Goal: Information Seeking & Learning: Learn about a topic

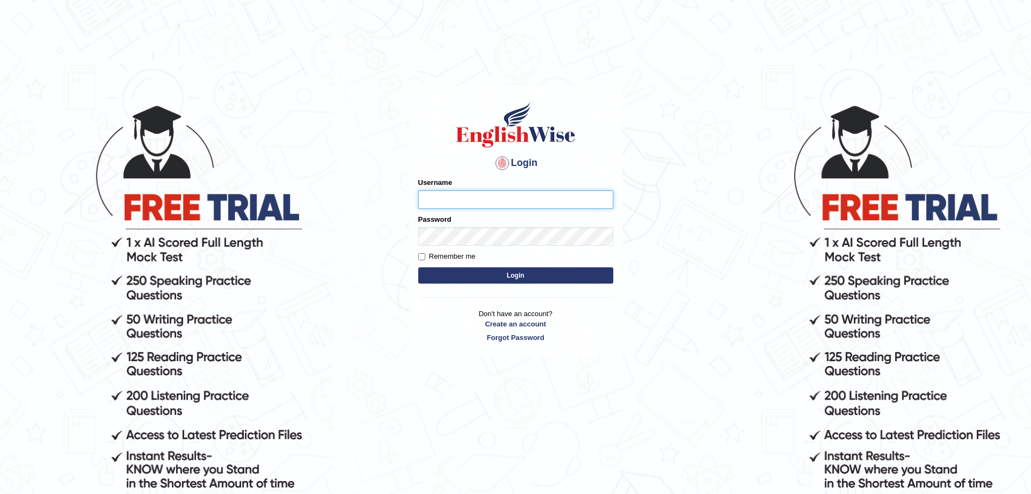
type input "Mugwunali"
click at [511, 273] on button "Login" at bounding box center [515, 275] width 195 height 16
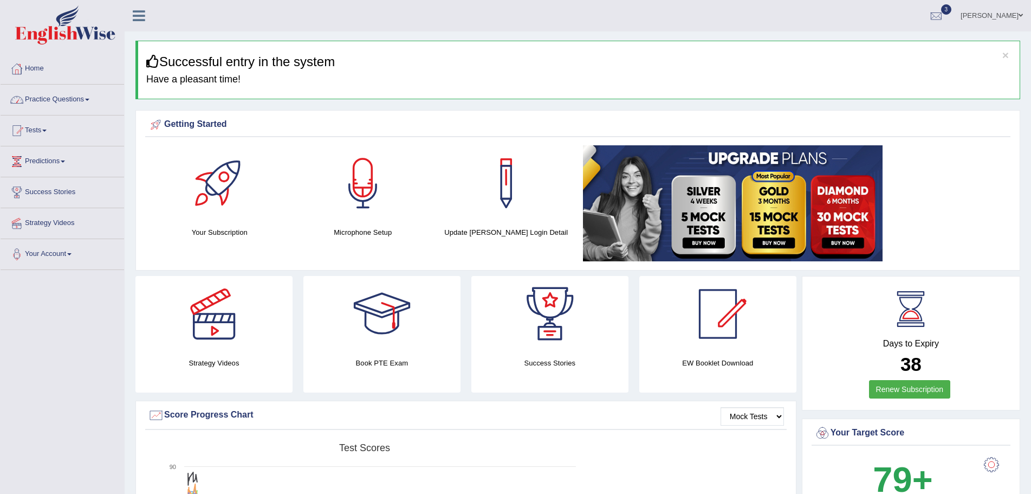
click at [89, 100] on span at bounding box center [87, 100] width 4 height 2
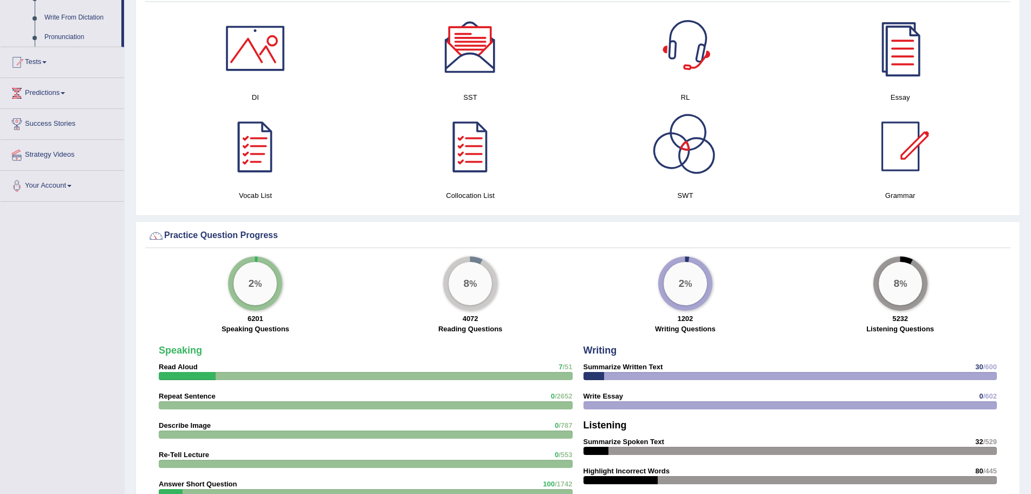
scroll to position [650, 0]
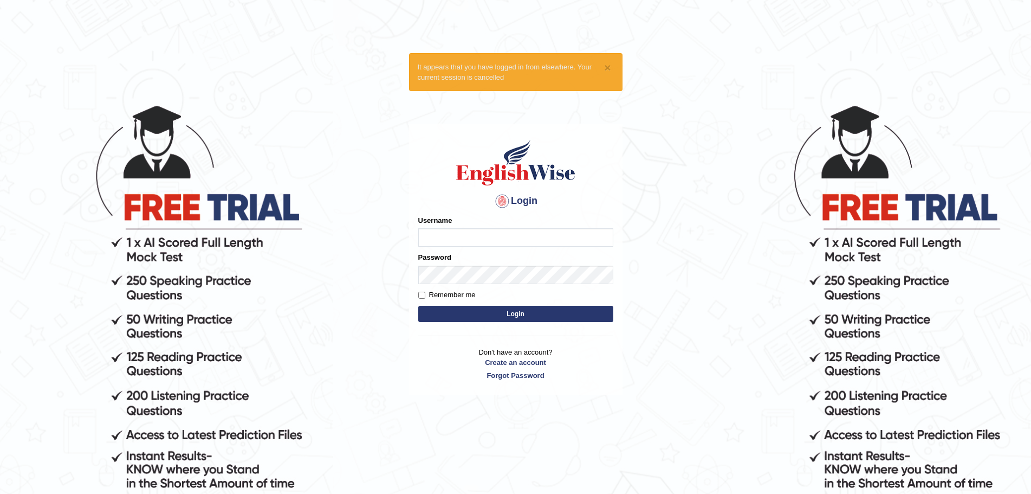
type input "Mugwunali"
click at [514, 312] on button "Login" at bounding box center [515, 314] width 195 height 16
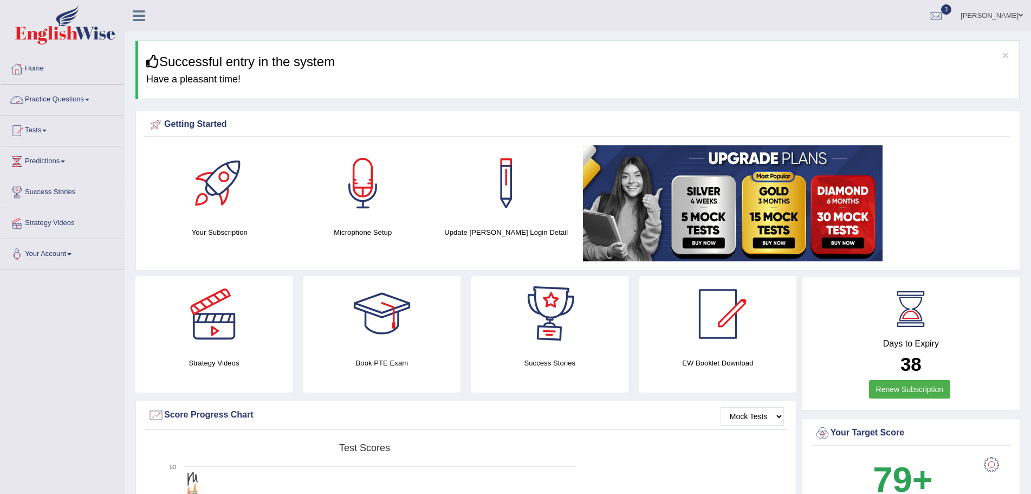
click at [90, 101] on link "Practice Questions" at bounding box center [63, 98] width 124 height 27
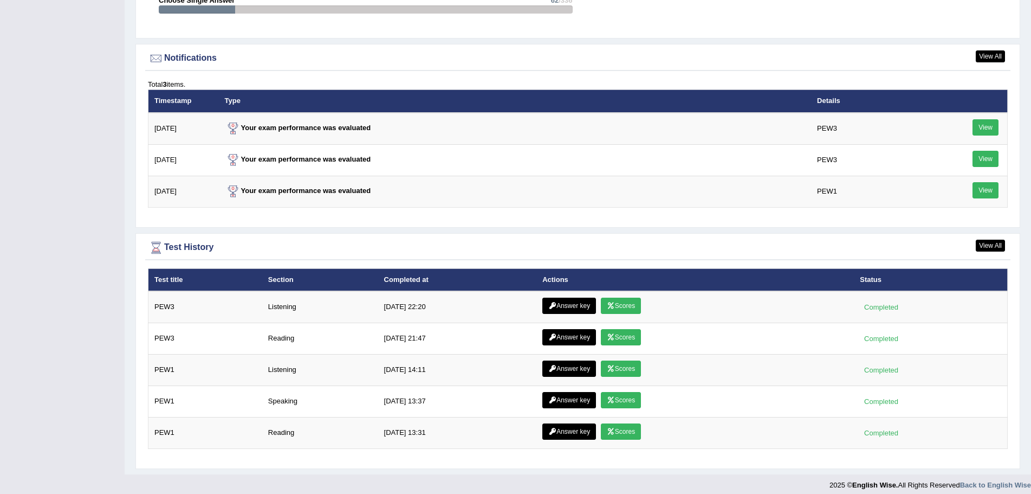
scroll to position [1355, 0]
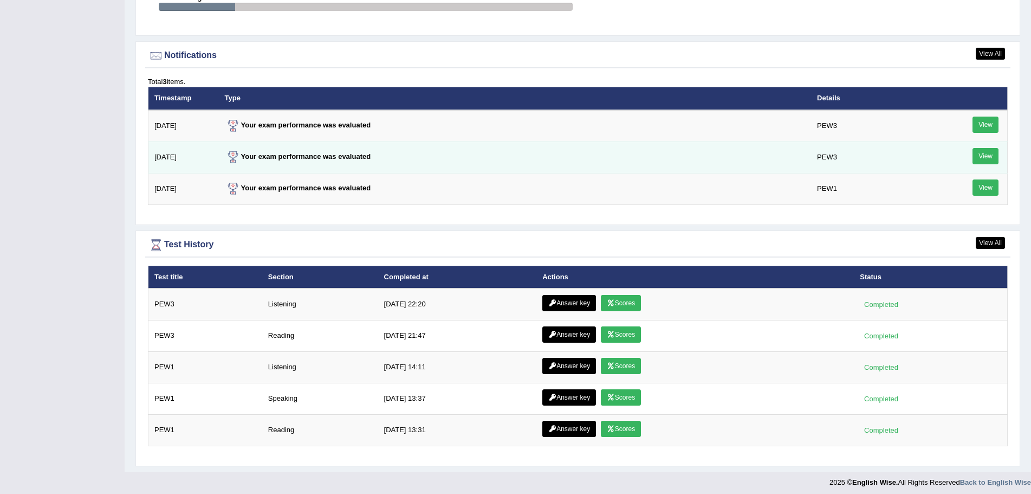
click at [270, 153] on strong "Your exam performance was evaluated" at bounding box center [298, 156] width 146 height 8
click at [987, 156] on link "View" at bounding box center [986, 156] width 26 height 16
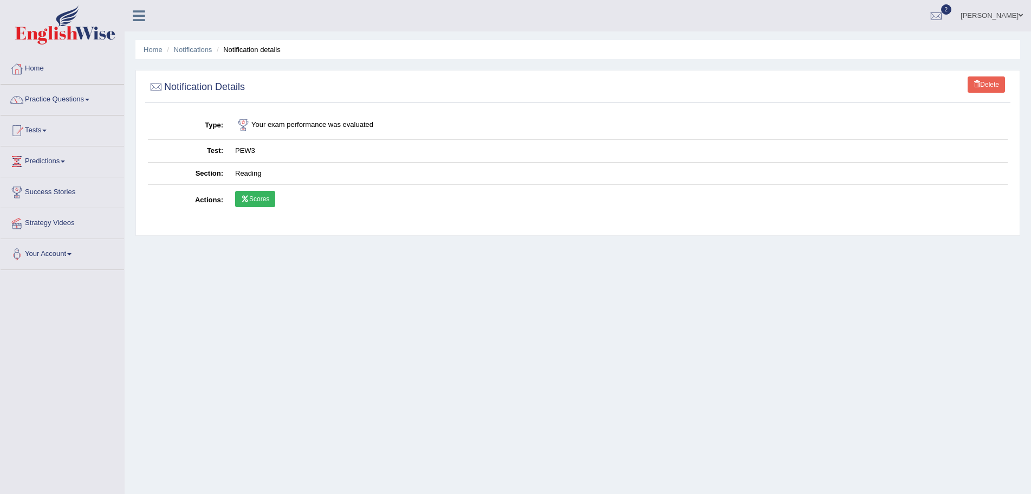
click at [254, 196] on link "Scores" at bounding box center [255, 199] width 40 height 16
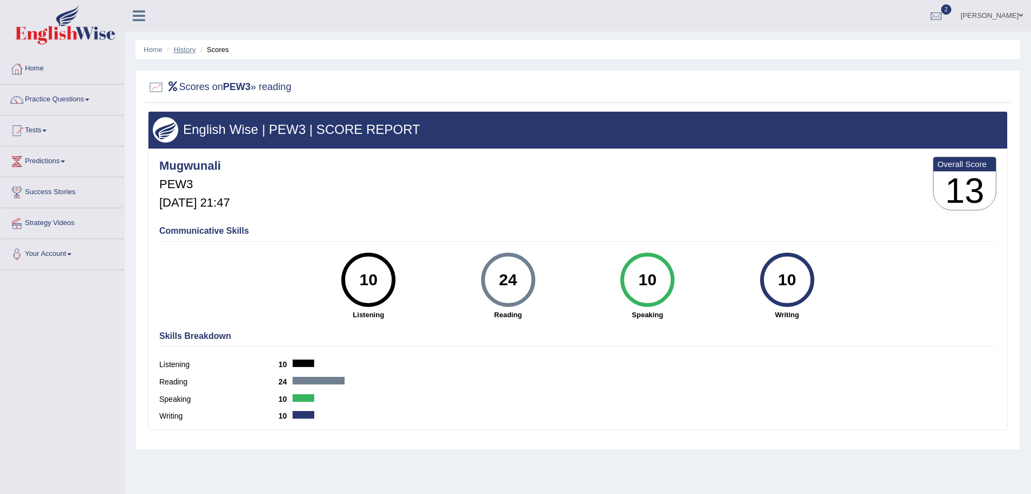
click at [180, 47] on link "History" at bounding box center [185, 50] width 22 height 8
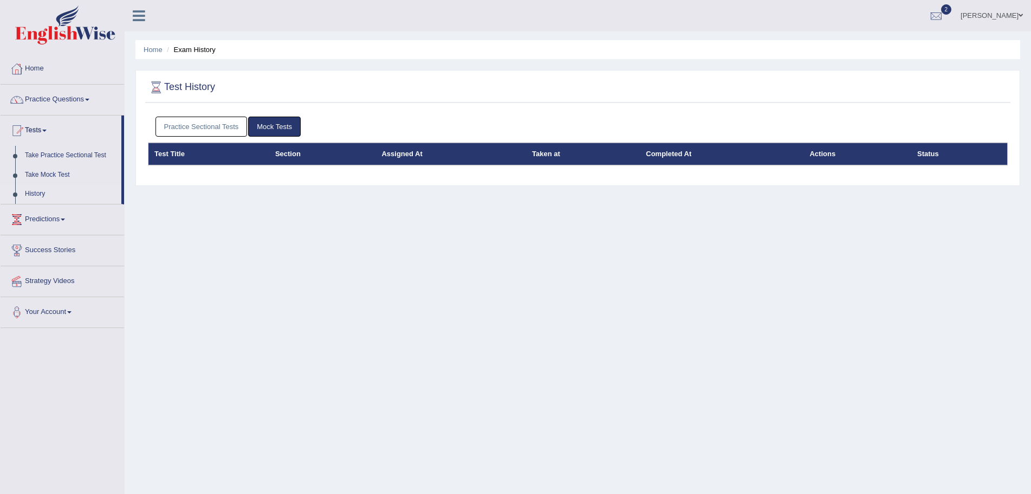
click at [217, 125] on link "Practice Sectional Tests" at bounding box center [202, 126] width 92 height 20
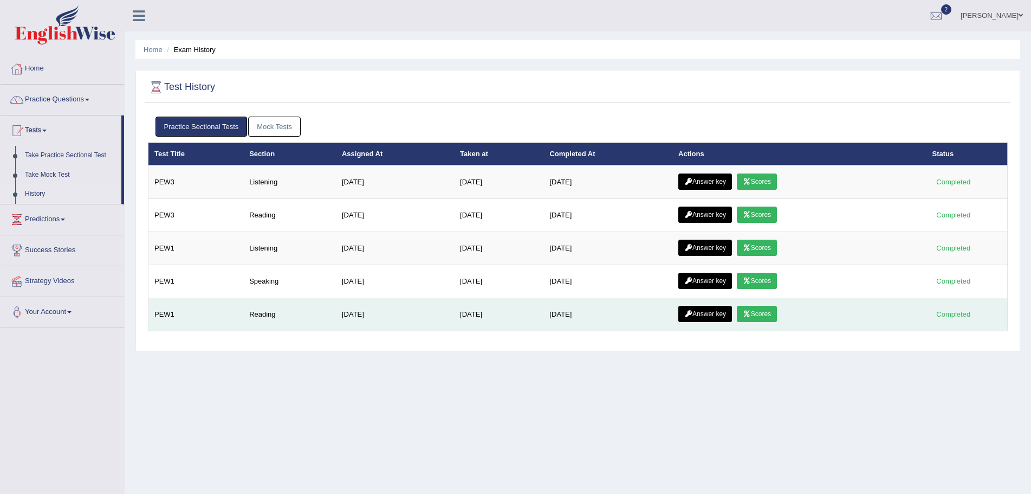
click at [774, 312] on link "Scores" at bounding box center [757, 314] width 40 height 16
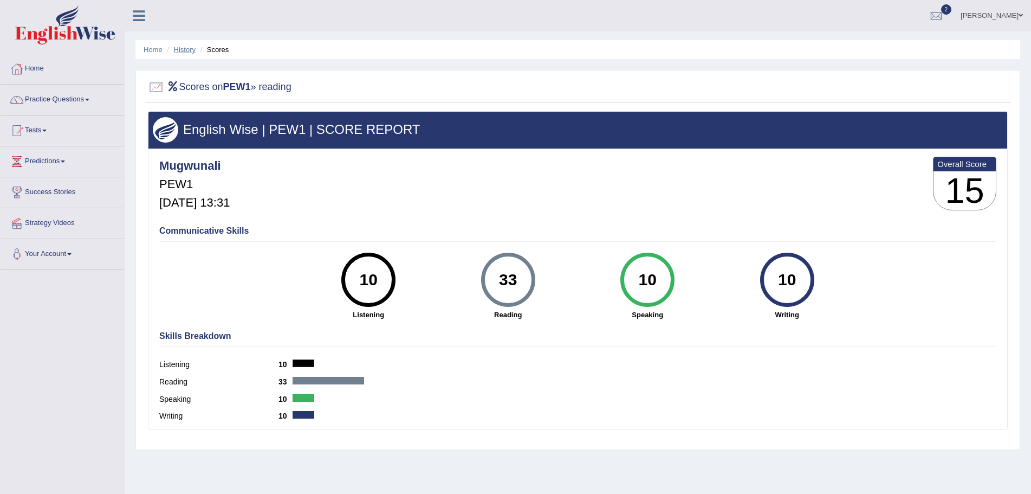
click at [182, 48] on link "History" at bounding box center [185, 50] width 22 height 8
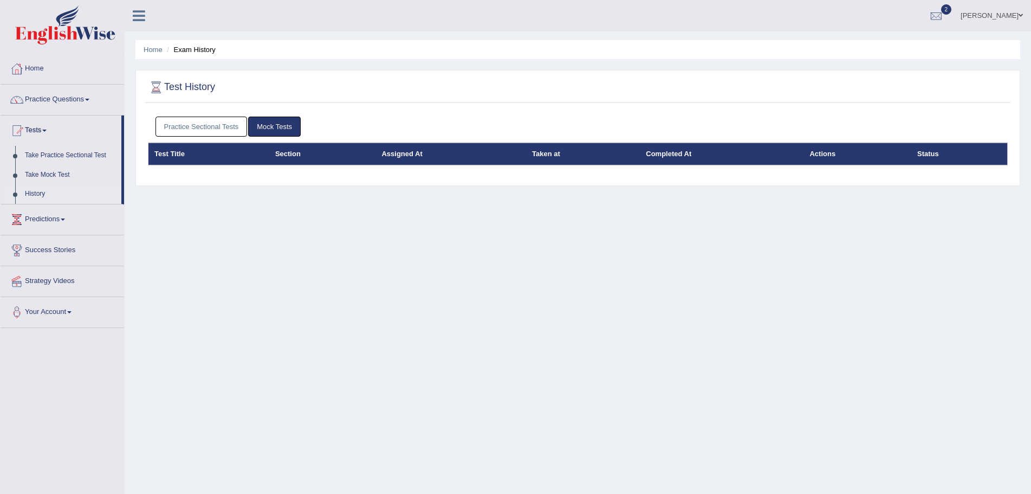
click at [218, 126] on link "Practice Sectional Tests" at bounding box center [202, 126] width 92 height 20
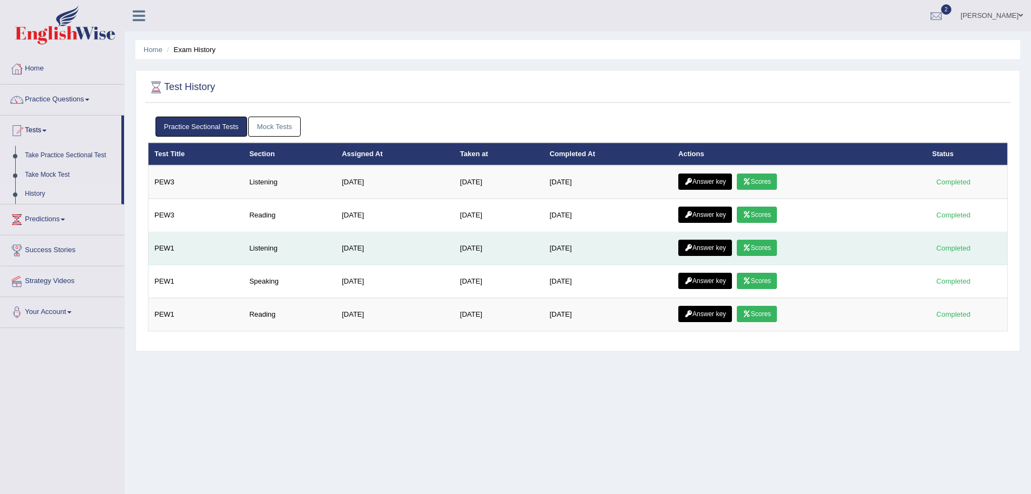
click at [770, 244] on link "Scores" at bounding box center [757, 247] width 40 height 16
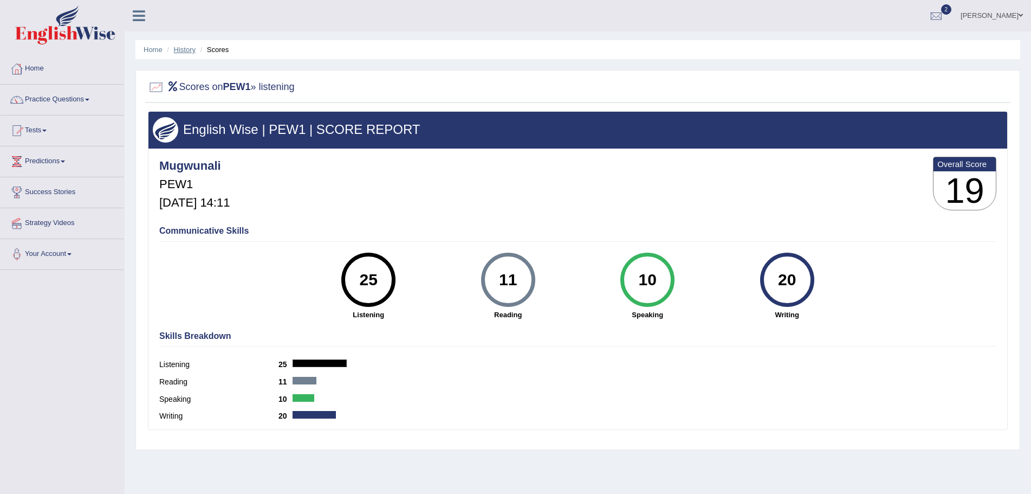
click at [184, 47] on link "History" at bounding box center [185, 50] width 22 height 8
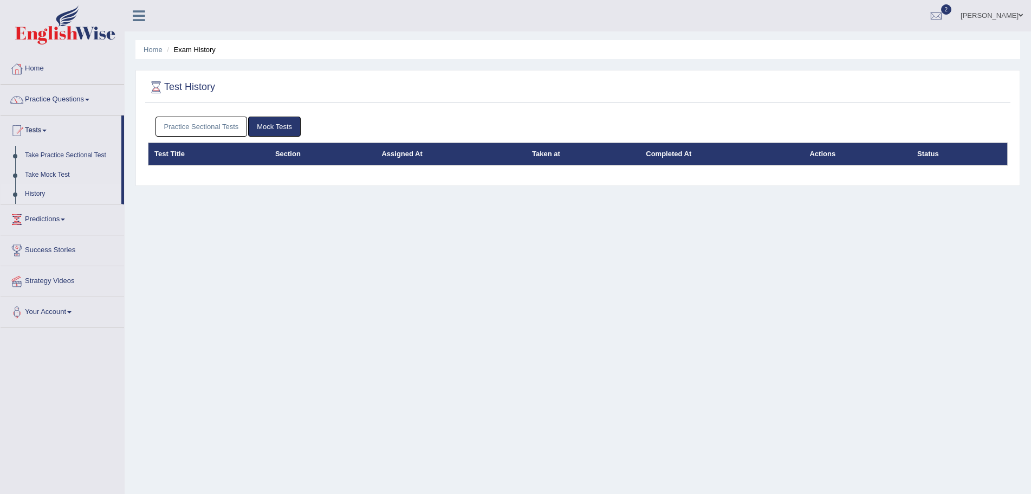
click at [212, 126] on link "Practice Sectional Tests" at bounding box center [202, 126] width 92 height 20
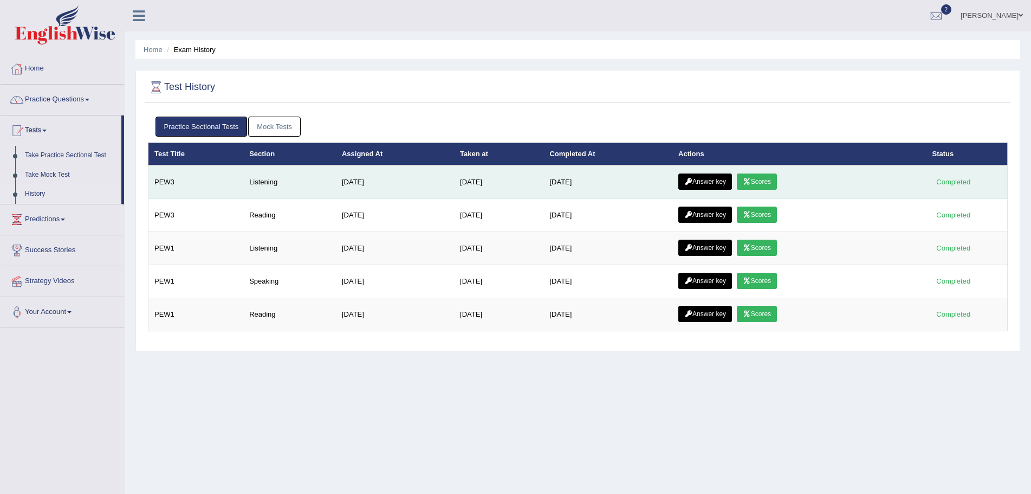
click at [765, 179] on link "Scores" at bounding box center [757, 181] width 40 height 16
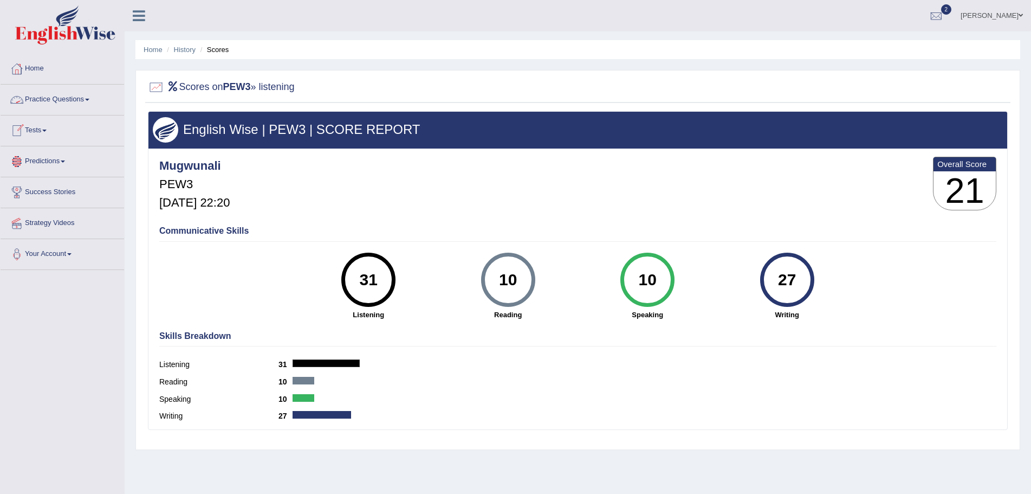
click at [88, 98] on link "Practice Questions" at bounding box center [63, 98] width 124 height 27
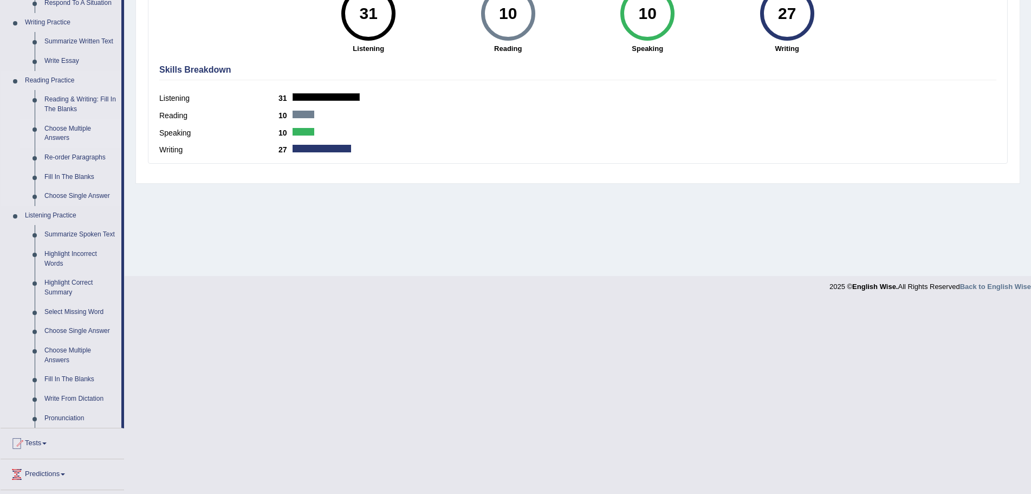
scroll to position [247, 0]
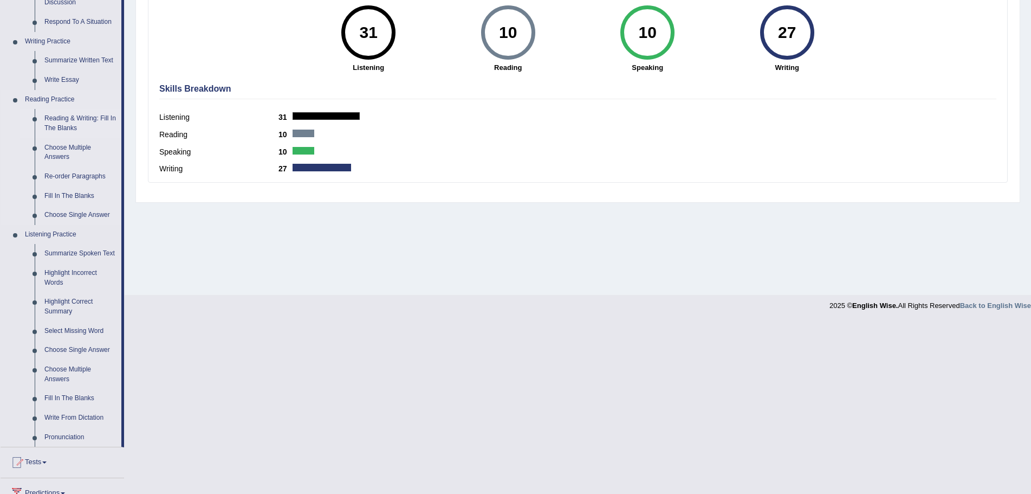
click at [70, 119] on link "Reading & Writing: Fill In The Blanks" at bounding box center [81, 123] width 82 height 29
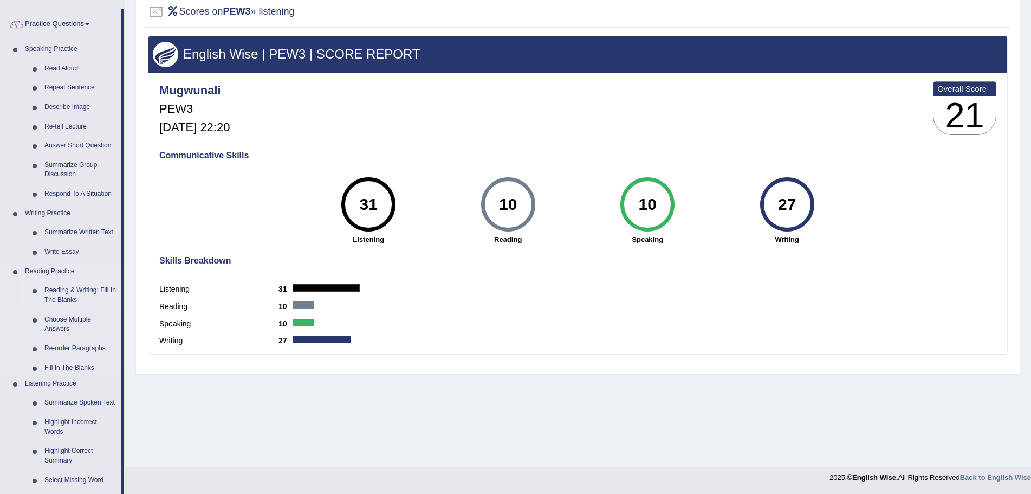
scroll to position [102, 0]
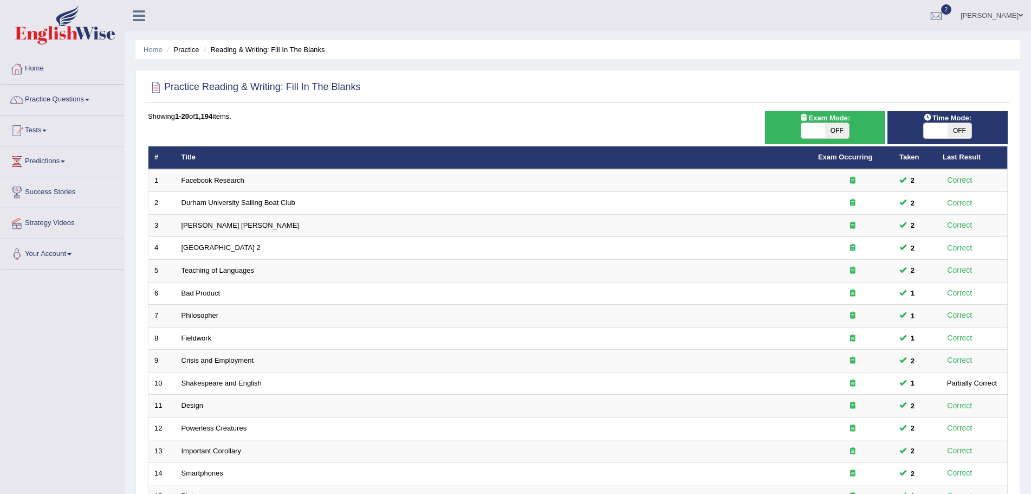
click at [959, 128] on span "OFF" at bounding box center [960, 130] width 24 height 15
checkbox input "true"
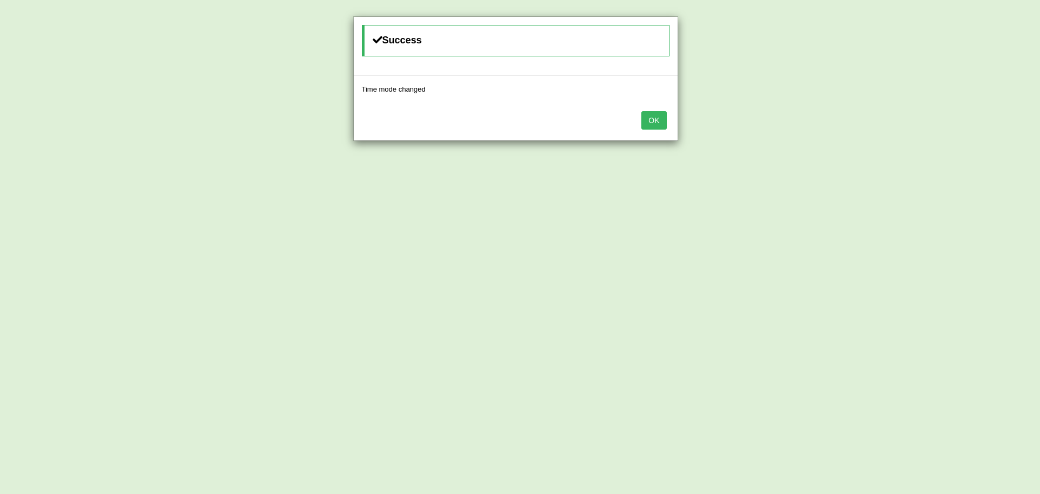
click at [653, 121] on button "OK" at bounding box center [654, 120] width 25 height 18
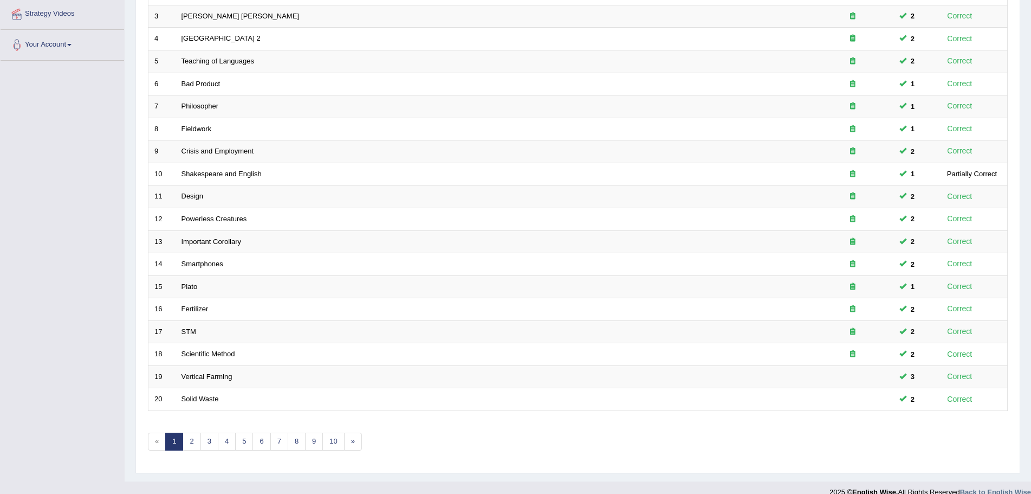
scroll to position [224, 0]
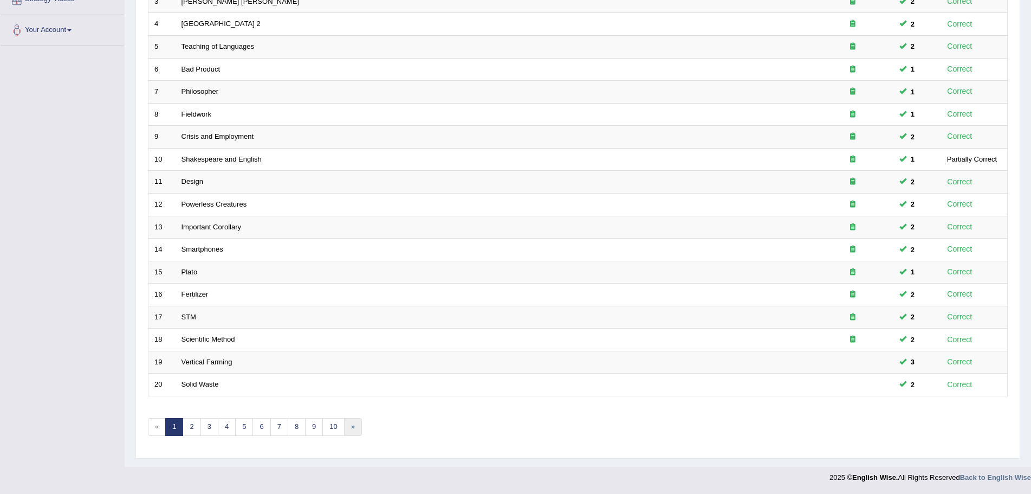
click at [353, 427] on link "»" at bounding box center [353, 427] width 18 height 18
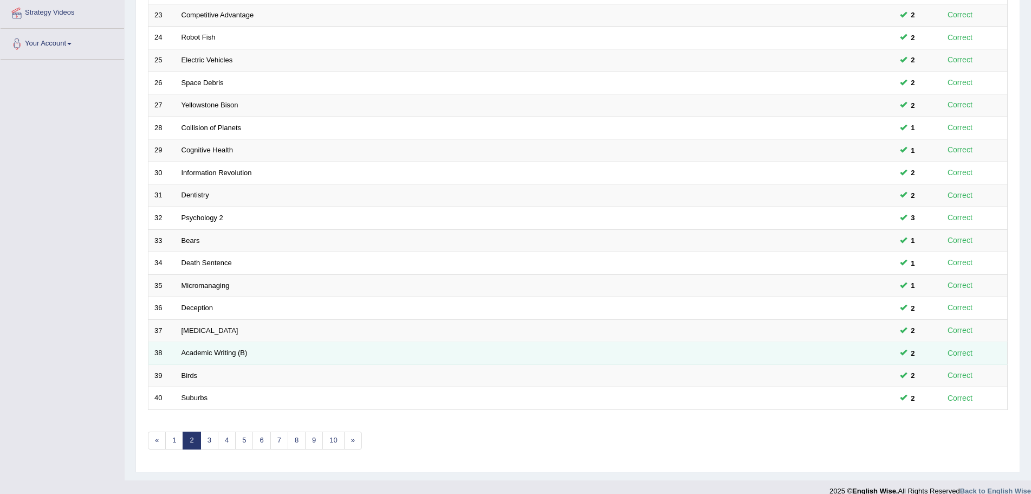
scroll to position [224, 0]
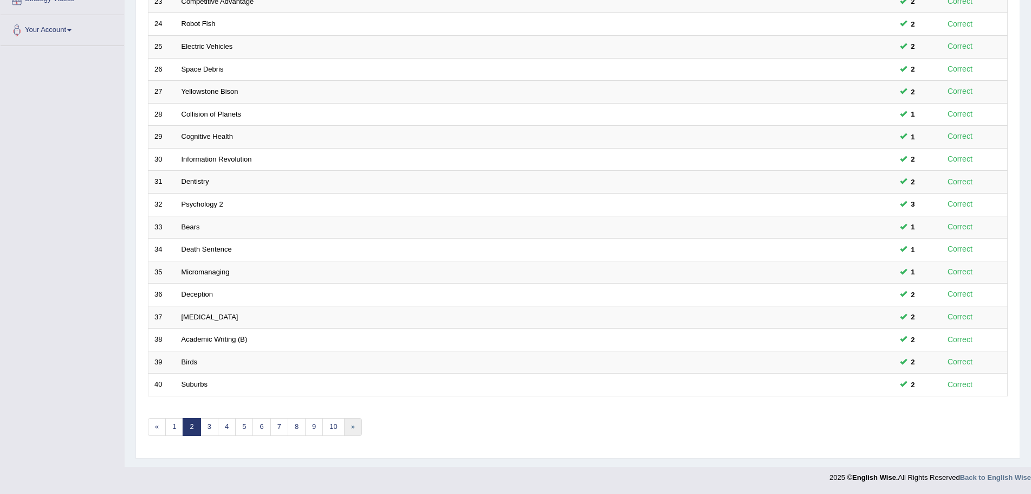
click at [353, 427] on link "»" at bounding box center [353, 427] width 18 height 18
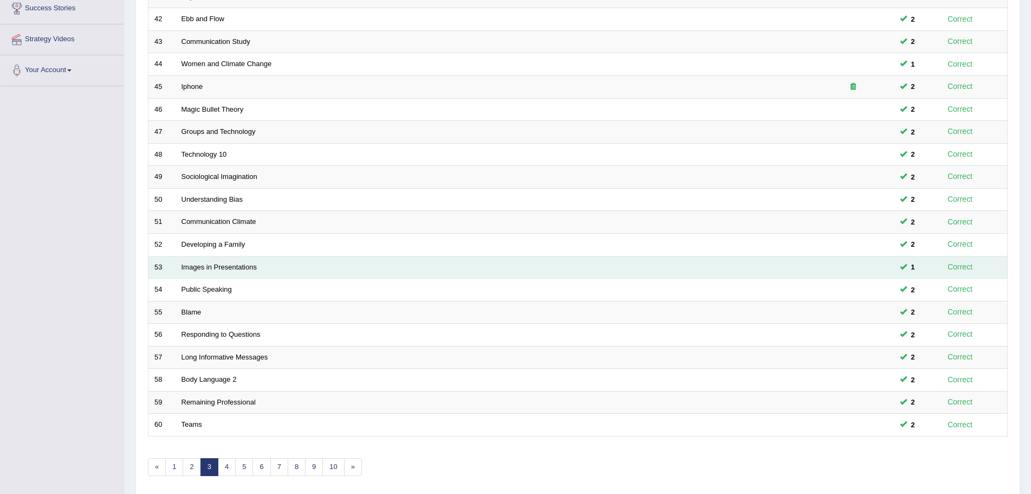
scroll to position [224, 0]
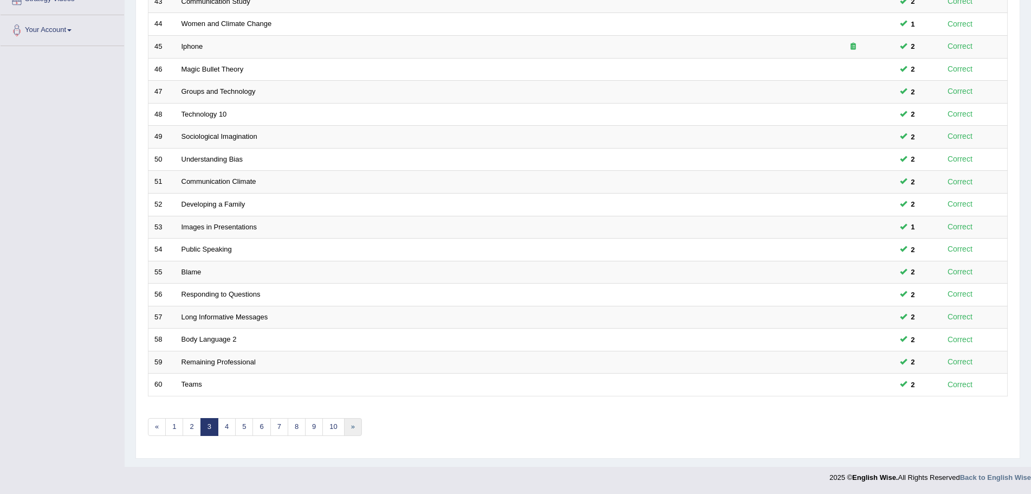
click at [351, 429] on link "»" at bounding box center [353, 427] width 18 height 18
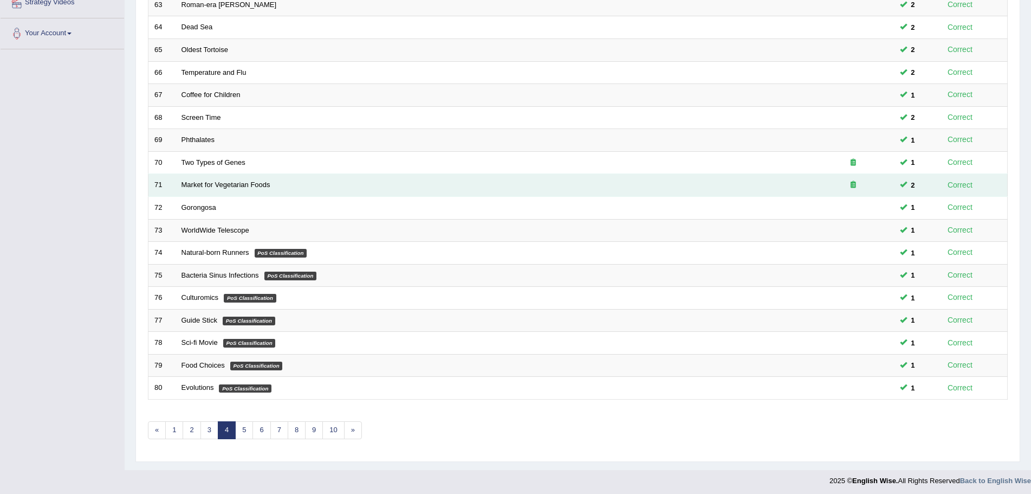
scroll to position [224, 0]
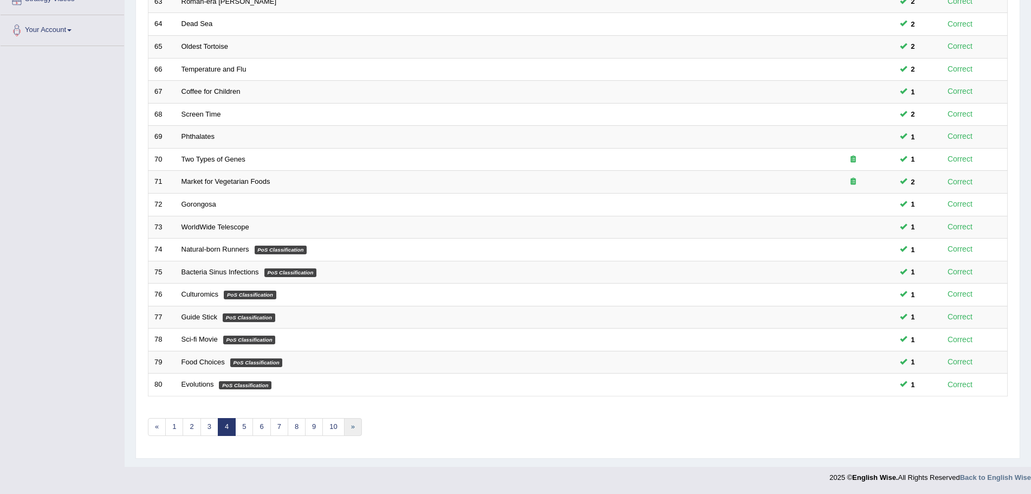
click at [352, 425] on link "»" at bounding box center [353, 427] width 18 height 18
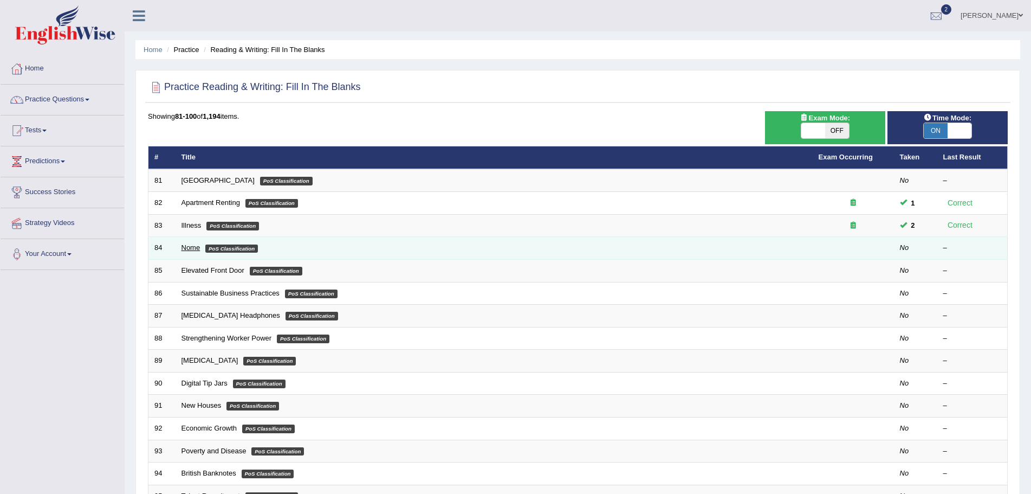
click at [191, 245] on link "Nome" at bounding box center [191, 247] width 19 height 8
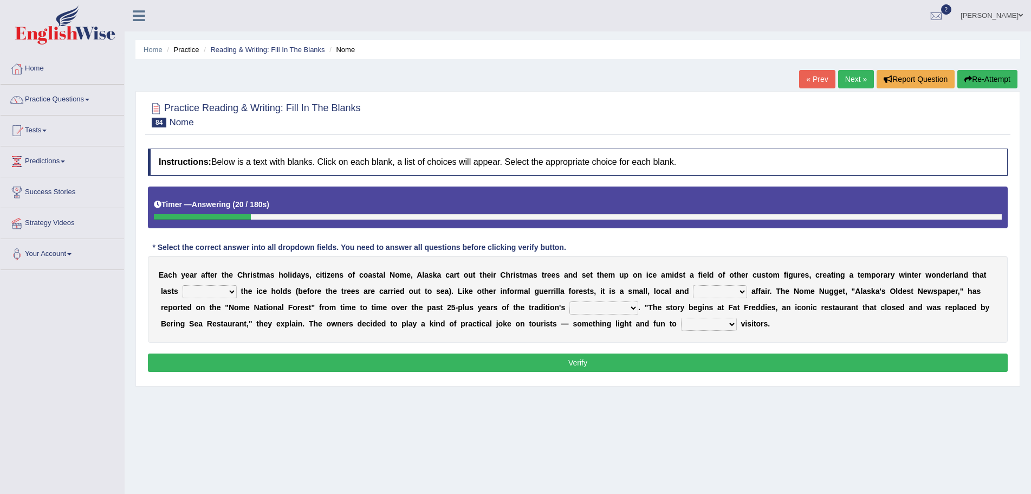
click at [231, 291] on select "as long as before after although" at bounding box center [210, 291] width 54 height 13
select select "as long as"
click at [183, 285] on select "as long as before after although" at bounding box center [210, 291] width 54 height 13
click at [741, 292] on select "nasty fuzzy cozy greasy" at bounding box center [720, 291] width 54 height 13
select select "cozy"
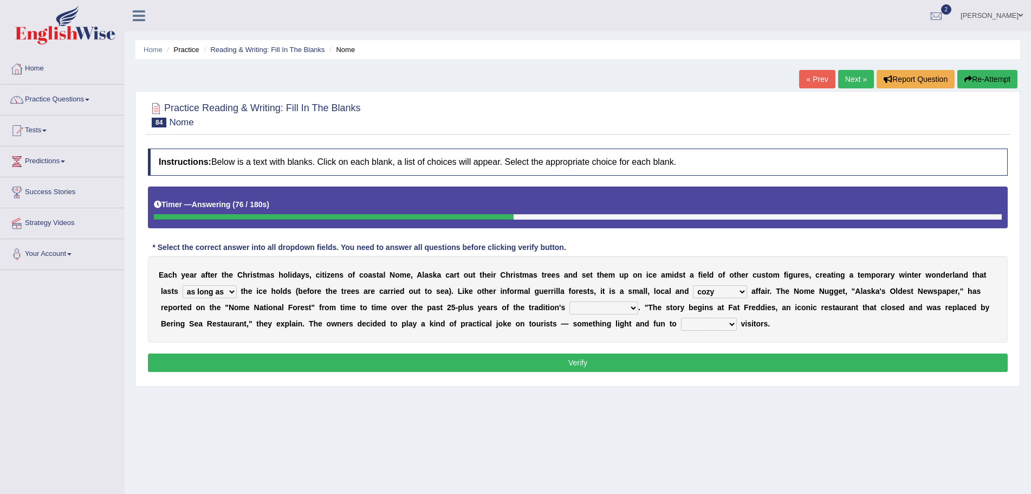
click at [693, 285] on select "nasty fuzzy cozy greasy" at bounding box center [720, 291] width 54 height 13
click at [636, 307] on select "life existence disappearance emotions" at bounding box center [603, 307] width 69 height 13
select select "disappearance"
click at [569, 301] on select "life existence disappearance emotions" at bounding box center [603, 307] width 69 height 13
click at [731, 325] on select "purchase confound distinguish repel" at bounding box center [709, 324] width 56 height 13
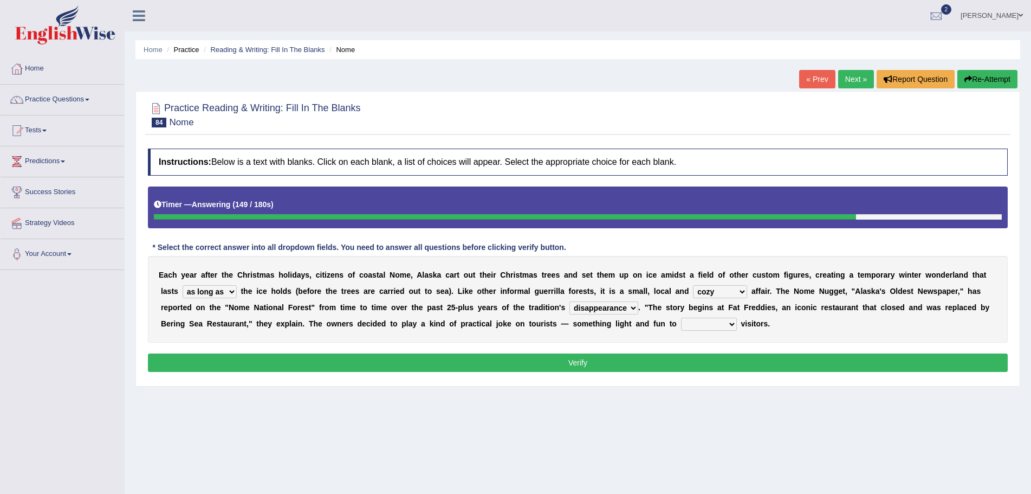
select select "distinguish"
click at [681, 318] on select "purchase confound distinguish repel" at bounding box center [709, 324] width 56 height 13
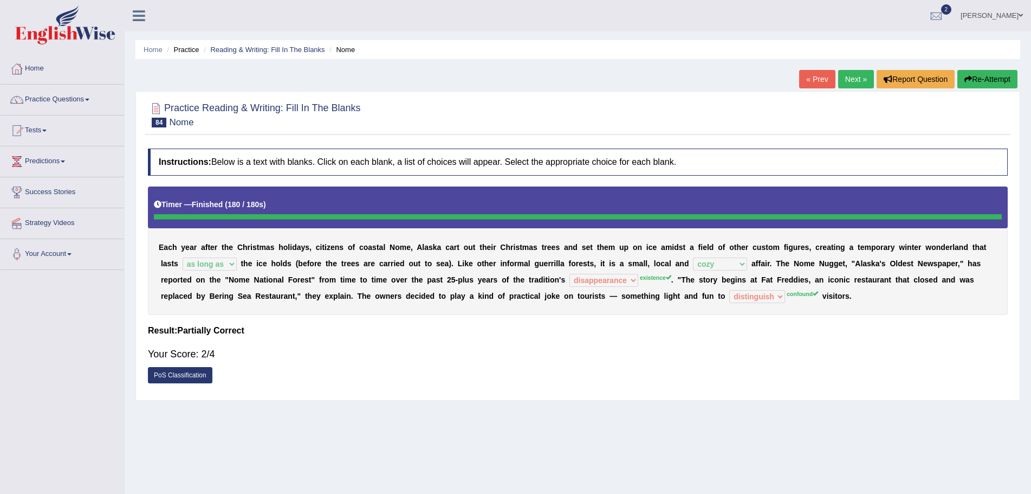
click at [979, 77] on button "Re-Attempt" at bounding box center [987, 79] width 60 height 18
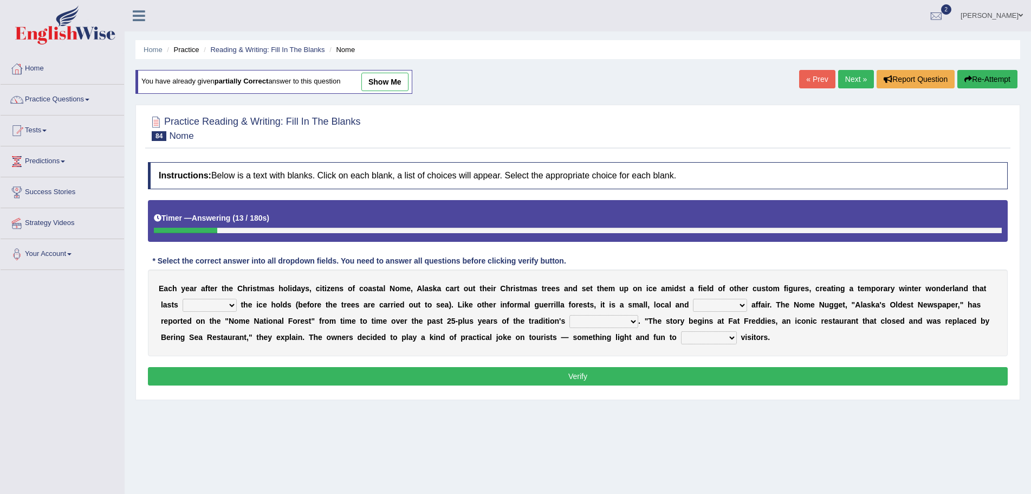
click at [230, 307] on select "as long as before after although" at bounding box center [210, 305] width 54 height 13
select select "as long as"
click at [183, 299] on select "as long as before after although" at bounding box center [210, 305] width 54 height 13
click at [743, 304] on select "nasty fuzzy cozy greasy" at bounding box center [720, 305] width 54 height 13
select select "cozy"
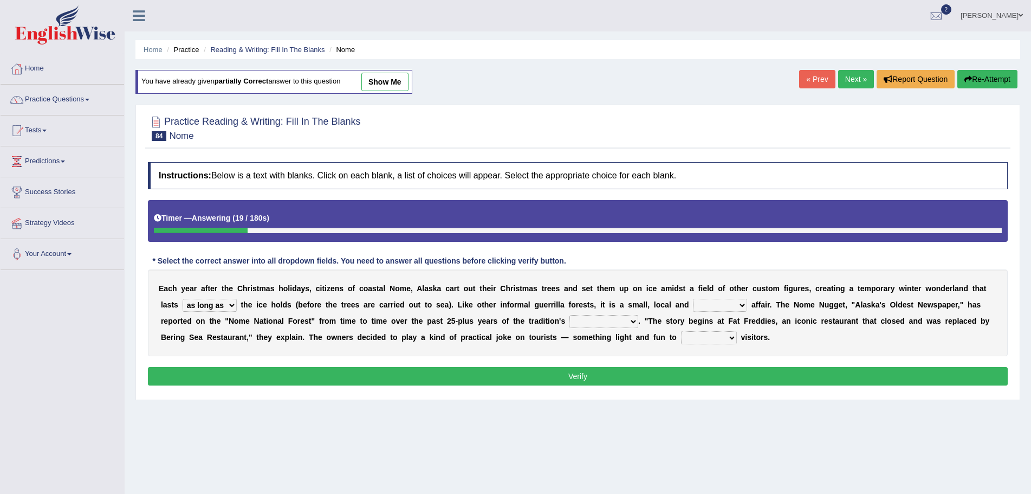
click at [693, 299] on select "nasty fuzzy cozy greasy" at bounding box center [720, 305] width 54 height 13
click at [630, 319] on select "life existence disappearance emotions" at bounding box center [603, 321] width 69 height 13
select select "existence"
click at [569, 315] on select "life existence disappearance emotions" at bounding box center [603, 321] width 69 height 13
click at [733, 338] on select "purchase confound distinguish repel" at bounding box center [709, 337] width 56 height 13
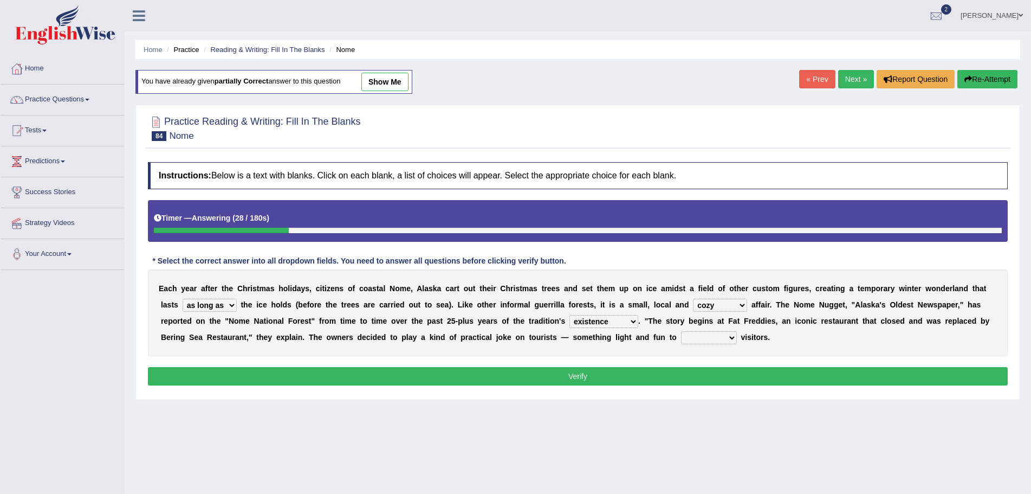
select select "confound"
click at [681, 331] on select "purchase confound distinguish repel" at bounding box center [709, 337] width 56 height 13
click at [609, 373] on button "Verify" at bounding box center [578, 376] width 860 height 18
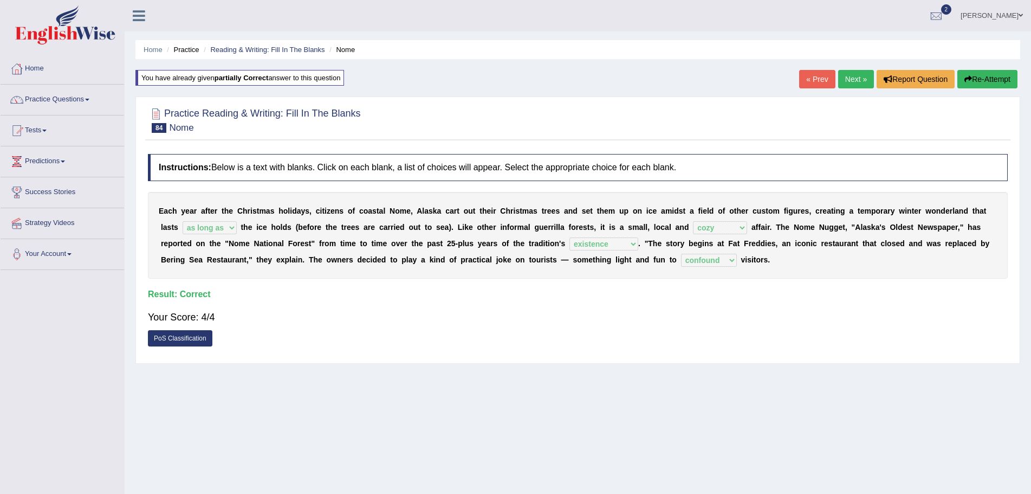
click at [848, 76] on link "Next »" at bounding box center [856, 79] width 36 height 18
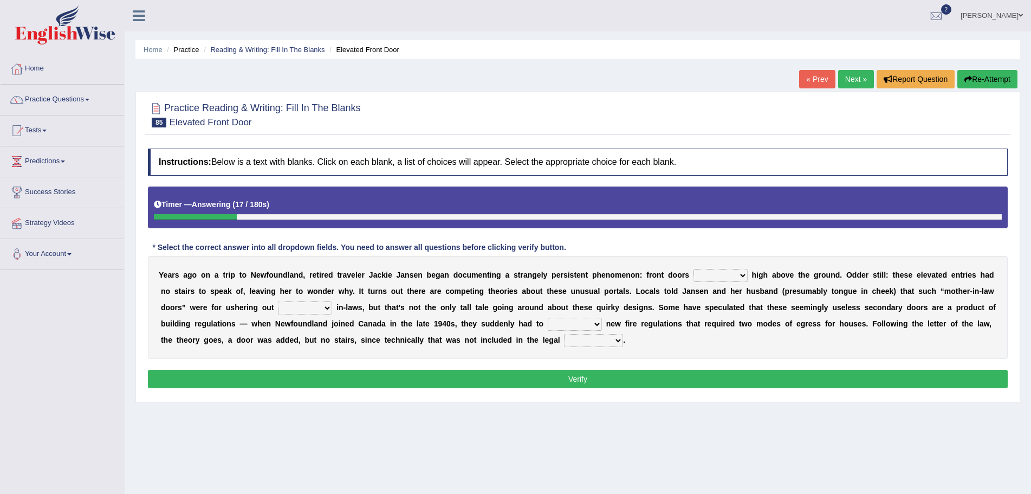
click at [740, 275] on select "raised visited painted lowered" at bounding box center [721, 275] width 54 height 13
select select "raised"
click at [694, 269] on select "raised visited painted lowered" at bounding box center [721, 275] width 54 height 13
click at [327, 308] on select "unbiased underlined unwanted united" at bounding box center [305, 307] width 54 height 13
select select "unwanted"
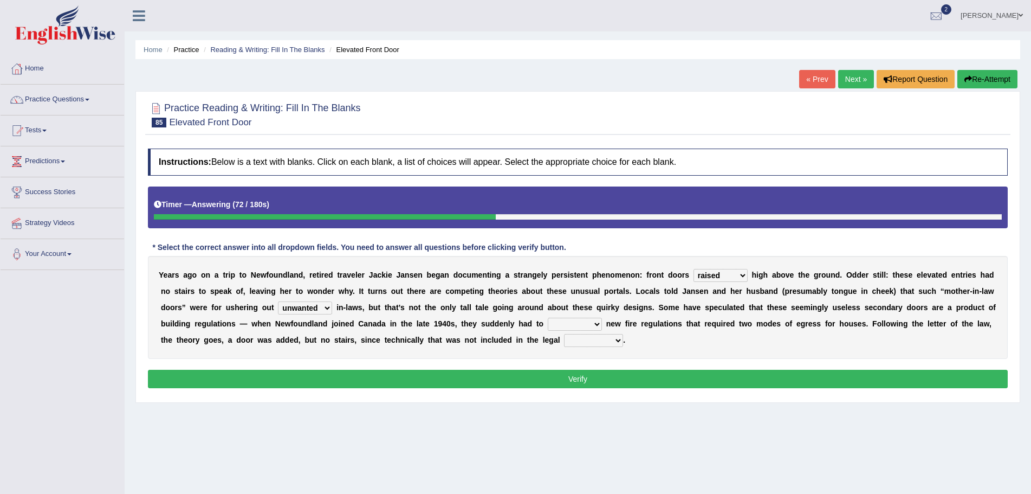
click at [278, 301] on select "unbiased underlined unwanted united" at bounding box center [305, 307] width 54 height 13
click at [598, 327] on select "illuminate appreciate match disobey" at bounding box center [575, 324] width 54 height 13
select select "appreciate"
click at [548, 318] on select "illuminate appreciate match disobey" at bounding box center [575, 324] width 54 height 13
click at [618, 340] on select "religion paces manager requirement" at bounding box center [593, 340] width 59 height 13
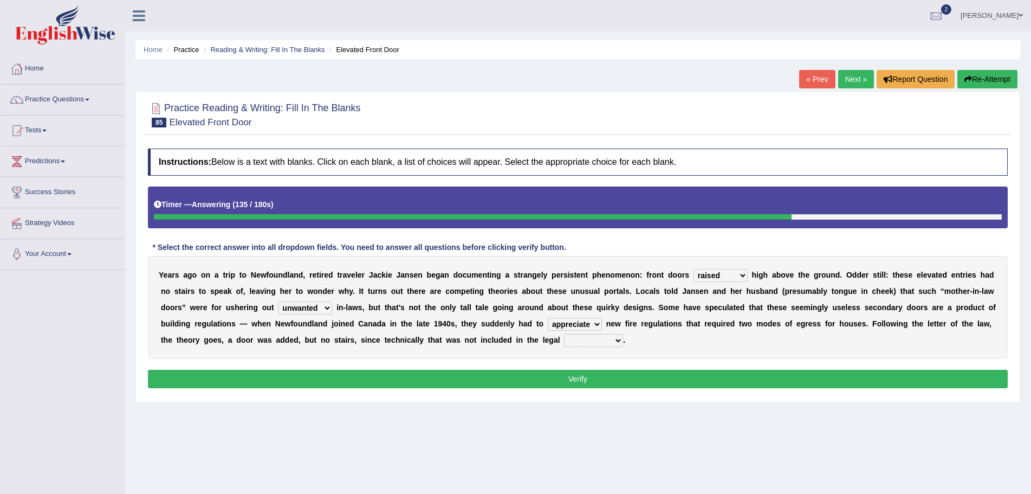
select select "requirement"
click at [564, 334] on select "religion paces manager requirement" at bounding box center [593, 340] width 59 height 13
click at [585, 377] on button "Verify" at bounding box center [578, 379] width 860 height 18
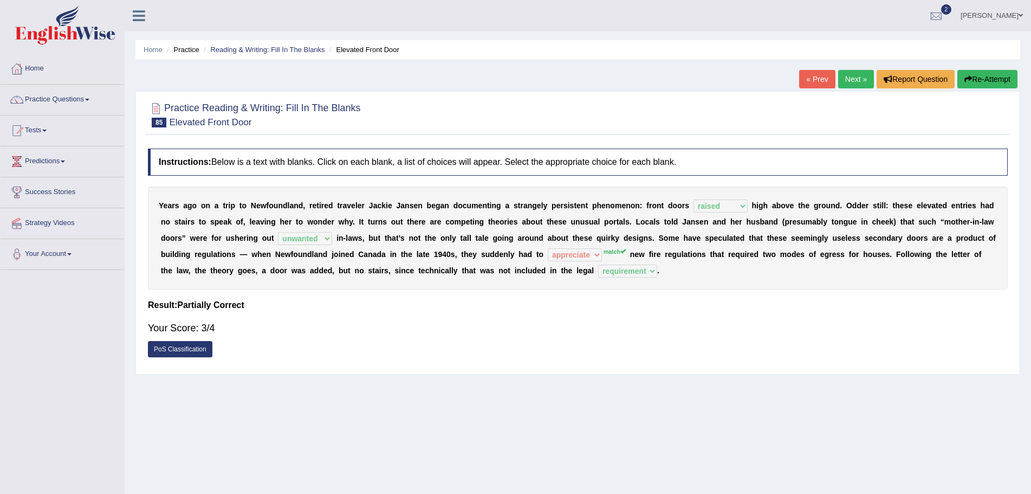
click at [983, 77] on button "Re-Attempt" at bounding box center [987, 79] width 60 height 18
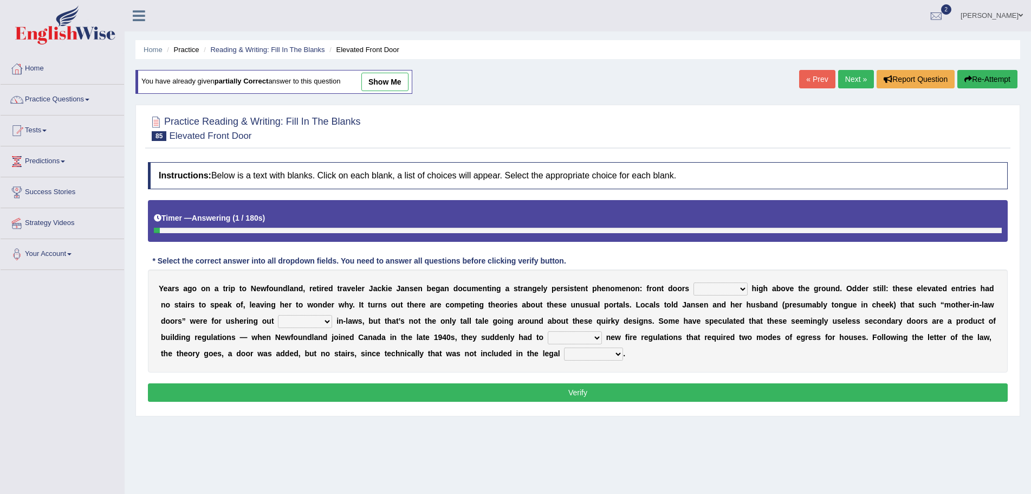
click at [742, 291] on select "raised visited painted lowered" at bounding box center [721, 288] width 54 height 13
select select "raised"
click at [694, 282] on select "raised visited painted lowered" at bounding box center [721, 288] width 54 height 13
click at [328, 323] on select "unbiased underlined unwanted united" at bounding box center [305, 321] width 54 height 13
select select "unwanted"
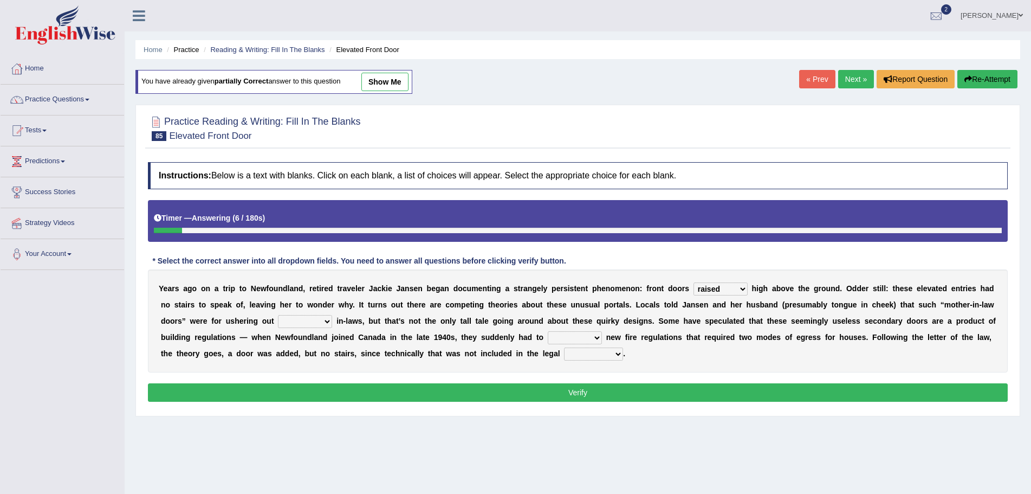
click at [278, 315] on select "unbiased underlined unwanted united" at bounding box center [305, 321] width 54 height 13
click at [598, 336] on select "illuminate appreciate match disobey" at bounding box center [575, 337] width 54 height 13
select select "match"
click at [548, 331] on select "illuminate appreciate match disobey" at bounding box center [575, 337] width 54 height 13
click at [619, 350] on select "religion paces manager requirement" at bounding box center [593, 353] width 59 height 13
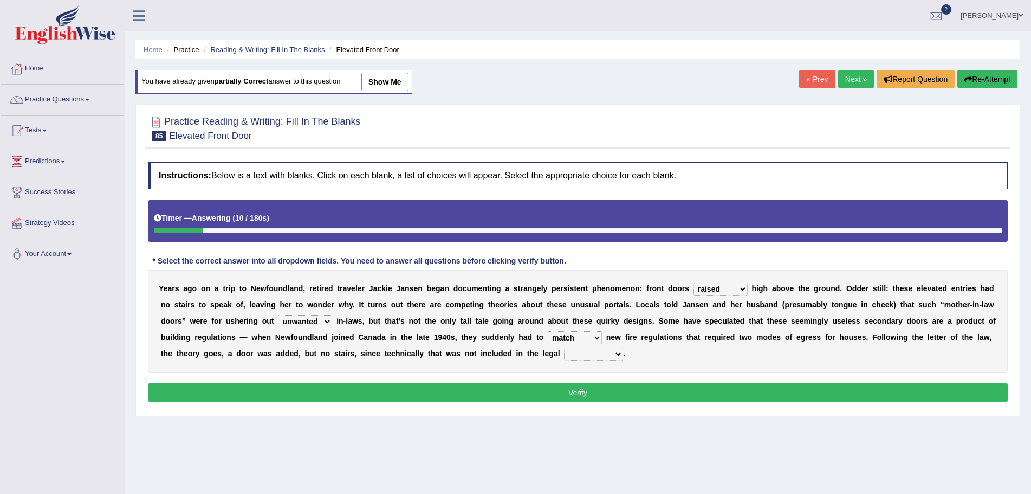
select select "requirement"
click at [564, 347] on select "religion paces manager requirement" at bounding box center [593, 353] width 59 height 13
click at [606, 393] on button "Verify" at bounding box center [578, 392] width 860 height 18
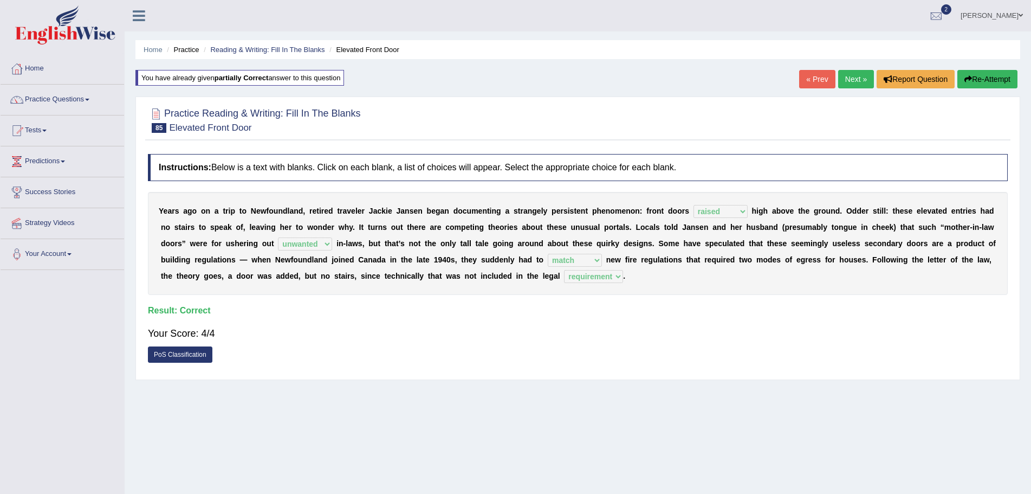
click at [848, 78] on link "Next »" at bounding box center [856, 79] width 36 height 18
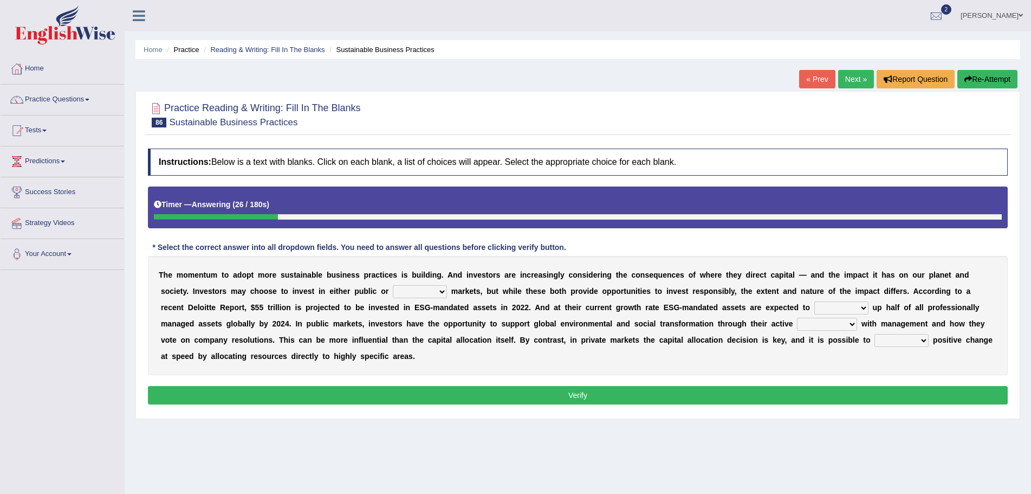
click at [441, 291] on select "financial material written private" at bounding box center [420, 291] width 54 height 13
select select "private"
click at [393, 285] on select "financial material written private" at bounding box center [420, 291] width 54 height 13
click at [863, 308] on select "build use make add" at bounding box center [841, 307] width 54 height 13
select select "make"
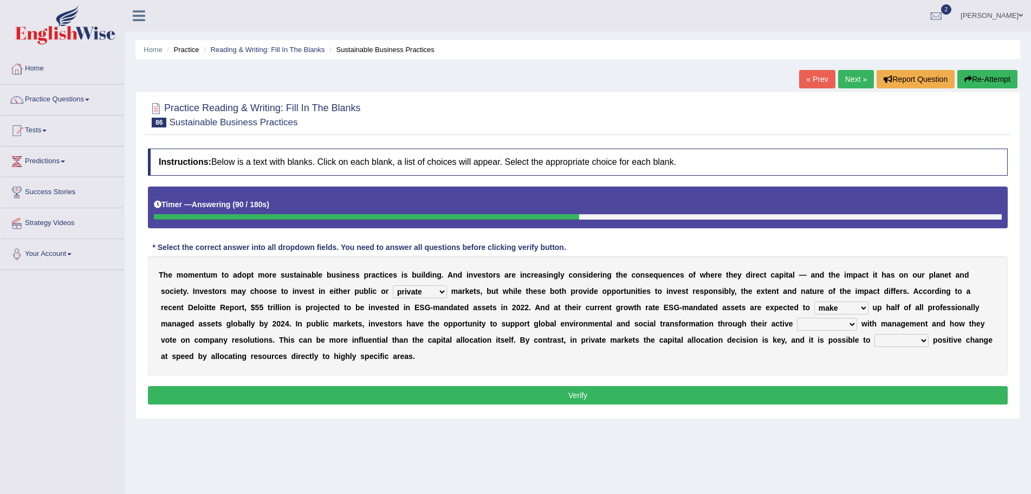
click at [814, 301] on select "build use make add" at bounding box center [841, 307] width 54 height 13
click at [853, 323] on select "engagement service squabble investment" at bounding box center [827, 324] width 60 height 13
select select "engagement"
click at [797, 318] on select "engagement service squabble investment" at bounding box center [827, 324] width 60 height 13
click at [922, 340] on select "prove collapse drive restore" at bounding box center [901, 340] width 54 height 13
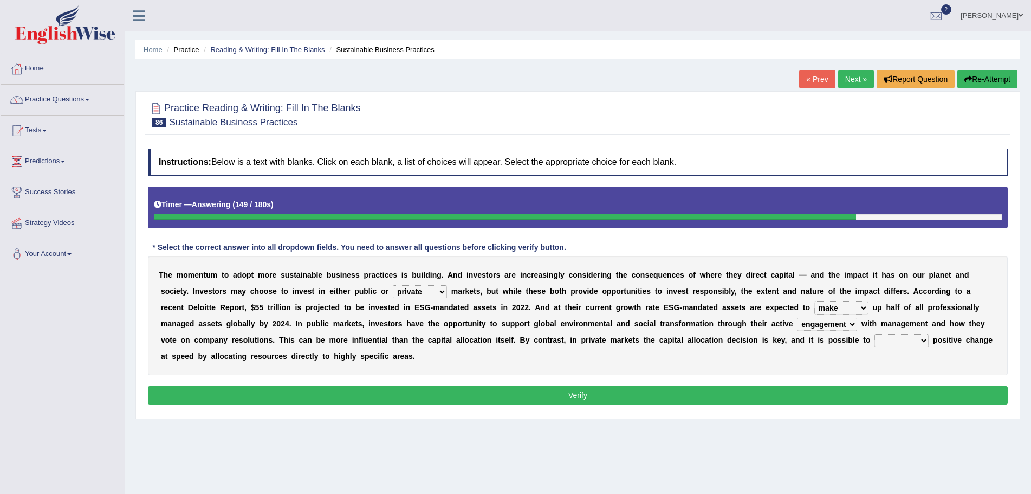
select select "drive"
click at [874, 334] on select "prove collapse drive restore" at bounding box center [901, 340] width 54 height 13
click at [575, 394] on button "Verify" at bounding box center [578, 395] width 860 height 18
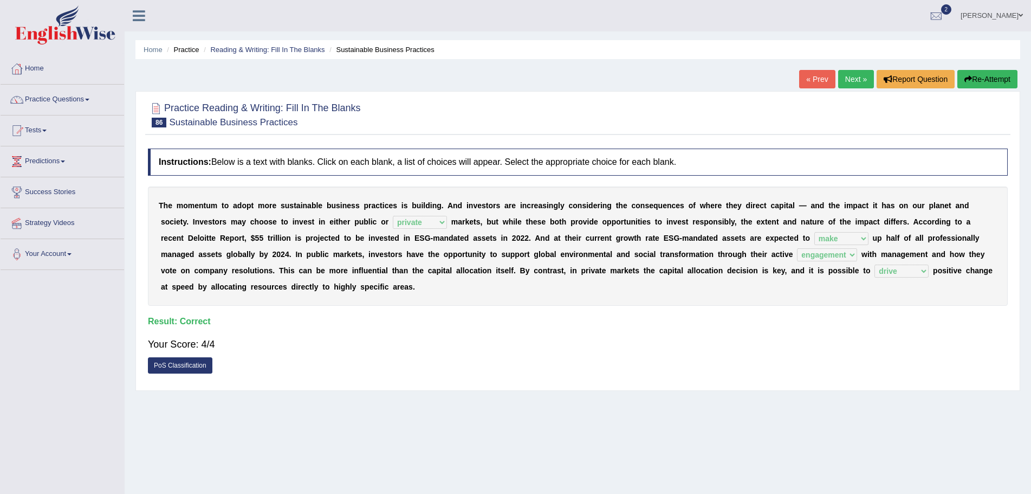
click at [851, 78] on link "Next »" at bounding box center [856, 79] width 36 height 18
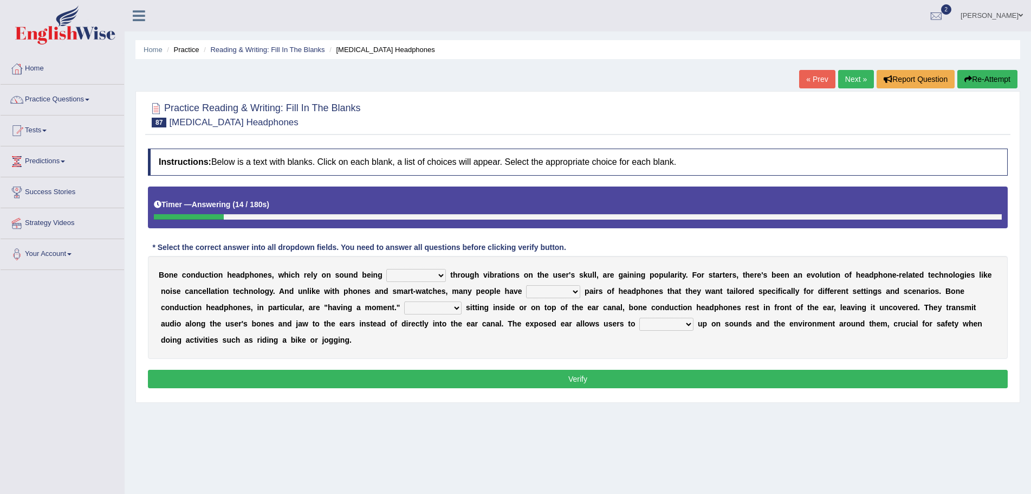
click at [441, 276] on select "formed counted transformed transmitted" at bounding box center [416, 275] width 60 height 13
select select "transmitted"
click at [386, 269] on select "formed counted transformed transmitted" at bounding box center [416, 275] width 60 height 13
click at [576, 291] on select "composite multiple imperfect integral" at bounding box center [553, 291] width 54 height 13
select select "multiple"
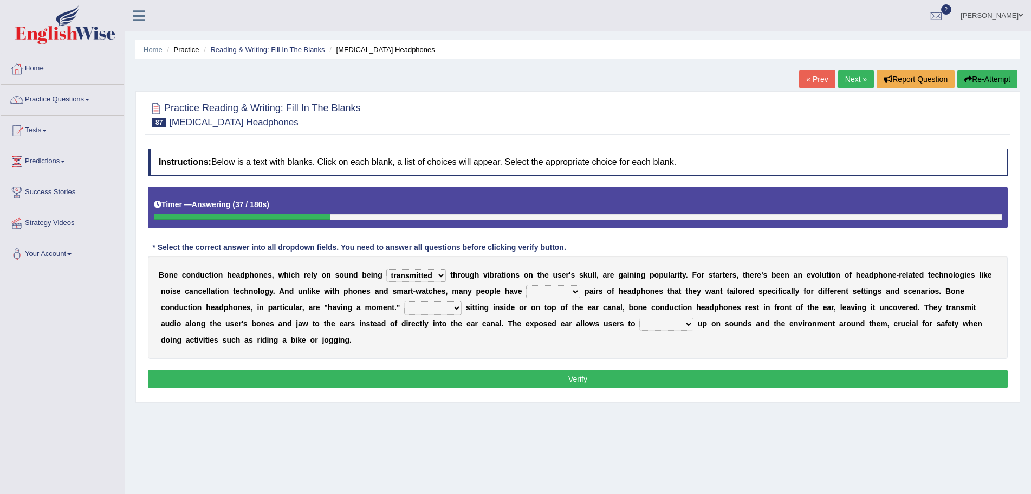
click at [526, 285] on select "composite multiple imperfect integral" at bounding box center [553, 291] width 54 height 13
click at [457, 310] on select "More than Despite of Less than Rather than" at bounding box center [432, 307] width 57 height 13
select select "Rather than"
click at [404, 301] on select "More than Despite of Less than Rather than" at bounding box center [432, 307] width 57 height 13
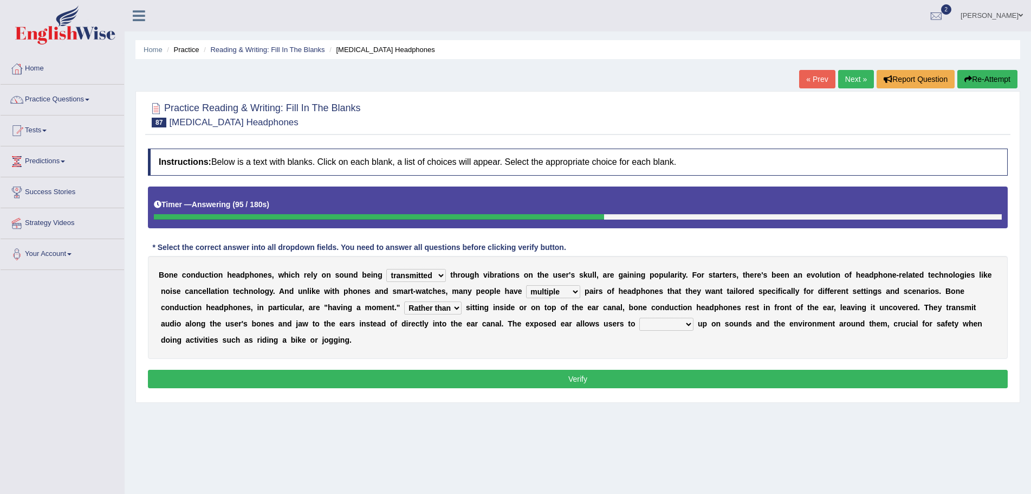
click at [688, 324] on select "level take make pick" at bounding box center [666, 324] width 54 height 13
select select "pick"
click at [639, 318] on select "level take make pick" at bounding box center [666, 324] width 54 height 13
click at [636, 372] on button "Verify" at bounding box center [578, 379] width 860 height 18
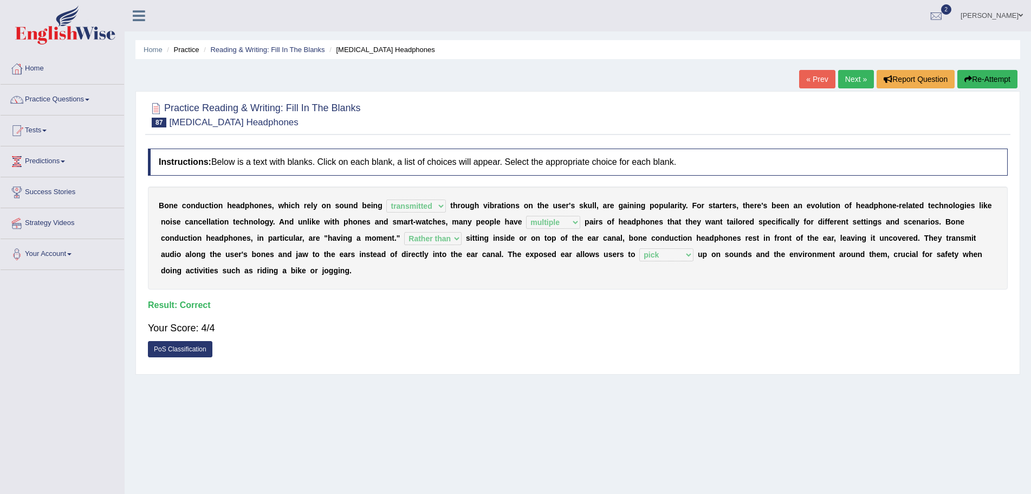
click at [846, 77] on link "Next »" at bounding box center [856, 79] width 36 height 18
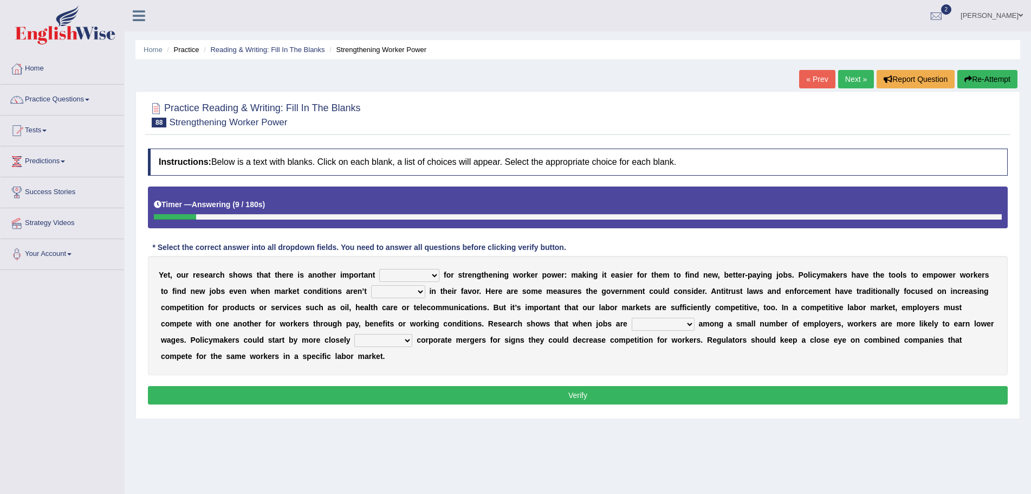
click at [433, 275] on select "avail engagement avenue annual" at bounding box center [409, 275] width 60 height 13
select select "engagement"
click at [379, 269] on select "avail engagement avenue annual" at bounding box center [409, 275] width 60 height 13
click at [420, 291] on select "profitable titchy temperate tilted" at bounding box center [398, 291] width 54 height 13
select select "profitable"
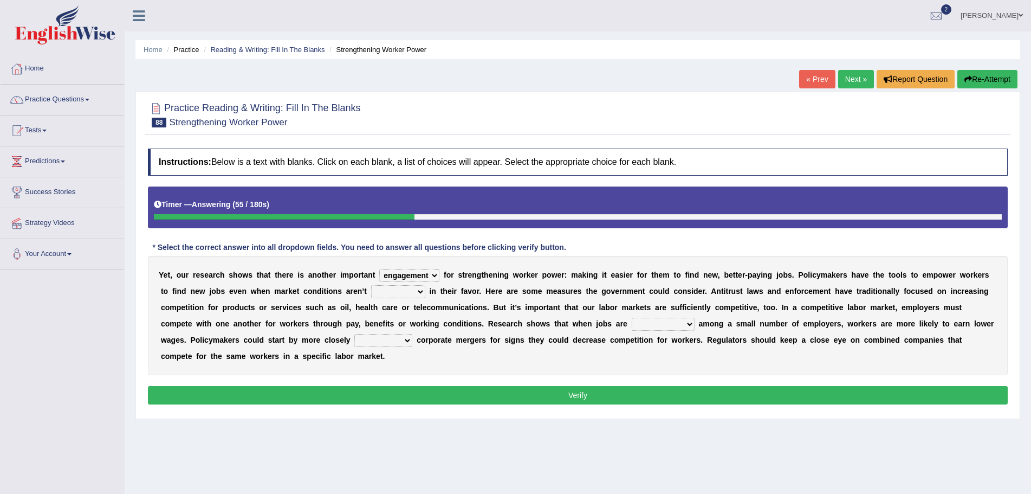
click at [371, 285] on select "profitable titchy temperate tilted" at bounding box center [398, 291] width 54 height 13
click at [691, 323] on select "constrained tremendous concentric concentrated" at bounding box center [663, 324] width 63 height 13
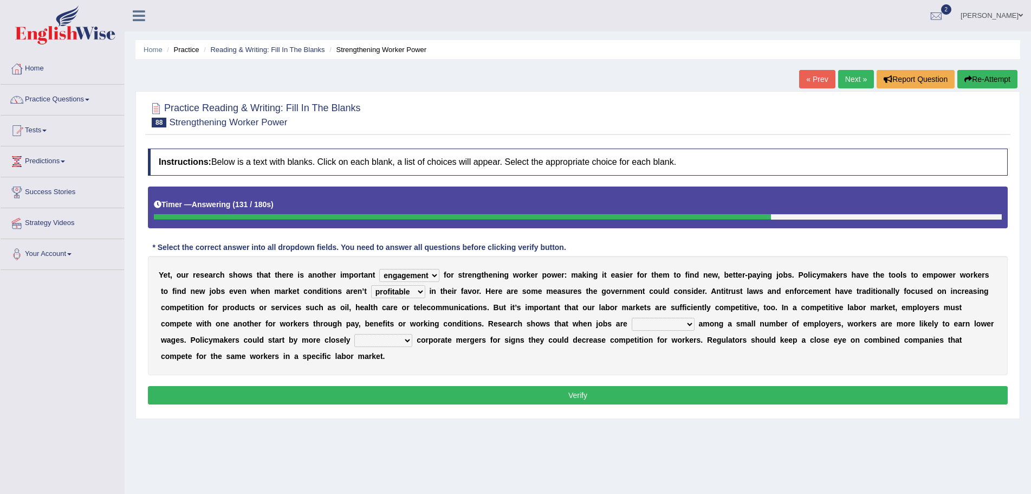
select select "concentrated"
click at [632, 318] on select "constrained tremendous concentric concentrated" at bounding box center [663, 324] width 63 height 13
click at [407, 341] on select "scrutinizing originating scripting emulating" at bounding box center [383, 340] width 58 height 13
select select "scrutinizing"
click at [354, 334] on select "scrutinizing originating scripting emulating" at bounding box center [383, 340] width 58 height 13
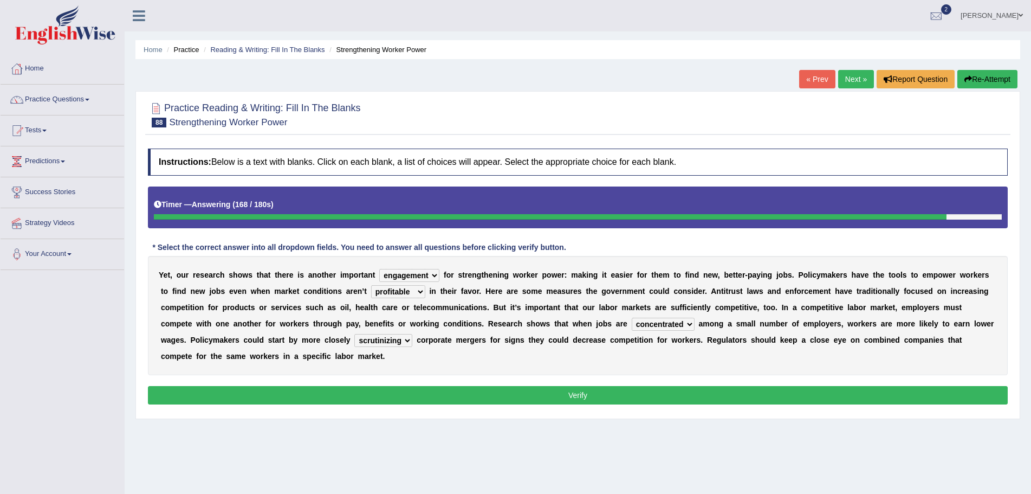
click at [690, 324] on select "constrained tremendous concentric concentrated" at bounding box center [663, 324] width 63 height 13
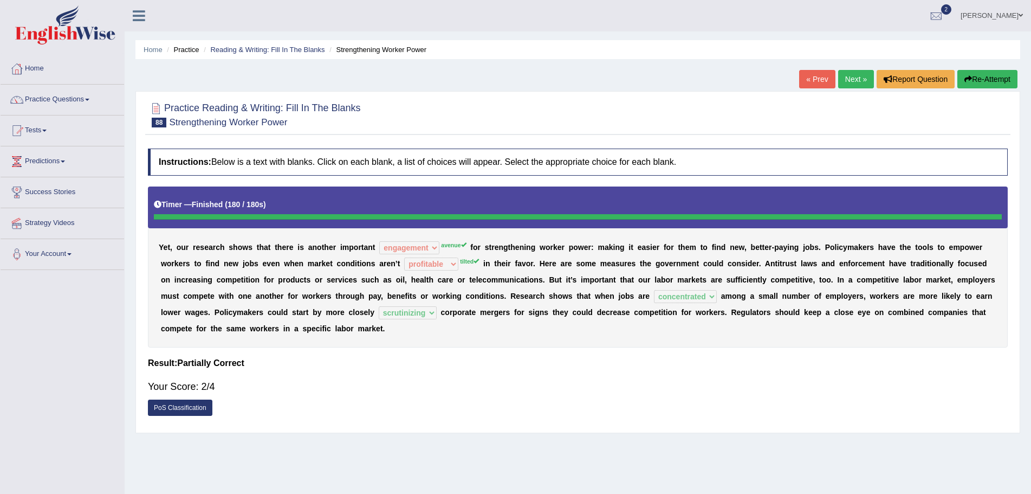
click at [977, 79] on button "Re-Attempt" at bounding box center [987, 79] width 60 height 18
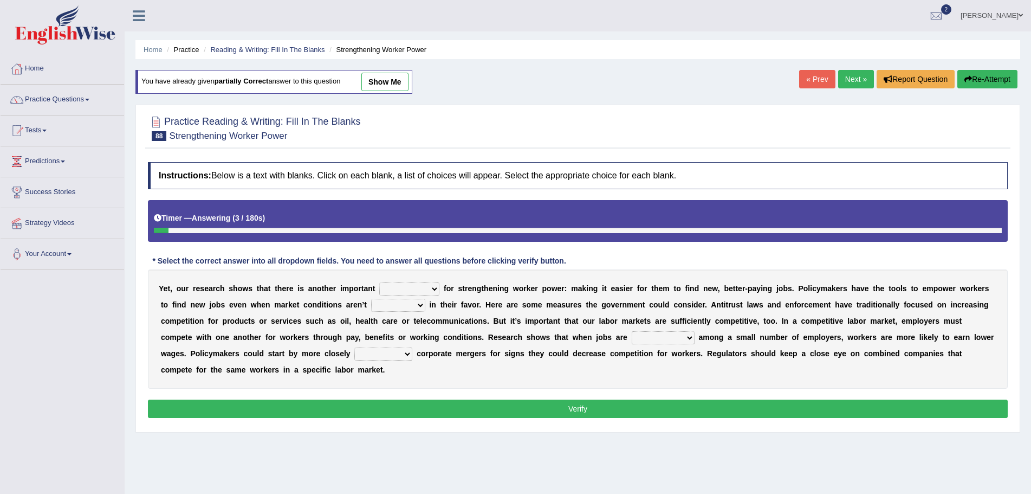
click at [435, 288] on select "avail engagement avenue annual" at bounding box center [409, 288] width 60 height 13
select select "avenue"
click at [379, 282] on select "avail engagement avenue annual" at bounding box center [409, 288] width 60 height 13
click at [422, 304] on select "profitable titchy temperate tilted" at bounding box center [398, 305] width 54 height 13
select select "tilted"
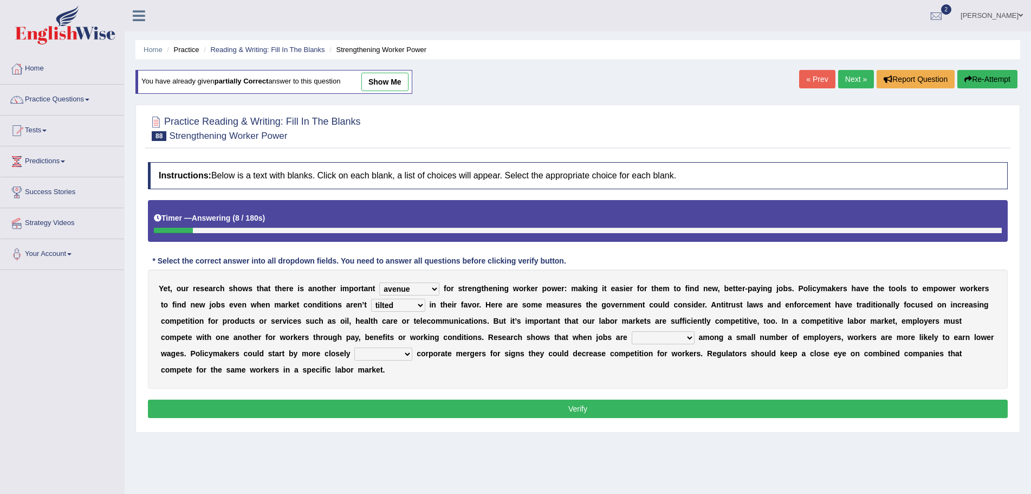
click at [371, 299] on select "profitable titchy temperate tilted" at bounding box center [398, 305] width 54 height 13
click at [690, 335] on select "constrained tremendous concentric concentrated" at bounding box center [663, 337] width 63 height 13
select select "concentrated"
click at [632, 331] on select "constrained tremendous concentric concentrated" at bounding box center [663, 337] width 63 height 13
click at [408, 352] on select "scrutinizing originating scripting emulating" at bounding box center [383, 353] width 58 height 13
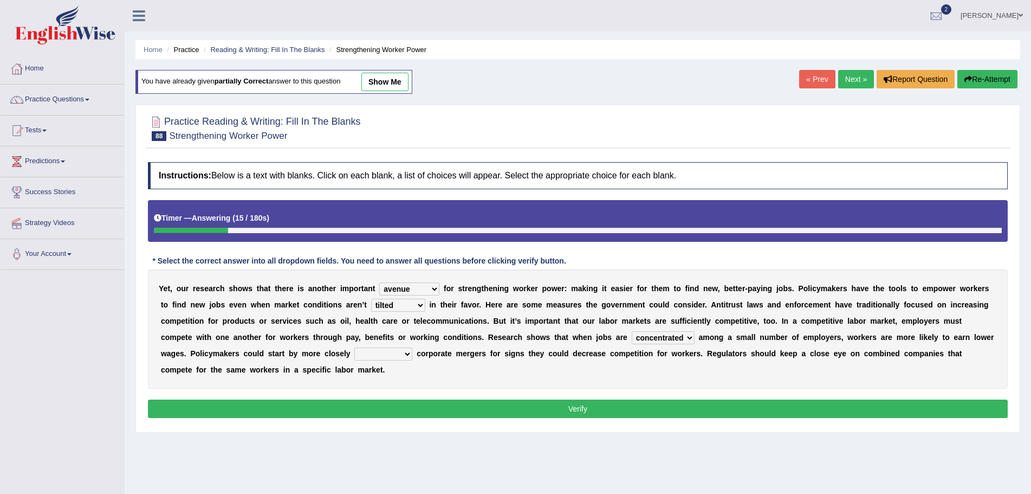
select select "scrutinizing"
click at [354, 347] on select "scrutinizing originating scripting emulating" at bounding box center [383, 353] width 58 height 13
click at [570, 406] on button "Verify" at bounding box center [578, 408] width 860 height 18
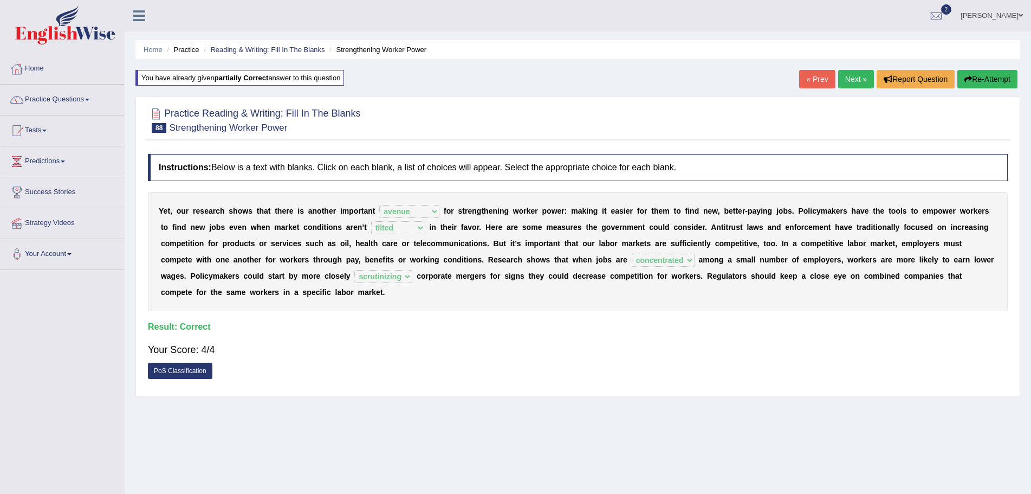
click at [844, 79] on link "Next »" at bounding box center [856, 79] width 36 height 18
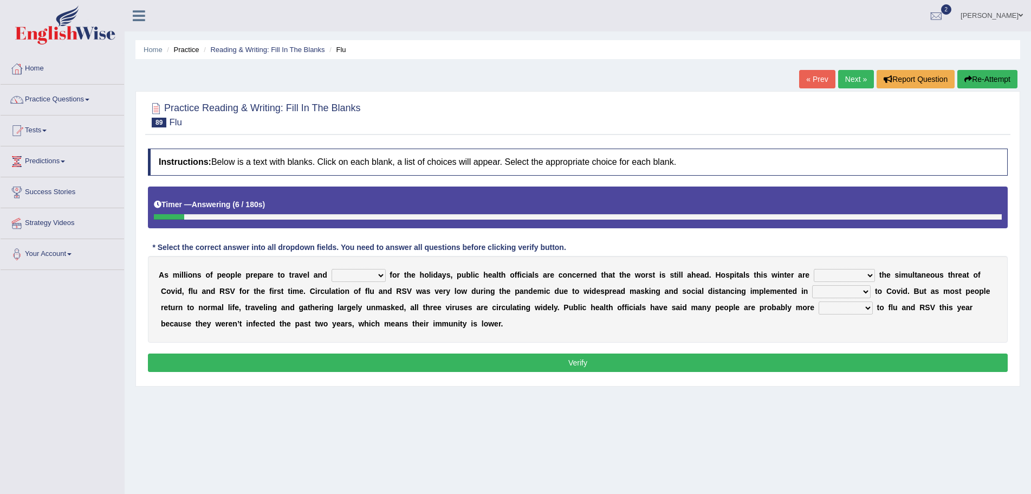
click at [379, 276] on select "gather hide slumber migrate" at bounding box center [359, 275] width 54 height 13
select select "migrate"
click at [332, 269] on select "gather hide slumber migrate" at bounding box center [359, 275] width 54 height 13
click at [871, 276] on select "facing accounting challenging constructing" at bounding box center [844, 275] width 61 height 13
select select "facing"
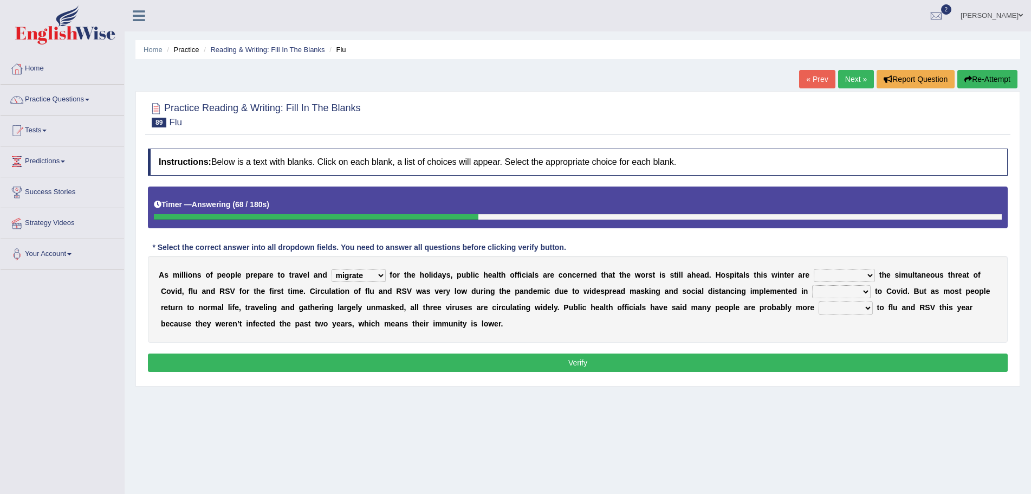
click at [814, 269] on select "facing accounting challenging constructing" at bounding box center [844, 275] width 61 height 13
click at [865, 293] on select "comparison response place order" at bounding box center [841, 291] width 59 height 13
select select "response"
click at [812, 285] on select "comparison response place order" at bounding box center [841, 291] width 59 height 13
click at [867, 307] on select "attainable sensible vulnerable accessible" at bounding box center [846, 307] width 54 height 13
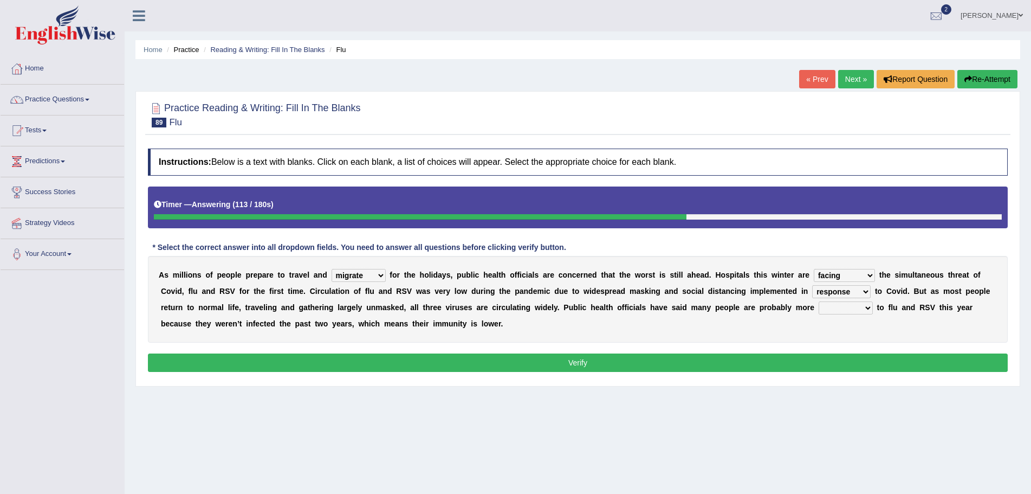
select select "vulnerable"
click at [819, 301] on select "attainable sensible vulnerable accessible" at bounding box center [846, 307] width 54 height 13
click at [572, 361] on button "Verify" at bounding box center [578, 362] width 860 height 18
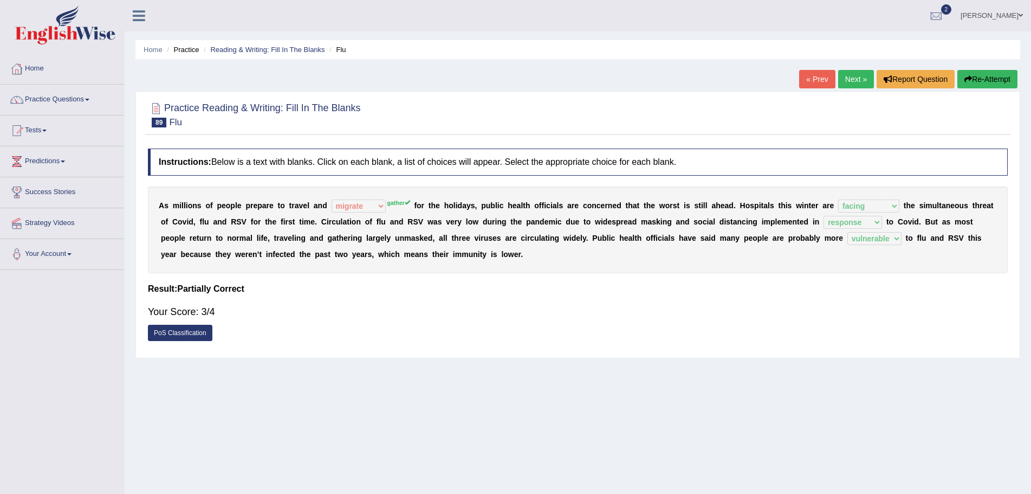
click at [984, 77] on button "Re-Attempt" at bounding box center [987, 79] width 60 height 18
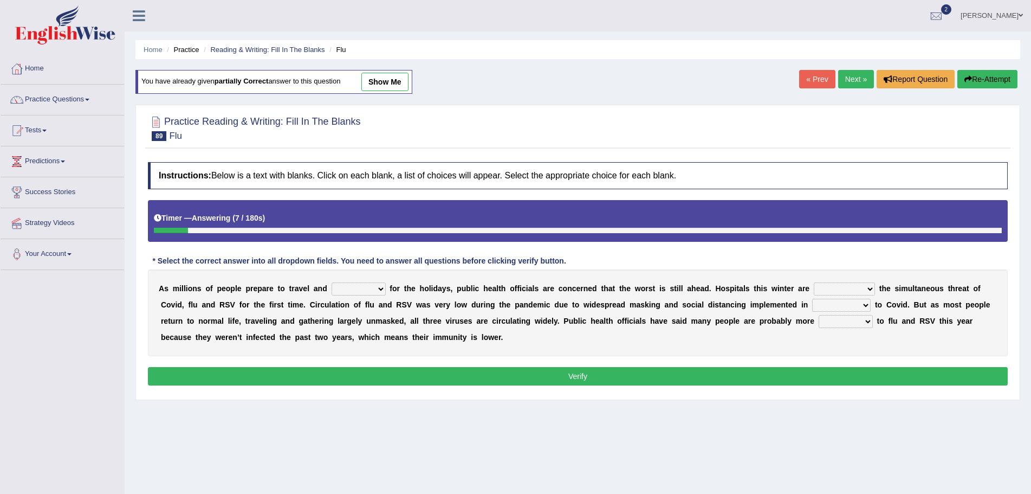
click at [378, 289] on select "gather hide slumber migrate" at bounding box center [359, 288] width 54 height 13
select select "gather"
click at [332, 282] on select "gather hide slumber migrate" at bounding box center [359, 288] width 54 height 13
click at [871, 289] on select "facing accounting challenging constructing" at bounding box center [844, 288] width 61 height 13
select select "facing"
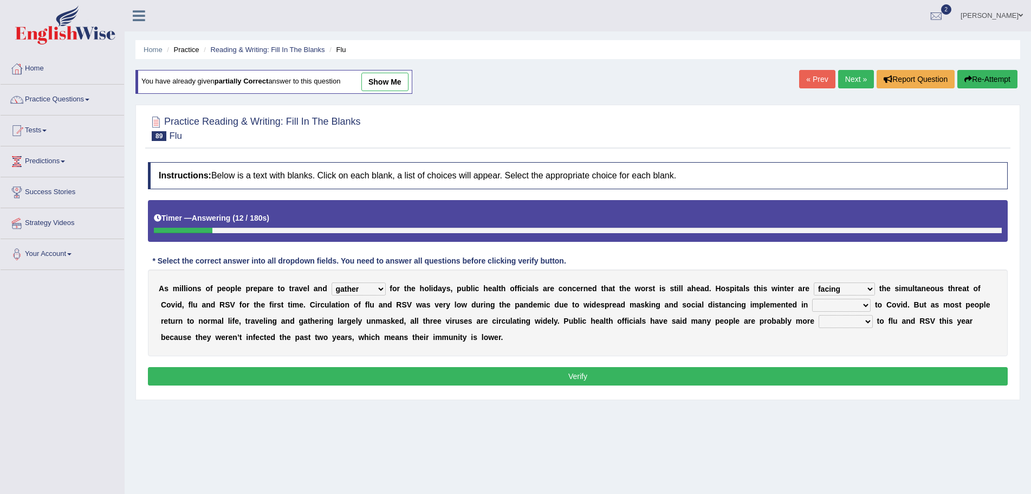
click at [814, 282] on select "facing accounting challenging constructing" at bounding box center [844, 288] width 61 height 13
click at [865, 303] on select "comparison response place order" at bounding box center [841, 305] width 59 height 13
select select "response"
click at [812, 299] on select "comparison response place order" at bounding box center [841, 305] width 59 height 13
click at [870, 319] on select "attainable sensible vulnerable accessible" at bounding box center [846, 321] width 54 height 13
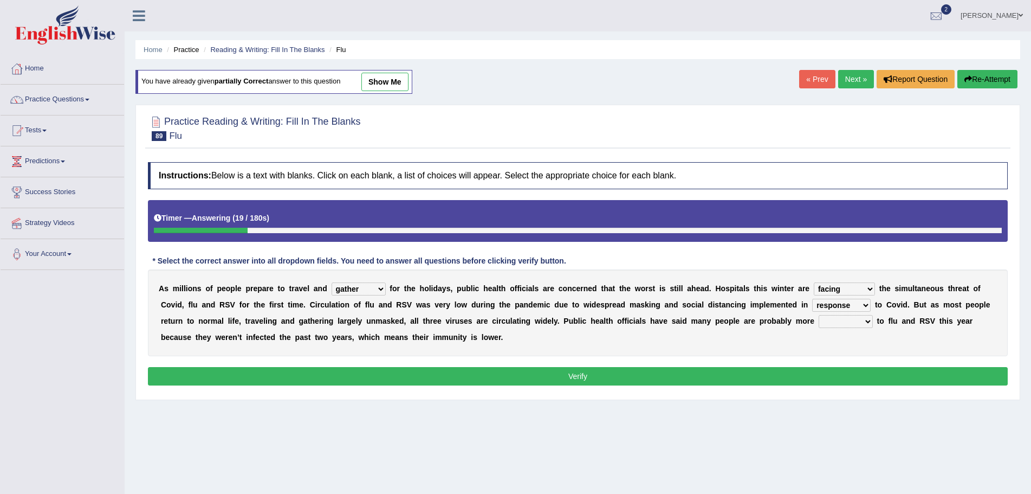
select select "vulnerable"
click at [819, 315] on select "attainable sensible vulnerable accessible" at bounding box center [846, 321] width 54 height 13
click at [573, 373] on button "Verify" at bounding box center [578, 376] width 860 height 18
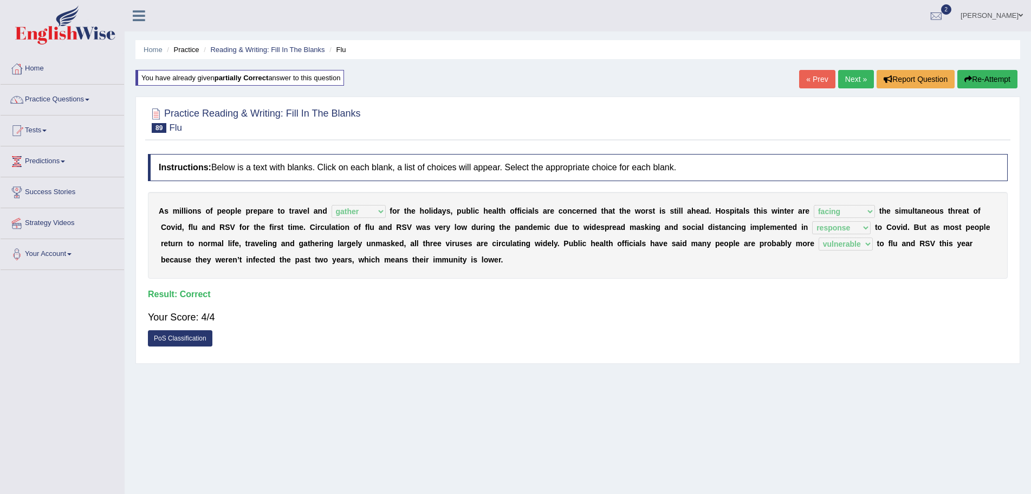
click at [845, 75] on link "Next »" at bounding box center [856, 79] width 36 height 18
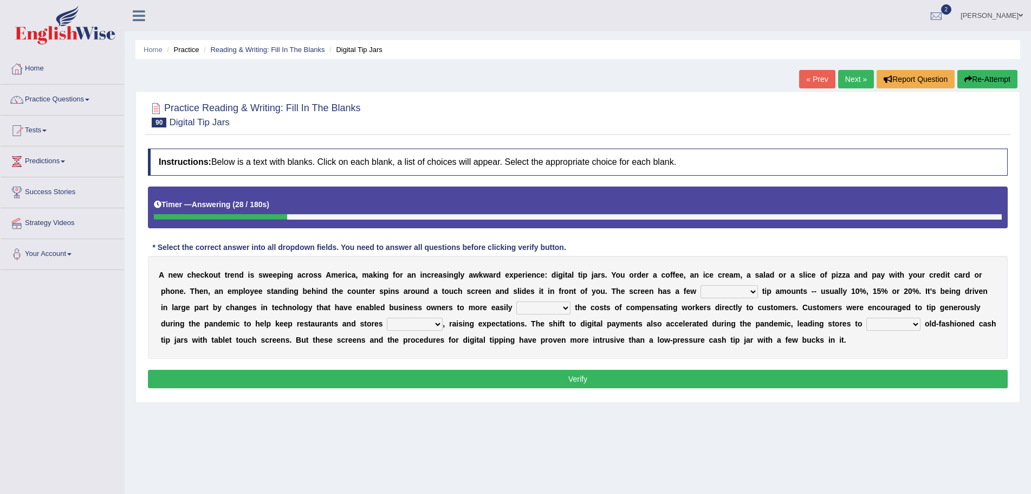
click at [755, 291] on select "suggested combined exceptional rigorous" at bounding box center [729, 291] width 57 height 13
select select "rigorous"
click at [701, 285] on select "suggested combined exceptional rigorous" at bounding box center [729, 291] width 57 height 13
click at [566, 308] on select "abide covet diverge shift" at bounding box center [543, 307] width 54 height 13
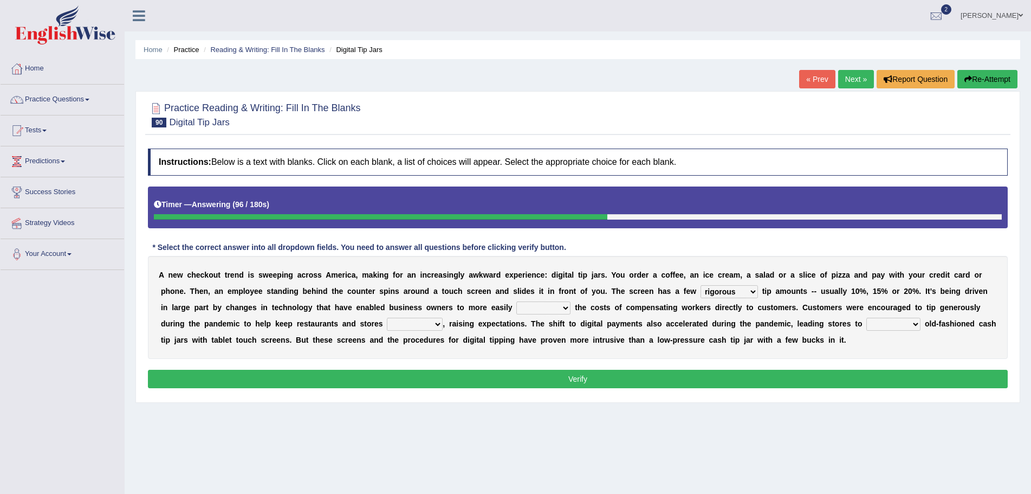
select select "diverge"
click at [516, 301] on select "abide covet diverge shift" at bounding box center [543, 307] width 54 height 13
click at [440, 326] on select "afloat overlapped affable concise" at bounding box center [415, 324] width 56 height 13
select select "afloat"
click at [387, 318] on select "afloat overlapped affable concise" at bounding box center [415, 324] width 56 height 13
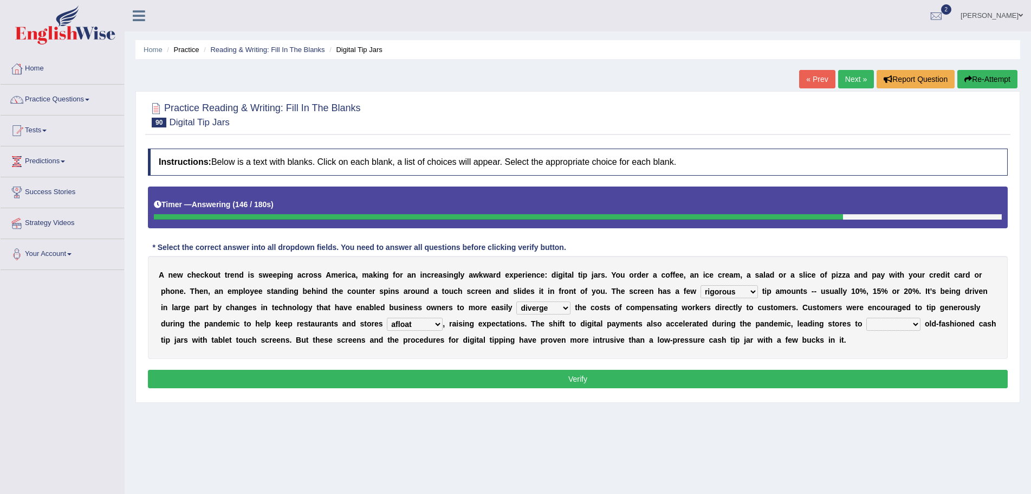
click at [915, 323] on select "replace exchange occupy retrieve" at bounding box center [893, 324] width 54 height 13
select select "replace"
click at [867, 318] on select "replace exchange occupy retrieve" at bounding box center [893, 324] width 54 height 13
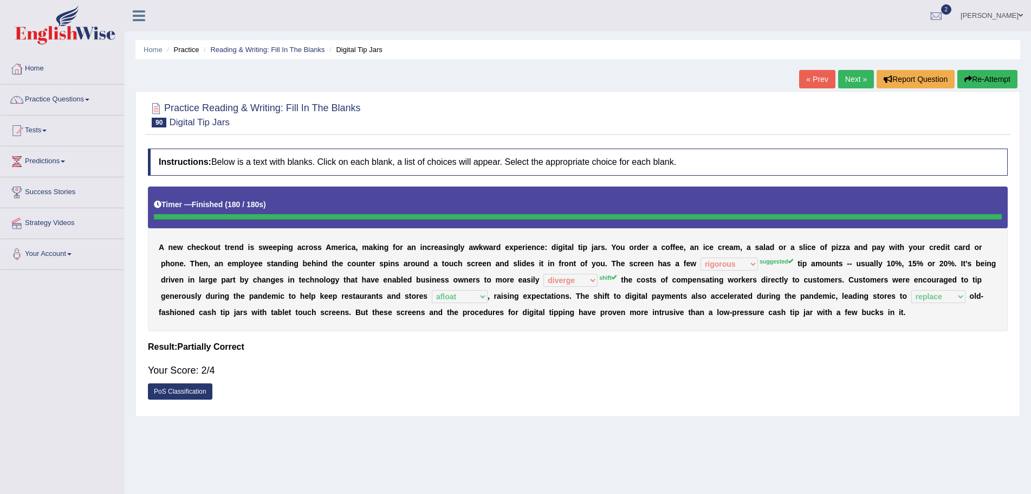
click at [974, 77] on button "Re-Attempt" at bounding box center [987, 79] width 60 height 18
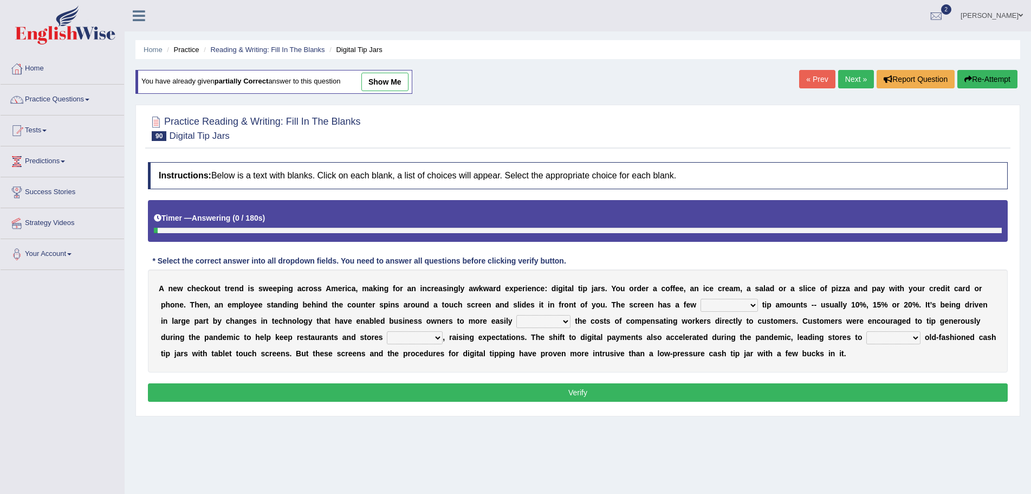
click at [753, 305] on select "suggested combined exceptional rigorous" at bounding box center [729, 305] width 57 height 13
select select "suggested"
click at [701, 299] on select "suggested combined exceptional rigorous" at bounding box center [729, 305] width 57 height 13
click at [563, 320] on select "abide covet diverge shift" at bounding box center [543, 321] width 54 height 13
select select "shift"
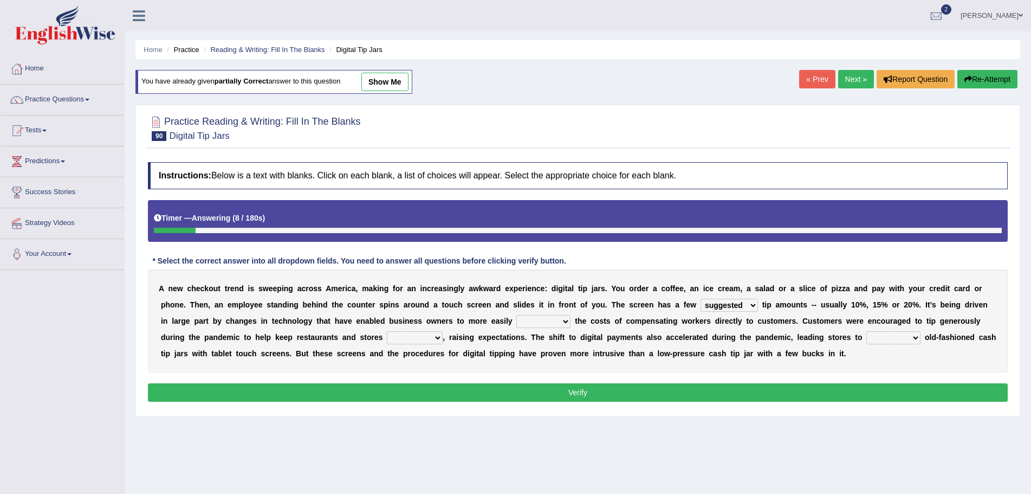
click at [516, 315] on select "abide covet diverge shift" at bounding box center [543, 321] width 54 height 13
click at [440, 339] on select "afloat overlapped affable concise" at bounding box center [415, 337] width 56 height 13
select select "afloat"
click at [387, 331] on select "afloat overlapped affable concise" at bounding box center [415, 337] width 56 height 13
click at [919, 334] on select "replace exchange occupy retrieve" at bounding box center [893, 337] width 54 height 13
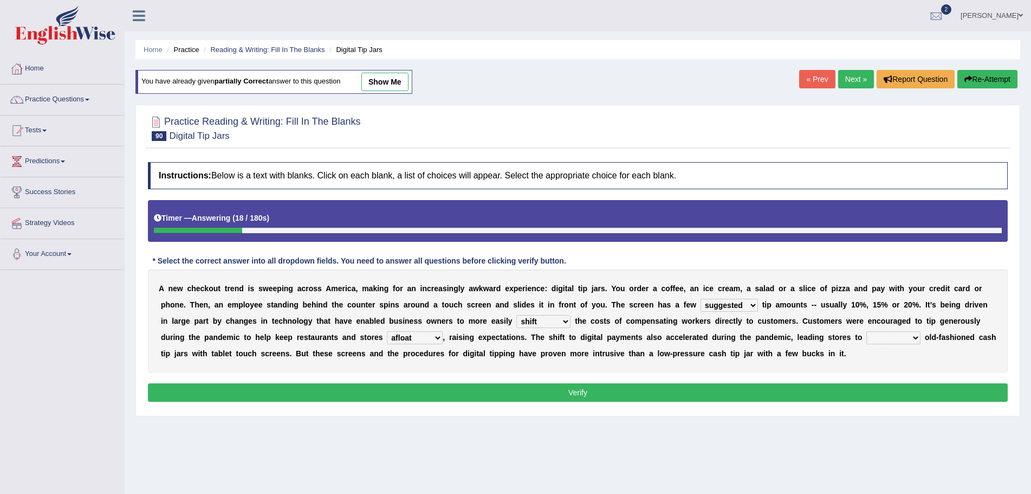
select select "replace"
click at [867, 331] on select "replace exchange occupy retrieve" at bounding box center [893, 337] width 54 height 13
click at [575, 393] on button "Verify" at bounding box center [578, 392] width 860 height 18
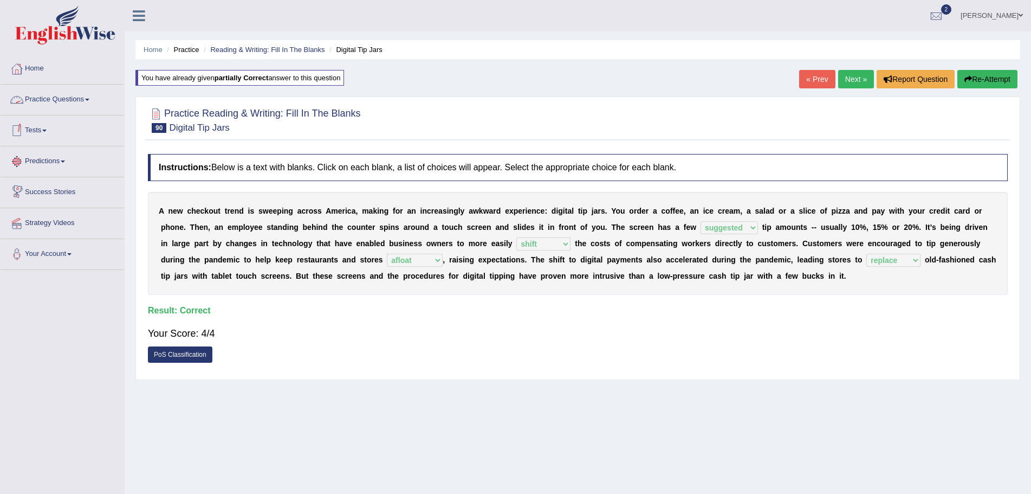
click at [89, 99] on span at bounding box center [87, 100] width 4 height 2
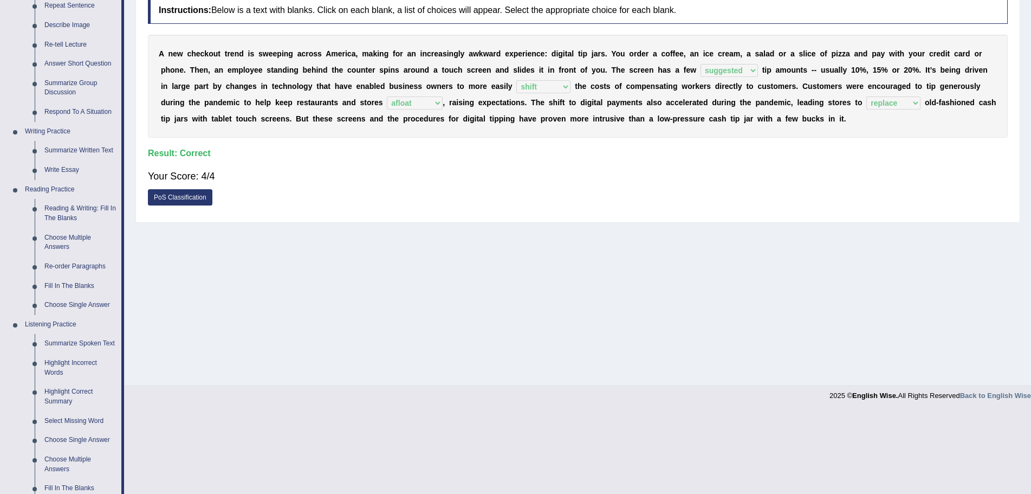
scroll to position [163, 0]
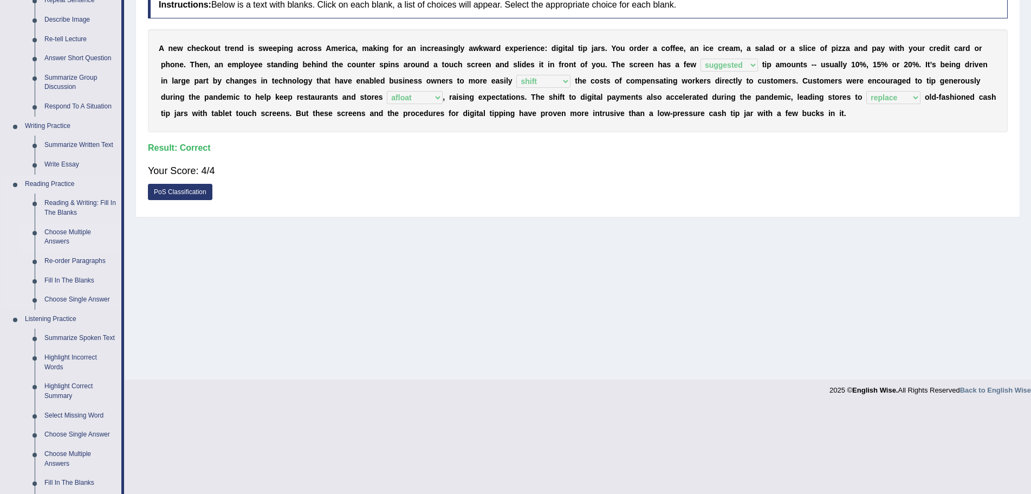
click at [74, 231] on link "Choose Multiple Answers" at bounding box center [81, 237] width 82 height 29
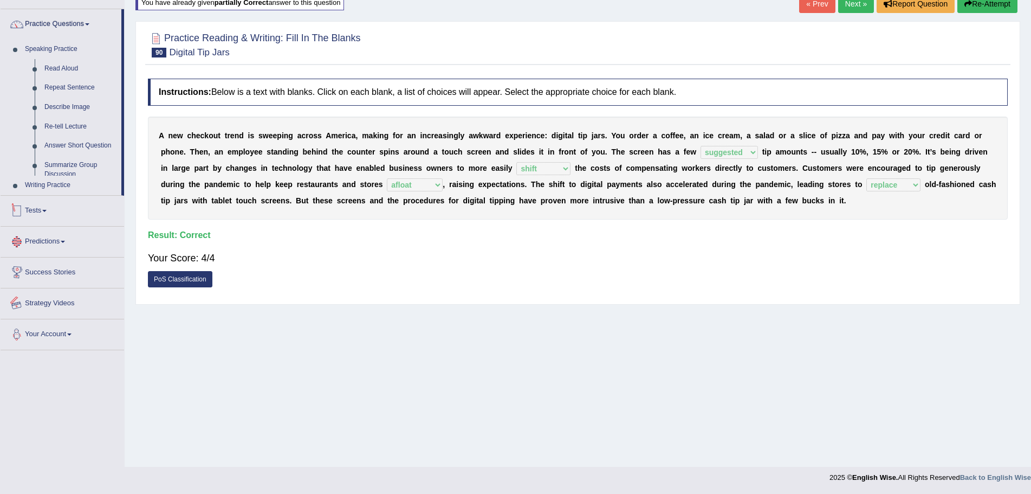
scroll to position [100, 0]
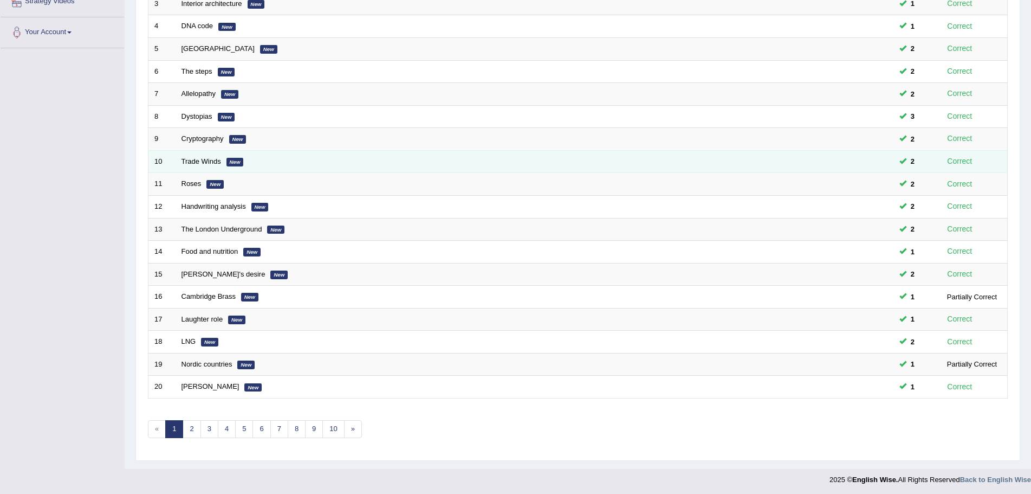
scroll to position [224, 0]
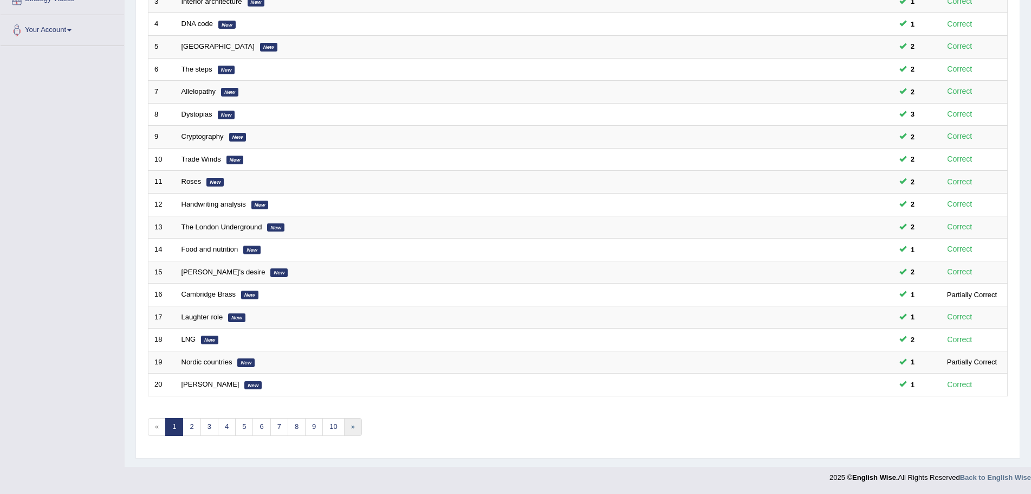
click at [353, 424] on link "»" at bounding box center [353, 427] width 18 height 18
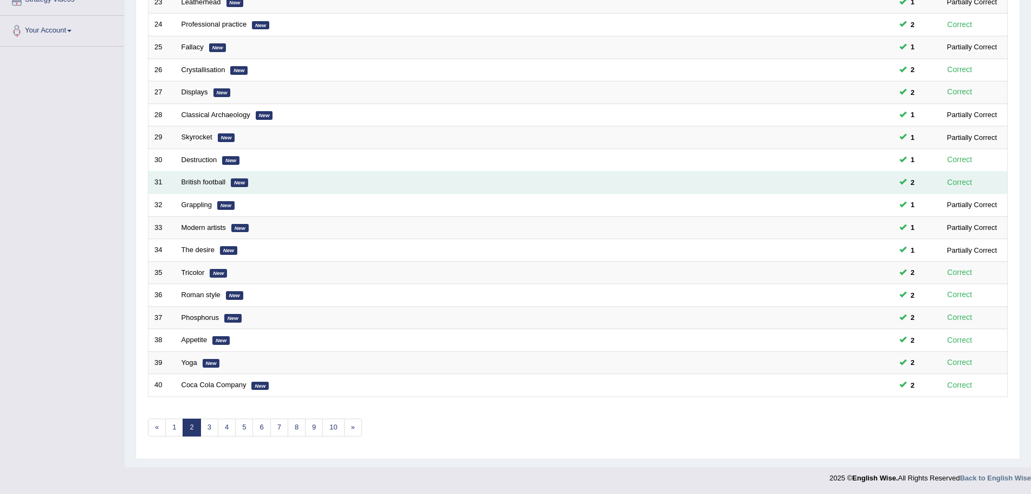
scroll to position [224, 0]
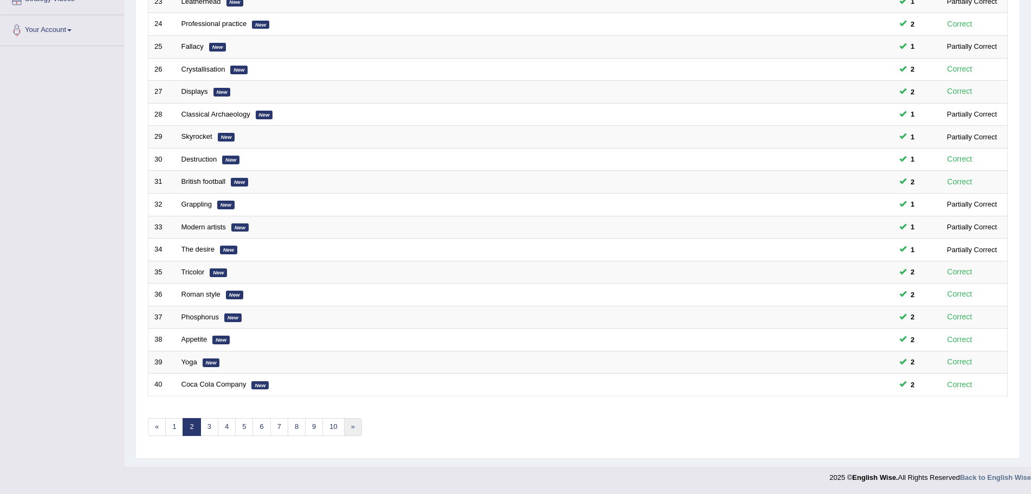
click at [351, 425] on link "»" at bounding box center [353, 427] width 18 height 18
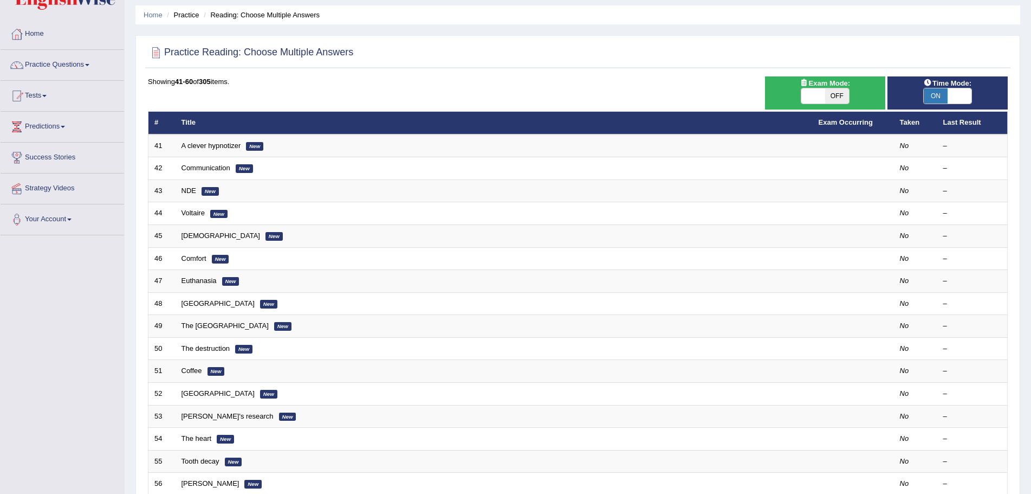
scroll to position [54, 0]
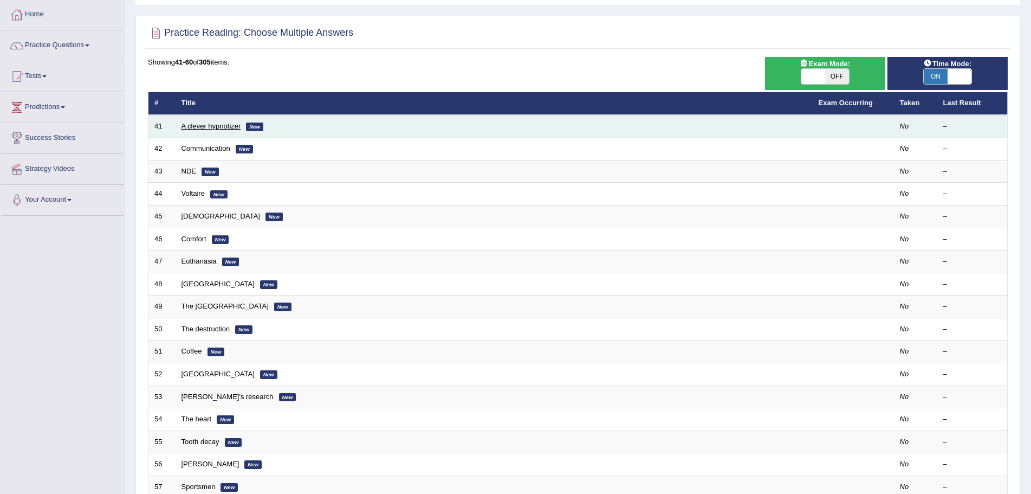
click at [215, 125] on link "A clever hypnotizer" at bounding box center [212, 126] width 60 height 8
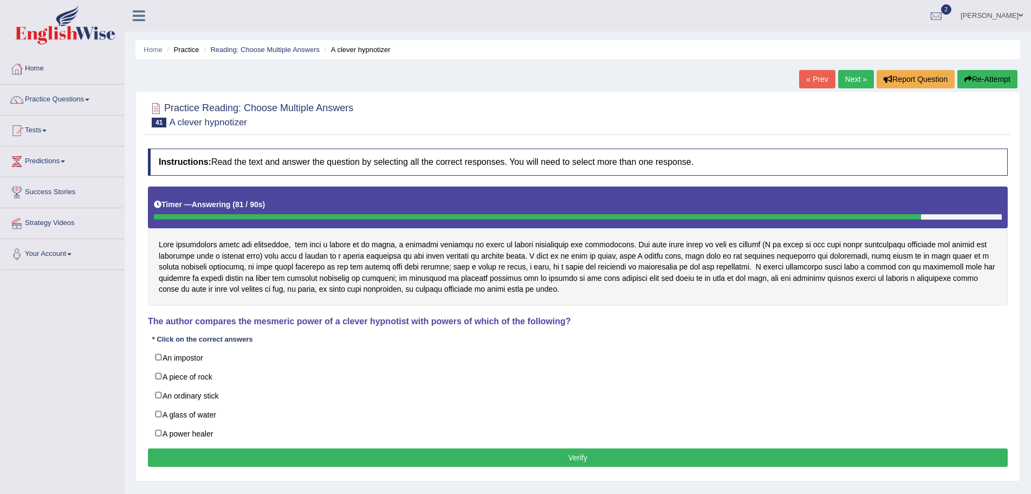
click at [716, 115] on div at bounding box center [578, 114] width 860 height 33
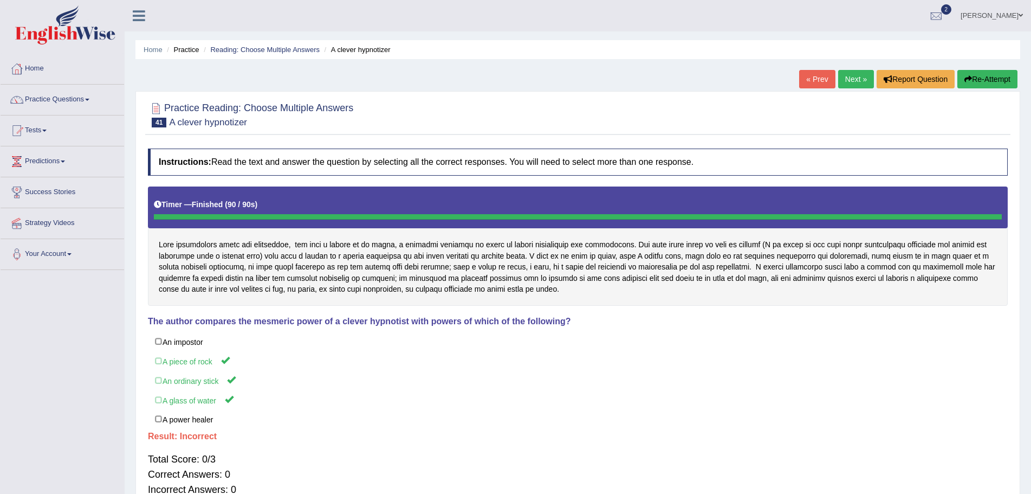
click at [988, 76] on button "Re-Attempt" at bounding box center [987, 79] width 60 height 18
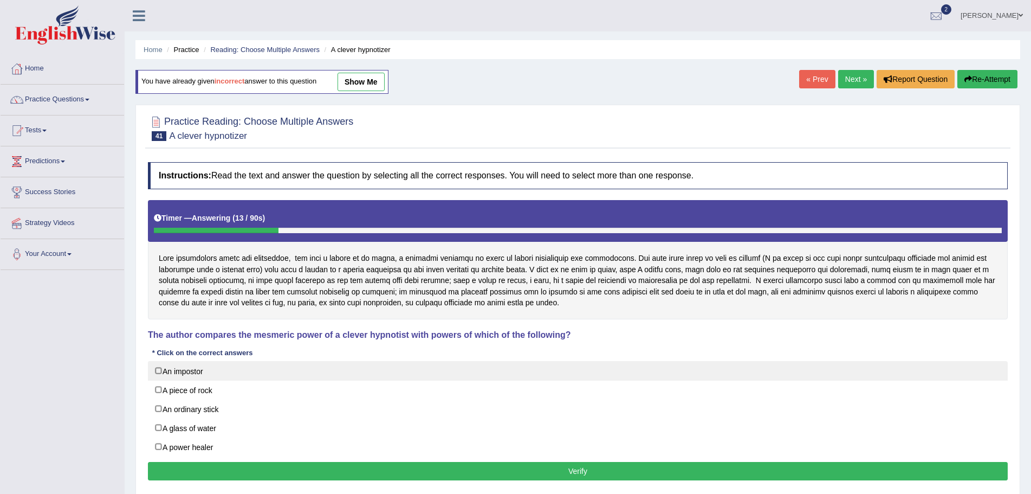
click at [774, 366] on label "An impostor" at bounding box center [578, 371] width 860 height 20
checkbox input "true"
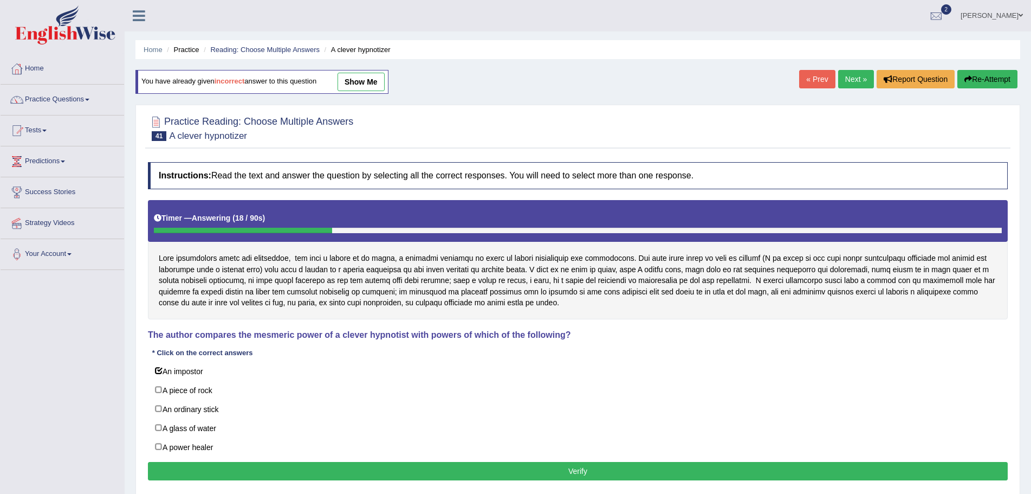
click at [30, 357] on div "Toggle navigation Home Practice Questions Speaking Practice Read Aloud Repeat S…" at bounding box center [515, 281] width 1031 height 563
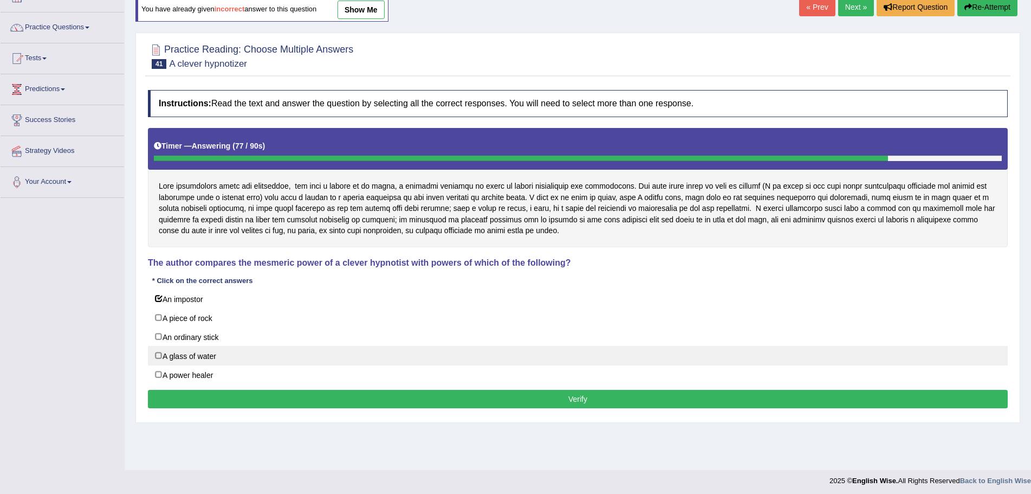
scroll to position [75, 0]
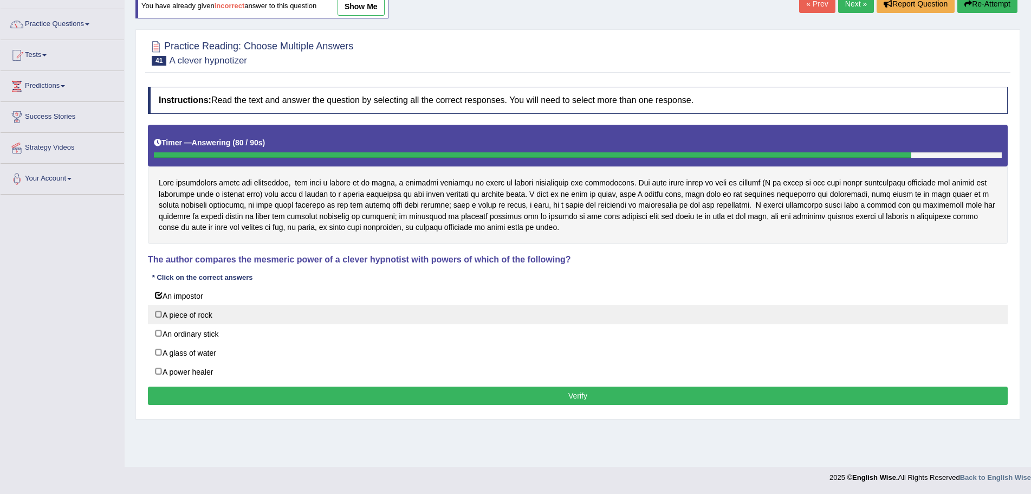
click at [159, 313] on label "A piece of rock" at bounding box center [578, 314] width 860 height 20
checkbox input "true"
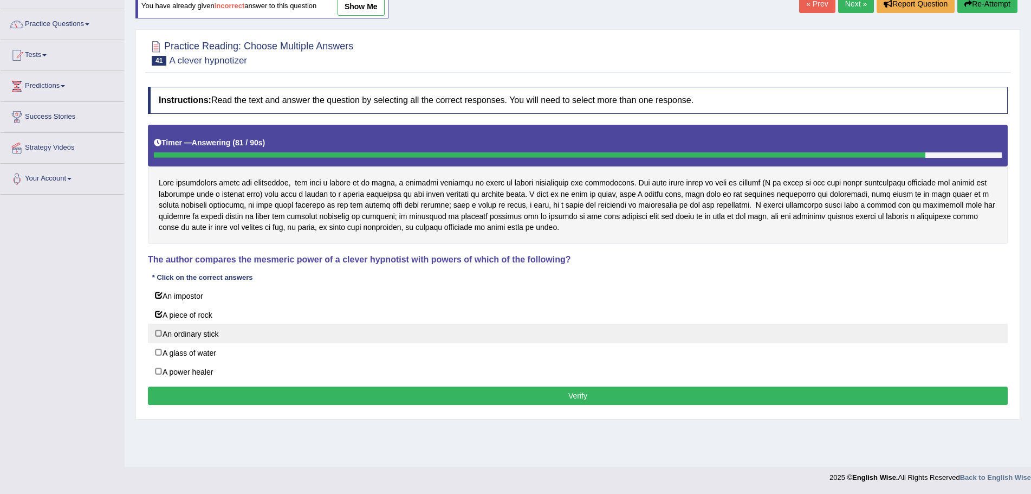
click at [157, 333] on label "An ordinary stick" at bounding box center [578, 333] width 860 height 20
checkbox input "true"
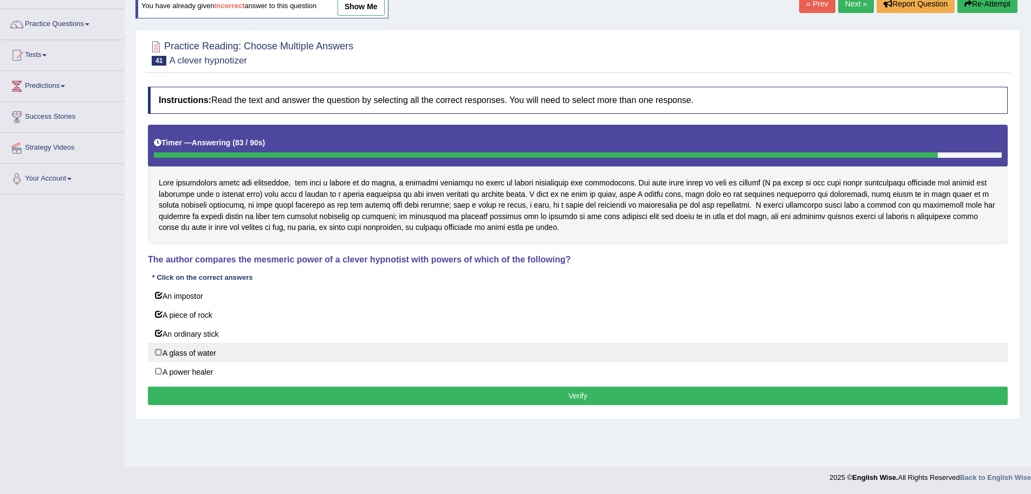
drag, startPoint x: 158, startPoint y: 350, endPoint x: 159, endPoint y: 316, distance: 33.6
click at [158, 349] on label "A glass of water" at bounding box center [578, 352] width 860 height 20
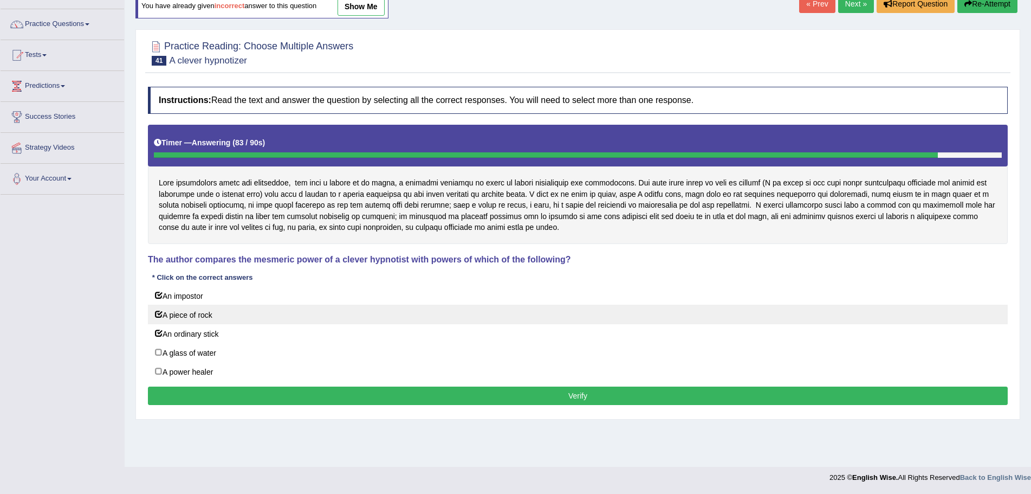
checkbox input "true"
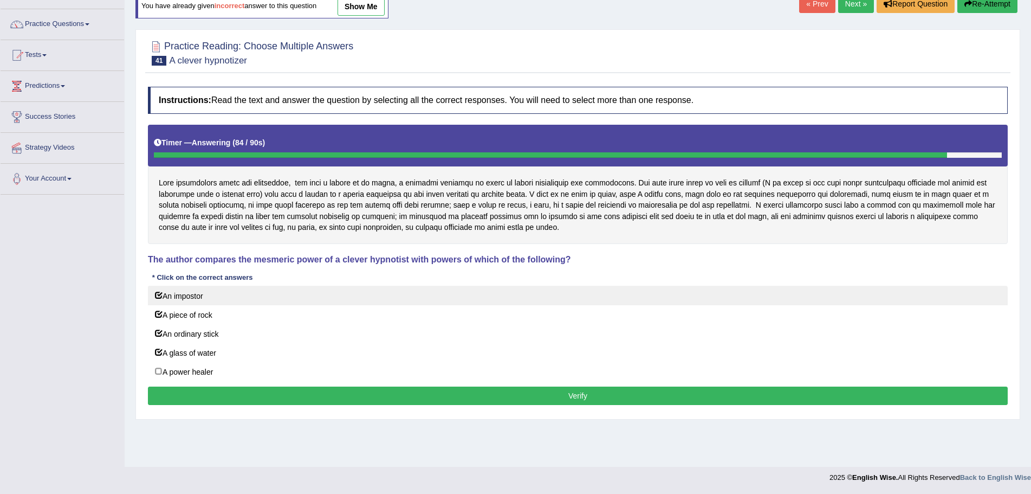
click at [158, 293] on label "An impostor" at bounding box center [578, 296] width 860 height 20
checkbox input "false"
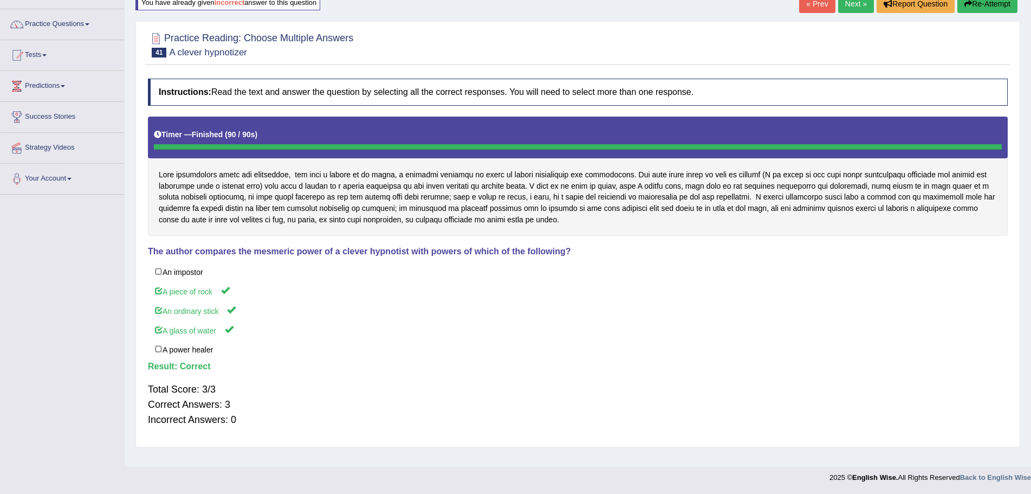
drag, startPoint x: 510, startPoint y: 197, endPoint x: 528, endPoint y: 194, distance: 18.2
click at [528, 194] on div at bounding box center [578, 175] width 860 height 119
click at [848, 7] on link "Next »" at bounding box center [856, 4] width 36 height 18
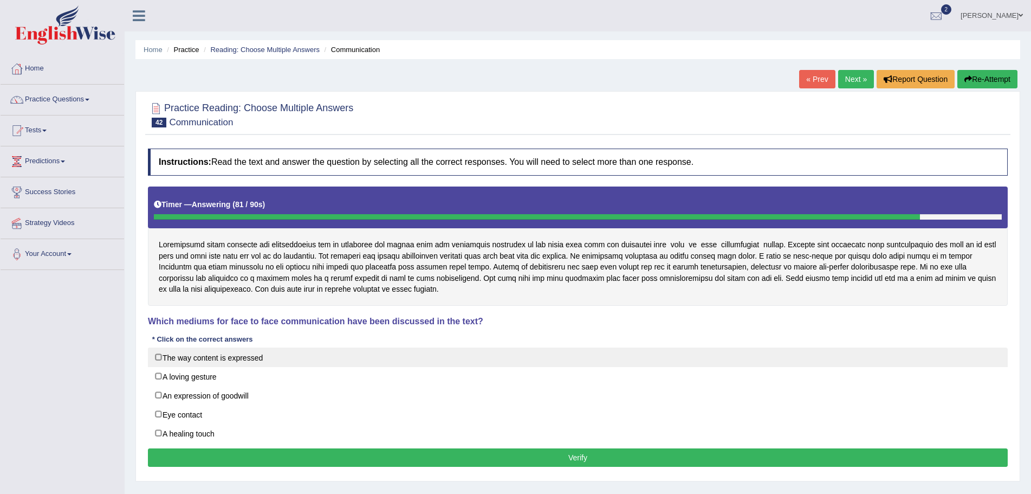
click at [157, 358] on label "The way content is expressed" at bounding box center [578, 357] width 860 height 20
checkbox input "true"
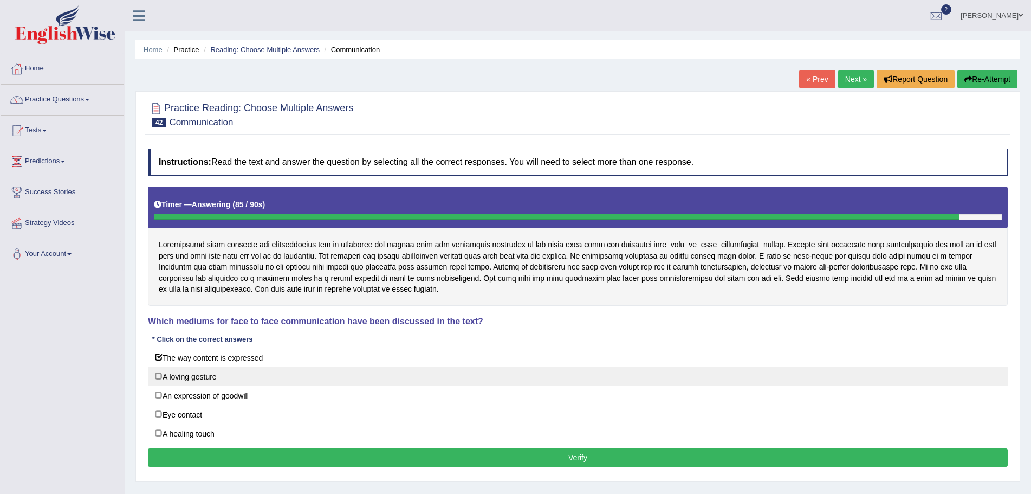
click at [156, 375] on label "A loving gesture" at bounding box center [578, 376] width 860 height 20
checkbox input "true"
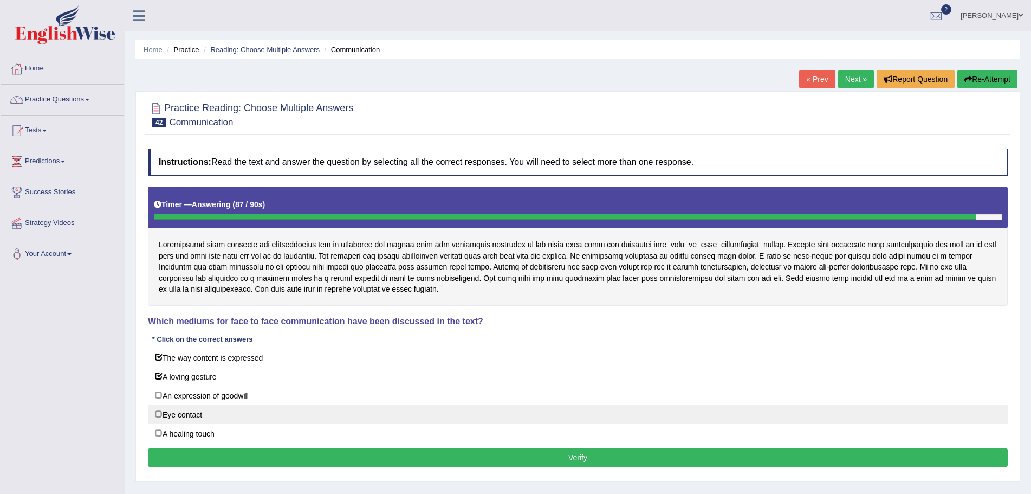
click at [159, 414] on label "Eye contact" at bounding box center [578, 414] width 860 height 20
checkbox input "true"
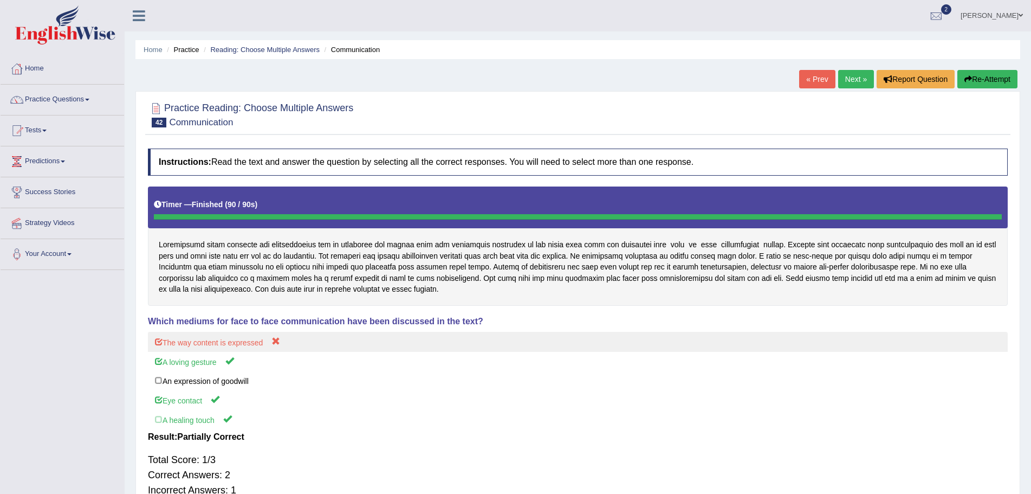
click at [166, 342] on label "The way content is expressed" at bounding box center [578, 342] width 860 height 20
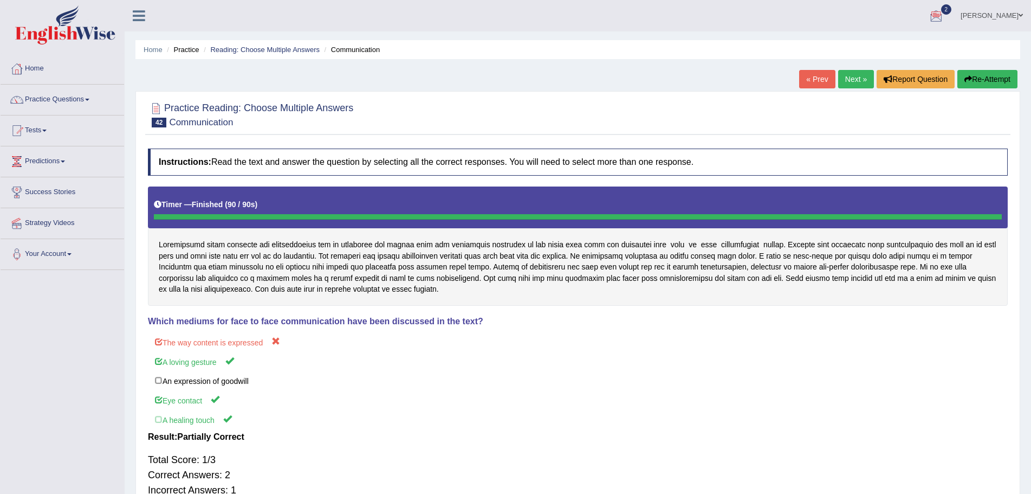
click at [995, 77] on button "Re-Attempt" at bounding box center [987, 79] width 60 height 18
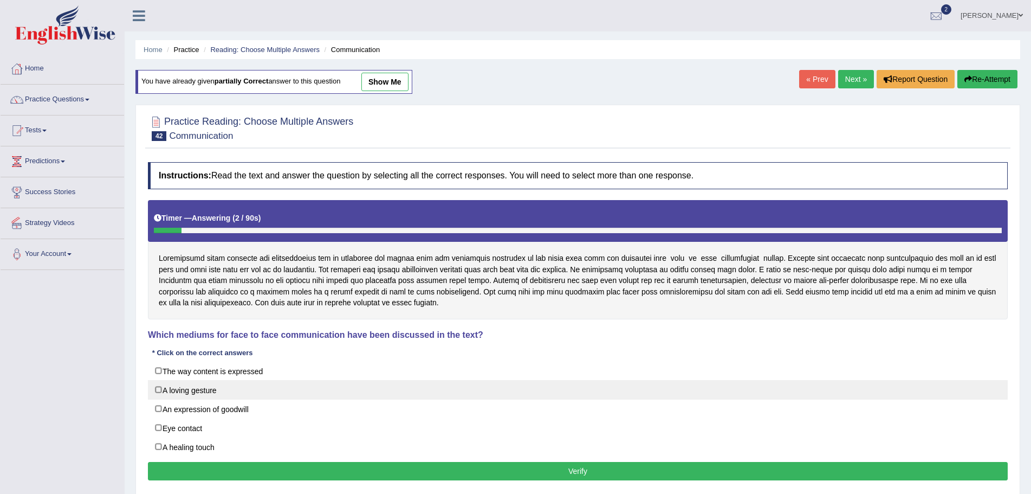
click at [156, 390] on label "A loving gesture" at bounding box center [578, 390] width 860 height 20
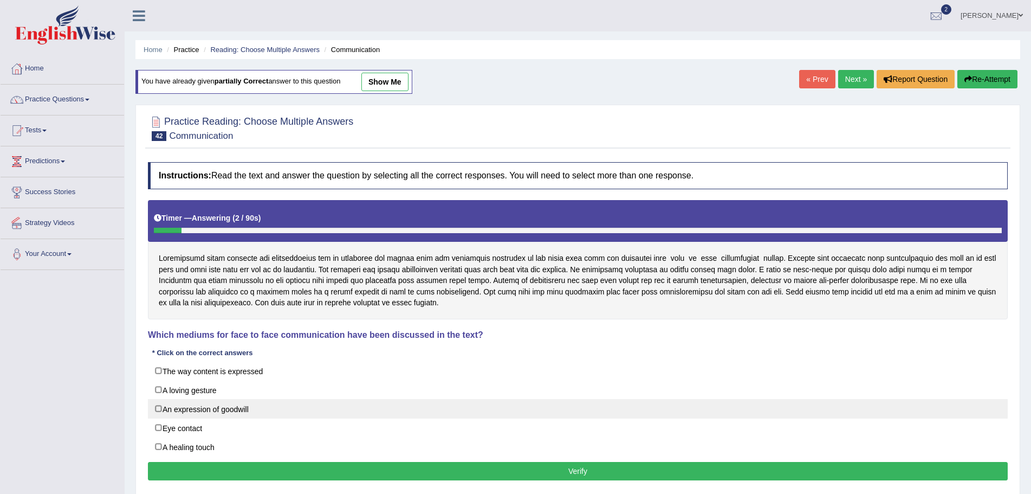
checkbox input "true"
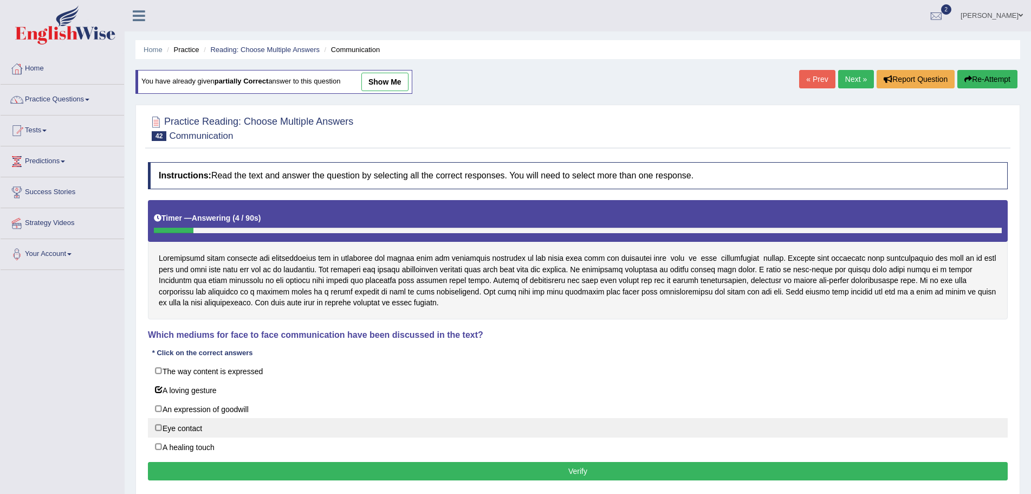
click at [158, 429] on label "Eye contact" at bounding box center [578, 428] width 860 height 20
checkbox input "true"
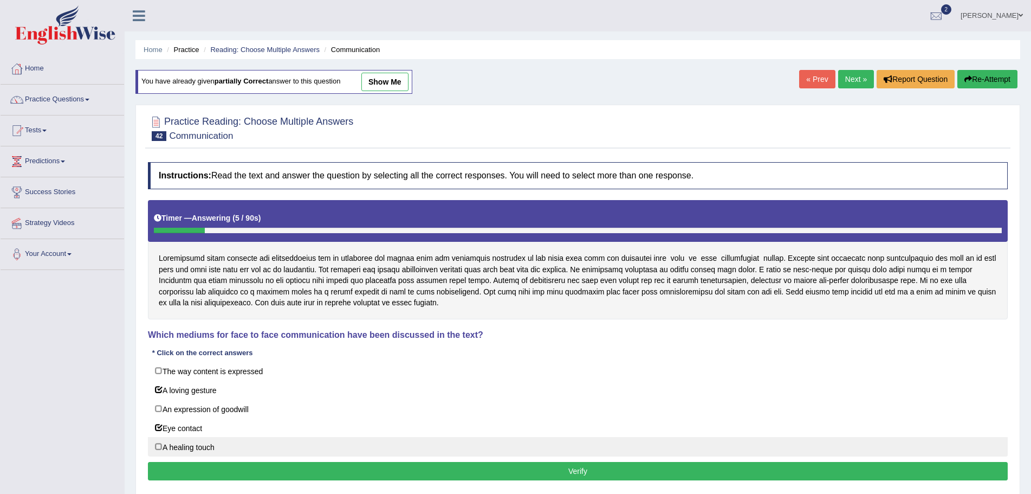
click at [155, 447] on label "A healing touch" at bounding box center [578, 447] width 860 height 20
checkbox input "true"
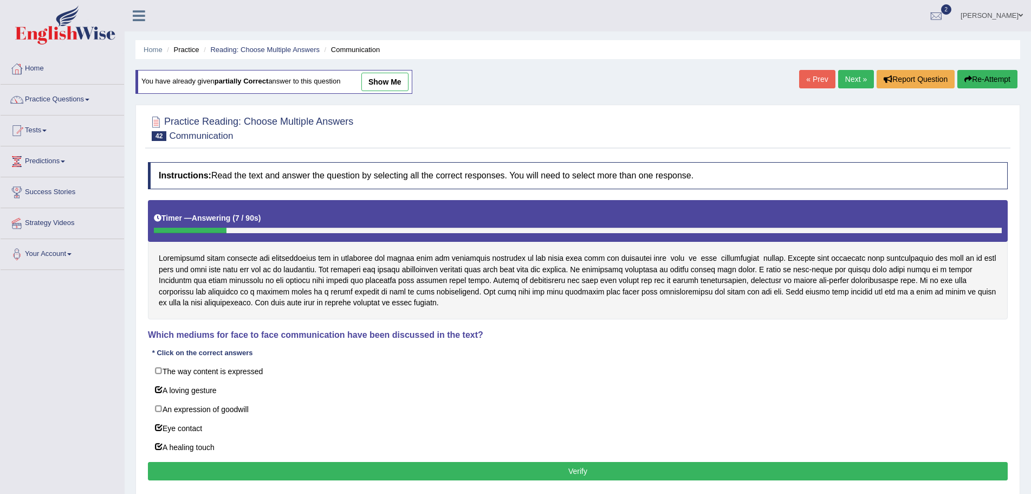
click at [580, 466] on button "Verify" at bounding box center [578, 471] width 860 height 18
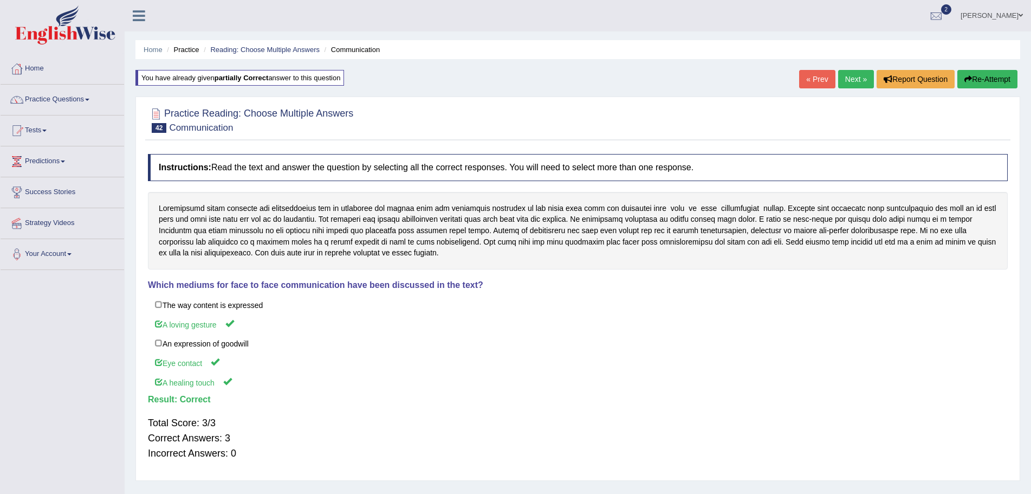
click at [852, 80] on link "Next »" at bounding box center [856, 79] width 36 height 18
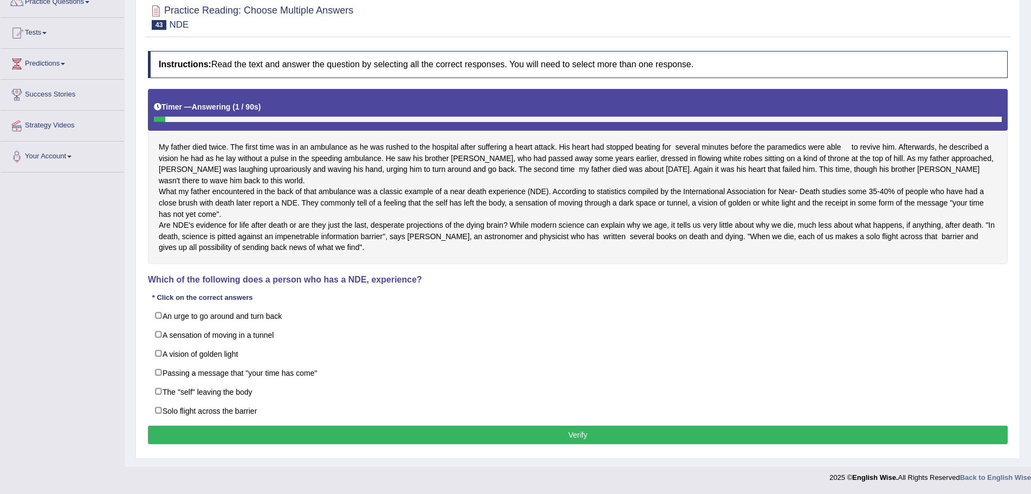
scroll to position [120, 0]
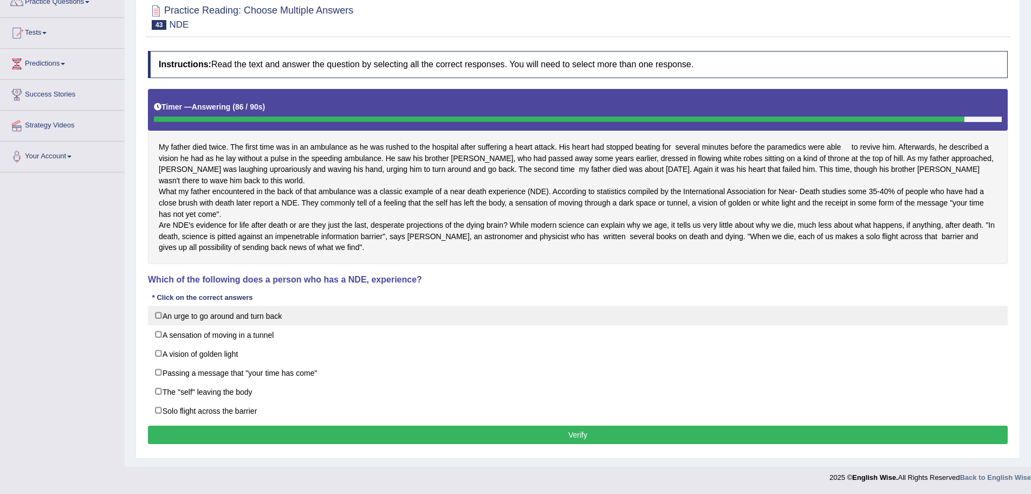
click at [157, 314] on label "An urge to go around and turn back" at bounding box center [578, 316] width 860 height 20
checkbox input "true"
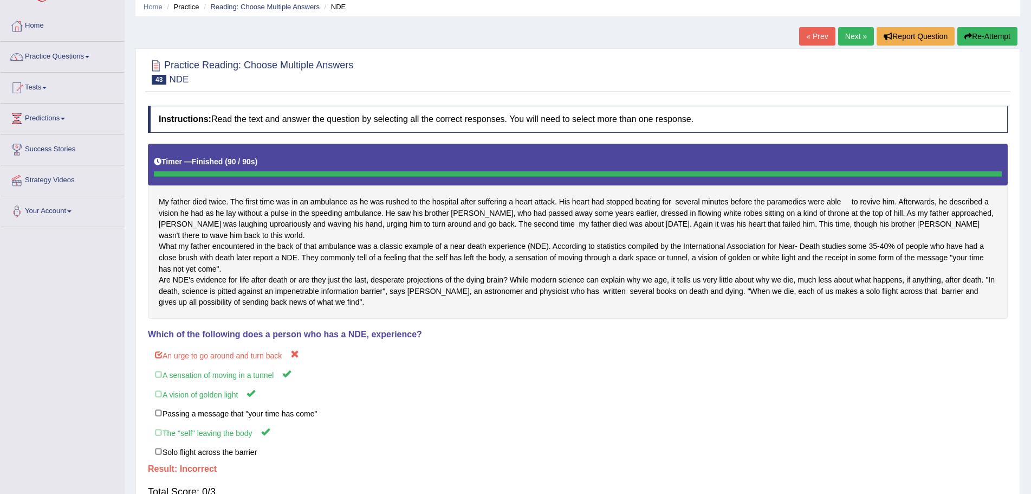
scroll to position [0, 0]
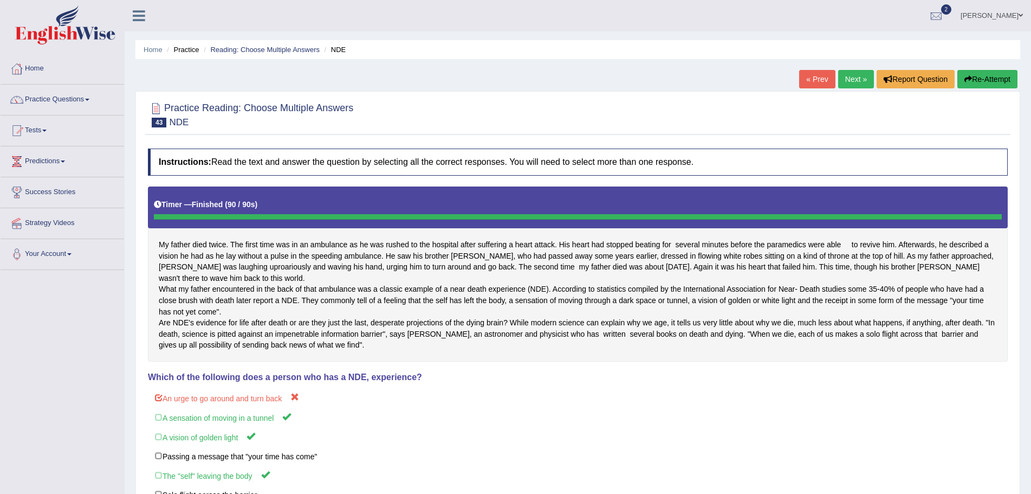
click at [979, 76] on button "Re-Attempt" at bounding box center [987, 79] width 60 height 18
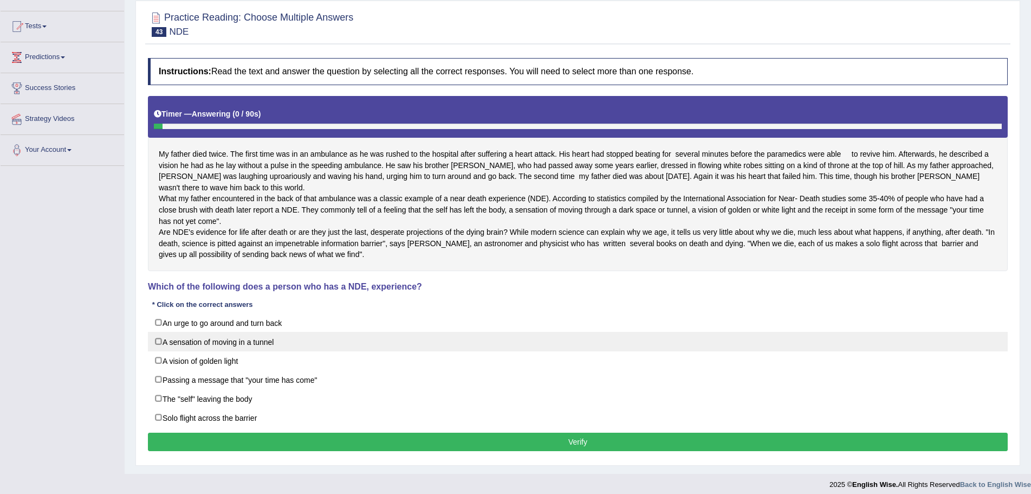
scroll to position [133, 0]
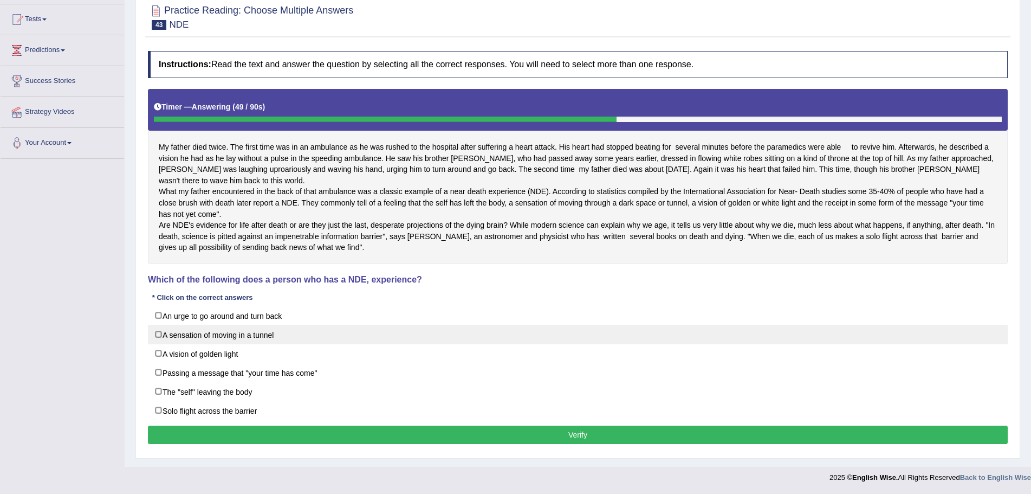
click at [157, 334] on label "A sensation of moving in a tunnel" at bounding box center [578, 335] width 860 height 20
checkbox input "true"
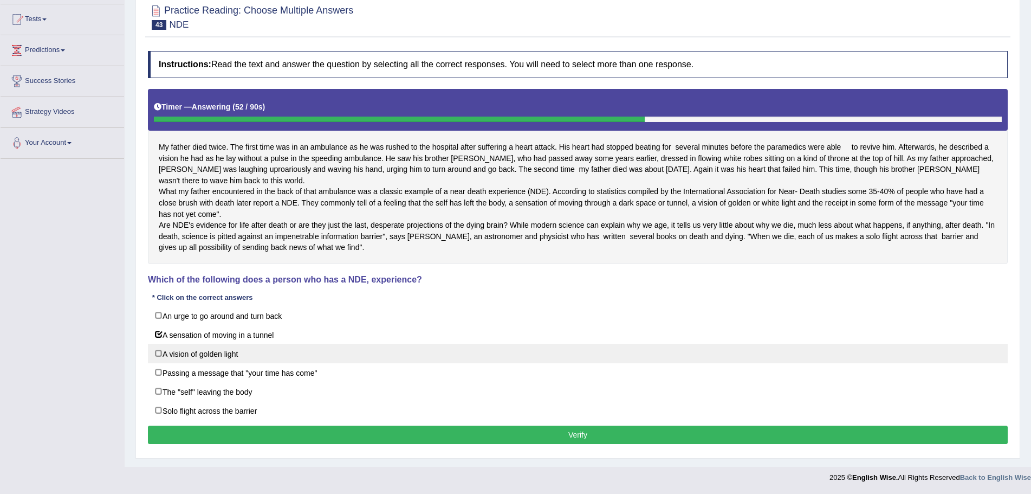
click at [158, 353] on label "A vision of golden light" at bounding box center [578, 354] width 860 height 20
checkbox input "true"
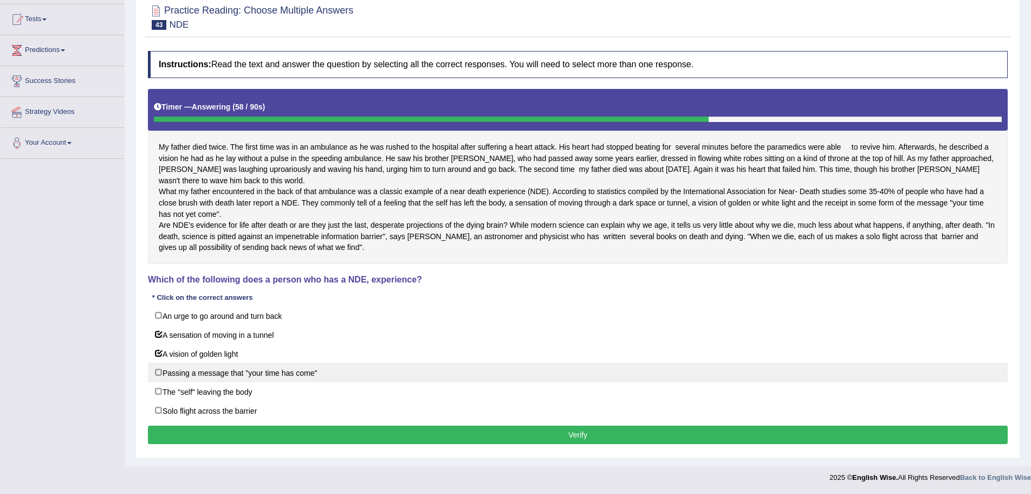
click at [158, 372] on label "Passing a message that "your time has come"" at bounding box center [578, 372] width 860 height 20
checkbox input "true"
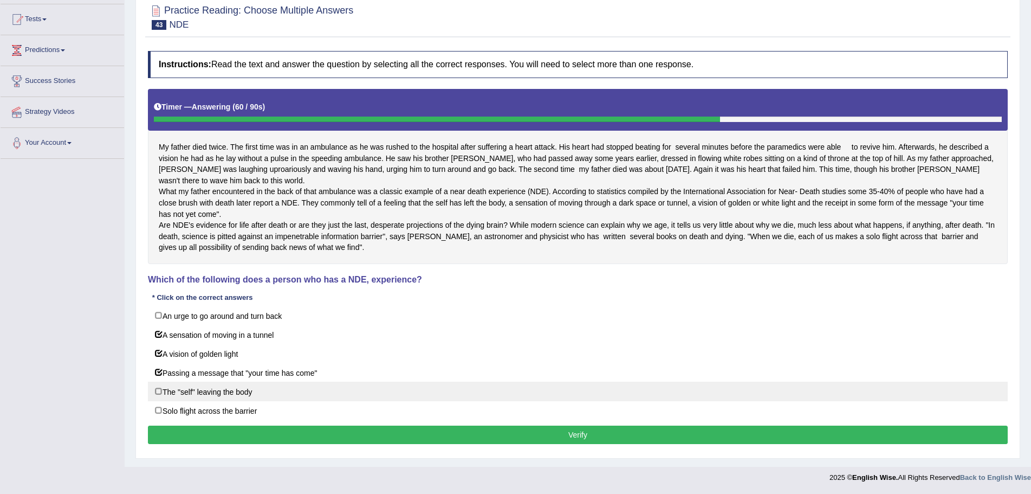
click at [158, 393] on label "The "self" leaving the body" at bounding box center [578, 391] width 860 height 20
checkbox input "true"
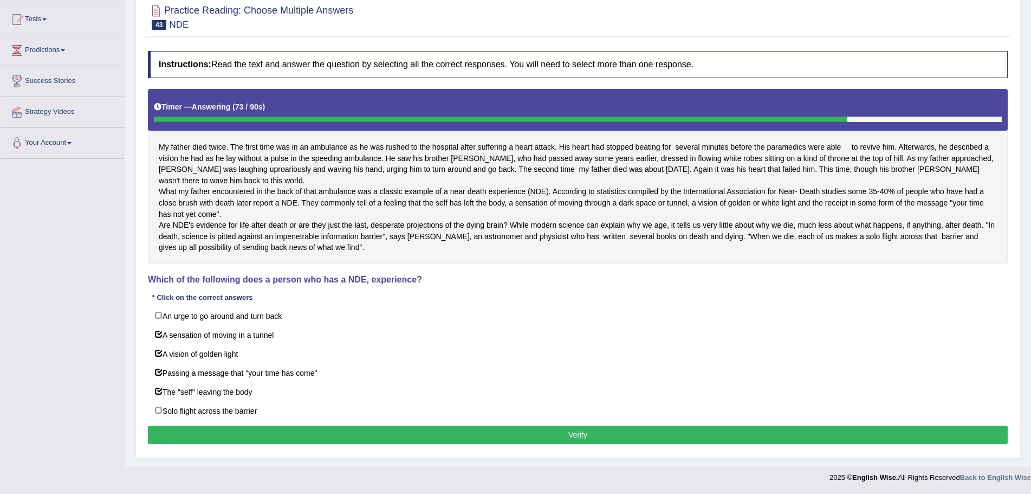
click at [568, 433] on button "Verify" at bounding box center [578, 434] width 860 height 18
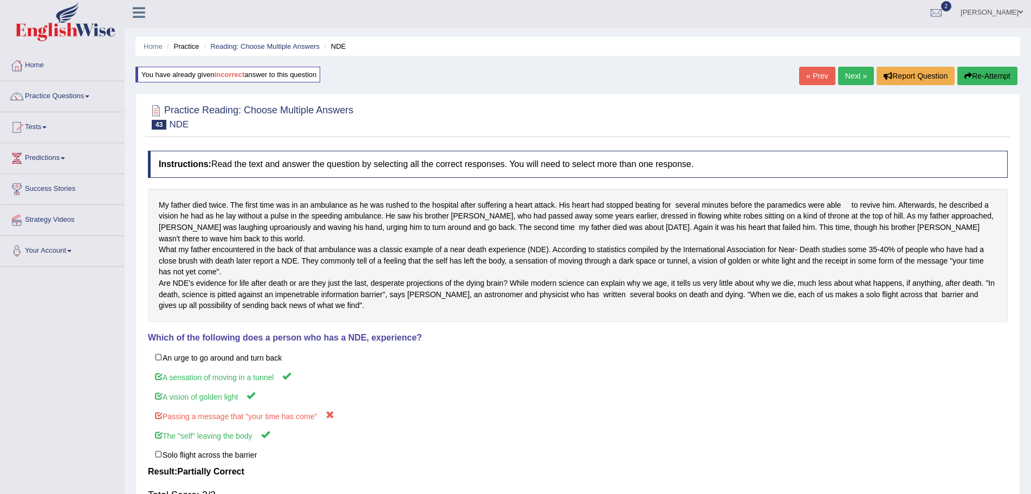
scroll to position [0, 0]
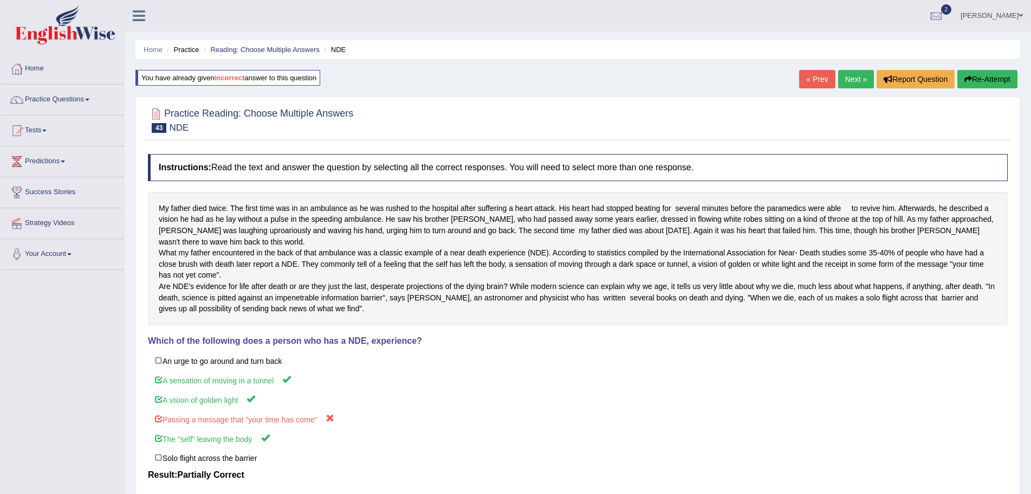
click at [984, 76] on button "Re-Attempt" at bounding box center [987, 79] width 60 height 18
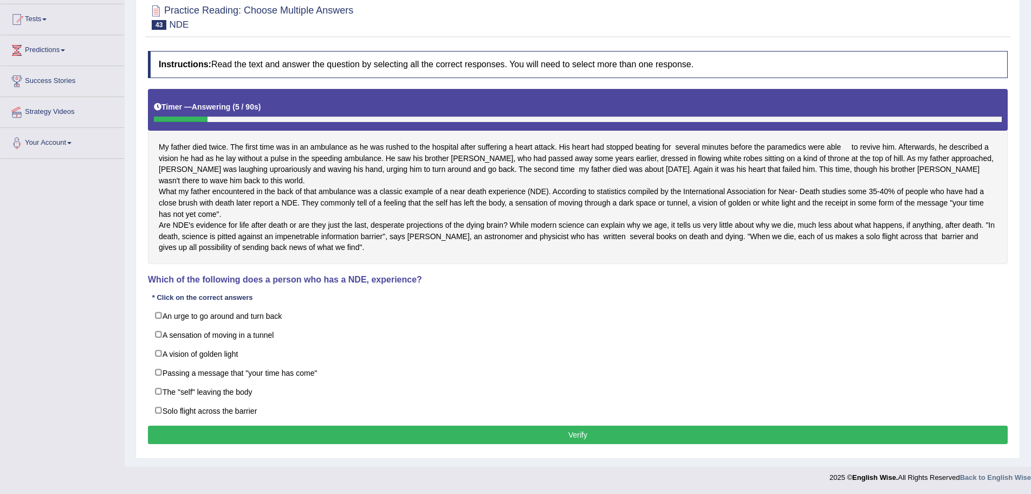
scroll to position [133, 0]
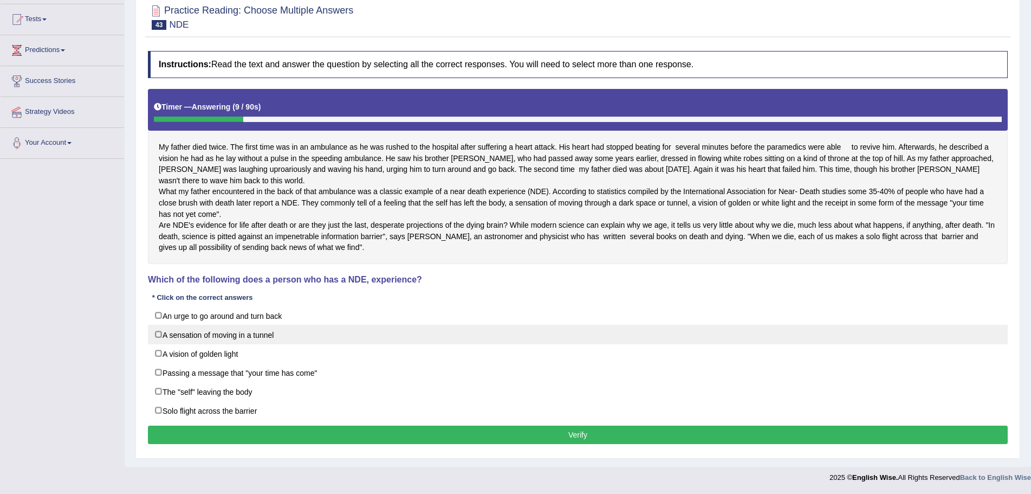
click at [156, 333] on label "A sensation of moving in a tunnel" at bounding box center [578, 335] width 860 height 20
checkbox input "true"
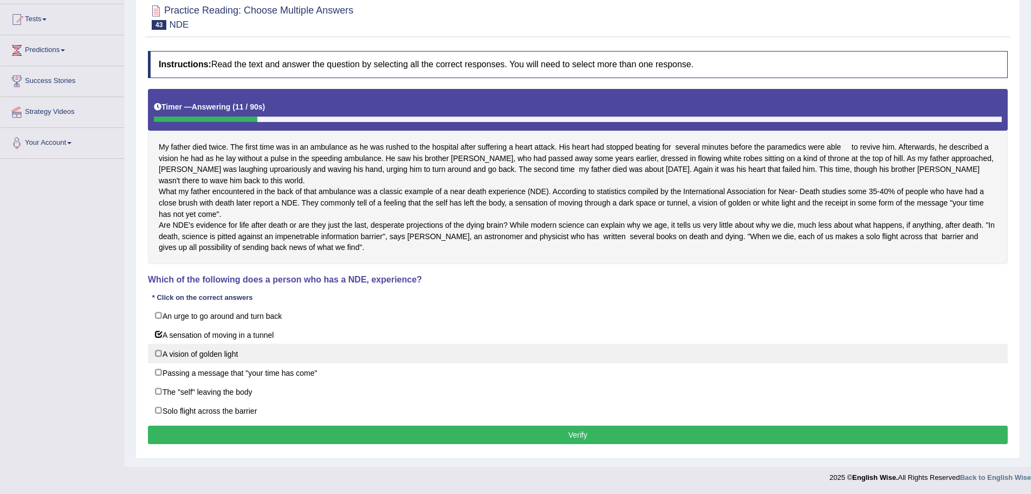
click at [160, 353] on label "A vision of golden light" at bounding box center [578, 354] width 860 height 20
checkbox input "true"
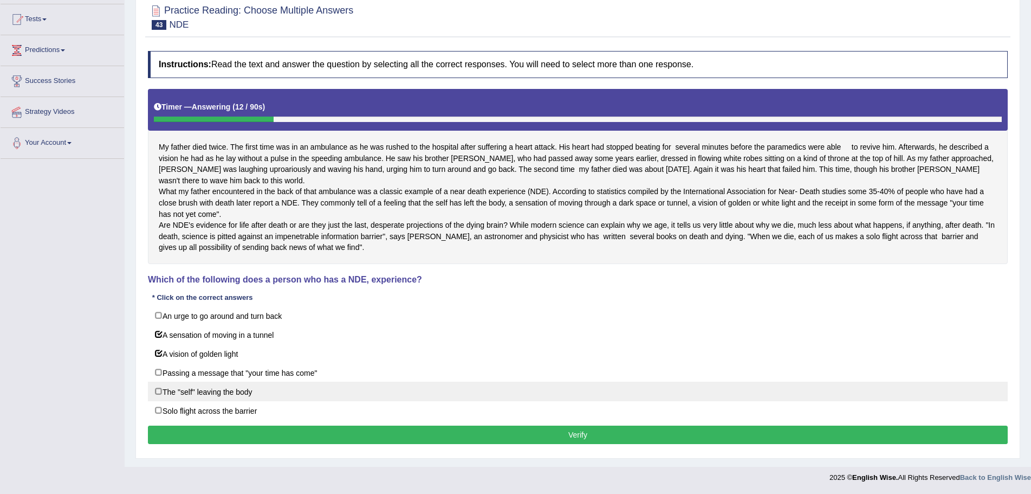
click at [158, 391] on label "The "self" leaving the body" at bounding box center [578, 391] width 860 height 20
checkbox input "true"
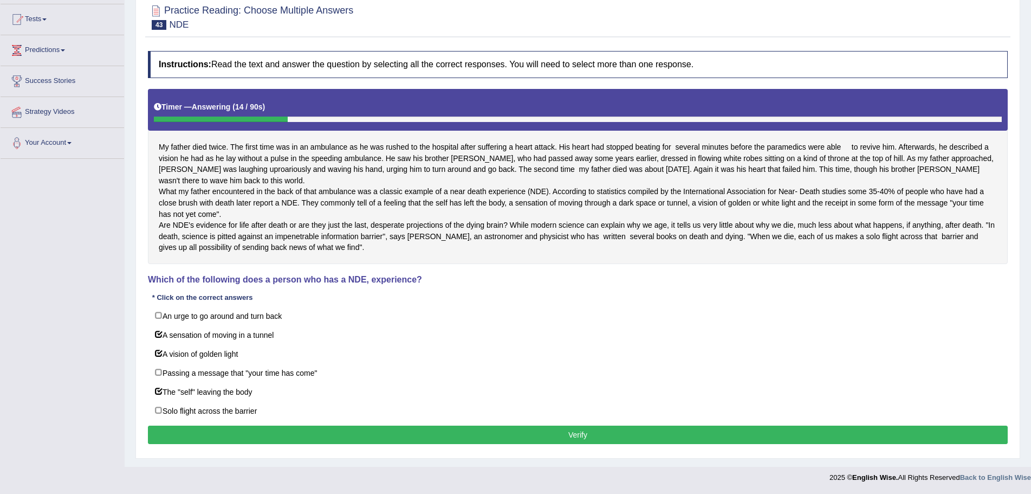
click at [578, 437] on button "Verify" at bounding box center [578, 434] width 860 height 18
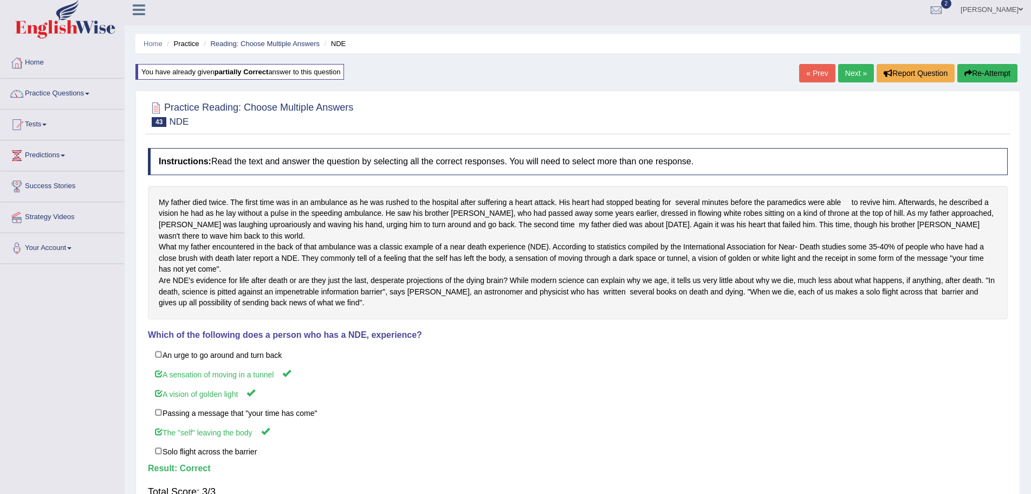
scroll to position [0, 0]
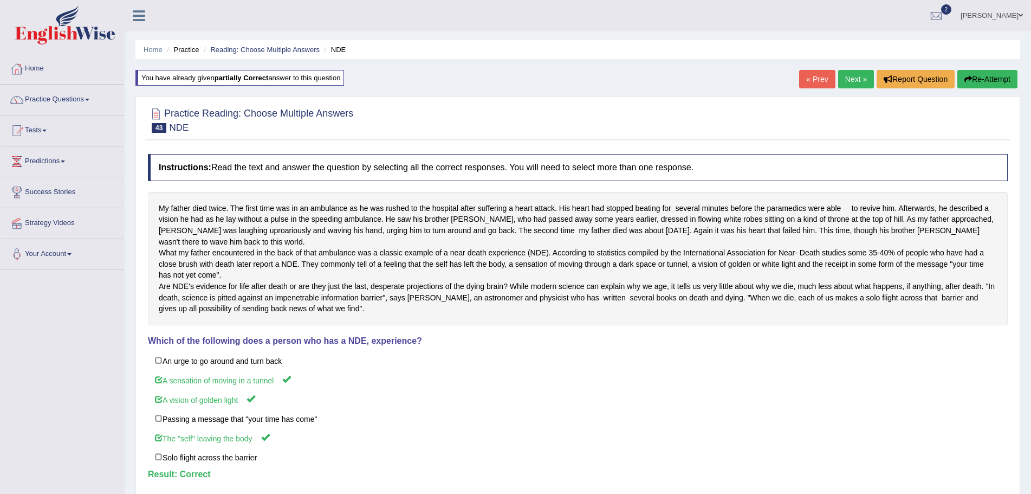
click at [852, 76] on link "Next »" at bounding box center [856, 79] width 36 height 18
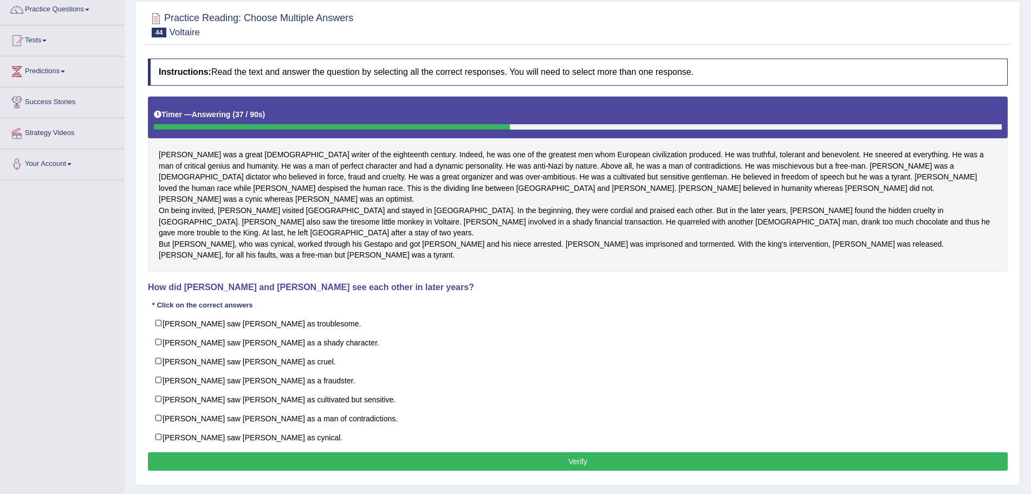
scroll to position [108, 0]
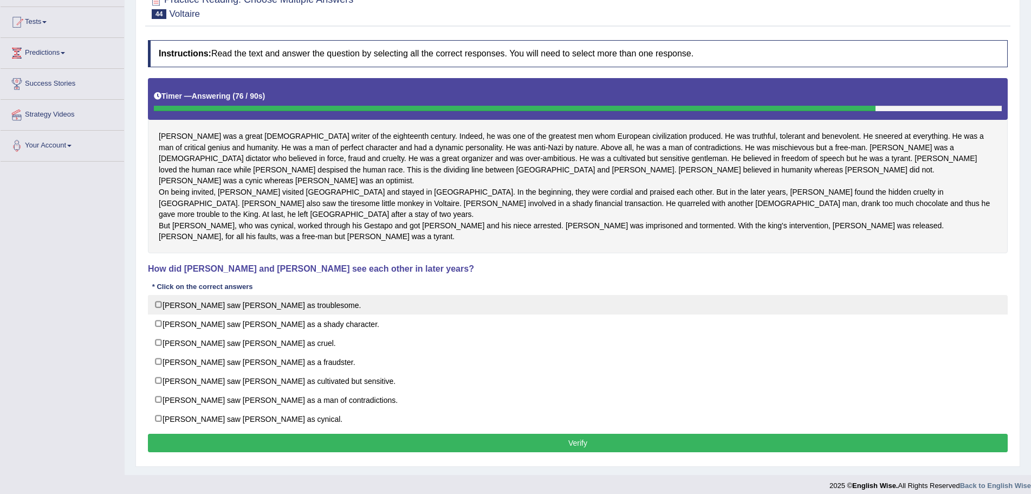
click at [157, 302] on label "[PERSON_NAME] saw [PERSON_NAME] as troublesome." at bounding box center [578, 305] width 860 height 20
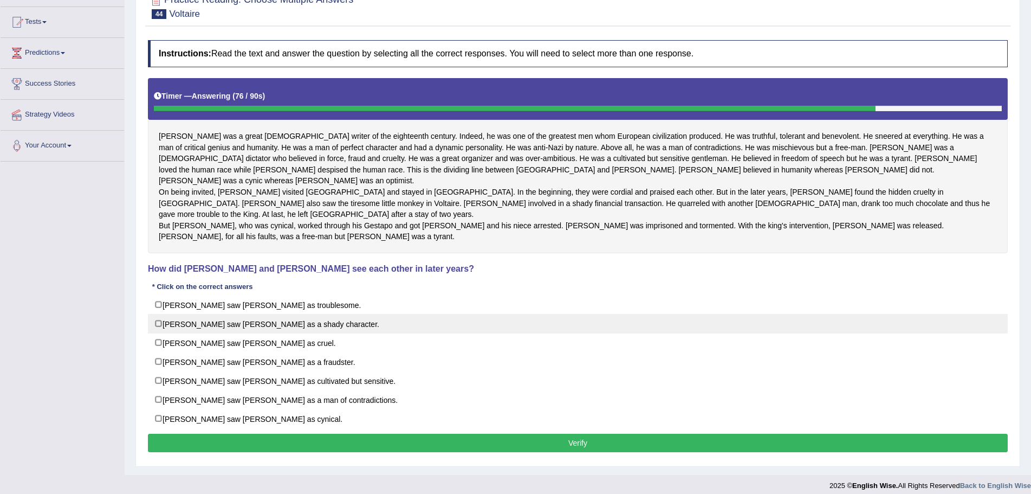
checkbox input "true"
click at [157, 322] on label "[PERSON_NAME] saw [PERSON_NAME] as a shady character." at bounding box center [578, 324] width 860 height 20
checkbox input "true"
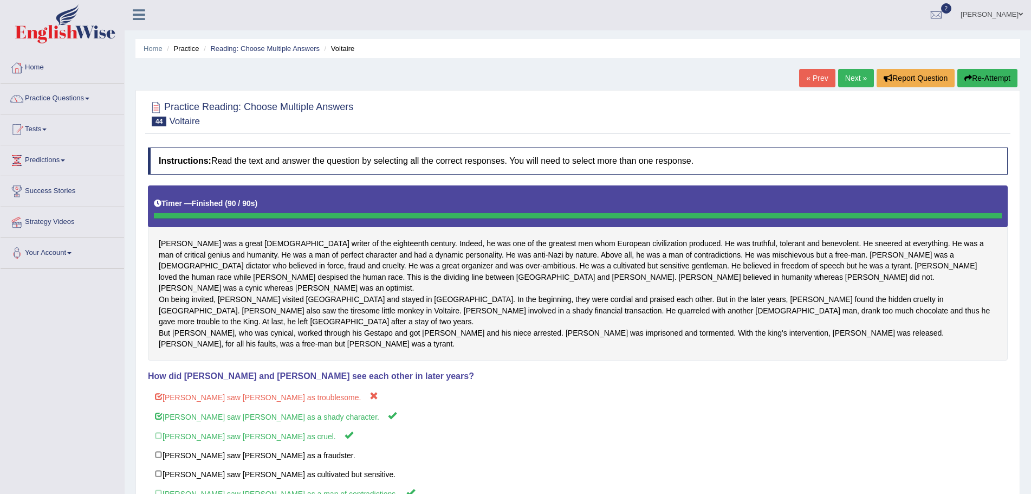
scroll to position [0, 0]
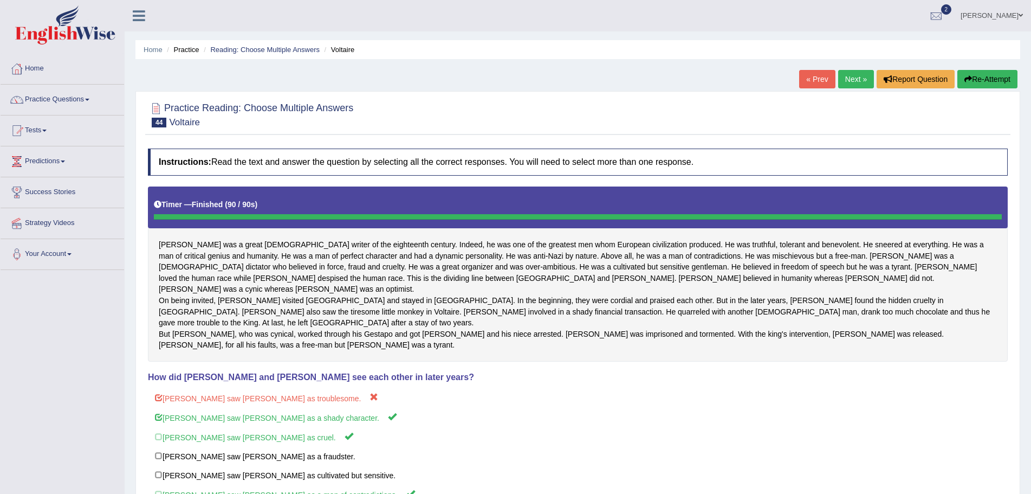
click at [969, 76] on icon "button" at bounding box center [968, 79] width 8 height 8
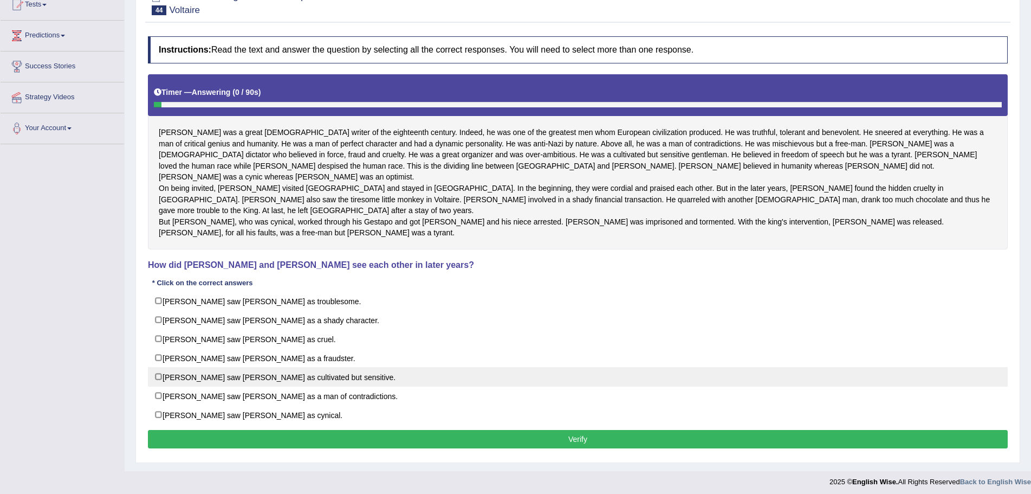
scroll to position [130, 0]
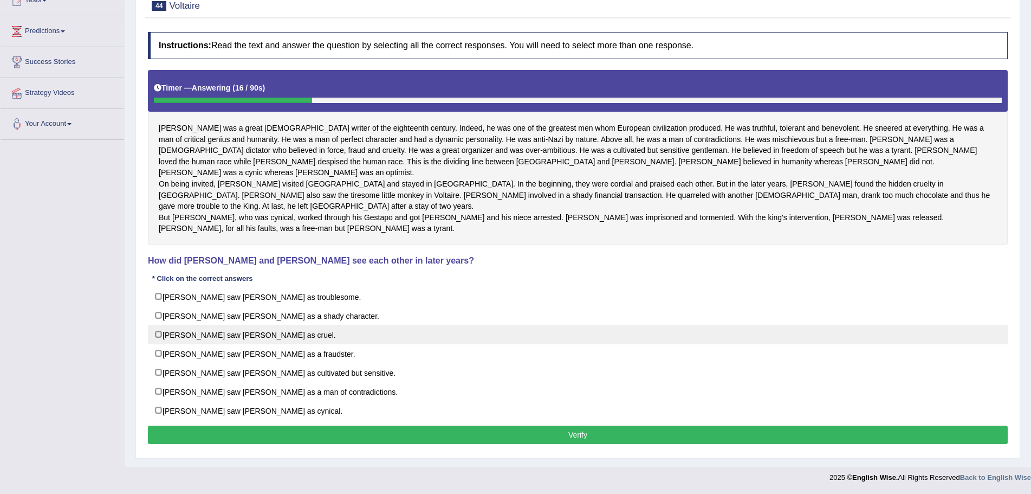
click at [159, 335] on label "[PERSON_NAME] saw [PERSON_NAME] as cruel." at bounding box center [578, 335] width 860 height 20
checkbox input "true"
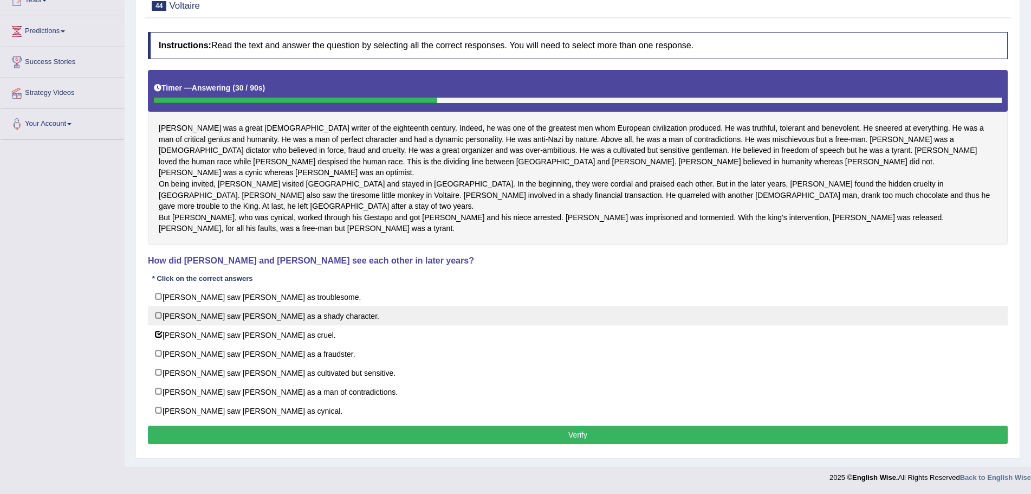
click at [158, 315] on label "Fredrick saw Voltaire as a shady character." at bounding box center [578, 316] width 860 height 20
checkbox input "true"
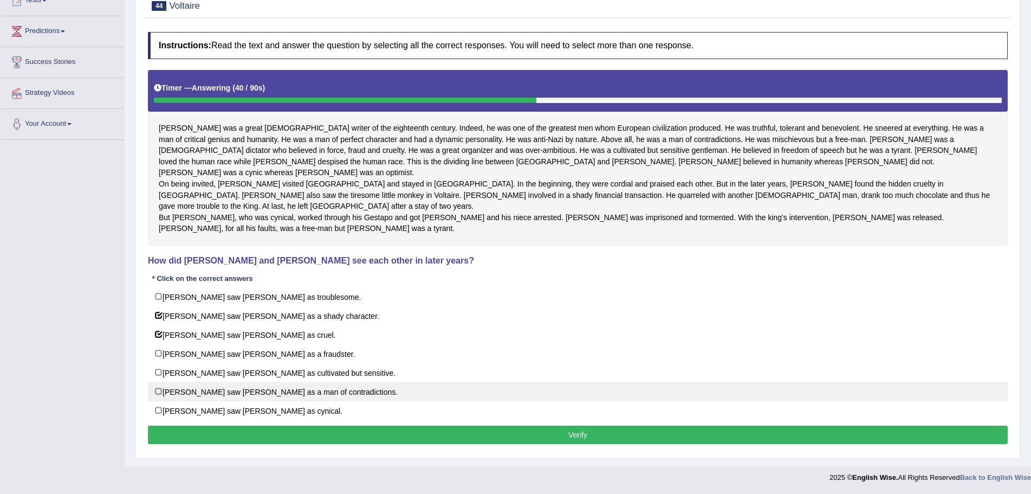
click at [158, 393] on label "Fredrick saw Voltaire as a man of contradictions." at bounding box center [578, 391] width 860 height 20
checkbox input "true"
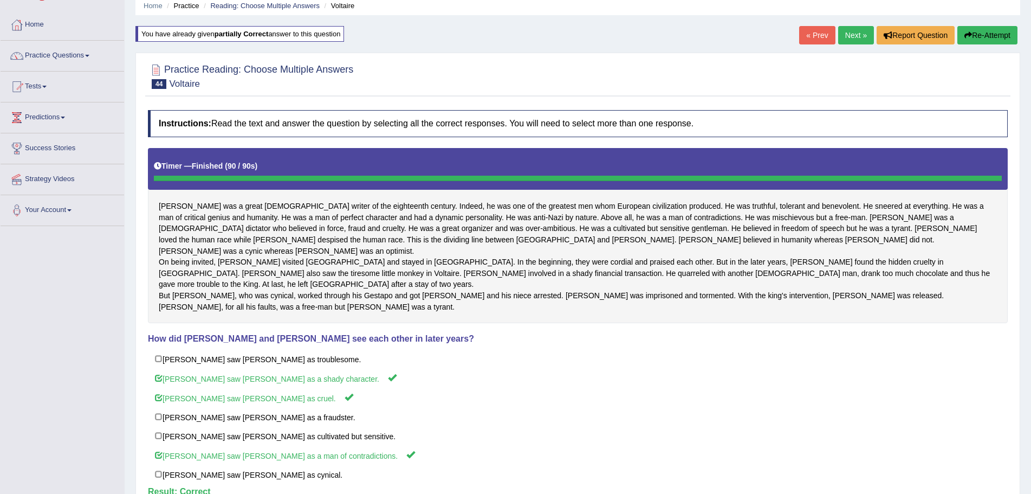
scroll to position [0, 0]
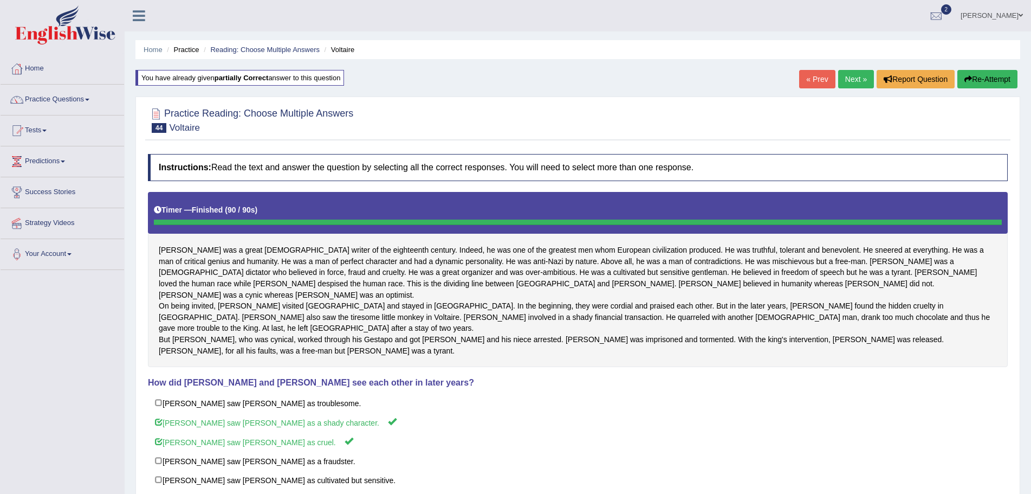
click at [976, 78] on button "Re-Attempt" at bounding box center [987, 79] width 60 height 18
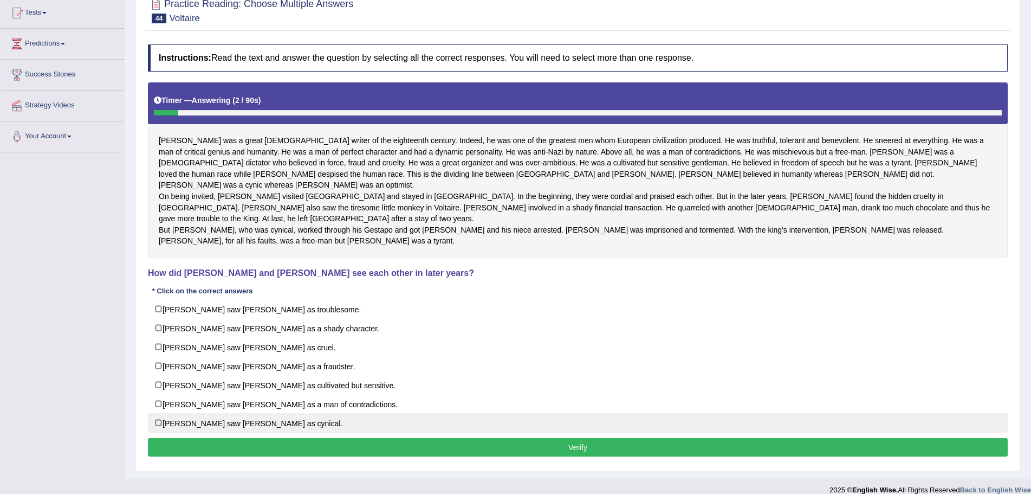
scroll to position [130, 0]
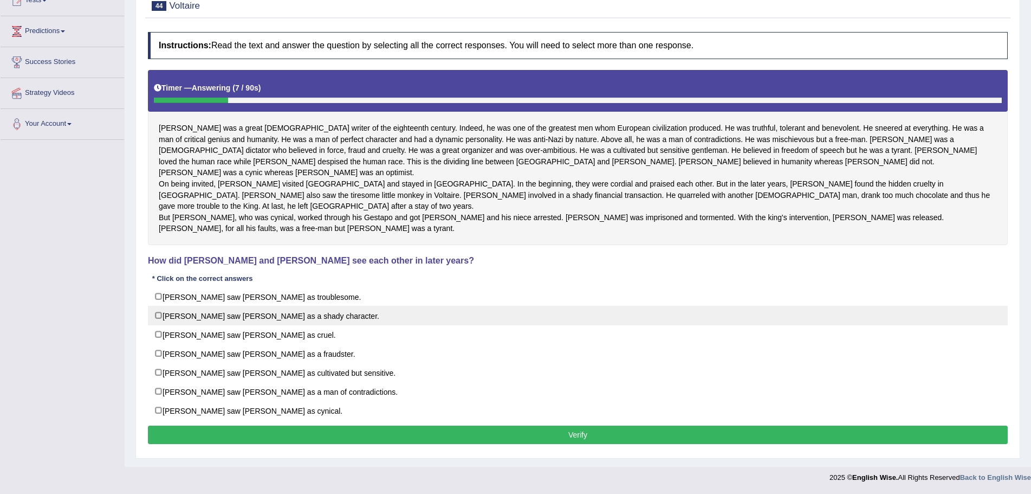
click at [156, 316] on label "[PERSON_NAME] saw [PERSON_NAME] as a shady character." at bounding box center [578, 316] width 860 height 20
checkbox input "true"
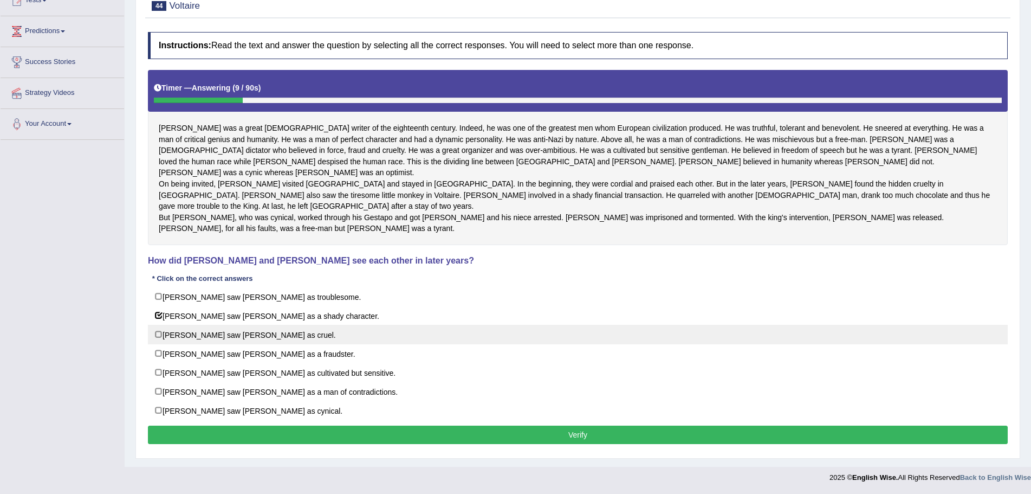
click at [157, 335] on label "[PERSON_NAME] saw [PERSON_NAME] as cruel." at bounding box center [578, 335] width 860 height 20
checkbox input "true"
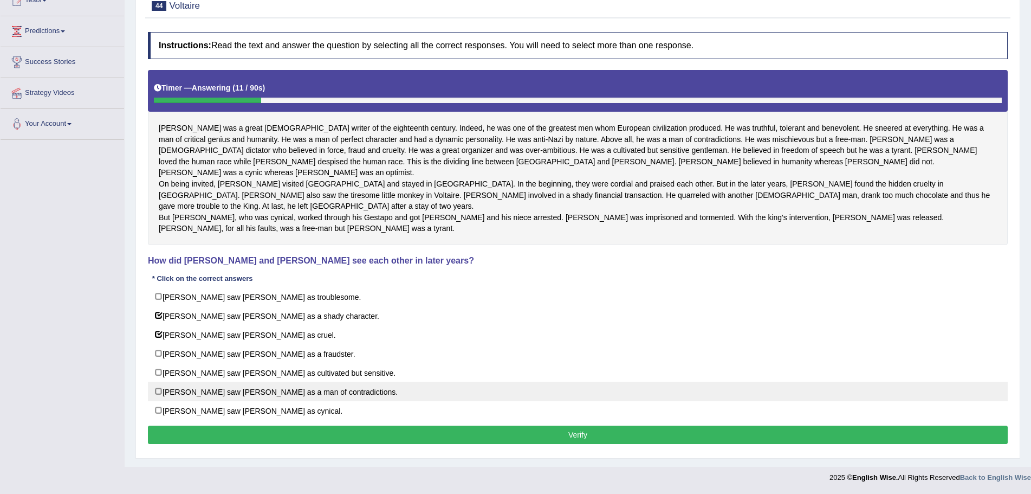
click at [156, 391] on label "[PERSON_NAME] saw [PERSON_NAME] as a man of contradictions." at bounding box center [578, 391] width 860 height 20
checkbox input "true"
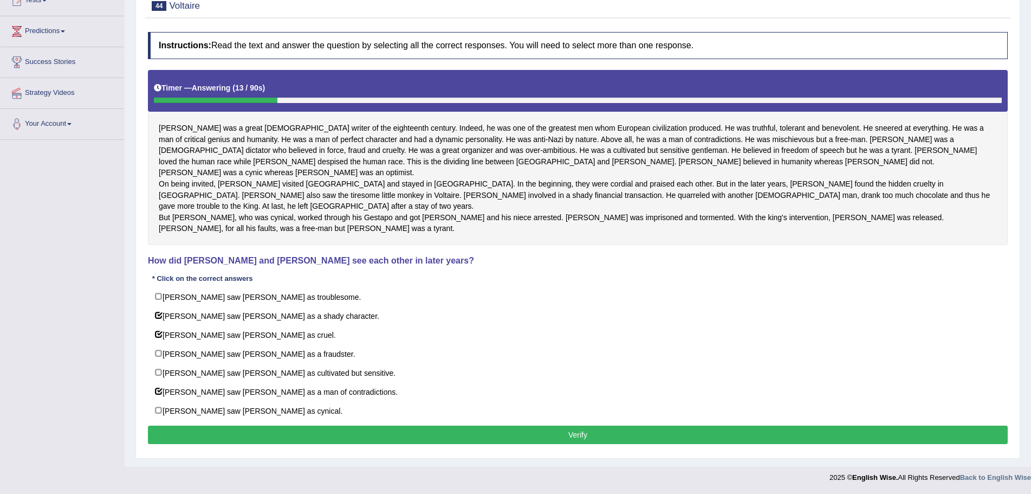
click at [573, 436] on button "Verify" at bounding box center [578, 434] width 860 height 18
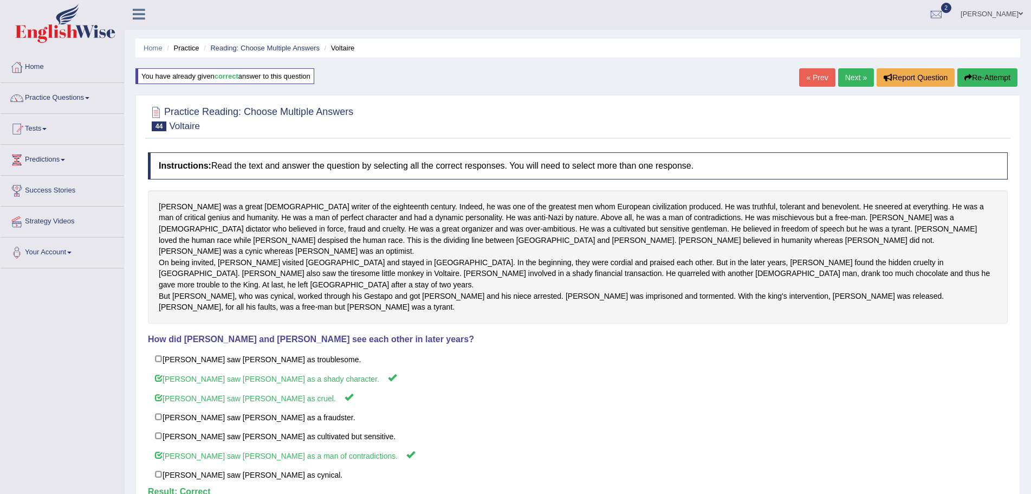
scroll to position [0, 0]
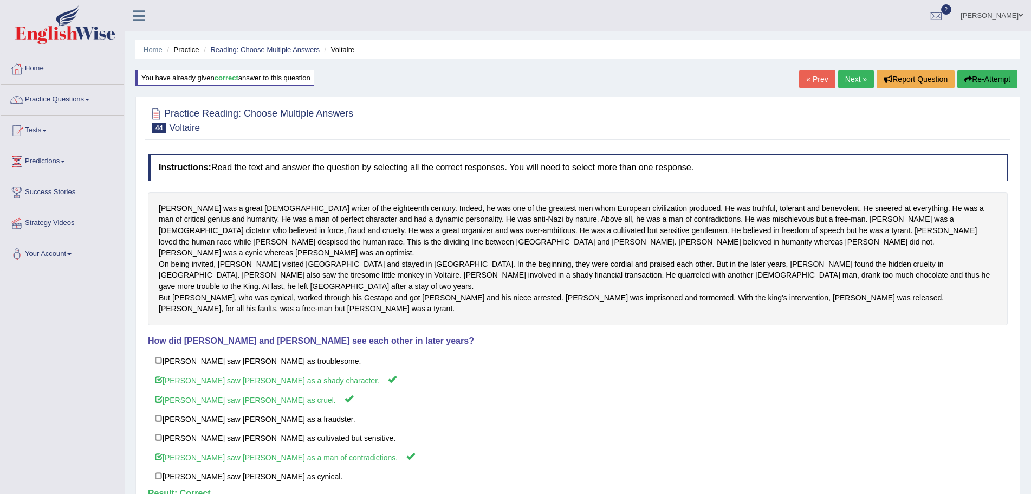
click at [848, 75] on link "Next »" at bounding box center [856, 79] width 36 height 18
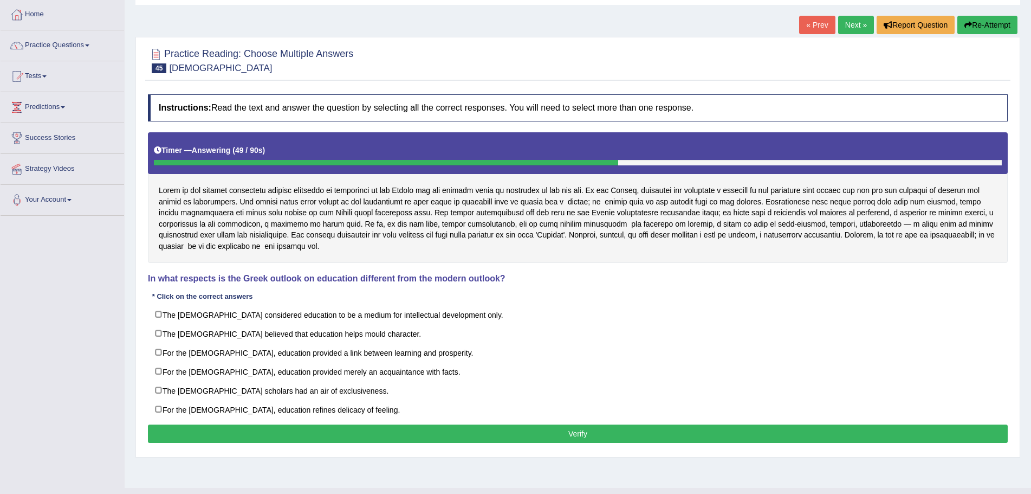
scroll to position [75, 0]
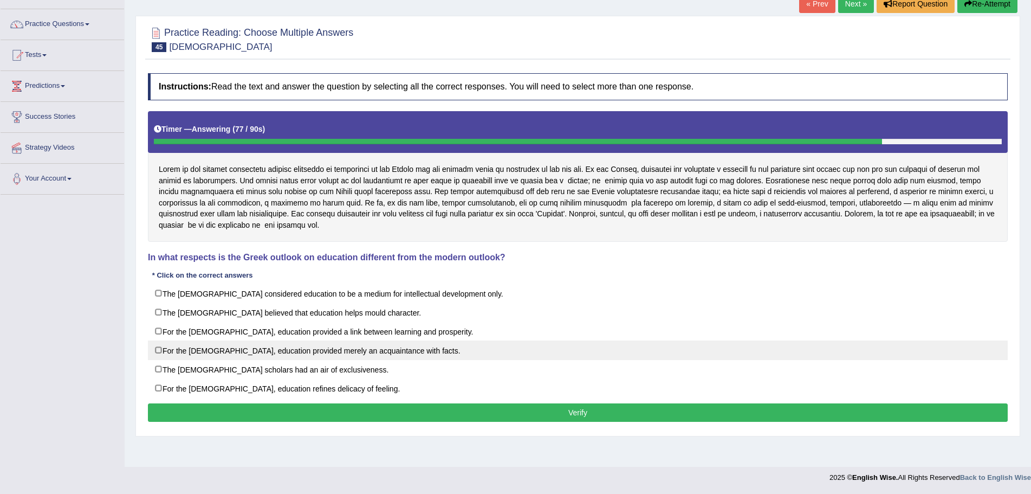
click at [156, 348] on label "For the [DEMOGRAPHIC_DATA], education provided merely an acquaintance with fact…" at bounding box center [578, 350] width 860 height 20
checkbox input "true"
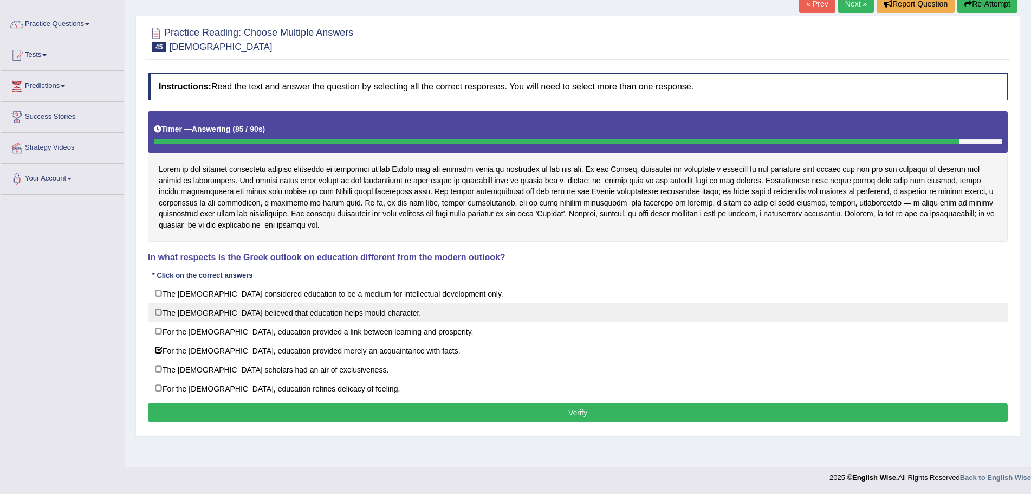
click at [158, 313] on label "The [DEMOGRAPHIC_DATA] believed that education helps mould character." at bounding box center [578, 312] width 860 height 20
checkbox input "true"
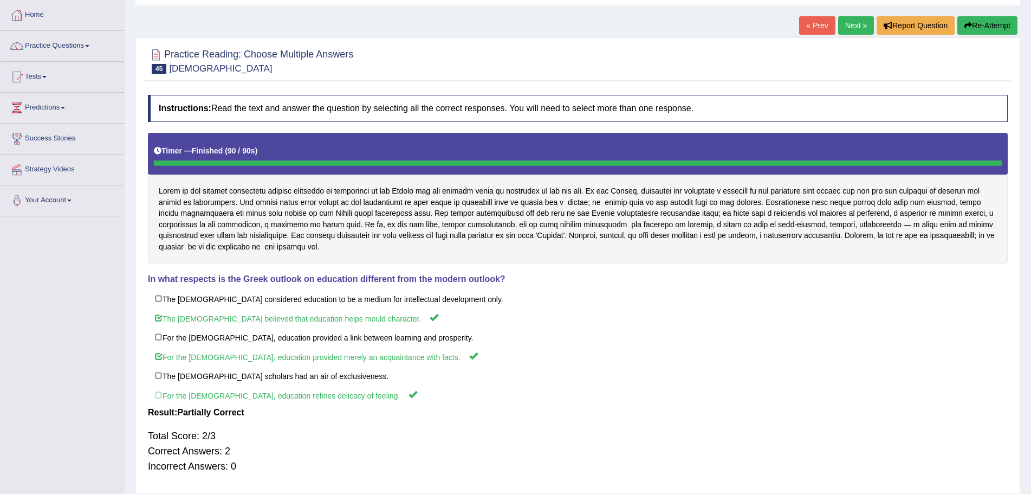
scroll to position [0, 0]
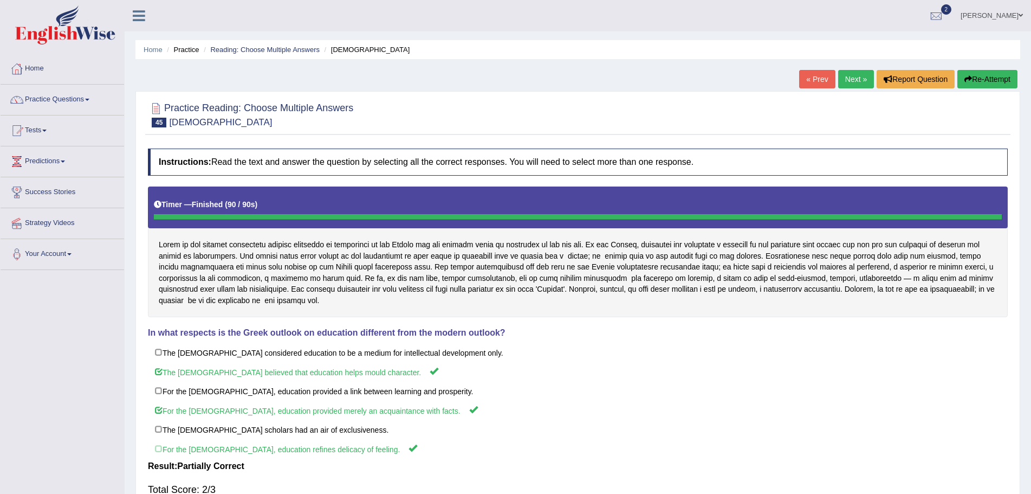
click at [981, 78] on button "Re-Attempt" at bounding box center [987, 79] width 60 height 18
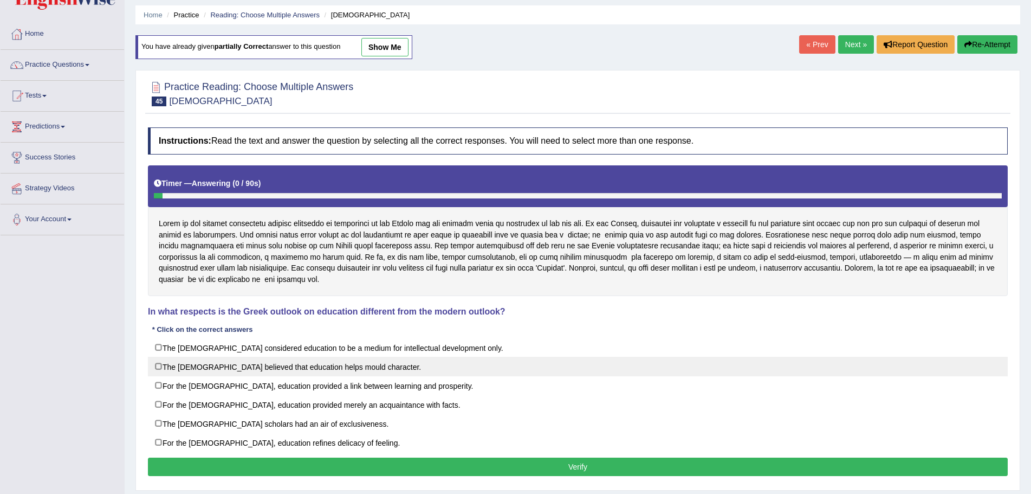
scroll to position [54, 0]
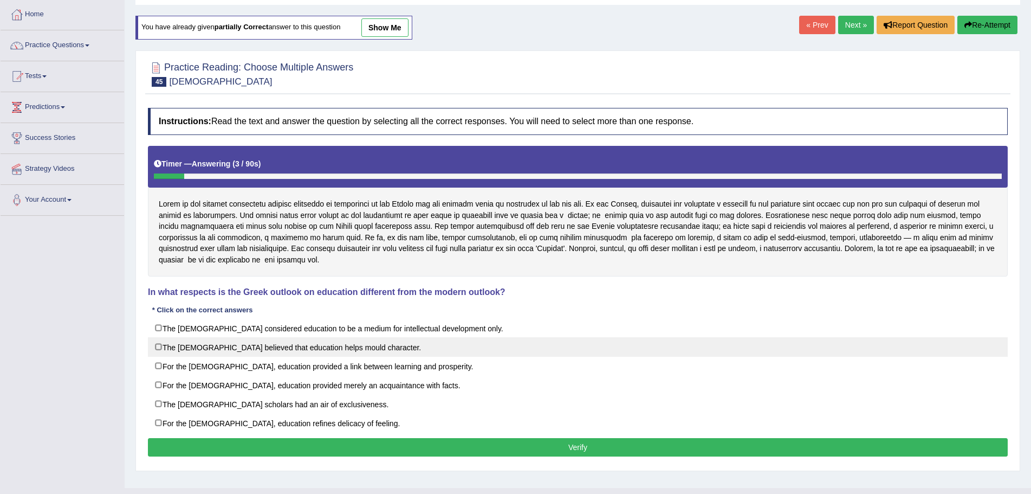
click at [157, 344] on label "The [DEMOGRAPHIC_DATA] believed that education helps mould character." at bounding box center [578, 347] width 860 height 20
checkbox input "true"
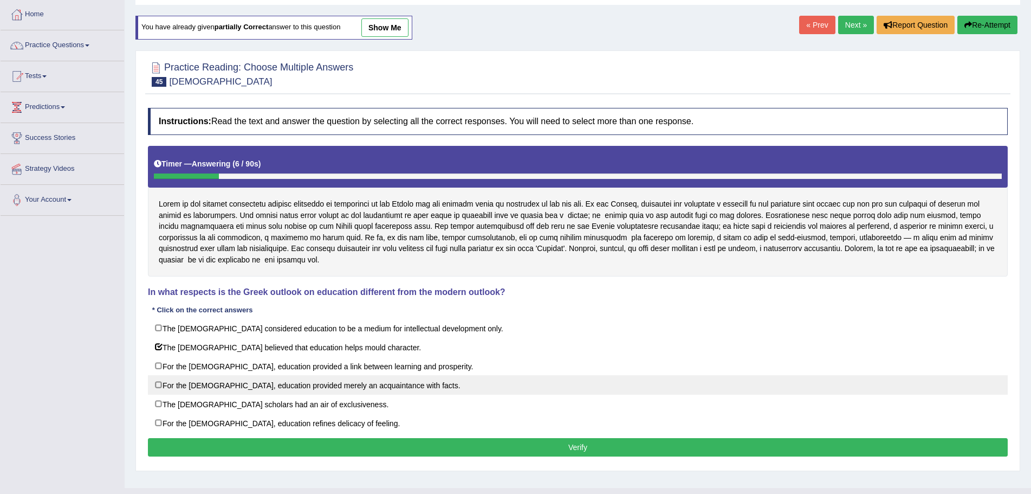
click at [158, 384] on label "For the [DEMOGRAPHIC_DATA], education provided merely an acquaintance with fact…" at bounding box center [578, 385] width 860 height 20
checkbox input "true"
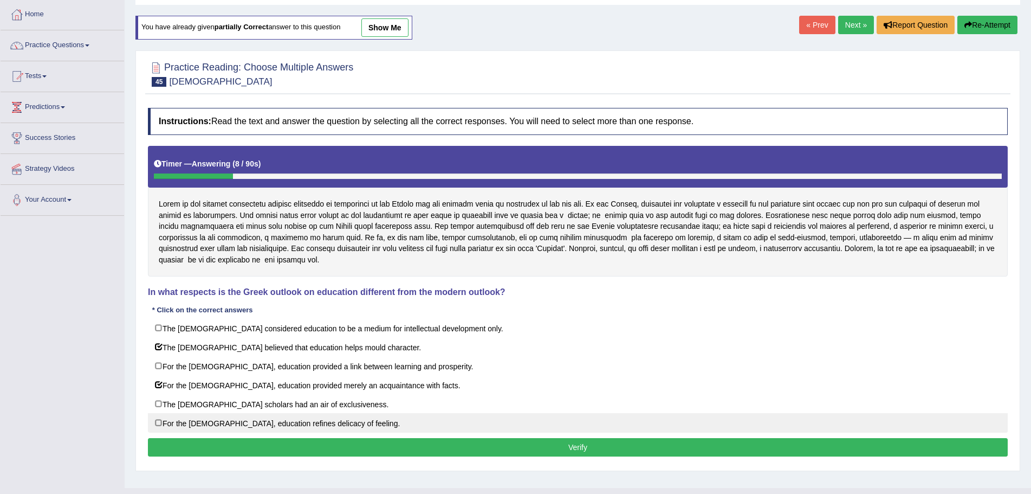
drag, startPoint x: 155, startPoint y: 424, endPoint x: 175, endPoint y: 426, distance: 20.2
click at [163, 425] on label "For the [DEMOGRAPHIC_DATA], education refines delicacy of feeling." at bounding box center [578, 423] width 860 height 20
checkbox input "true"
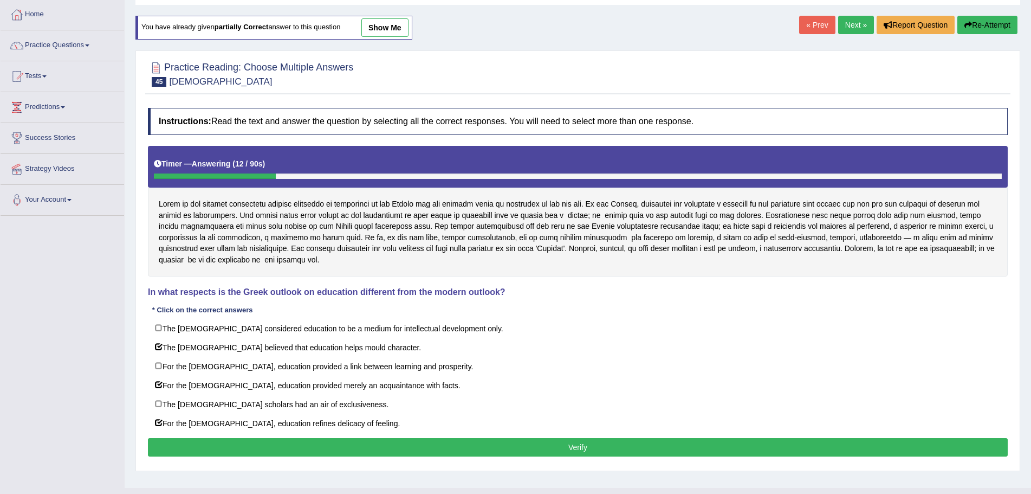
click at [579, 446] on button "Verify" at bounding box center [578, 447] width 860 height 18
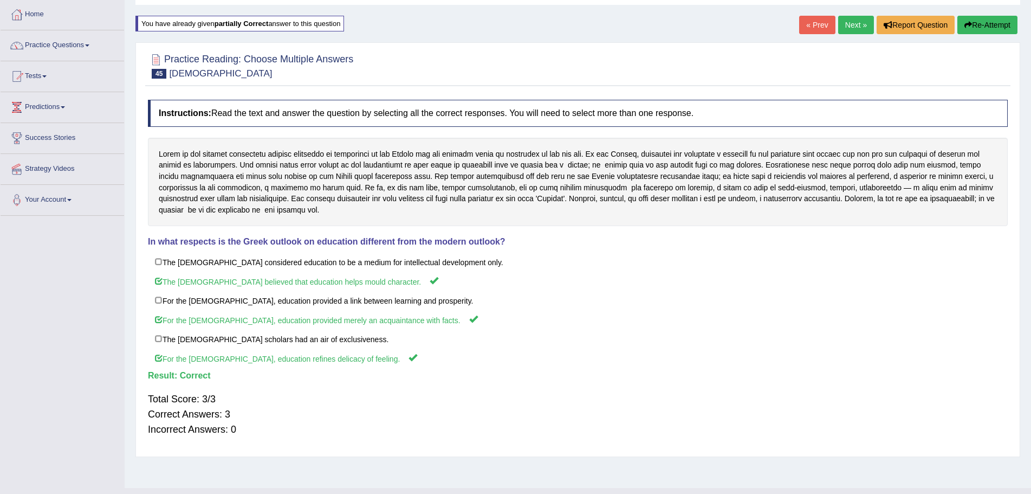
scroll to position [0, 0]
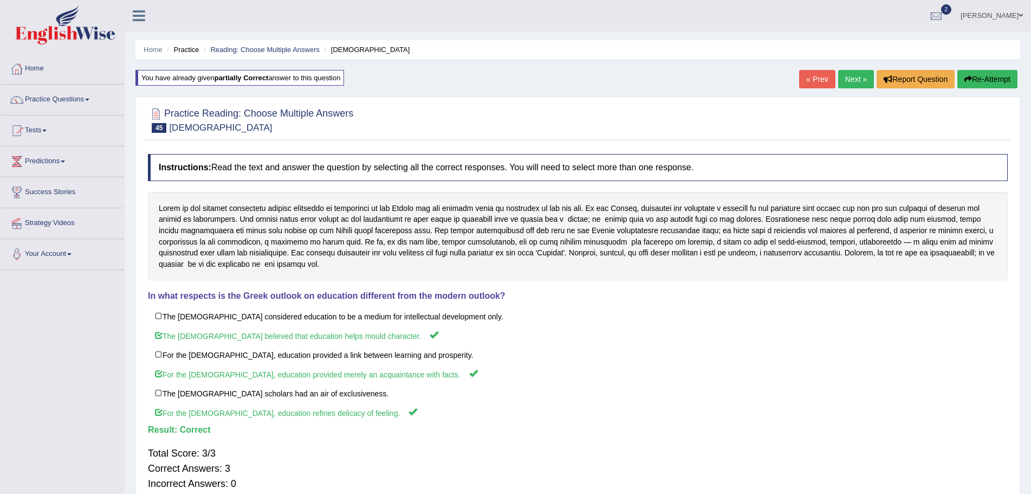
click at [850, 76] on link "Next »" at bounding box center [856, 79] width 36 height 18
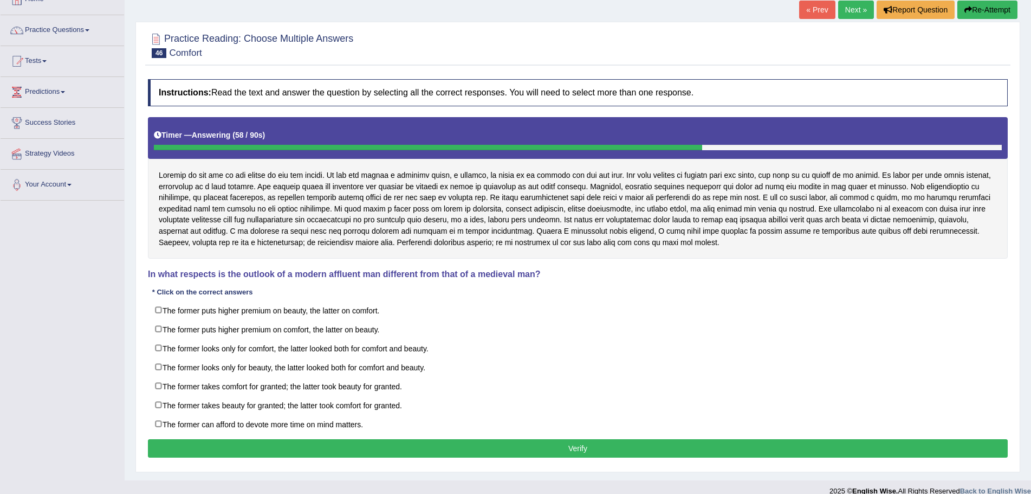
scroll to position [83, 0]
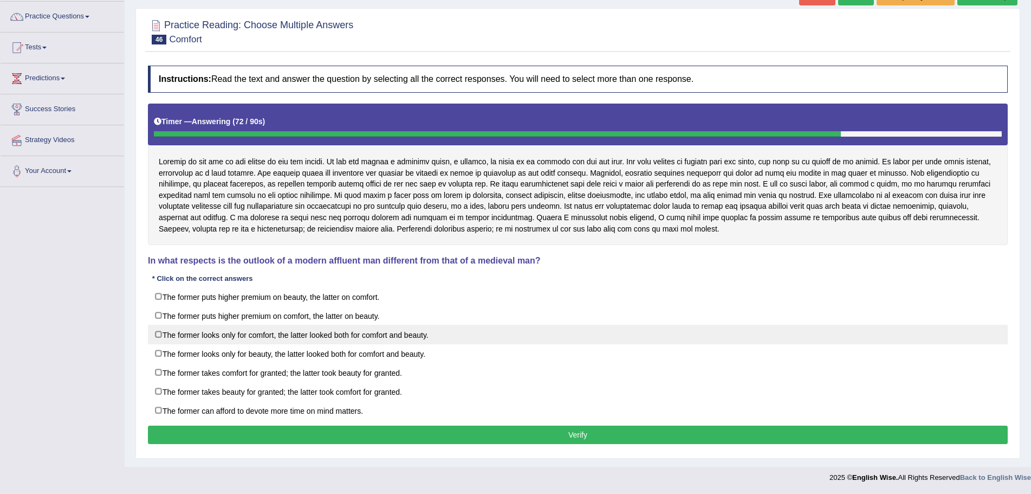
click at [157, 335] on label "The former looks only for comfort, the latter looked both for comfort and beaut…" at bounding box center [578, 335] width 860 height 20
checkbox input "true"
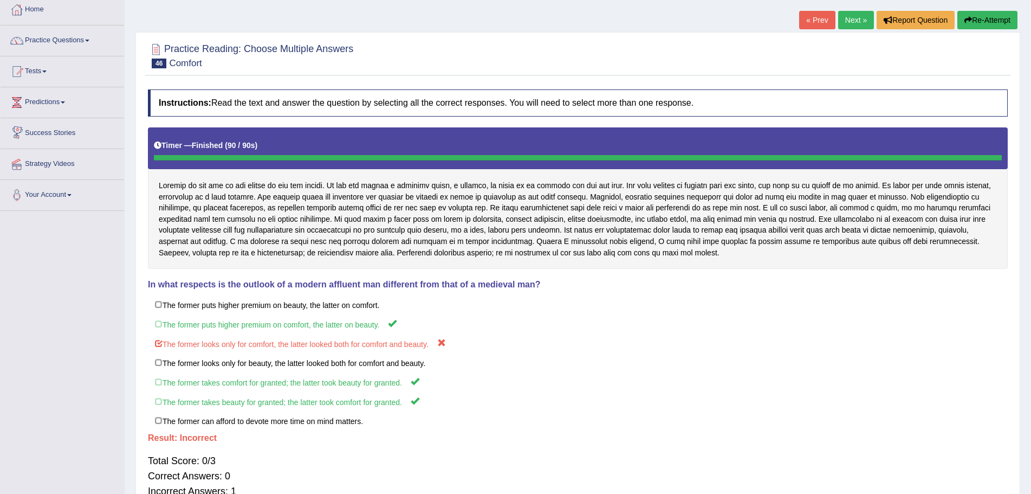
scroll to position [0, 0]
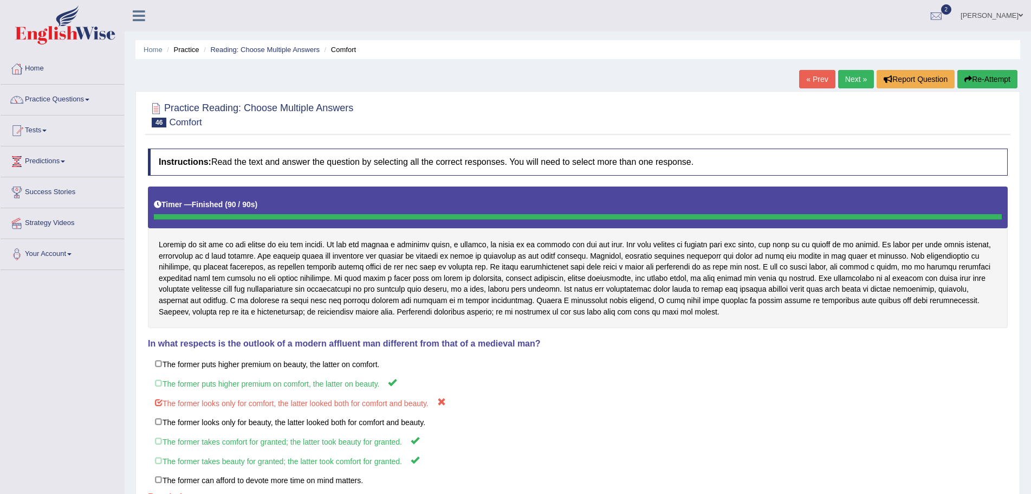
click at [989, 80] on button "Re-Attempt" at bounding box center [987, 79] width 60 height 18
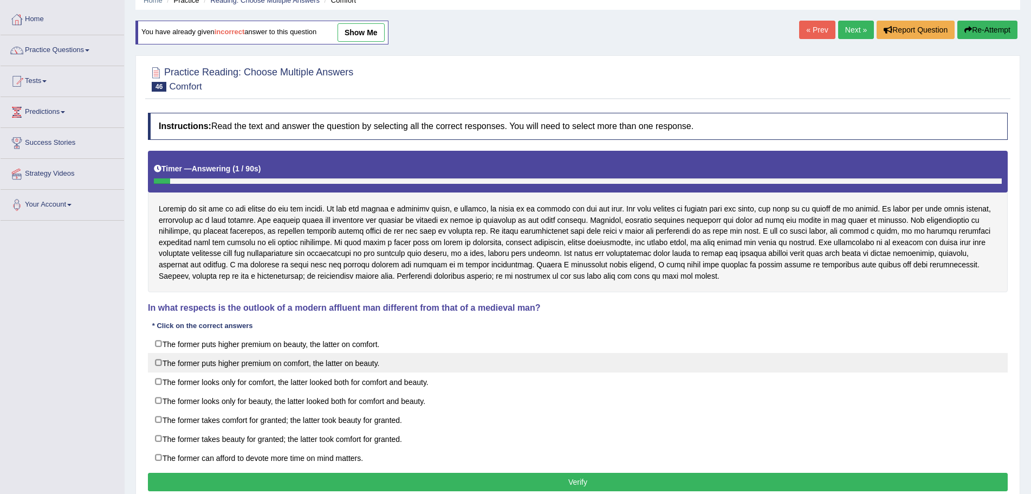
scroll to position [96, 0]
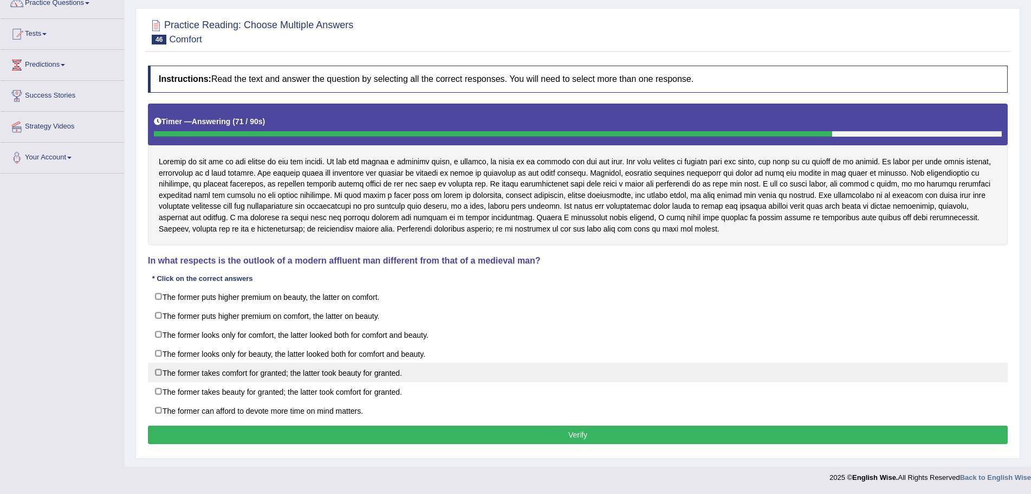
click at [157, 370] on label "The former takes comfort for granted; the latter took beauty for granted." at bounding box center [578, 372] width 860 height 20
checkbox input "true"
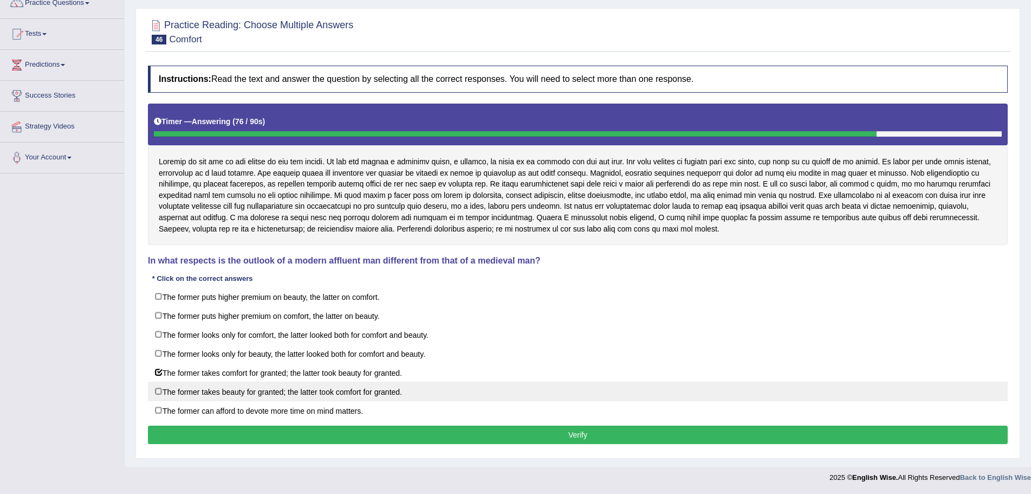
click at [159, 390] on label "The former takes beauty for granted; the latter took comfort for granted." at bounding box center [578, 391] width 860 height 20
checkbox input "true"
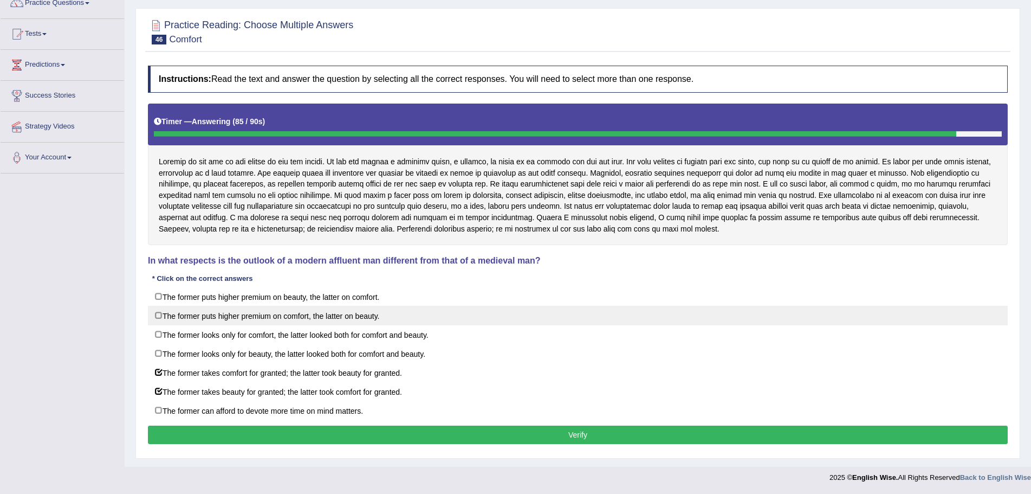
click at [158, 315] on label "The former puts higher premium on comfort, the latter on beauty." at bounding box center [578, 316] width 860 height 20
checkbox input "true"
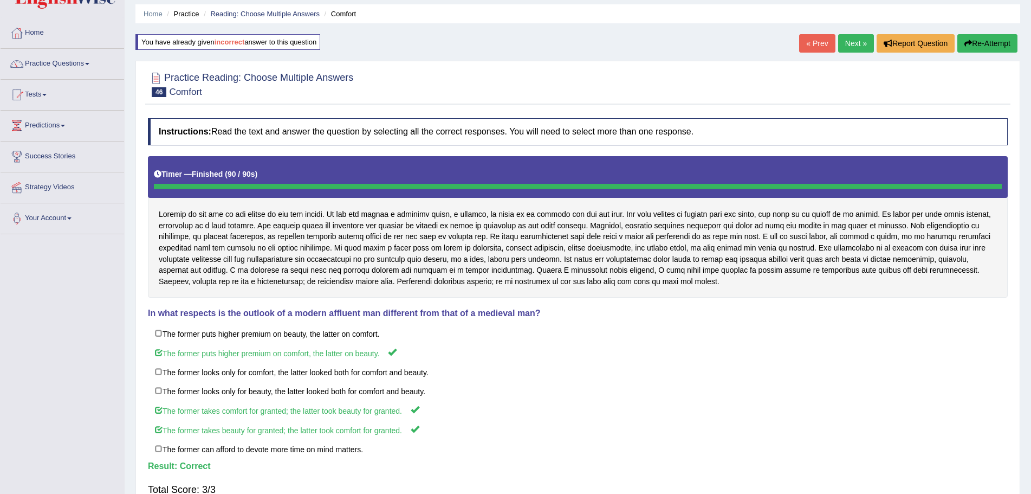
scroll to position [0, 0]
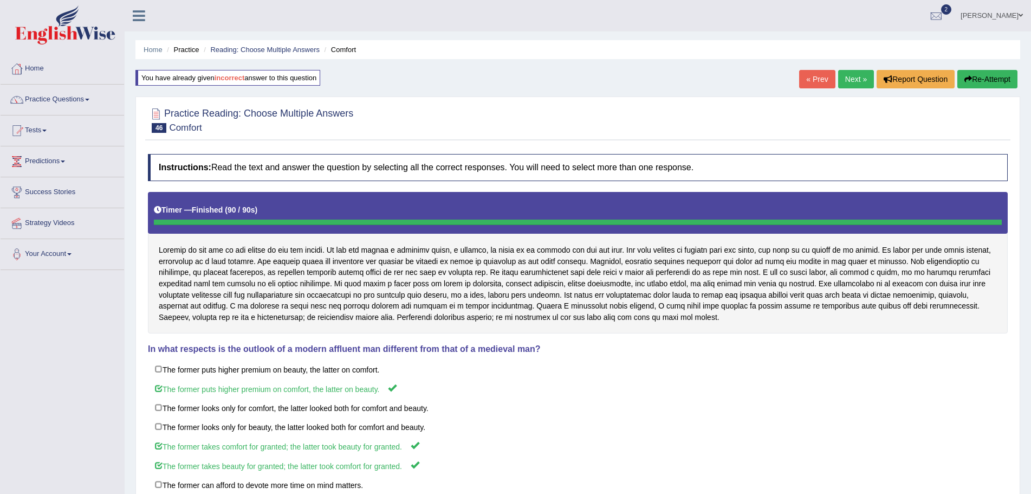
click at [850, 78] on link "Next »" at bounding box center [856, 79] width 36 height 18
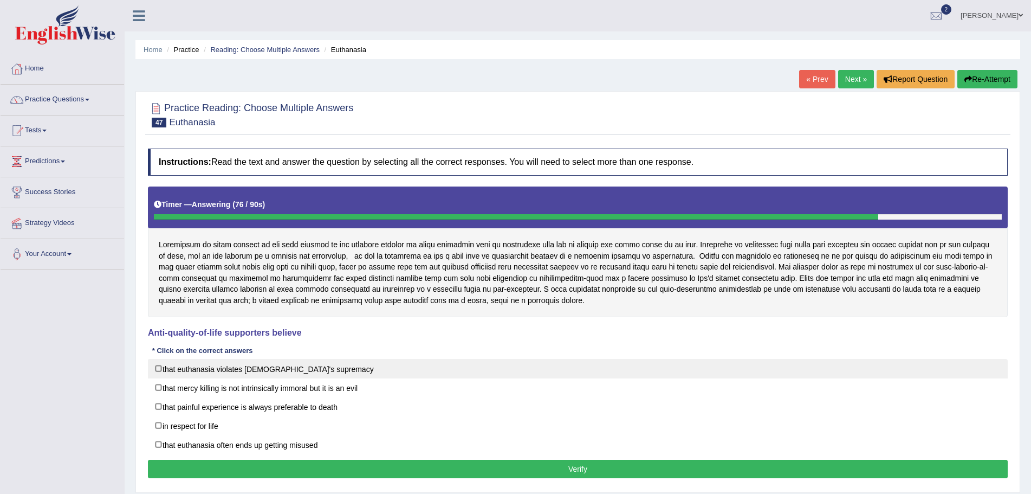
click at [157, 368] on label "that euthanasia violates [DEMOGRAPHIC_DATA]'s supremacy" at bounding box center [578, 369] width 860 height 20
checkbox input "true"
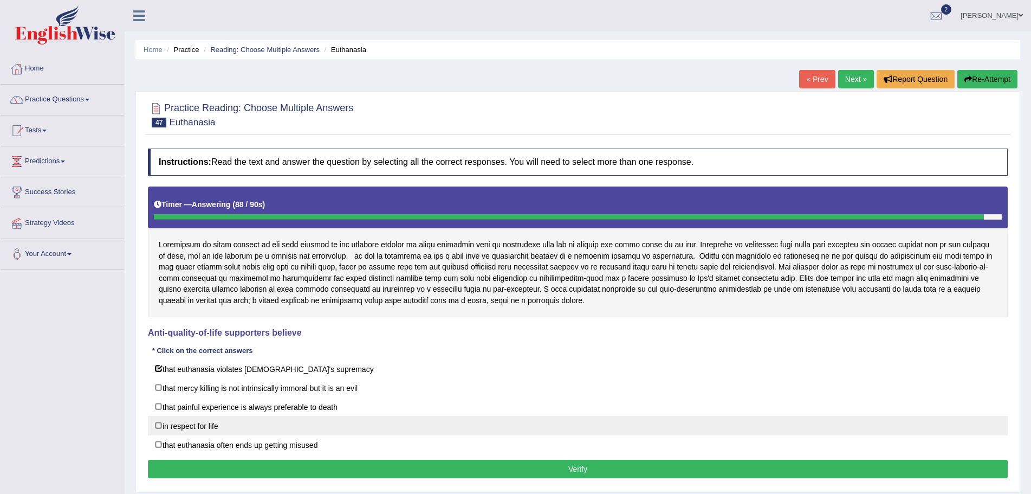
click at [157, 425] on label "in respect for life" at bounding box center [578, 426] width 860 height 20
checkbox input "true"
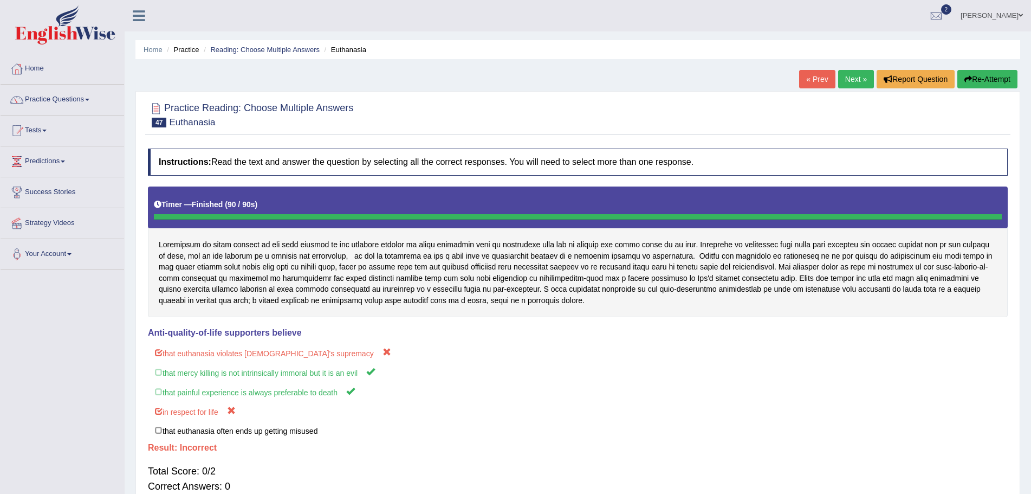
click at [996, 79] on button "Re-Attempt" at bounding box center [987, 79] width 60 height 18
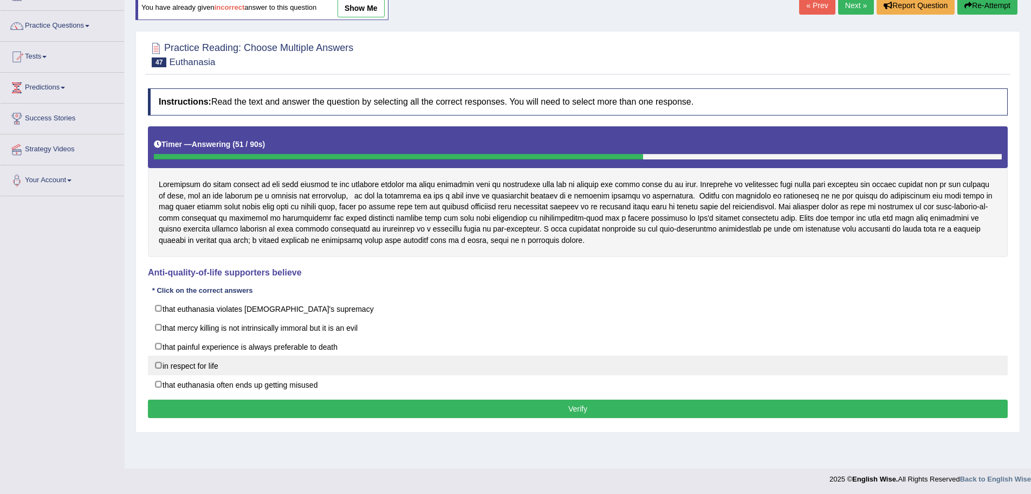
scroll to position [75, 0]
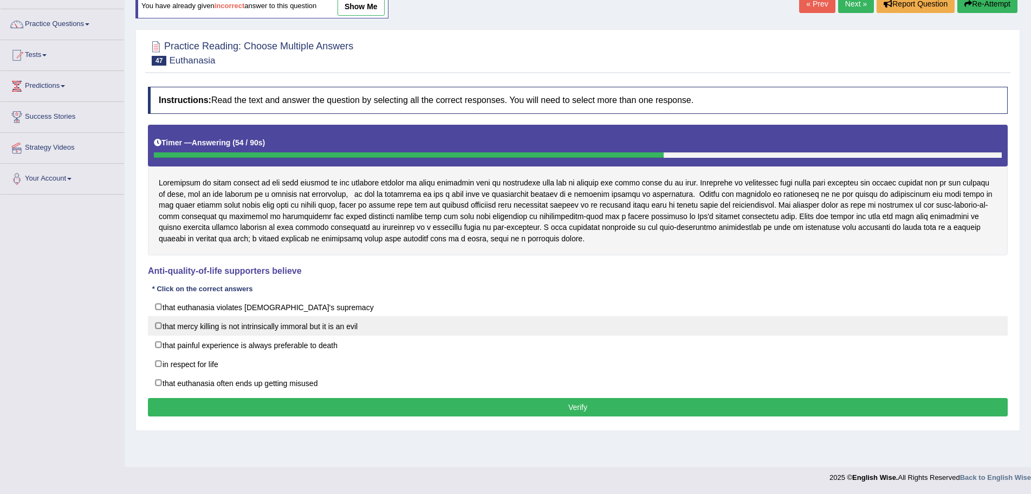
click at [160, 325] on label "that mercy killing is not intrinsically immoral but it is an evil" at bounding box center [578, 326] width 860 height 20
checkbox input "true"
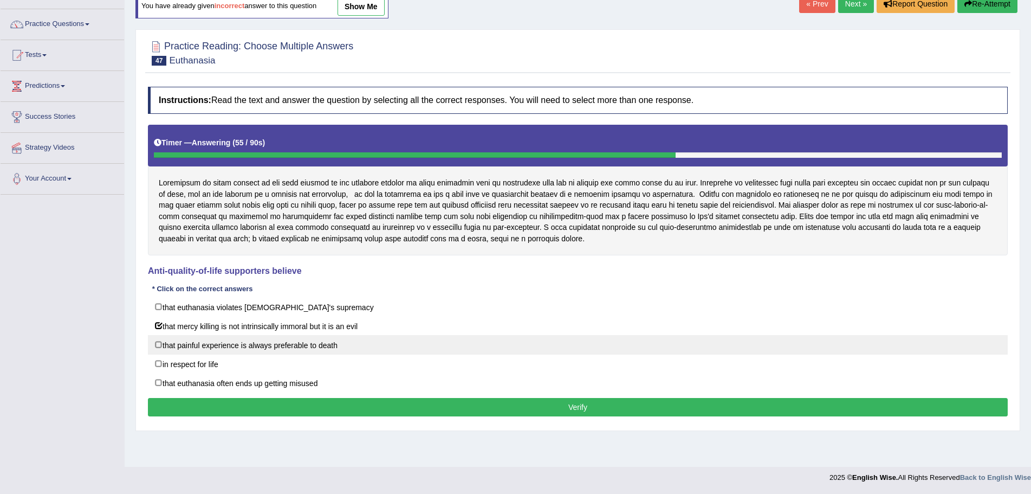
click at [158, 345] on label "that painful experience is always preferable to death" at bounding box center [578, 345] width 860 height 20
checkbox input "true"
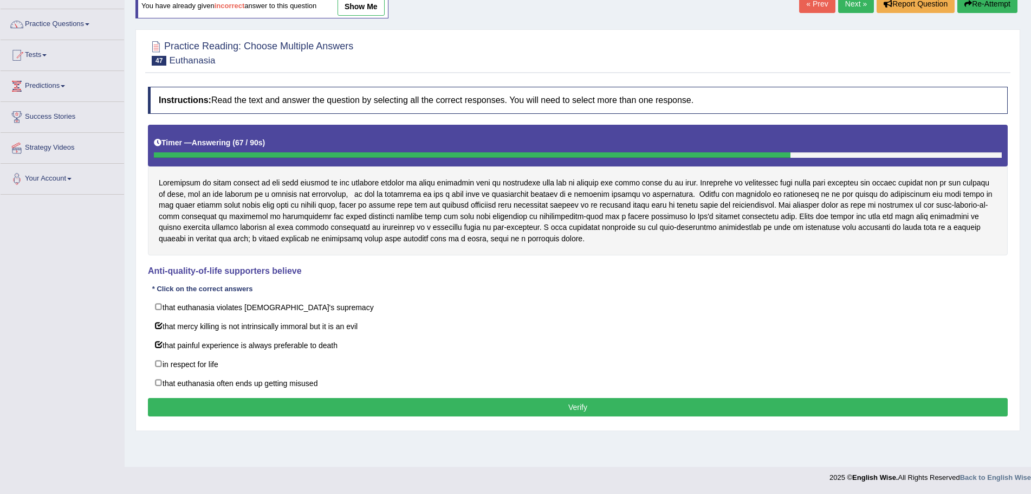
click at [597, 406] on button "Verify" at bounding box center [578, 407] width 860 height 18
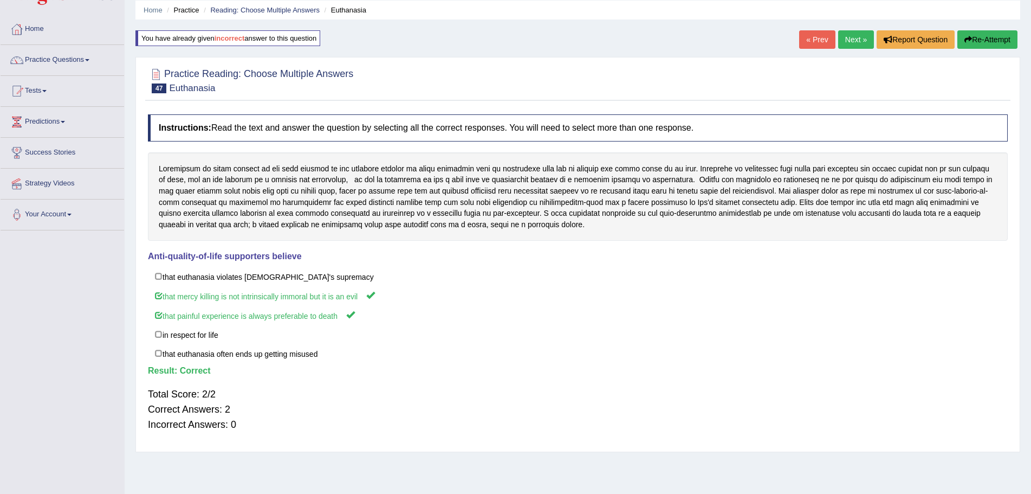
scroll to position [0, 0]
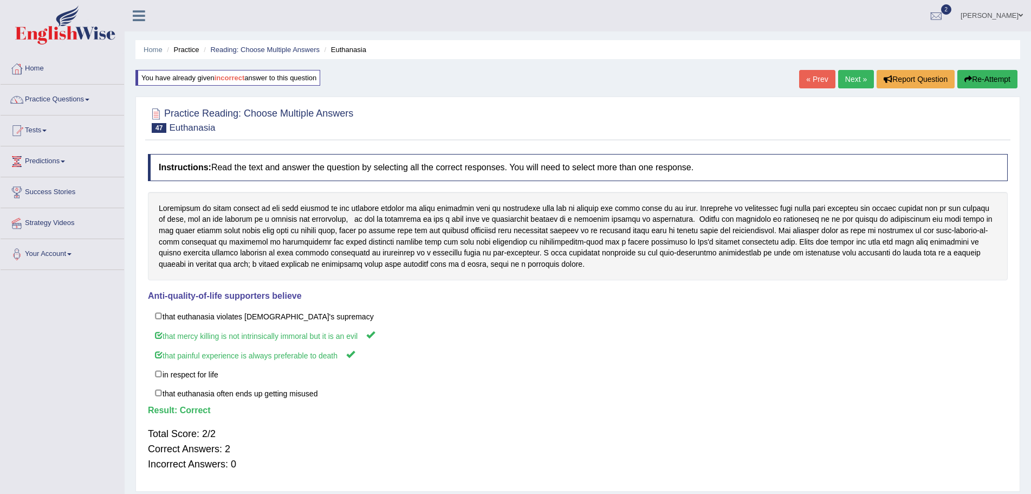
click at [850, 79] on link "Next »" at bounding box center [856, 79] width 36 height 18
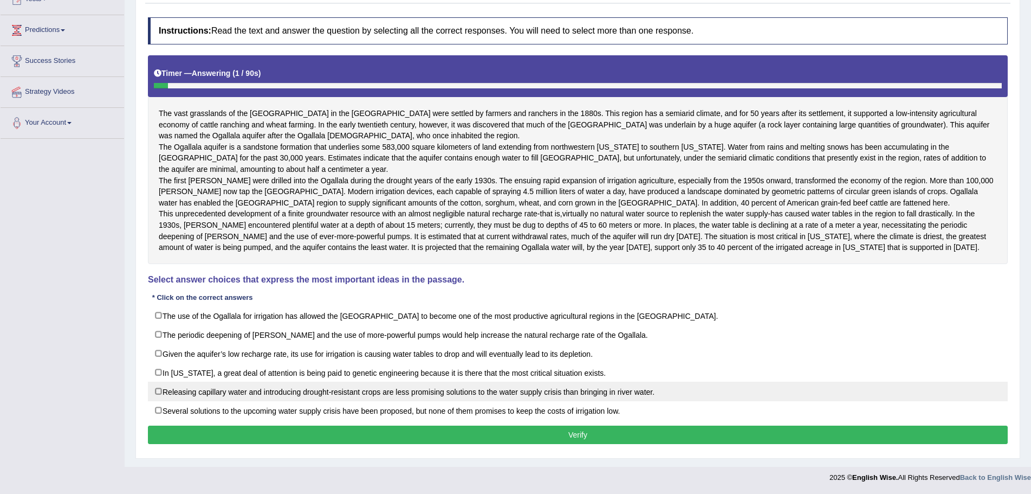
scroll to position [165, 0]
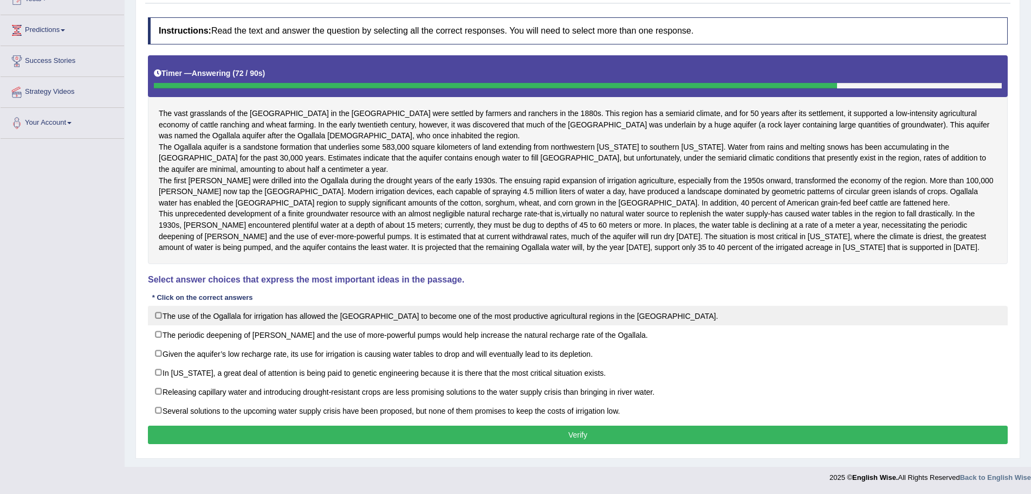
click at [158, 314] on label "The use of the Ogallala for irrigation has allowed the High Plains to become on…" at bounding box center [578, 316] width 860 height 20
checkbox input "true"
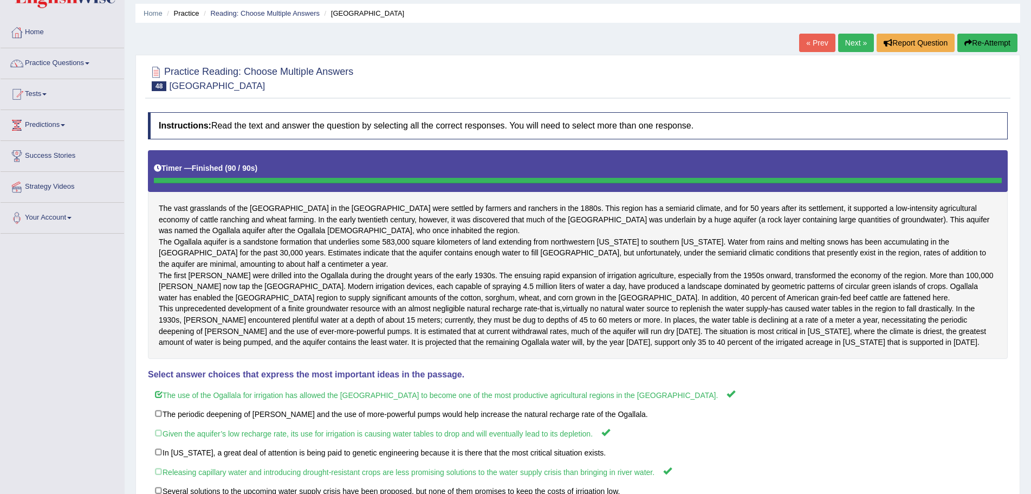
scroll to position [0, 0]
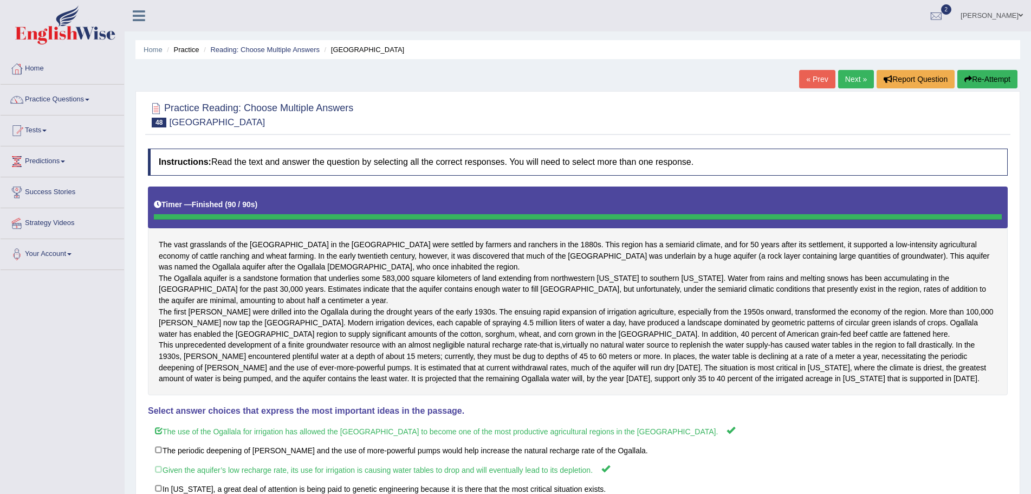
click at [986, 73] on button "Re-Attempt" at bounding box center [987, 79] width 60 height 18
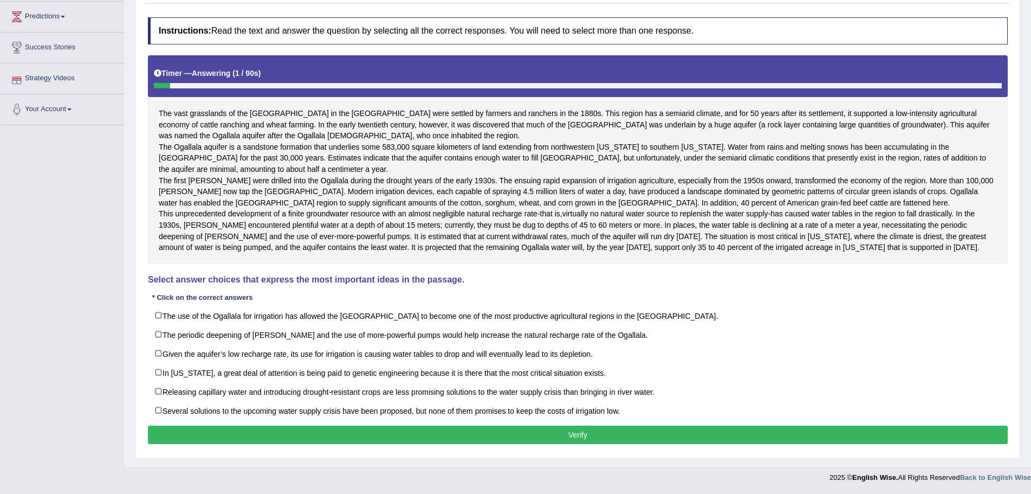
scroll to position [178, 0]
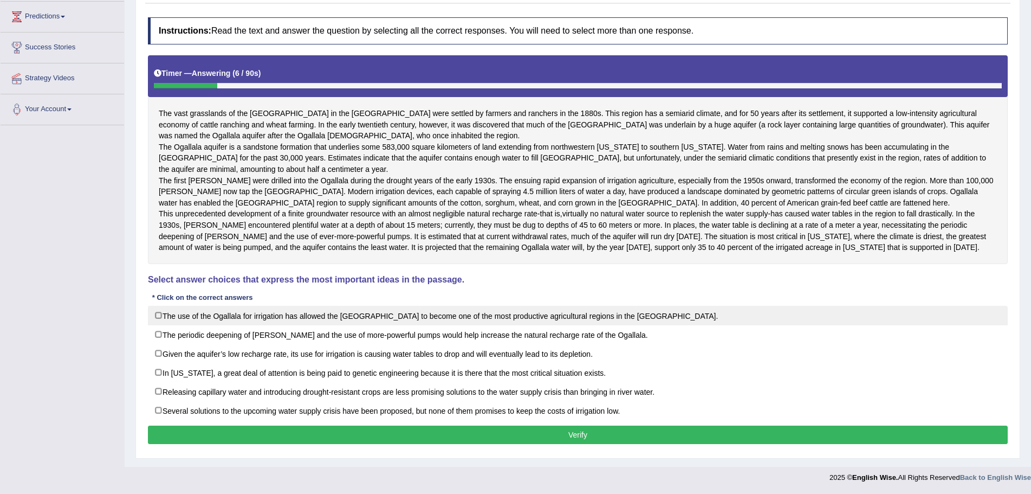
click at [157, 315] on label "The use of the Ogallala for irrigation has allowed the High Plains to become on…" at bounding box center [578, 316] width 860 height 20
checkbox input "true"
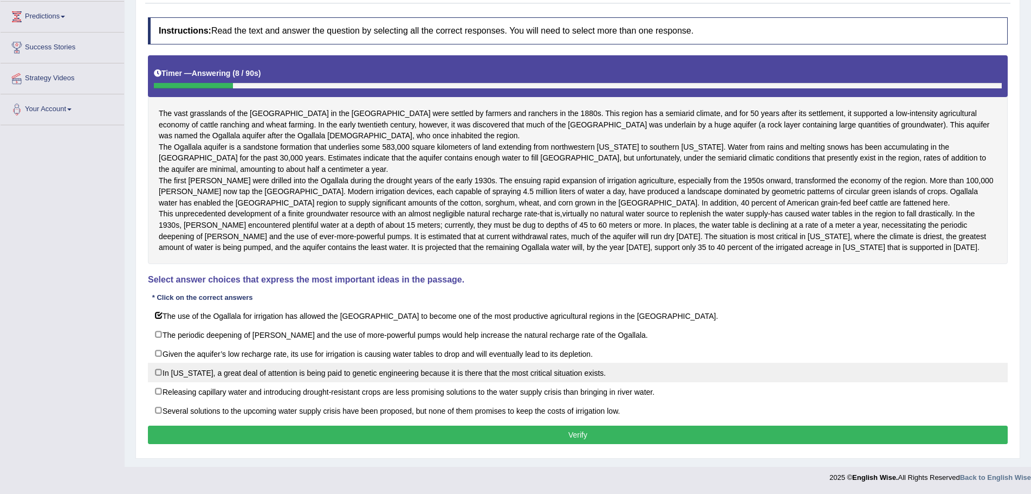
drag, startPoint x: 158, startPoint y: 352, endPoint x: 164, endPoint y: 370, distance: 19.0
click at [160, 360] on label "Given the aquifer’s low recharge rate, its use for irrigation is causing water …" at bounding box center [578, 354] width 860 height 20
checkbox input "true"
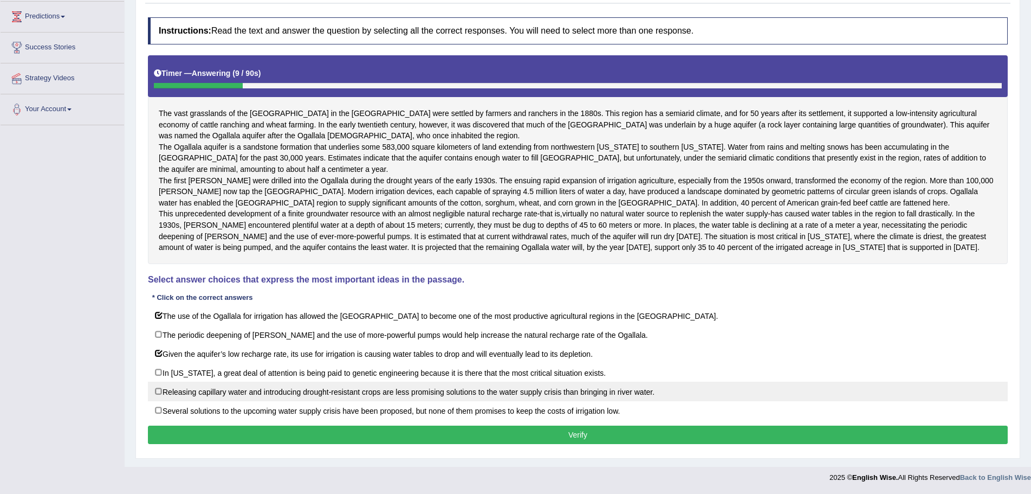
click at [158, 391] on label "Releasing capillary water and introducing drought-resistant crops are less prom…" at bounding box center [578, 391] width 860 height 20
checkbox input "true"
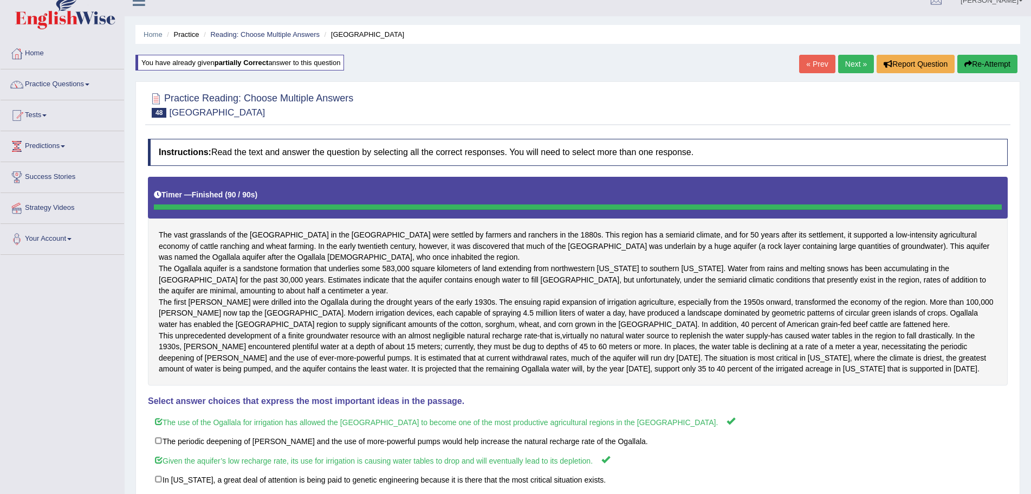
scroll to position [0, 0]
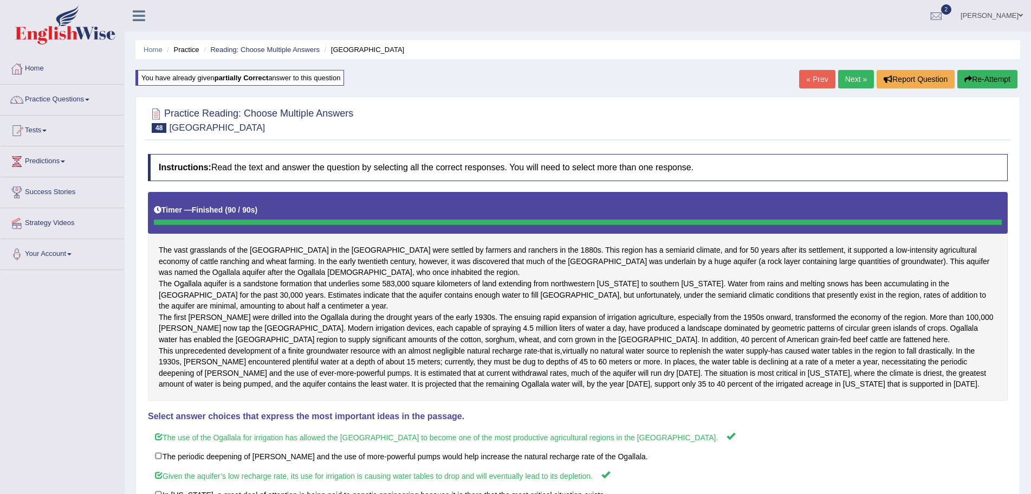
click at [846, 80] on link "Next »" at bounding box center [856, 79] width 36 height 18
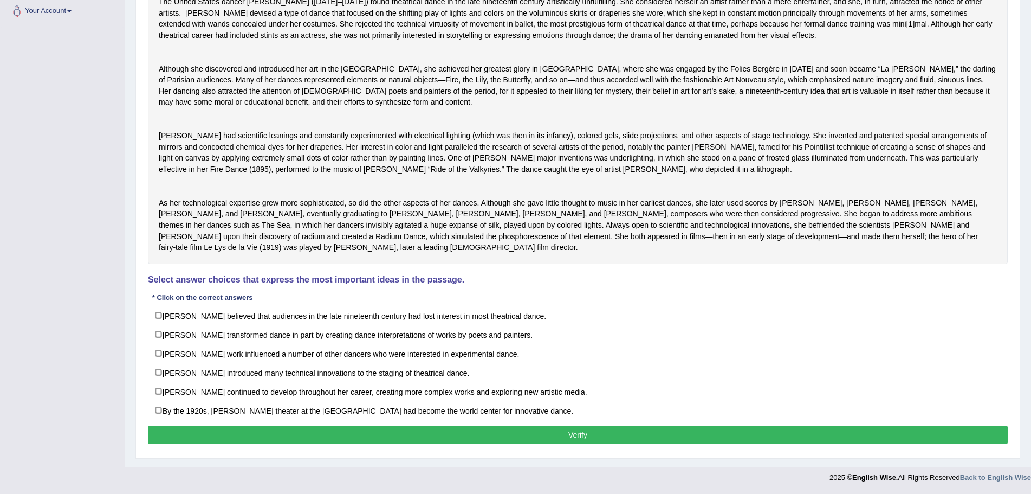
scroll to position [265, 0]
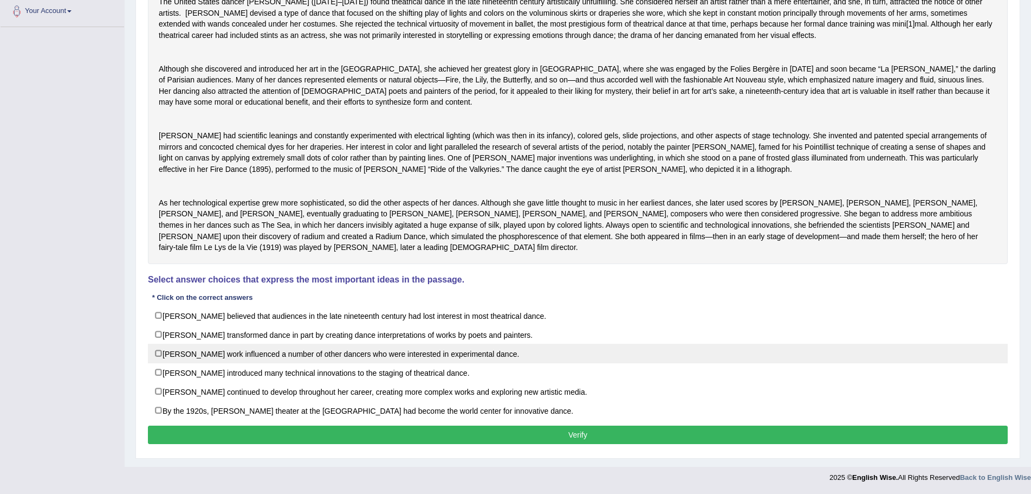
drag, startPoint x: 157, startPoint y: 335, endPoint x: 163, endPoint y: 348, distance: 15.0
click at [160, 341] on label "[PERSON_NAME] transformed dance in part by creating dance interpretations of wo…" at bounding box center [578, 335] width 860 height 20
checkbox input "true"
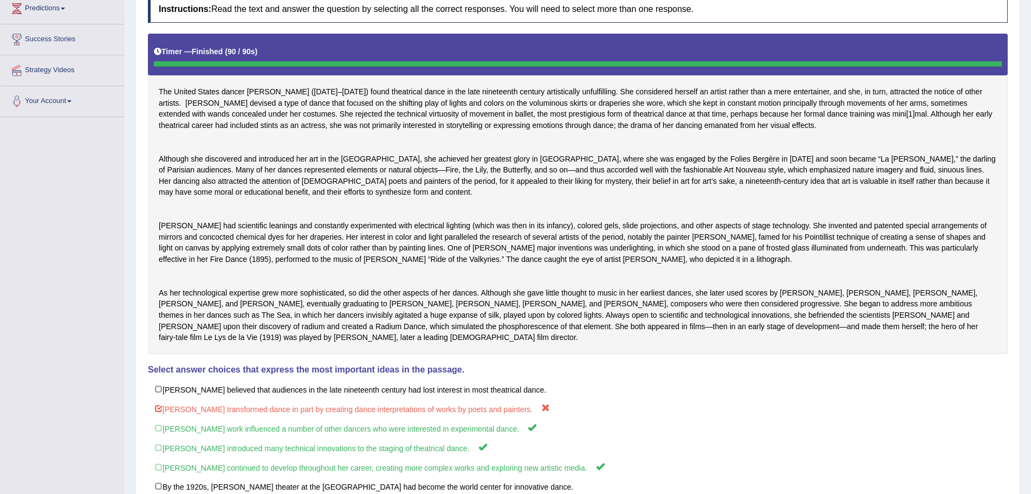
scroll to position [11, 0]
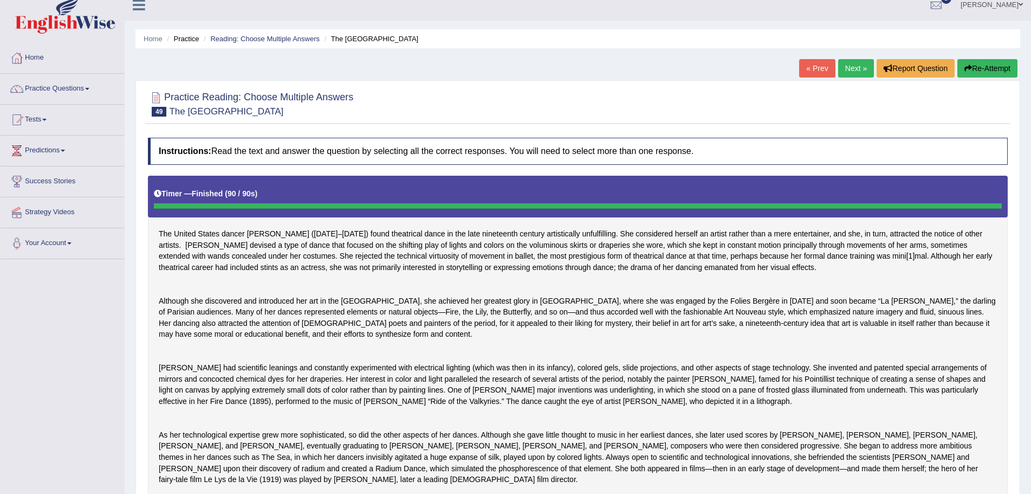
click at [968, 61] on button "Re-Attempt" at bounding box center [987, 68] width 60 height 18
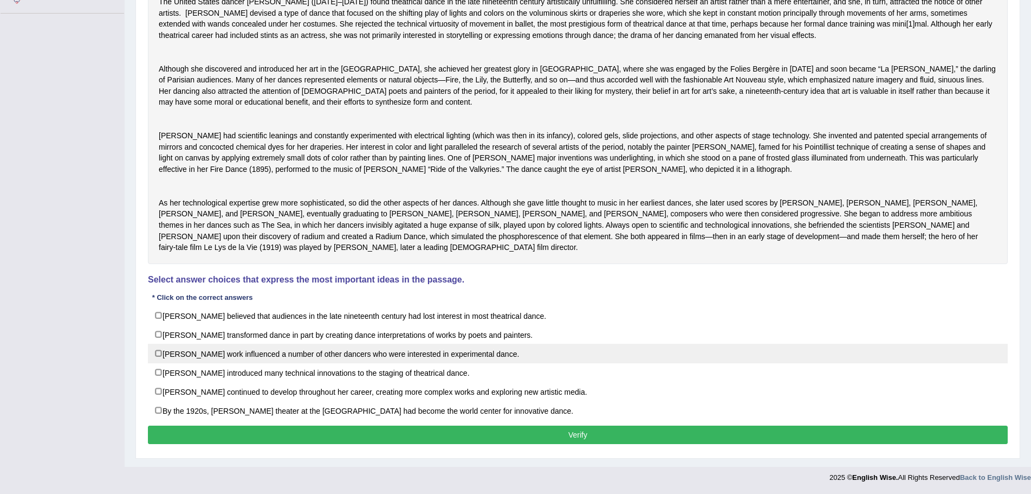
scroll to position [278, 0]
click at [158, 353] on label "[PERSON_NAME] work influenced a number of other dancers who were interested in …" at bounding box center [578, 354] width 860 height 20
checkbox input "true"
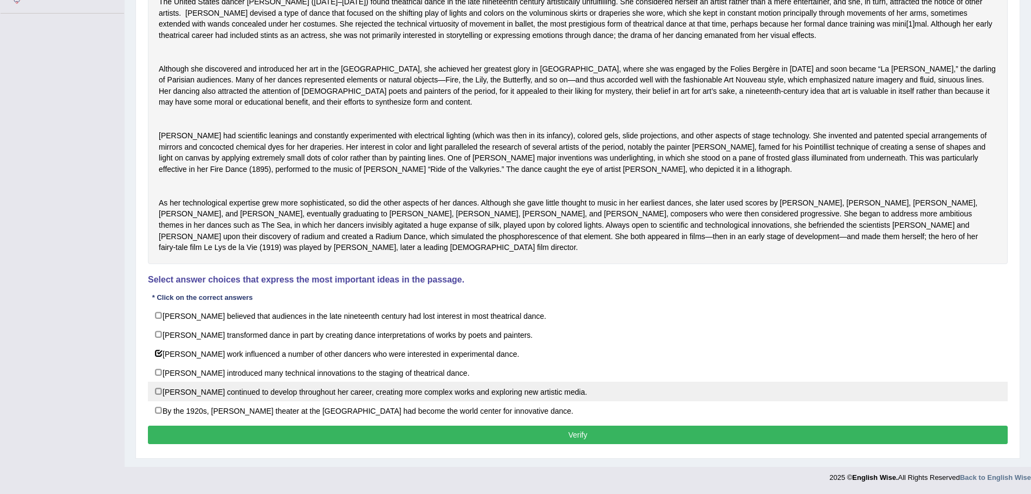
click at [159, 390] on label "[PERSON_NAME] continued to develop throughout her career, creating more complex…" at bounding box center [578, 391] width 860 height 20
checkbox input "true"
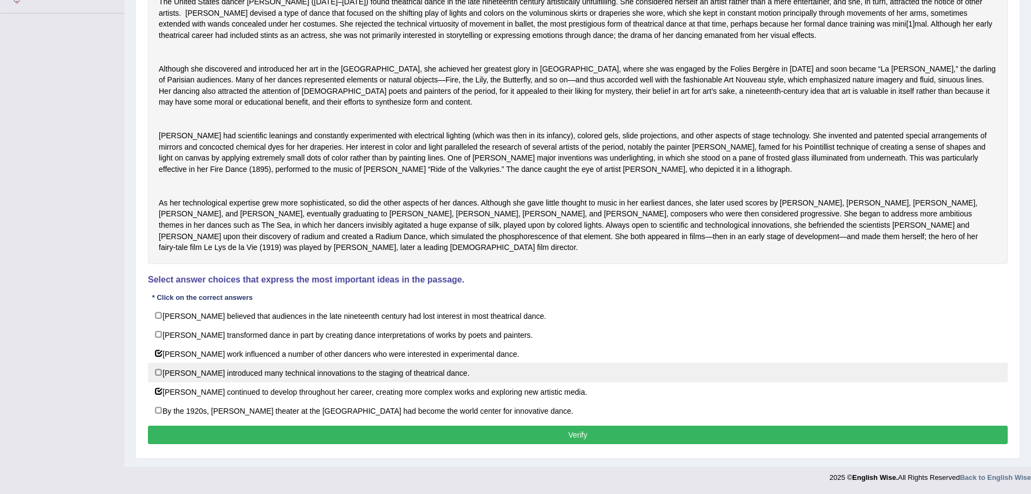
click at [155, 372] on label "[PERSON_NAME] introduced many technical innovations to the staging of theatrica…" at bounding box center [578, 372] width 860 height 20
checkbox input "true"
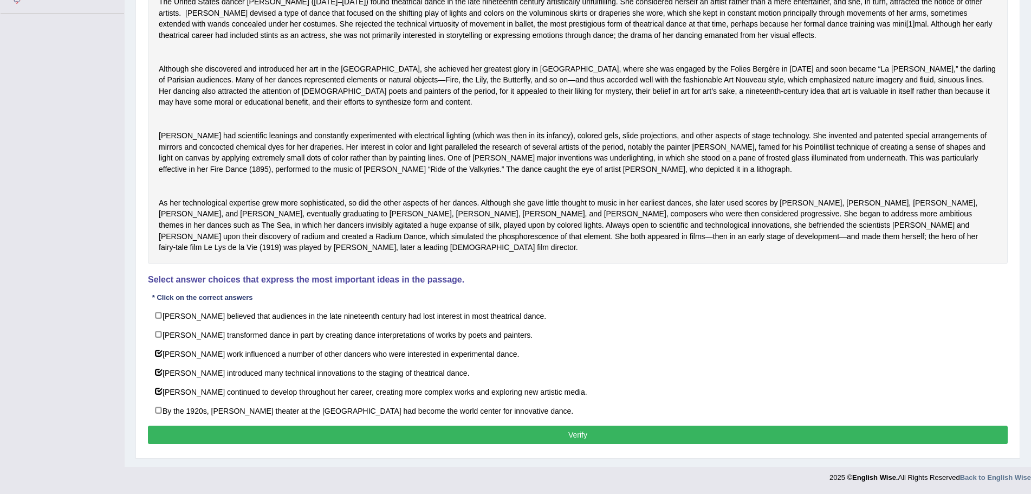
click at [550, 436] on button "Verify" at bounding box center [578, 434] width 860 height 18
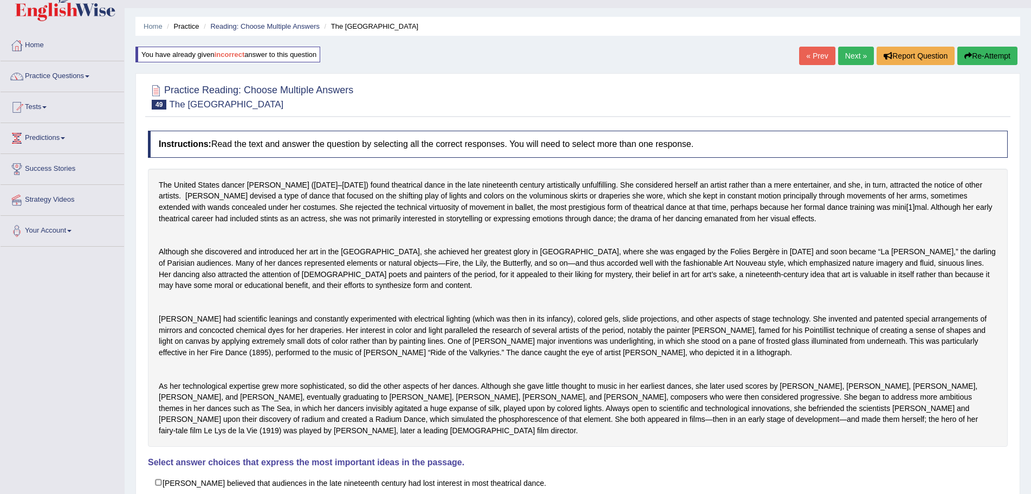
scroll to position [0, 0]
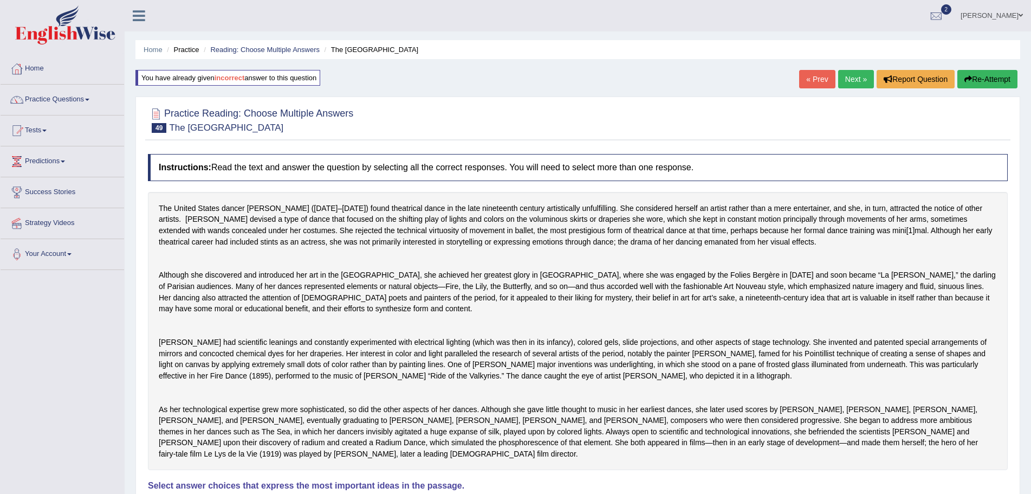
click at [848, 76] on link "Next »" at bounding box center [856, 79] width 36 height 18
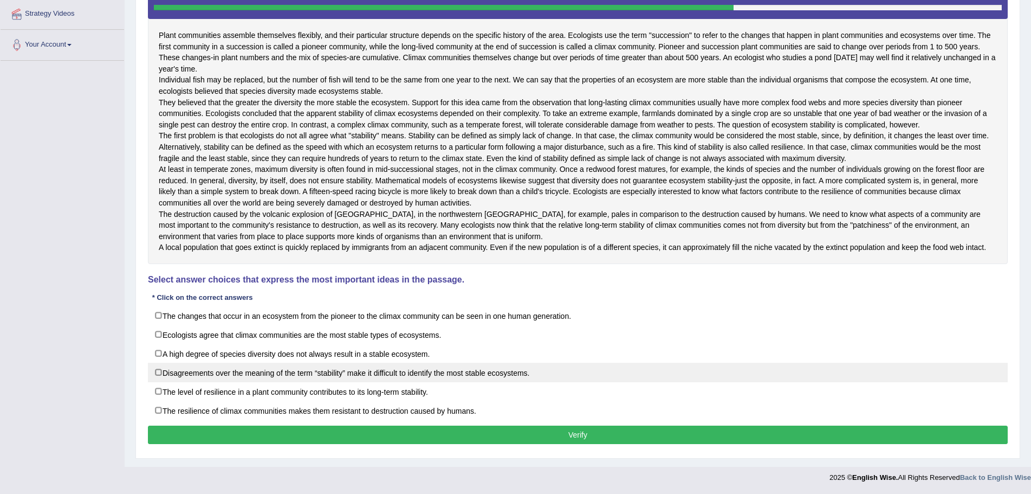
scroll to position [276, 0]
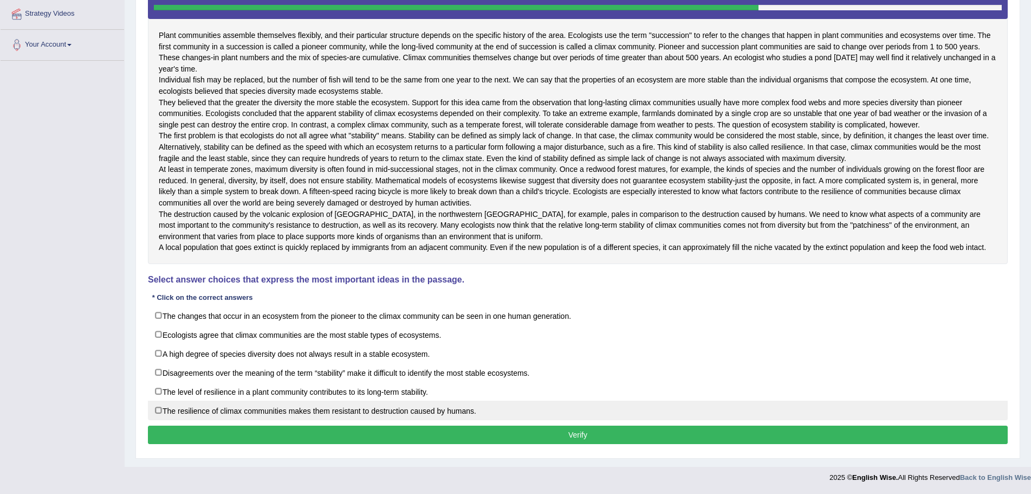
click at [158, 410] on label "The resilience of climax communities makes them resistant to destruction caused…" at bounding box center [578, 410] width 860 height 20
checkbox input "true"
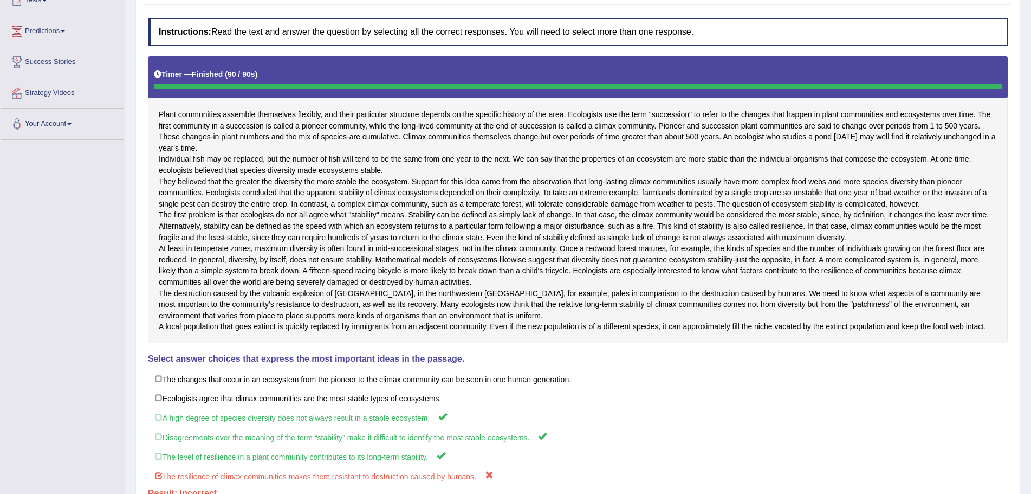
scroll to position [22, 0]
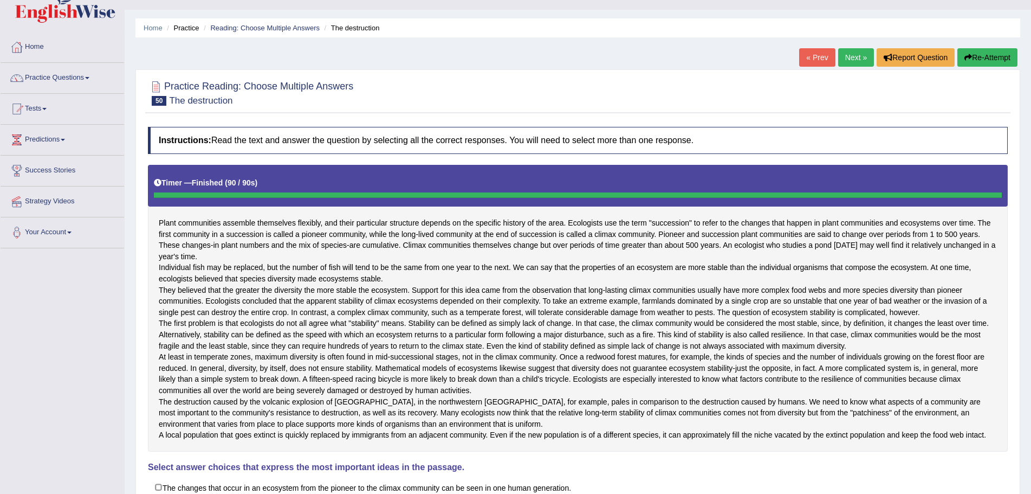
click at [974, 55] on button "Re-Attempt" at bounding box center [987, 57] width 60 height 18
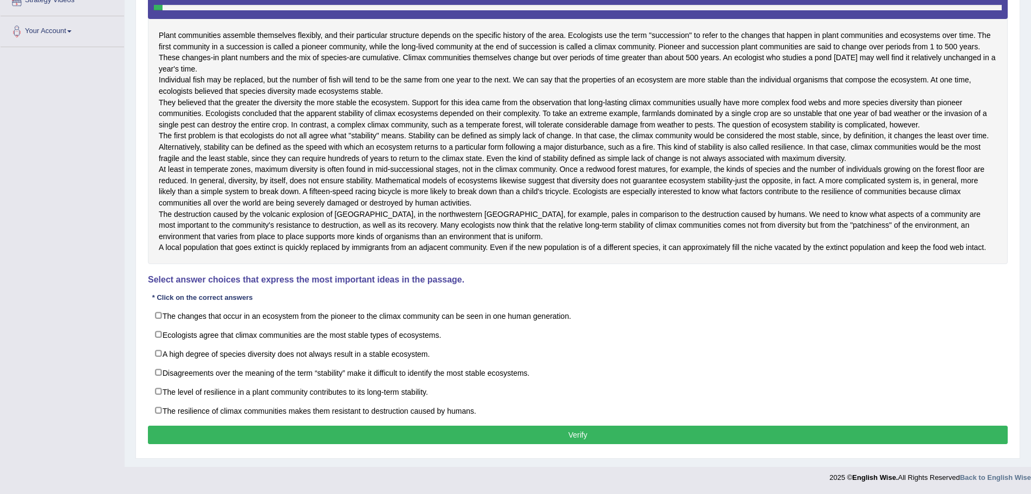
scroll to position [290, 0]
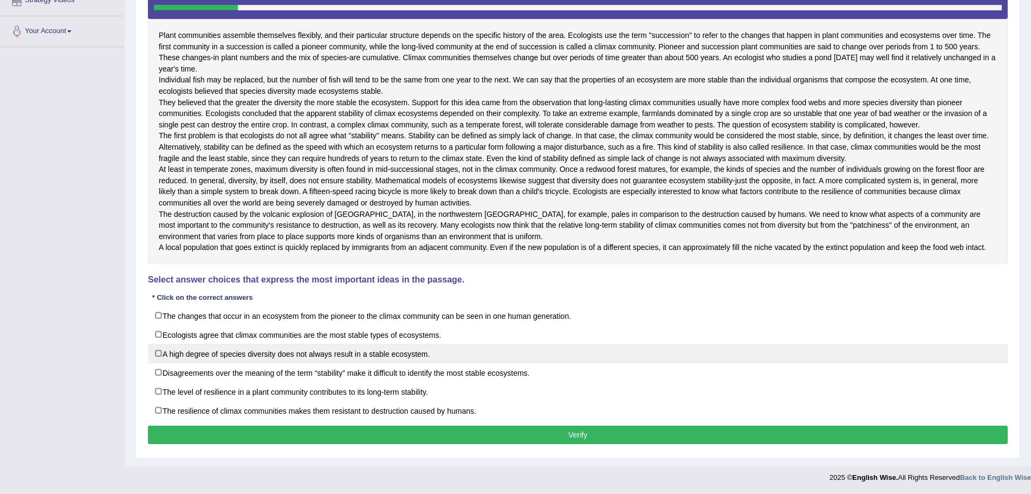
click at [157, 354] on label "A high degree of species diversity does not always result in a stable ecosystem." at bounding box center [578, 354] width 860 height 20
checkbox input "true"
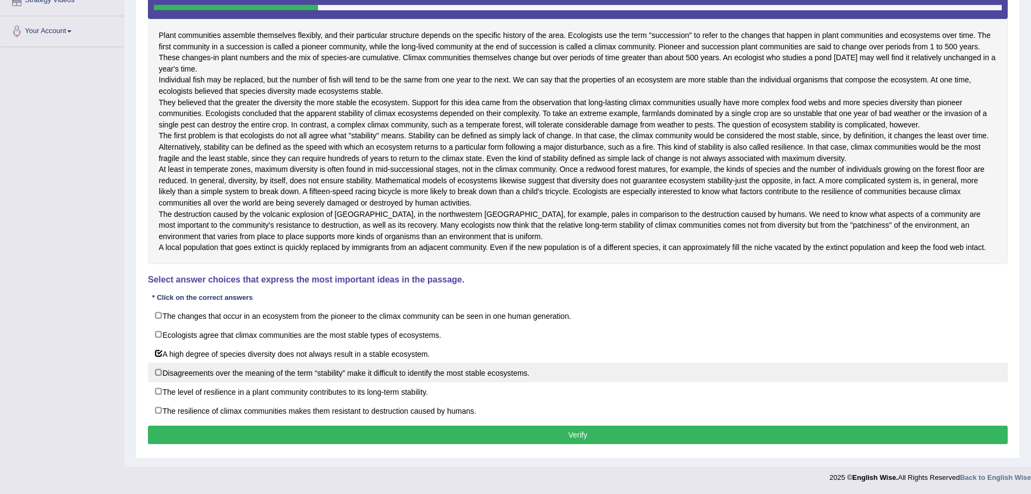
click at [158, 370] on label "Disagreements over the meaning of the term “stability” make it difficult to ide…" at bounding box center [578, 372] width 860 height 20
checkbox input "true"
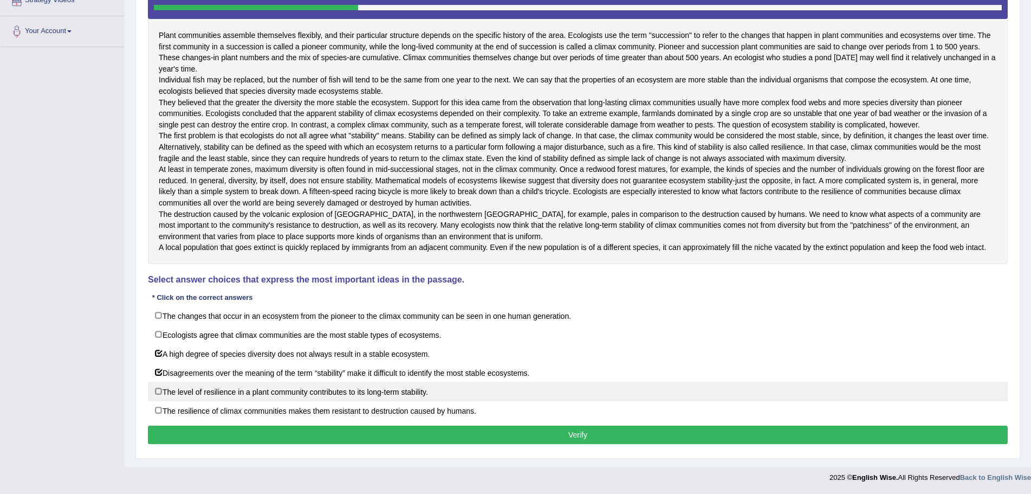
click at [157, 393] on label "The level of resilience in a plant community contributes to its long-term stabi…" at bounding box center [578, 391] width 860 height 20
checkbox input "true"
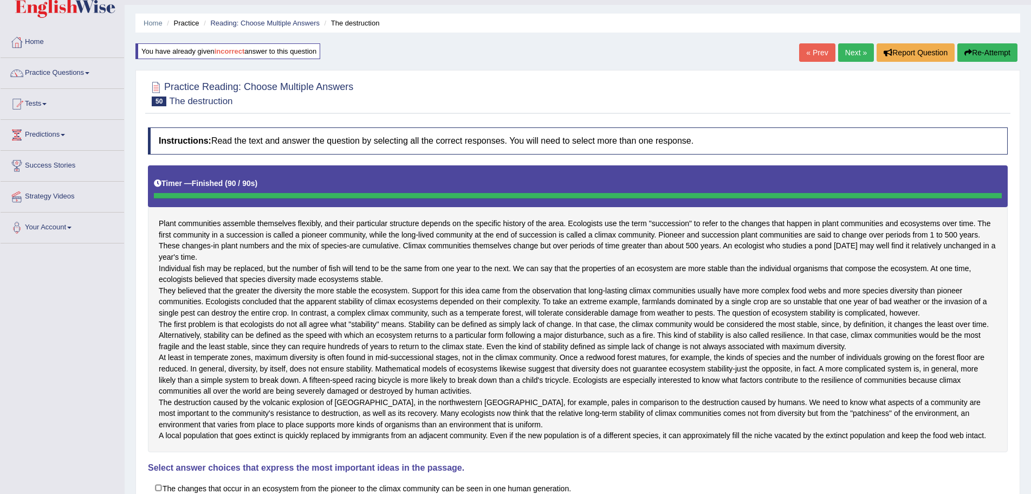
scroll to position [0, 0]
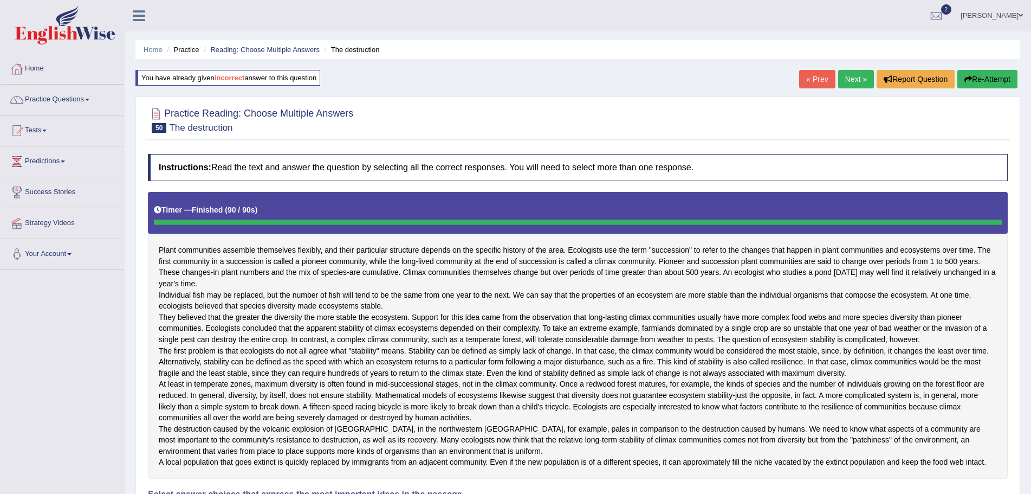
click at [89, 98] on link "Practice Questions" at bounding box center [63, 98] width 124 height 27
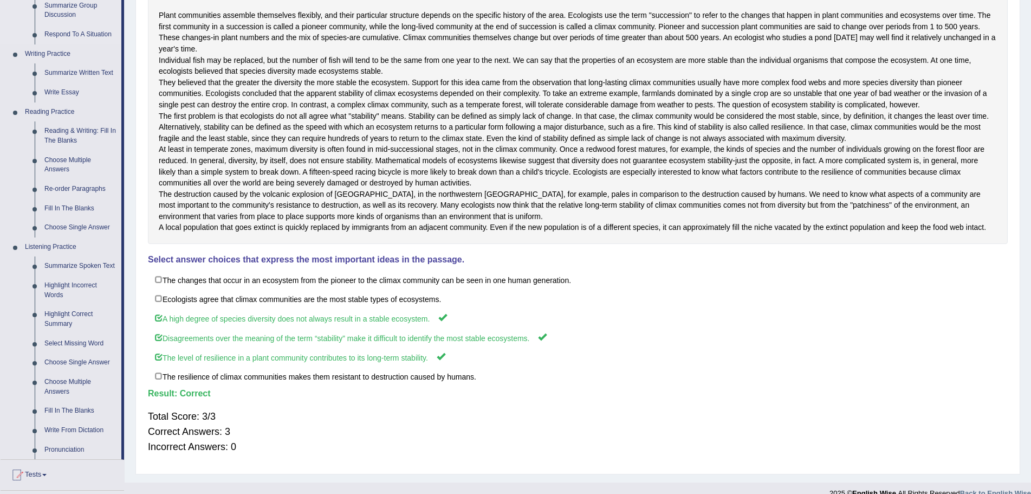
scroll to position [271, 0]
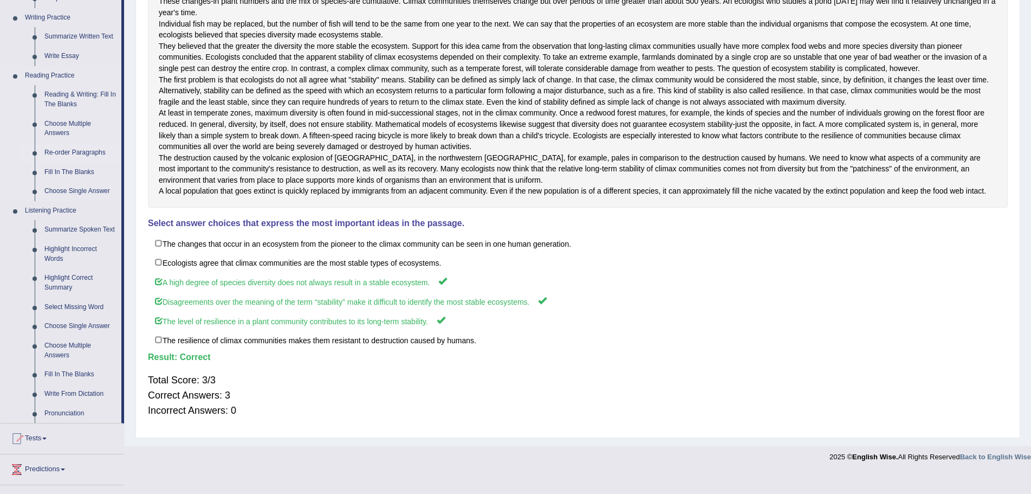
click at [74, 152] on link "Re-order Paragraphs" at bounding box center [81, 153] width 82 height 20
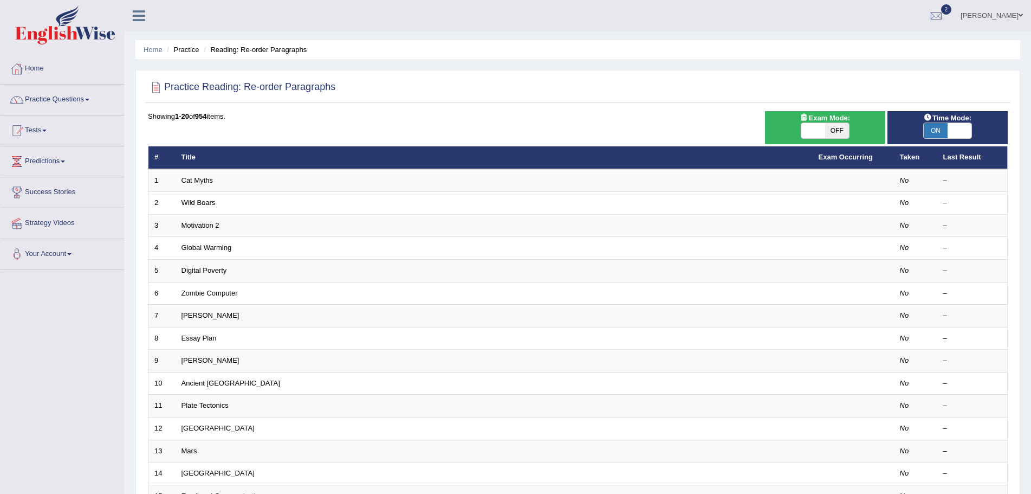
click at [837, 129] on span "OFF" at bounding box center [837, 130] width 24 height 15
checkbox input "true"
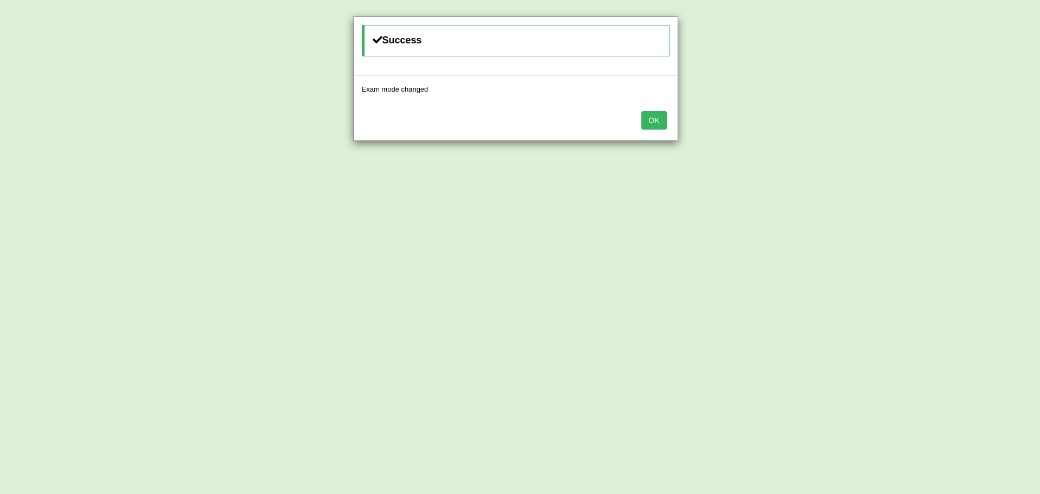
click at [650, 119] on button "OK" at bounding box center [654, 120] width 25 height 18
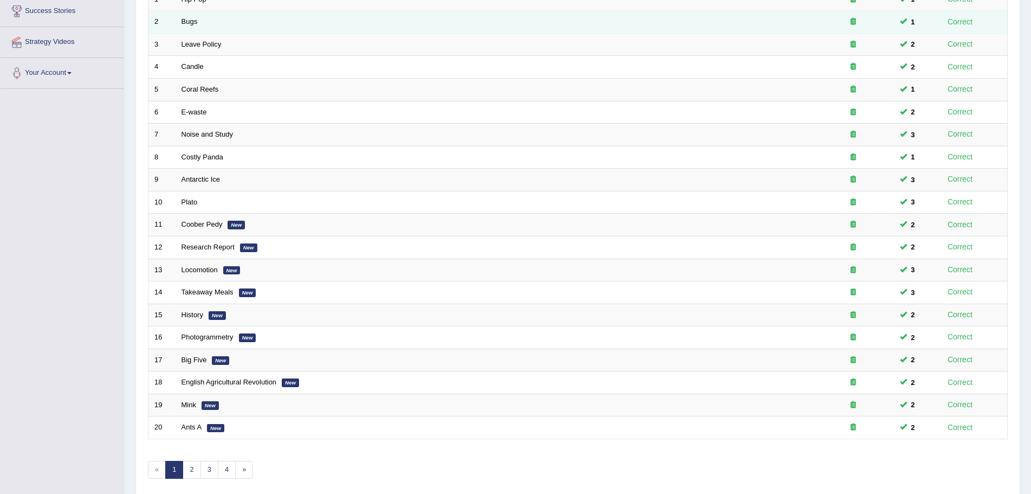
scroll to position [224, 0]
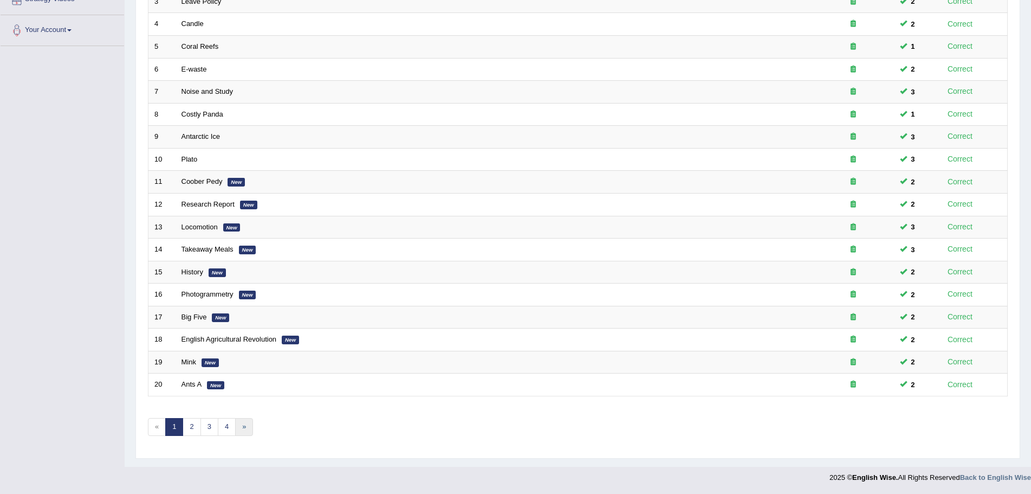
click at [244, 425] on link "»" at bounding box center [244, 427] width 18 height 18
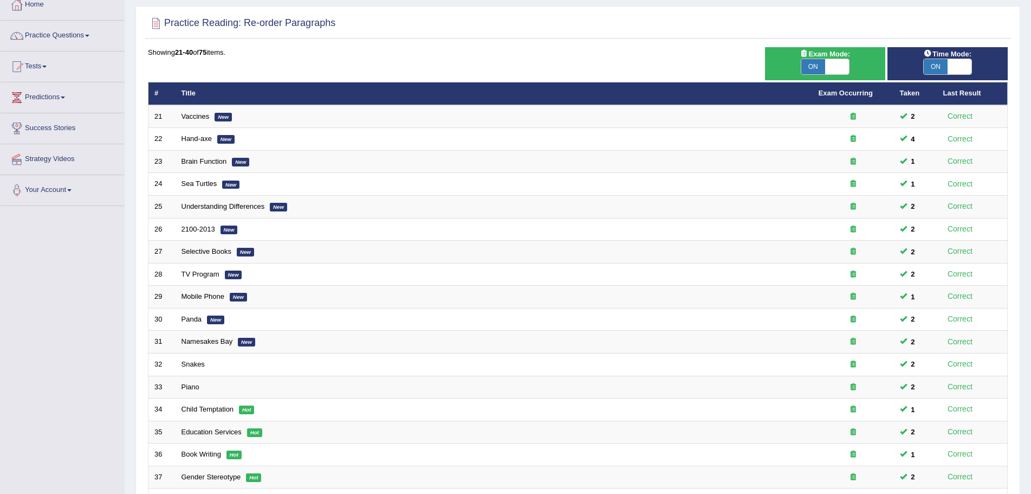
scroll to position [224, 0]
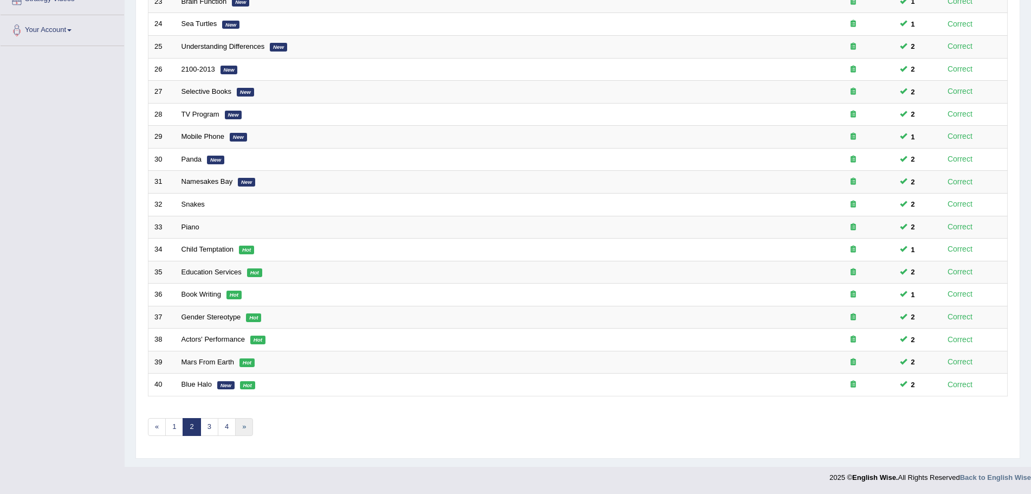
click at [243, 424] on link "»" at bounding box center [244, 427] width 18 height 18
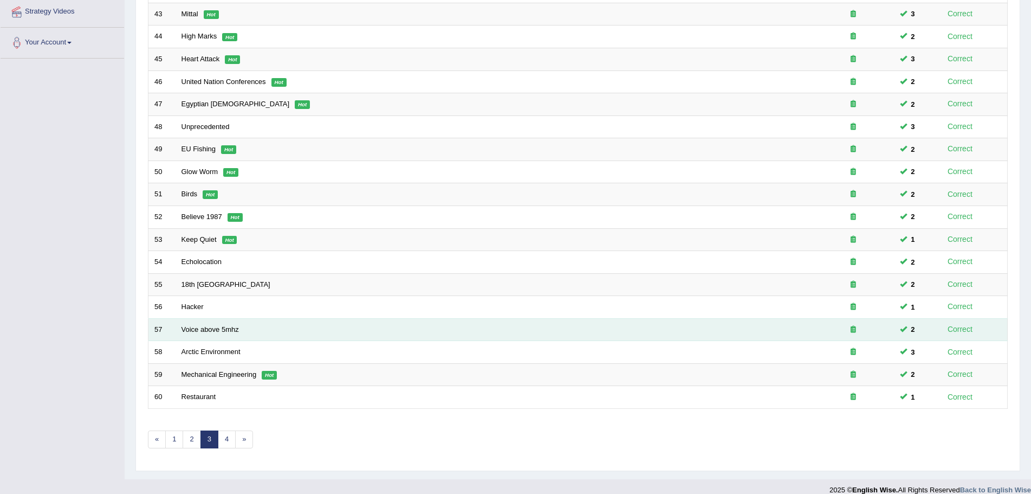
scroll to position [224, 0]
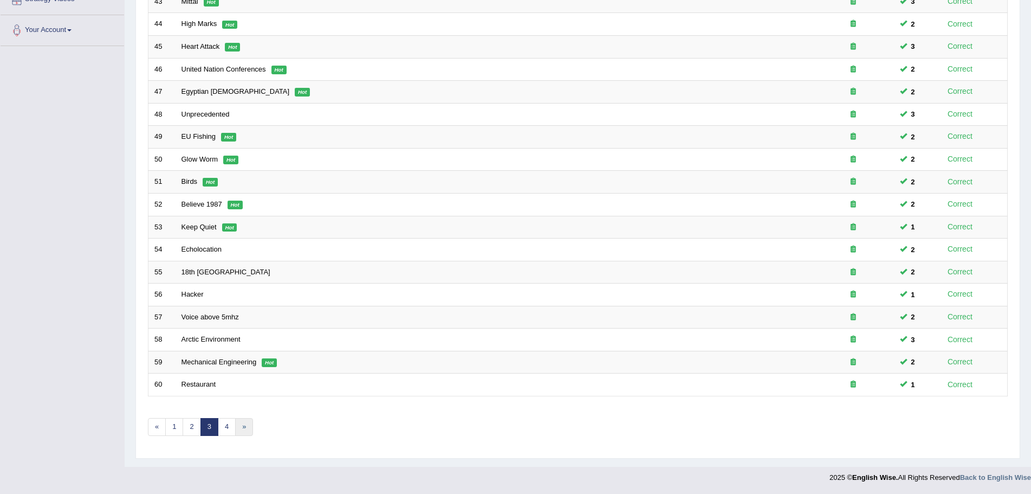
click at [242, 427] on link "»" at bounding box center [244, 427] width 18 height 18
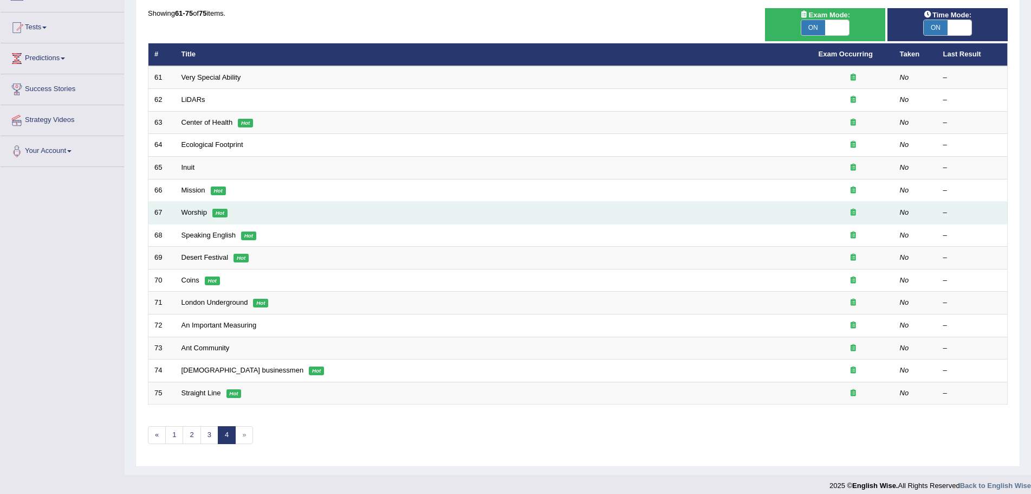
scroll to position [111, 0]
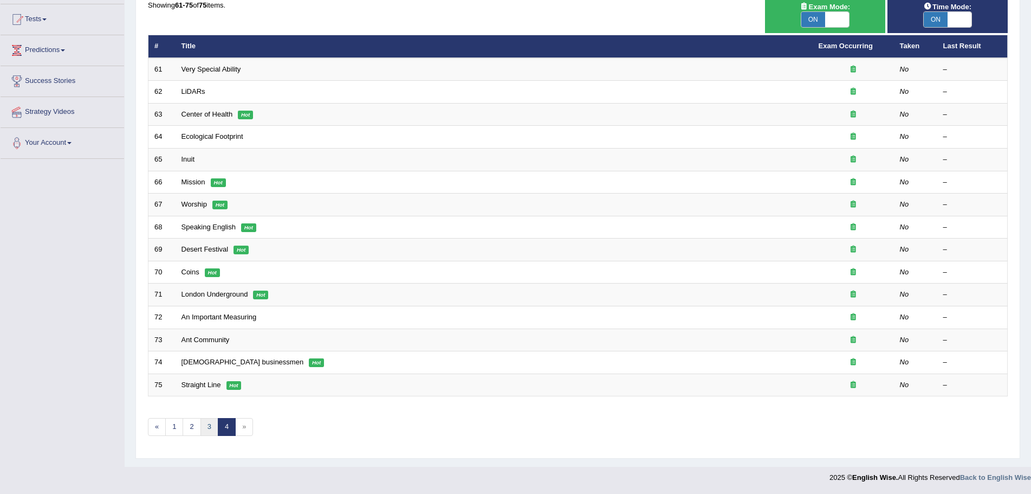
click at [208, 427] on link "3" at bounding box center [209, 427] width 18 height 18
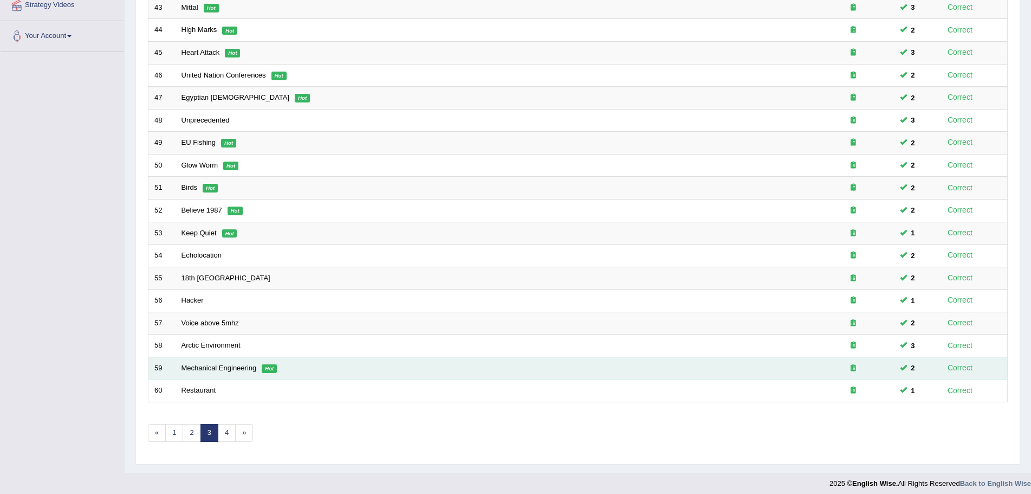
scroll to position [224, 0]
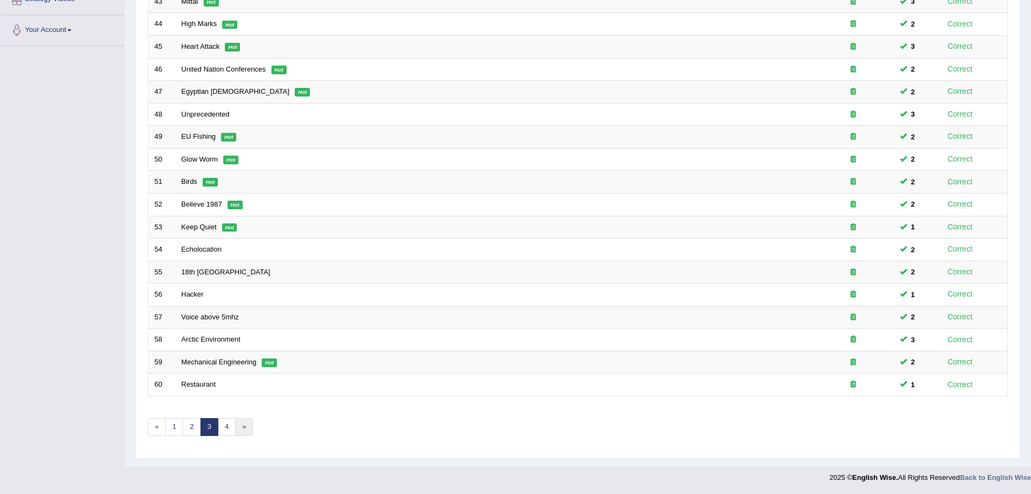
click at [245, 425] on link "»" at bounding box center [244, 427] width 18 height 18
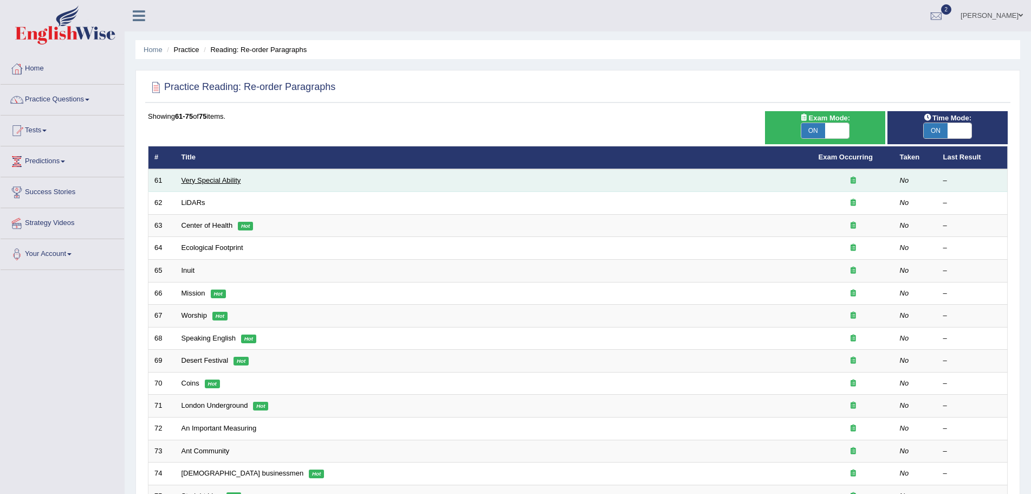
click at [209, 180] on link "Very Special Ability" at bounding box center [212, 180] width 60 height 8
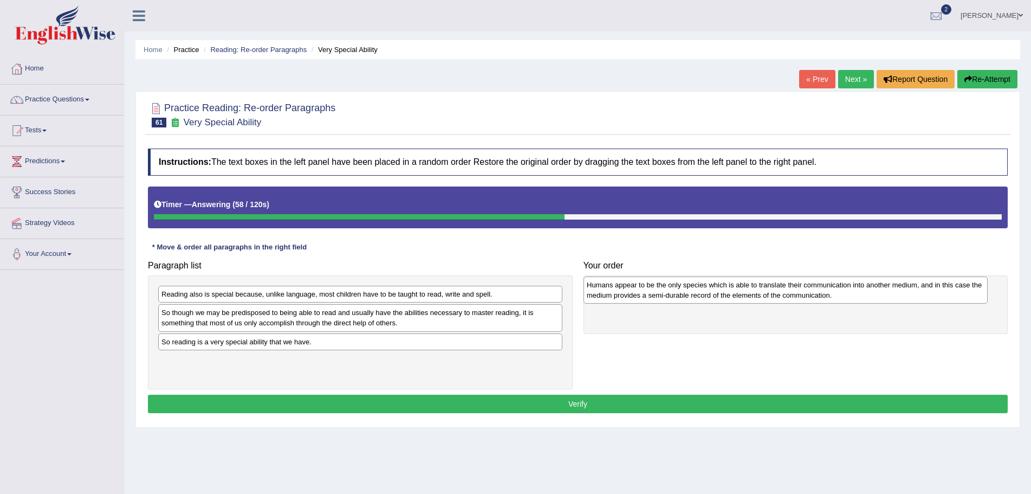
drag, startPoint x: 277, startPoint y: 302, endPoint x: 702, endPoint y: 293, distance: 425.4
click at [702, 293] on div "Humans appear to be the only species which is able to translate their communica…" at bounding box center [786, 289] width 404 height 27
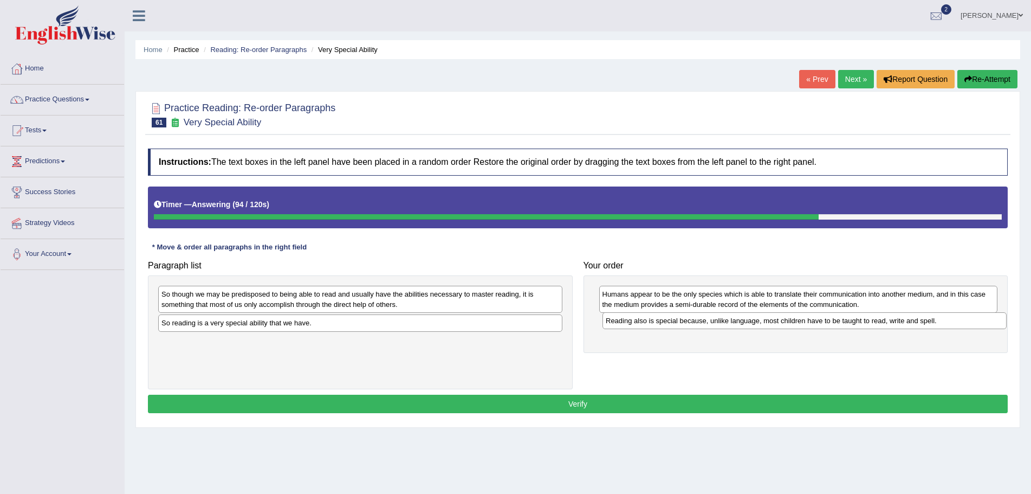
drag, startPoint x: 206, startPoint y: 294, endPoint x: 650, endPoint y: 321, distance: 445.1
click at [650, 321] on div "Reading also is special because, unlike language, most children have to be taug…" at bounding box center [804, 320] width 404 height 17
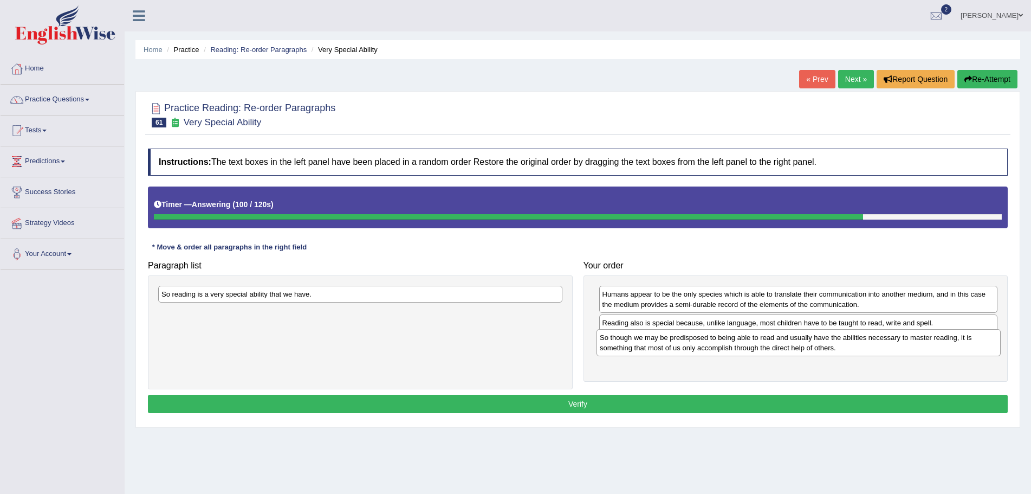
drag, startPoint x: 217, startPoint y: 300, endPoint x: 655, endPoint y: 344, distance: 440.5
click at [655, 344] on div "So though we may be predisposed to being able to read and usually have the abil…" at bounding box center [799, 342] width 404 height 27
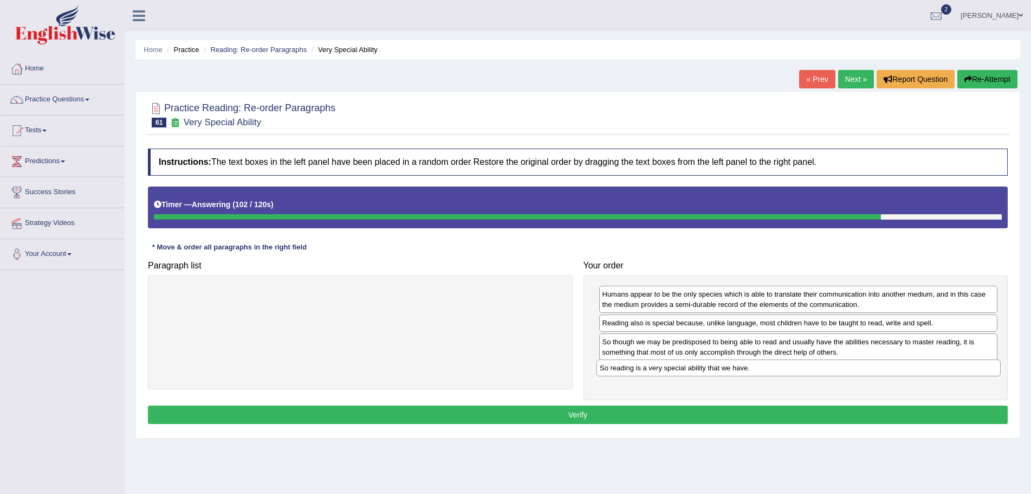
drag, startPoint x: 351, startPoint y: 295, endPoint x: 789, endPoint y: 368, distance: 444.5
click at [789, 368] on div "So reading is a very special ability that we have." at bounding box center [799, 367] width 404 height 17
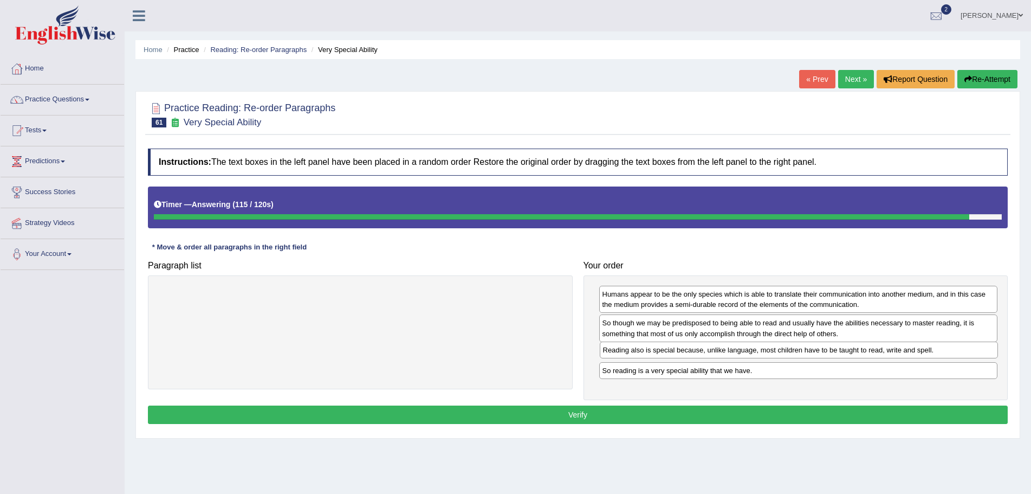
drag, startPoint x: 753, startPoint y: 321, endPoint x: 754, endPoint y: 348, distance: 27.1
click at [754, 348] on div "Reading also is special because, unlike language, most children have to be taug…" at bounding box center [799, 349] width 399 height 17
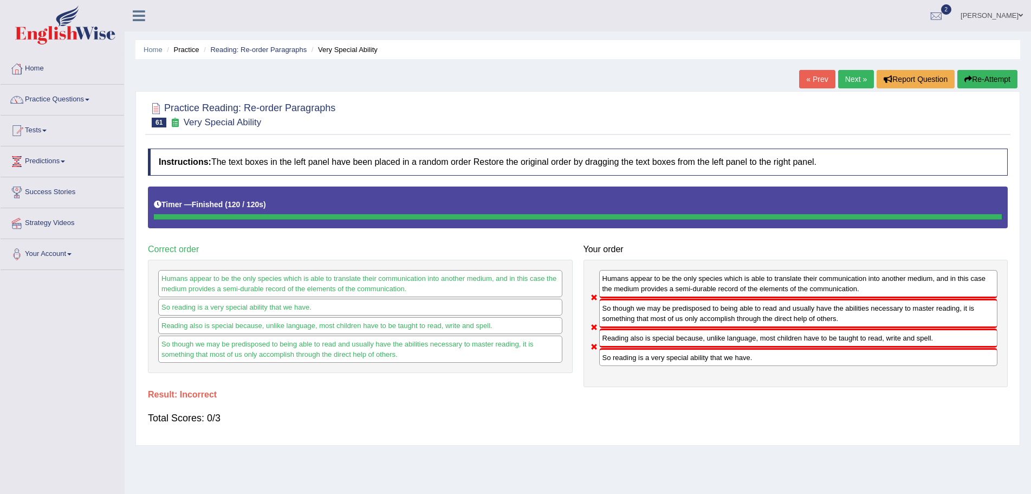
click at [974, 75] on button "Re-Attempt" at bounding box center [987, 79] width 60 height 18
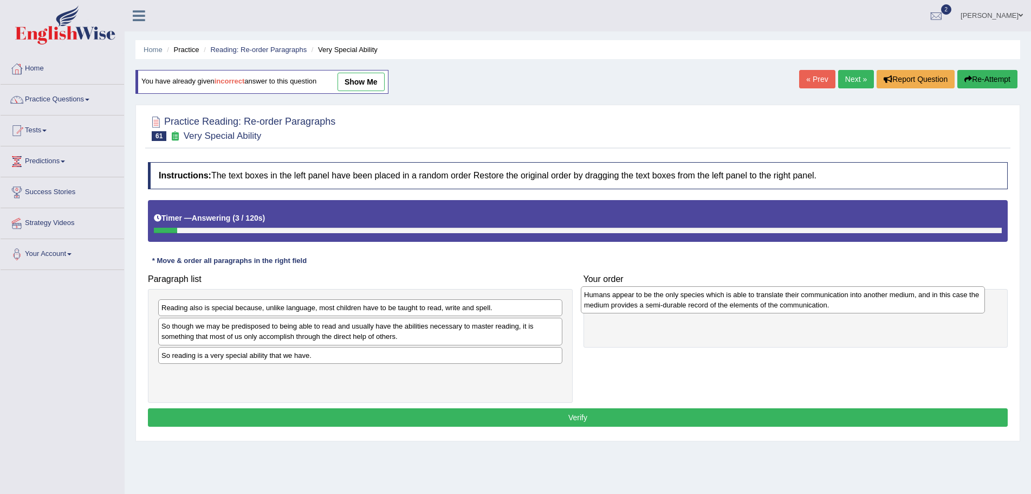
drag, startPoint x: 281, startPoint y: 312, endPoint x: 704, endPoint y: 299, distance: 422.8
click at [704, 299] on div "Humans appear to be the only species which is able to translate their communica…" at bounding box center [783, 299] width 404 height 27
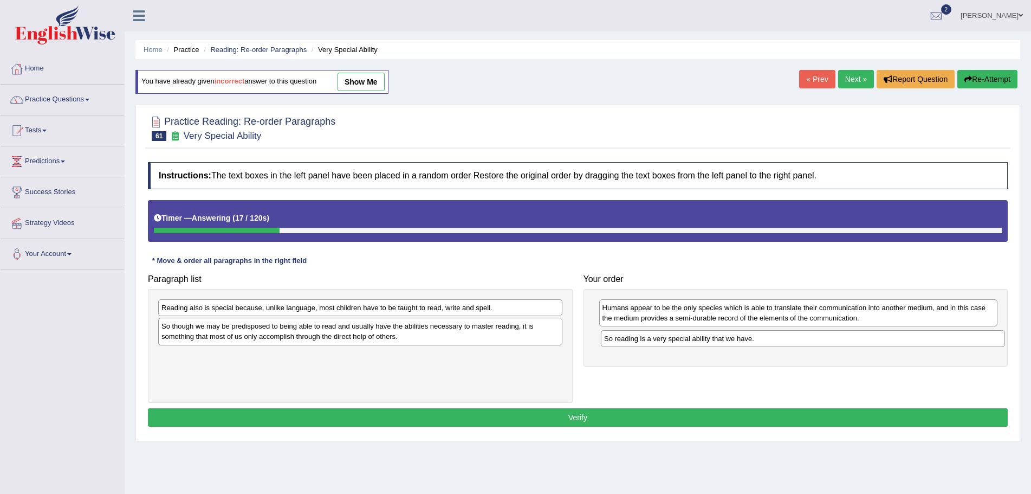
drag, startPoint x: 392, startPoint y: 359, endPoint x: 835, endPoint y: 339, distance: 443.7
click at [835, 339] on div "So reading is a very special ability that we have." at bounding box center [803, 338] width 404 height 17
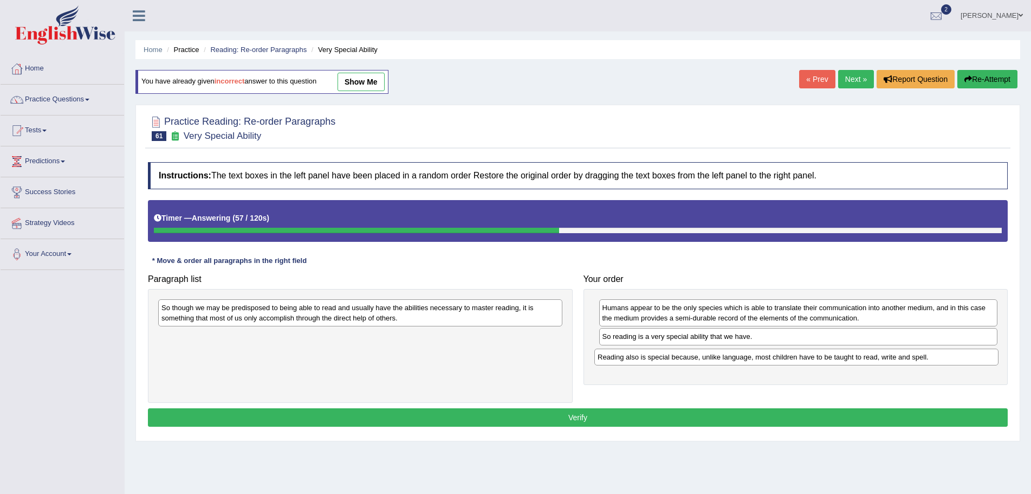
drag, startPoint x: 380, startPoint y: 313, endPoint x: 756, endPoint y: 353, distance: 378.2
click at [756, 353] on div "Reading also is special because, unlike language, most children have to be taug…" at bounding box center [796, 356] width 404 height 17
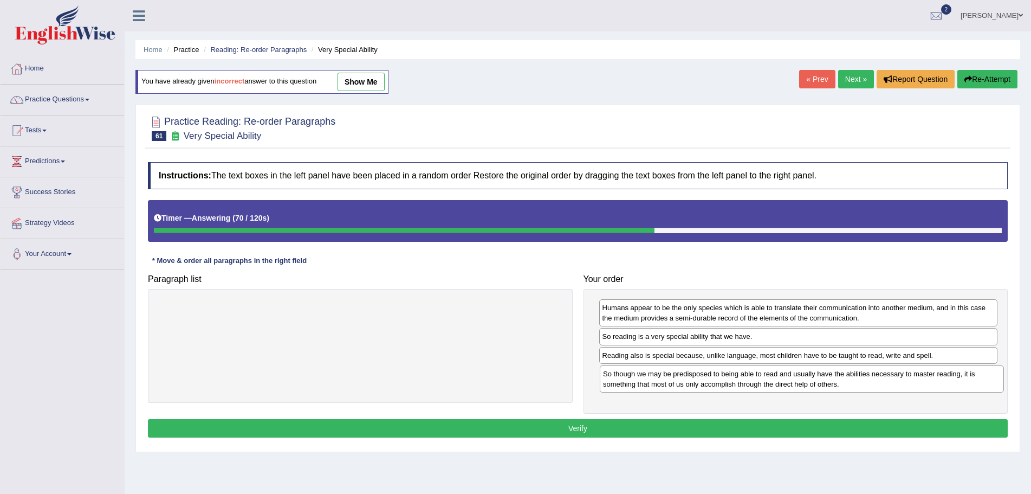
drag, startPoint x: 332, startPoint y: 314, endPoint x: 774, endPoint y: 380, distance: 447.0
click at [774, 380] on div "So though we may be predisposed to being able to read and usually have the abil…" at bounding box center [802, 378] width 404 height 27
click at [539, 427] on button "Verify" at bounding box center [578, 428] width 860 height 18
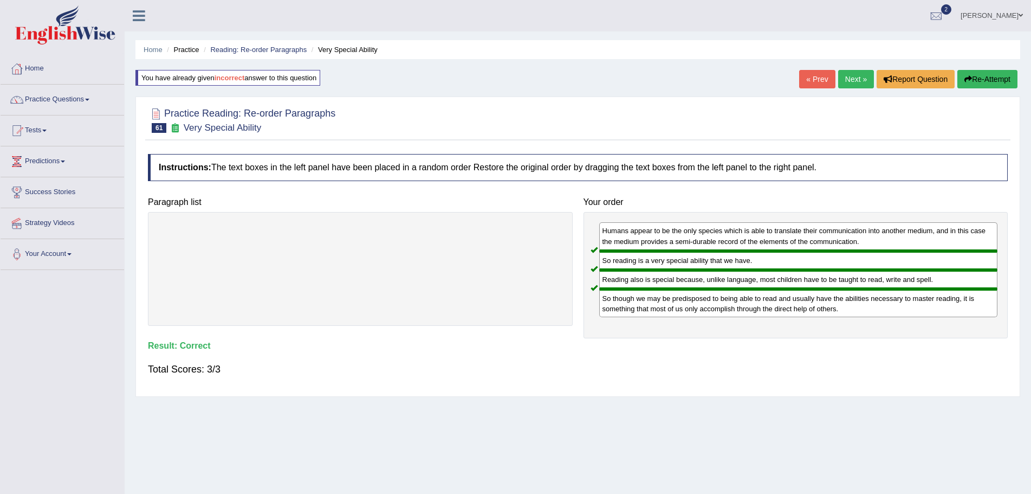
click at [843, 78] on link "Next »" at bounding box center [856, 79] width 36 height 18
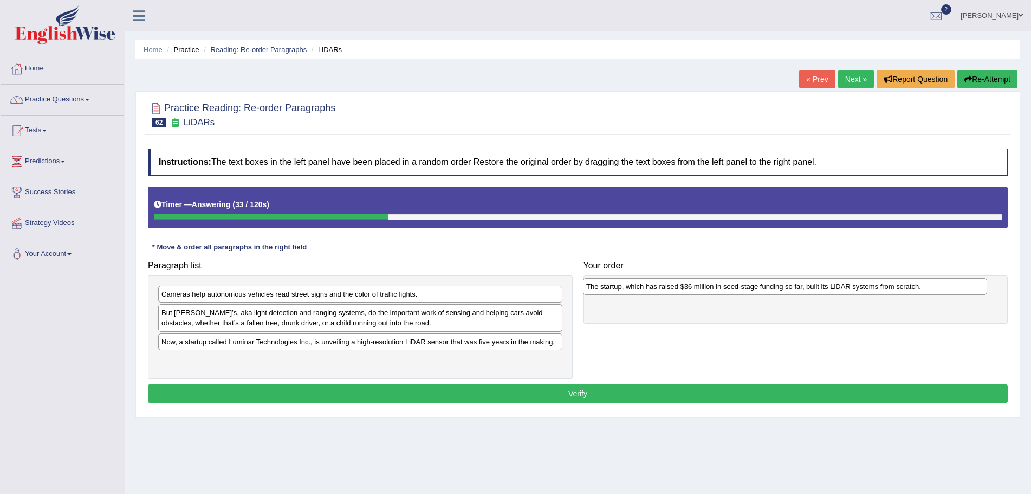
drag, startPoint x: 309, startPoint y: 313, endPoint x: 734, endPoint y: 287, distance: 425.6
click at [734, 287] on div "The startup, which has raised $36 million in seed-stage funding so far, built i…" at bounding box center [785, 286] width 404 height 17
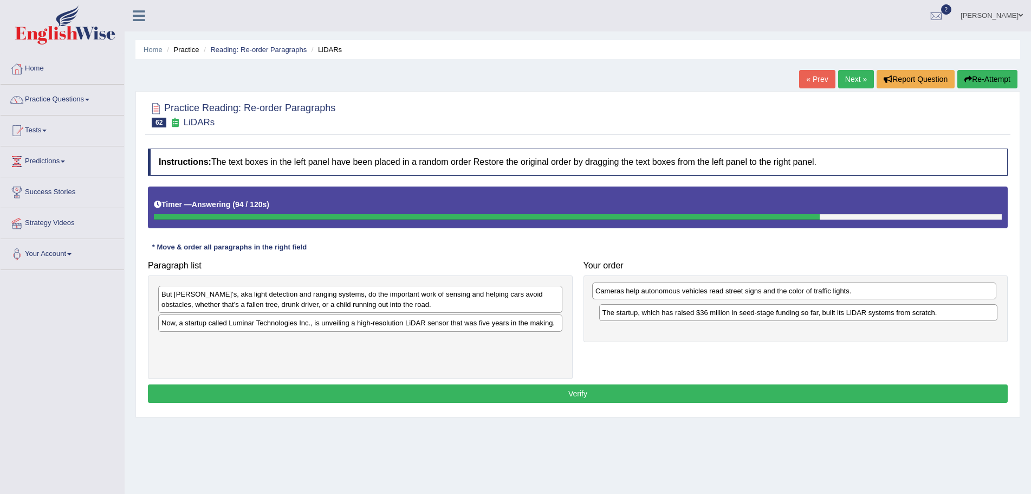
drag, startPoint x: 365, startPoint y: 291, endPoint x: 685, endPoint y: 290, distance: 320.2
click at [685, 290] on div "Cameras help autonomous vehicles read street signs and the color of traffic lig…" at bounding box center [794, 290] width 404 height 17
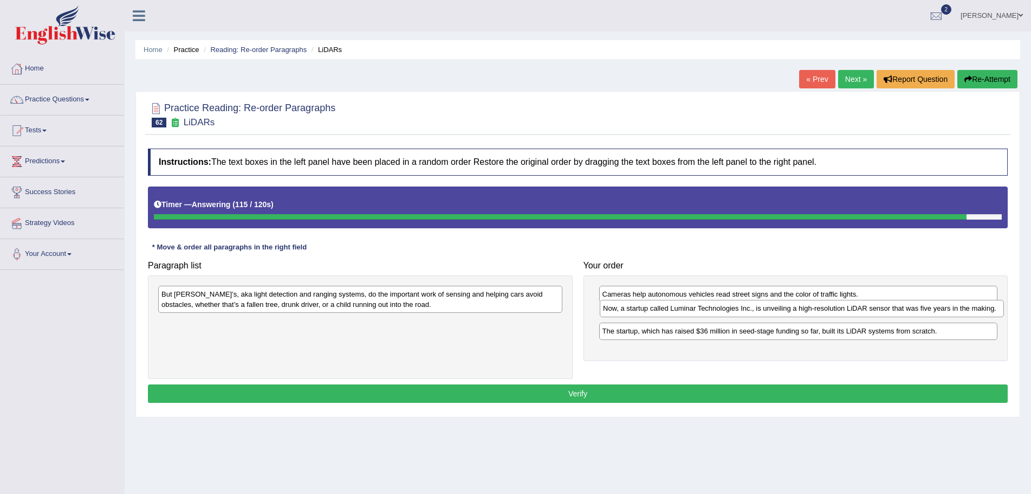
drag, startPoint x: 261, startPoint y: 328, endPoint x: 703, endPoint y: 313, distance: 441.8
click at [703, 313] on div "Now, a startup called Luminar Technologies Inc., is unveiling a high-resolution…" at bounding box center [802, 308] width 404 height 17
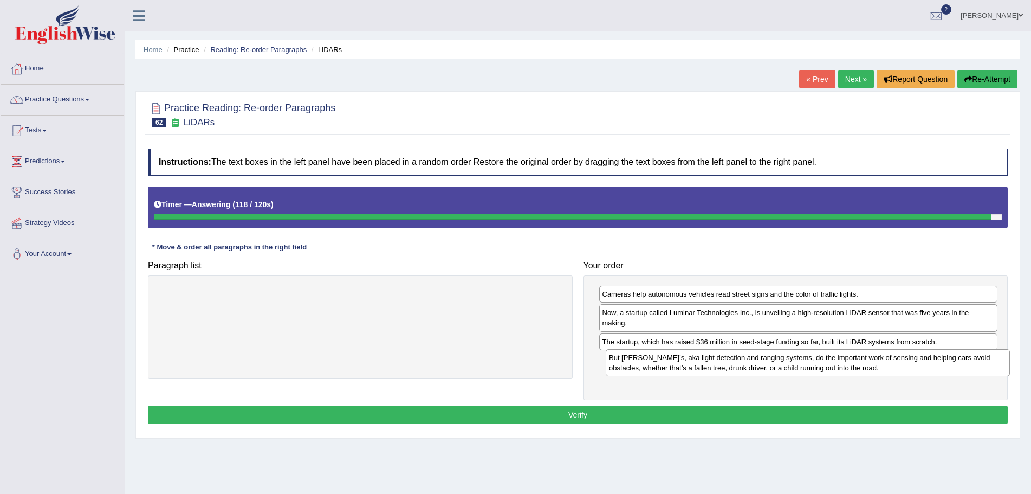
drag, startPoint x: 380, startPoint y: 299, endPoint x: 827, endPoint y: 363, distance: 452.1
click at [827, 363] on div "But [PERSON_NAME]’s, aka light detection and ranging systems, do the important …" at bounding box center [808, 362] width 404 height 27
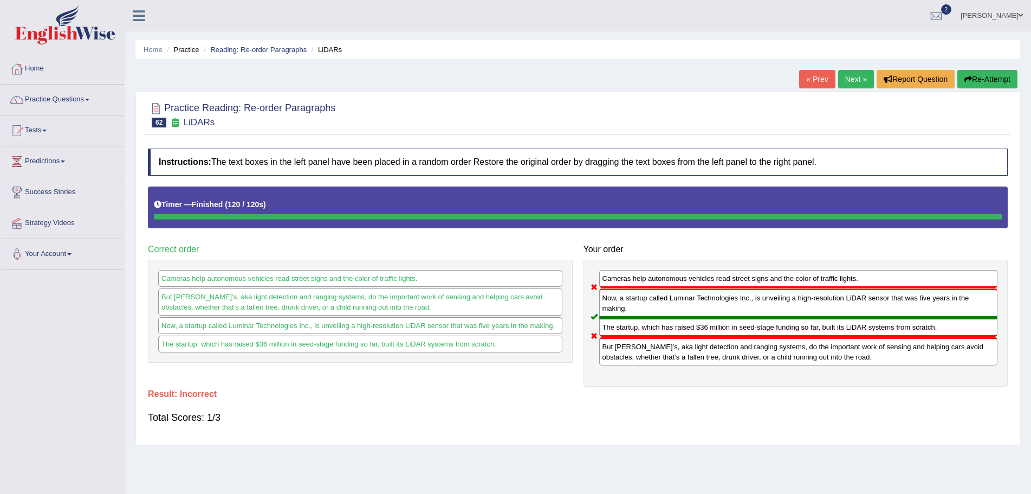
click at [974, 75] on button "Re-Attempt" at bounding box center [987, 79] width 60 height 18
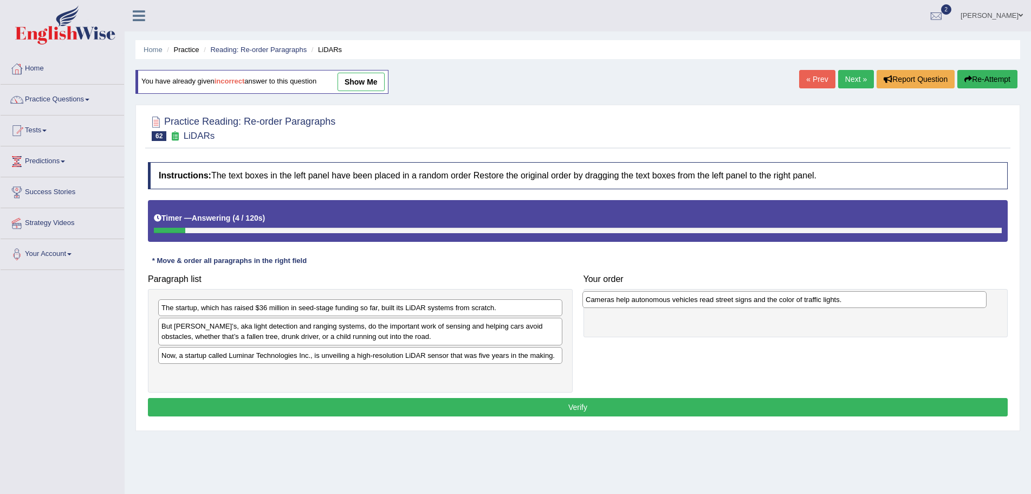
drag, startPoint x: 234, startPoint y: 310, endPoint x: 658, endPoint y: 302, distance: 424.3
click at [658, 302] on div "Cameras help autonomous vehicles read street signs and the color of traffic lig…" at bounding box center [784, 299] width 404 height 17
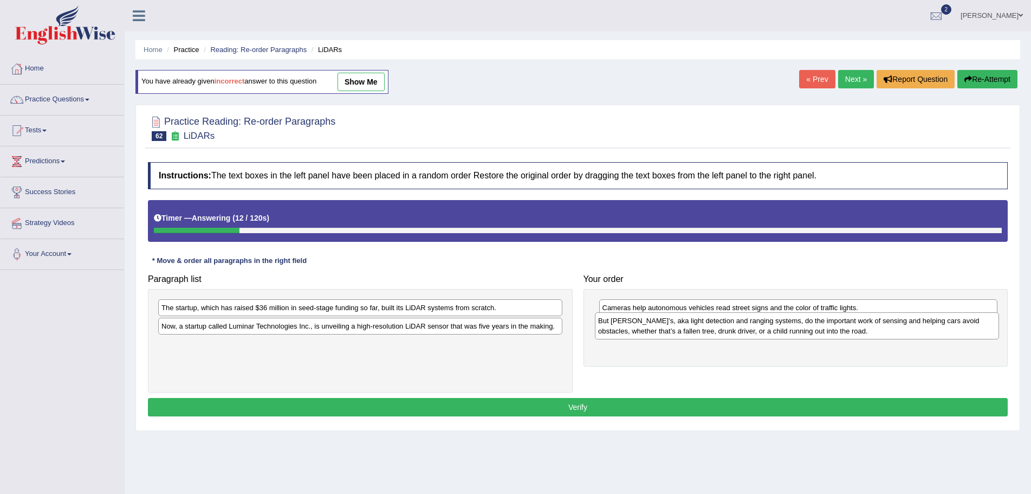
drag, startPoint x: 319, startPoint y: 333, endPoint x: 755, endPoint y: 328, distance: 436.7
click at [755, 328] on div "But LIDAR’s, aka light detection and ranging systems, do the important work of …" at bounding box center [797, 325] width 404 height 27
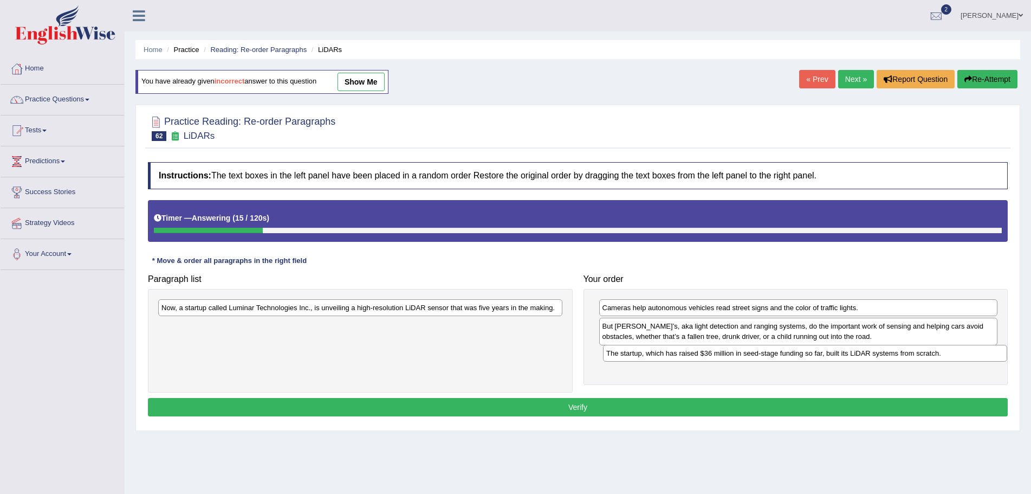
drag, startPoint x: 412, startPoint y: 307, endPoint x: 857, endPoint y: 352, distance: 447.2
click at [857, 352] on div "The startup, which has raised $36 million in seed-stage funding so far, built i…" at bounding box center [805, 353] width 404 height 17
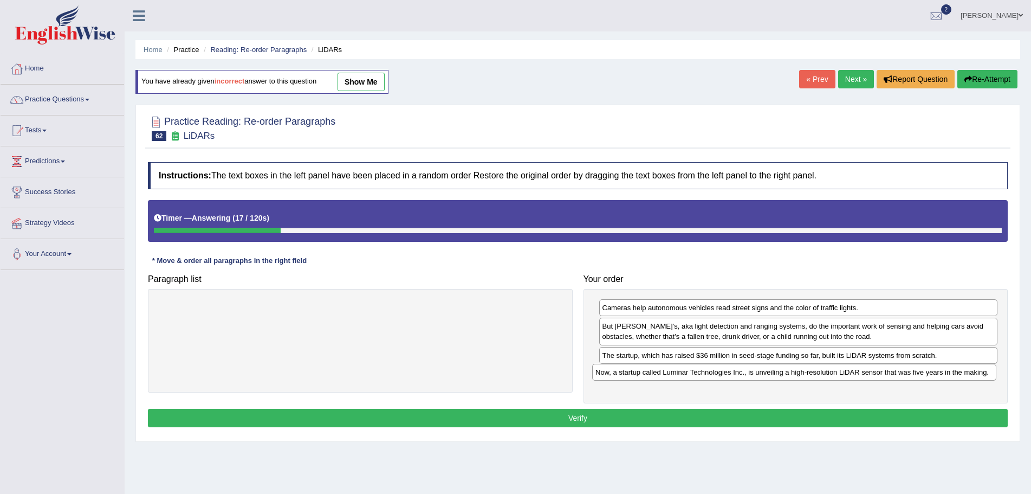
drag, startPoint x: 379, startPoint y: 307, endPoint x: 813, endPoint y: 371, distance: 438.8
click at [813, 371] on div "Now, a startup called Luminar Technologies Inc., is unveiling a high-resolution…" at bounding box center [794, 372] width 404 height 17
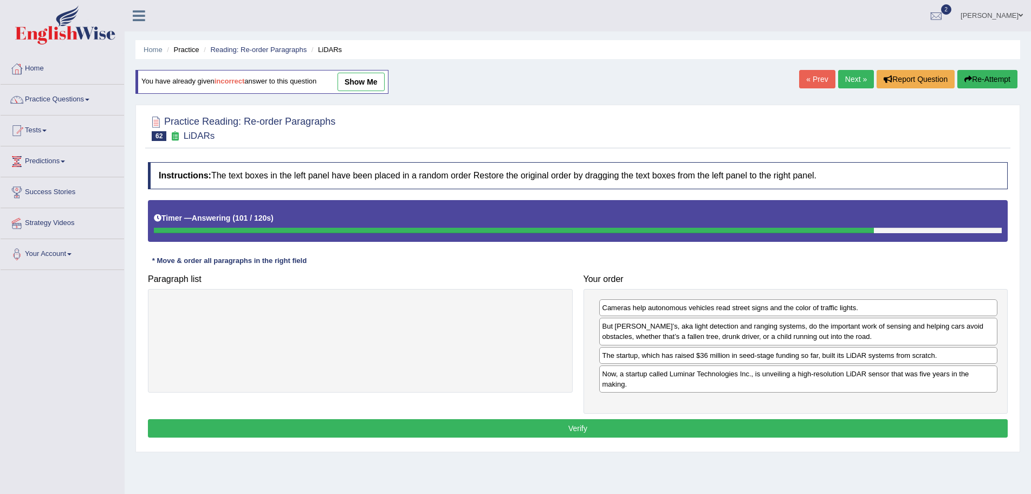
click at [566, 428] on button "Verify" at bounding box center [578, 428] width 860 height 18
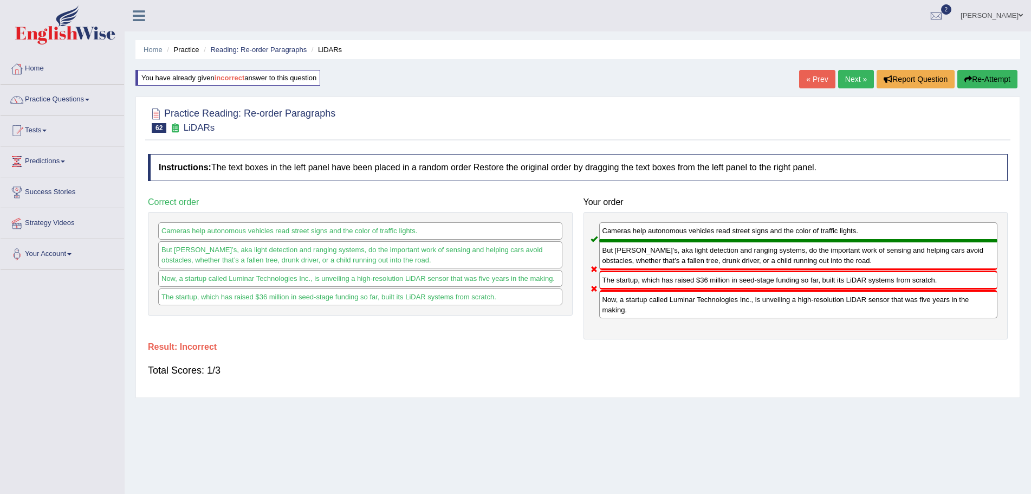
click at [976, 76] on button "Re-Attempt" at bounding box center [987, 79] width 60 height 18
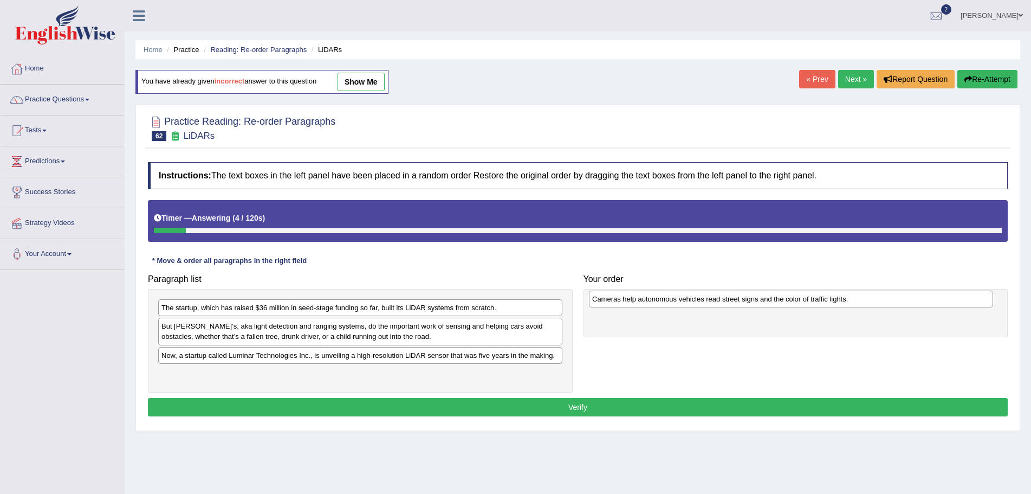
drag, startPoint x: 251, startPoint y: 309, endPoint x: 682, endPoint y: 301, distance: 430.8
click at [682, 301] on div "Cameras help autonomous vehicles read street signs and the color of traffic lig…" at bounding box center [791, 298] width 404 height 17
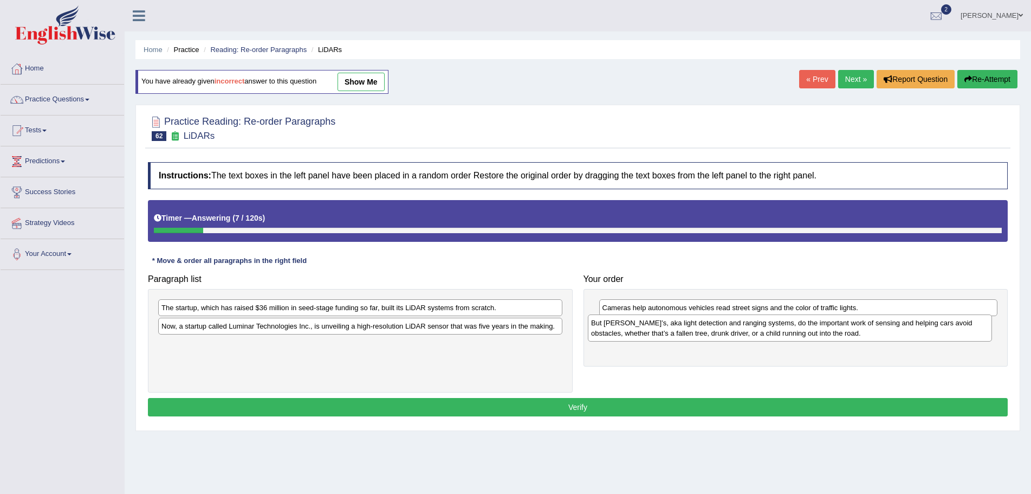
drag, startPoint x: 487, startPoint y: 336, endPoint x: 916, endPoint y: 333, distance: 429.7
click at [916, 333] on div "But LIDAR’s, aka light detection and ranging systems, do the important work of …" at bounding box center [790, 327] width 404 height 27
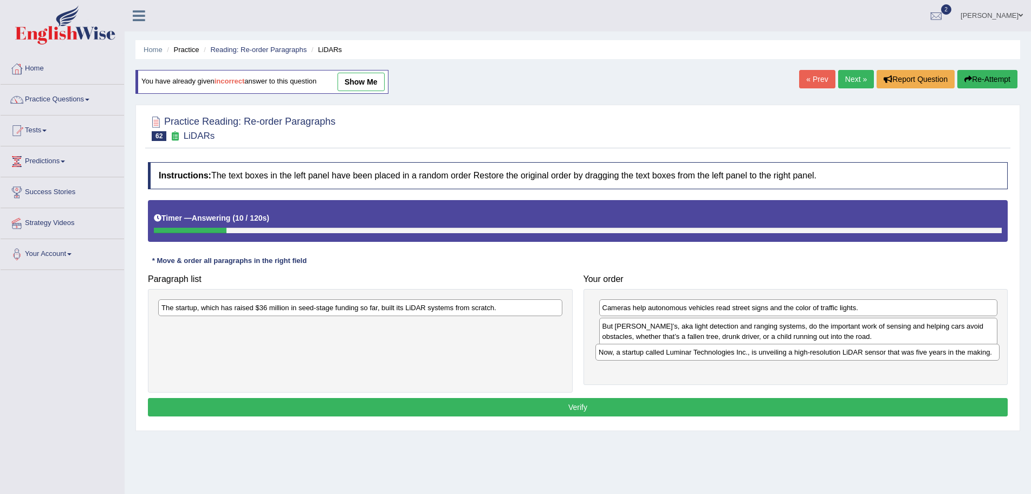
drag, startPoint x: 491, startPoint y: 332, endPoint x: 928, endPoint y: 358, distance: 438.0
click at [928, 358] on div "Now, a startup called Luminar Technologies Inc., is unveiling a high-resolution…" at bounding box center [797, 352] width 404 height 17
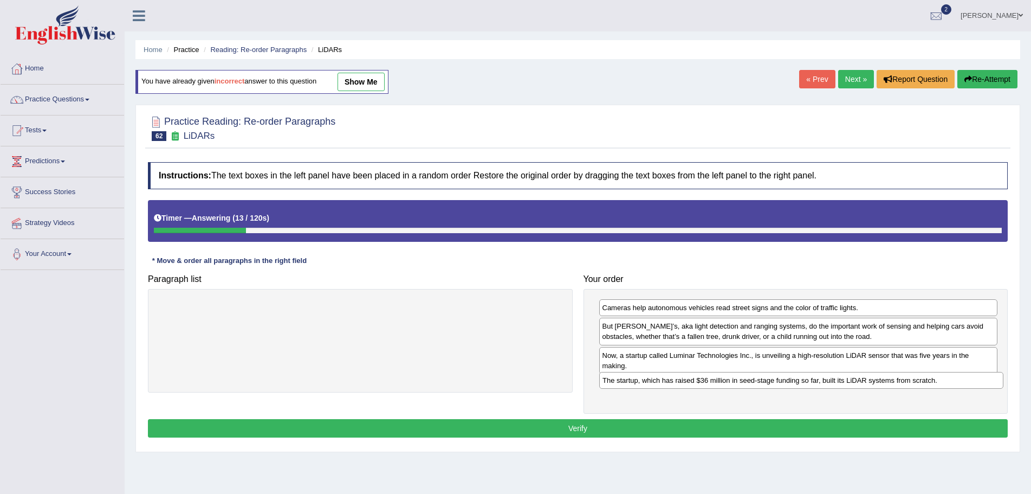
drag, startPoint x: 531, startPoint y: 308, endPoint x: 972, endPoint y: 380, distance: 447.0
click at [972, 380] on div "The startup, which has raised $36 million in seed-stage funding so far, built i…" at bounding box center [801, 380] width 404 height 17
click at [583, 426] on button "Verify" at bounding box center [578, 428] width 860 height 18
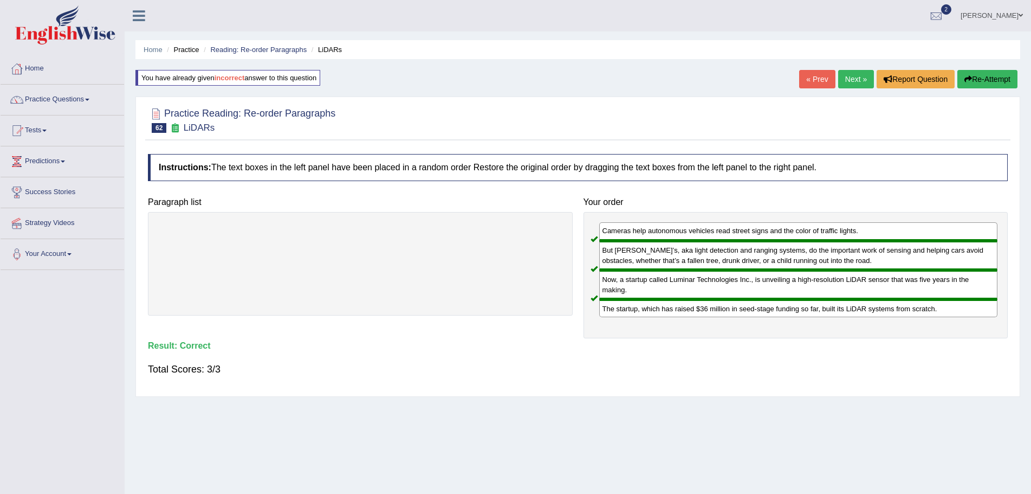
click at [847, 80] on link "Next »" at bounding box center [856, 79] width 36 height 18
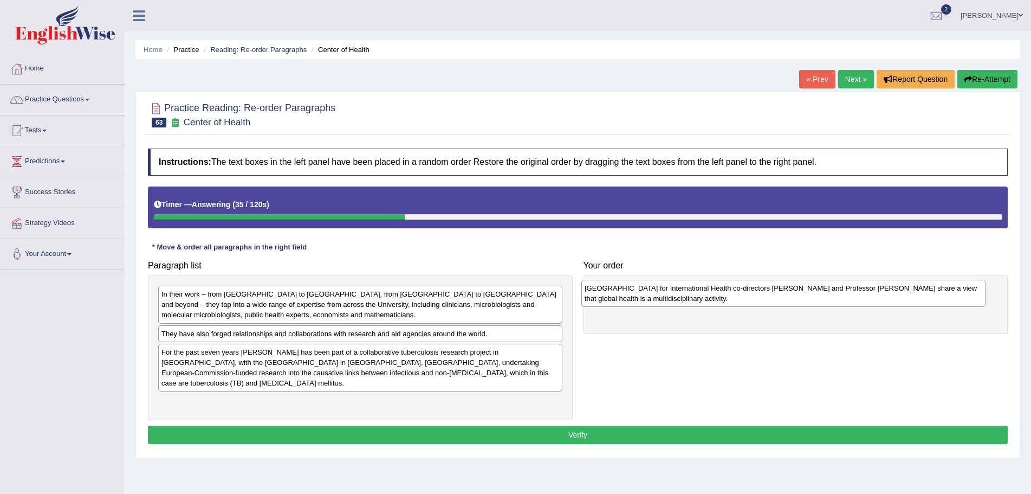
drag, startPoint x: 226, startPoint y: 302, endPoint x: 650, endPoint y: 296, distance: 423.2
click at [650, 296] on div "[GEOGRAPHIC_DATA] for International Health co-directors [PERSON_NAME] and Profe…" at bounding box center [783, 293] width 404 height 27
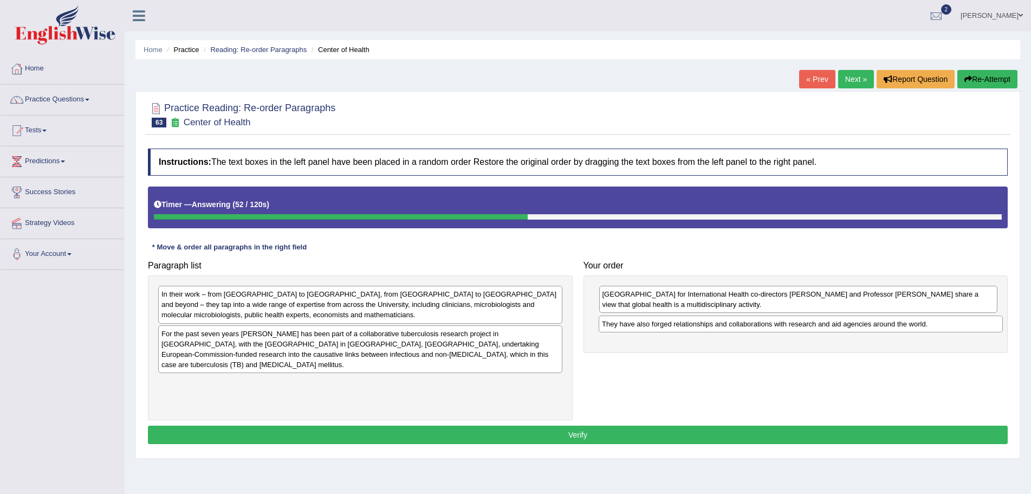
drag, startPoint x: 319, startPoint y: 335, endPoint x: 759, endPoint y: 326, distance: 440.6
click at [759, 326] on div "They have also forged relationships and collaborations with research and aid ag…" at bounding box center [801, 323] width 404 height 17
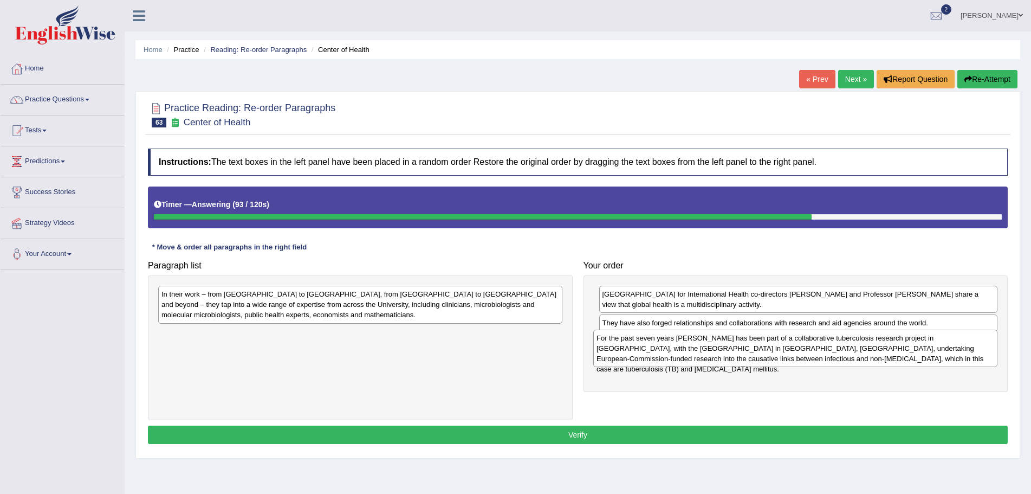
drag, startPoint x: 217, startPoint y: 350, endPoint x: 652, endPoint y: 354, distance: 435.1
click at [652, 354] on div "For the past seven years [PERSON_NAME] has been part of a collaborative tubercu…" at bounding box center [795, 347] width 404 height 37
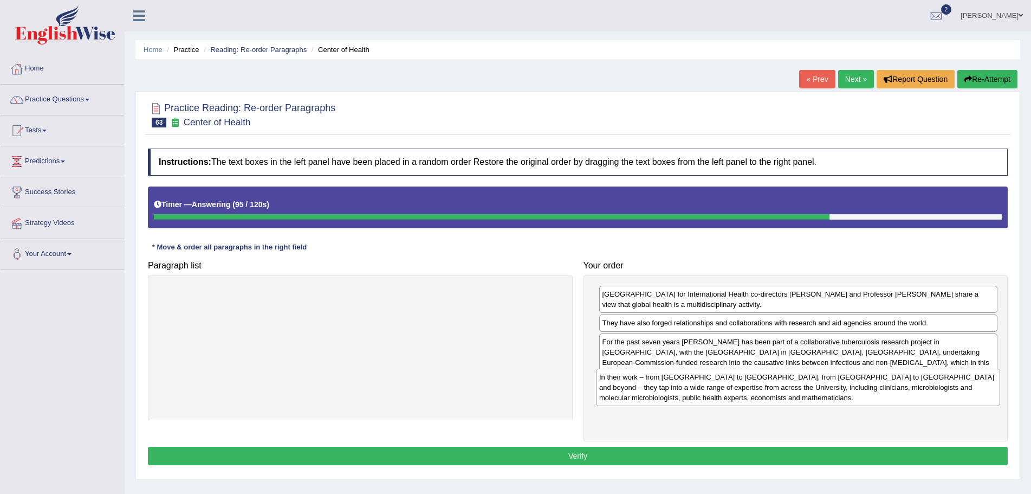
drag, startPoint x: 453, startPoint y: 306, endPoint x: 891, endPoint y: 389, distance: 445.6
click at [891, 389] on div "In their work – from [GEOGRAPHIC_DATA] to [GEOGRAPHIC_DATA], from [GEOGRAPHIC_D…" at bounding box center [798, 386] width 404 height 37
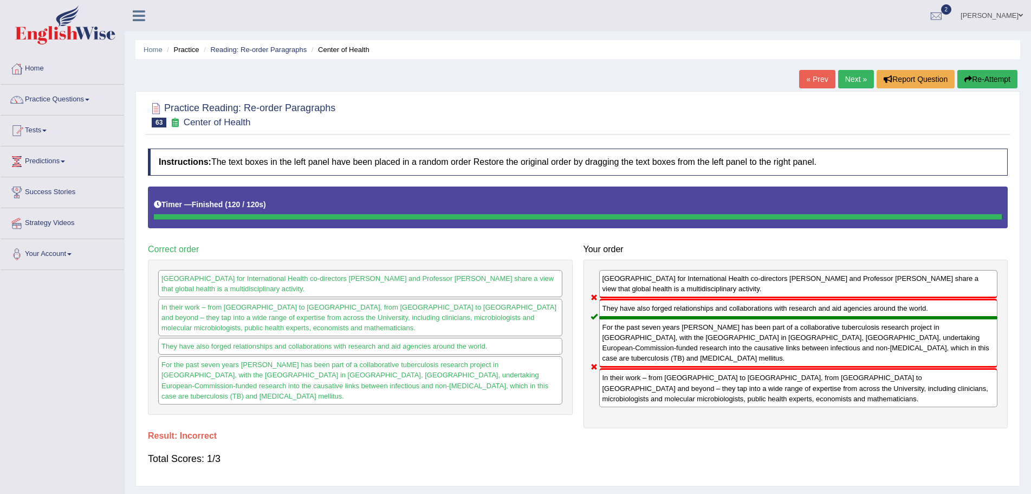
click at [975, 79] on button "Re-Attempt" at bounding box center [987, 79] width 60 height 18
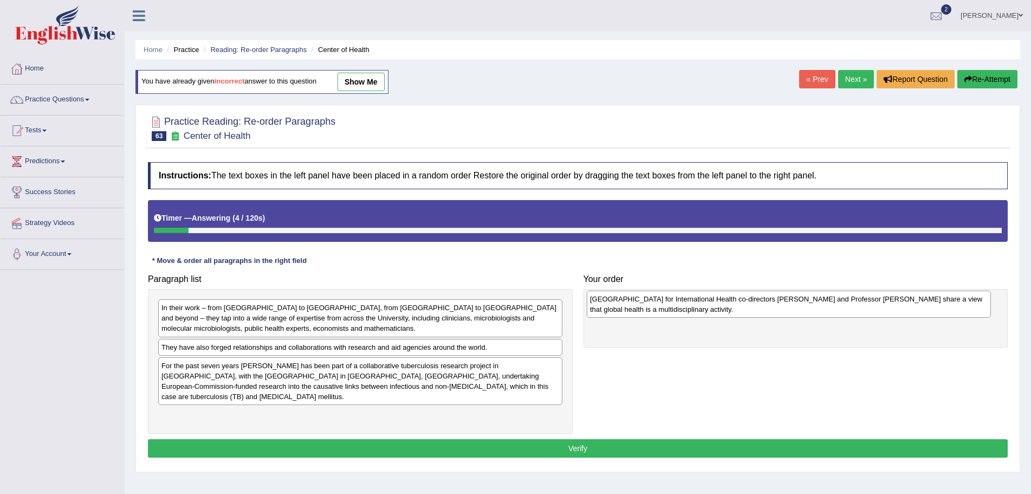
drag, startPoint x: 276, startPoint y: 312, endPoint x: 704, endPoint y: 303, distance: 428.7
click at [704, 303] on div "[GEOGRAPHIC_DATA] for International Health co-directors [PERSON_NAME] and Profe…" at bounding box center [789, 303] width 404 height 27
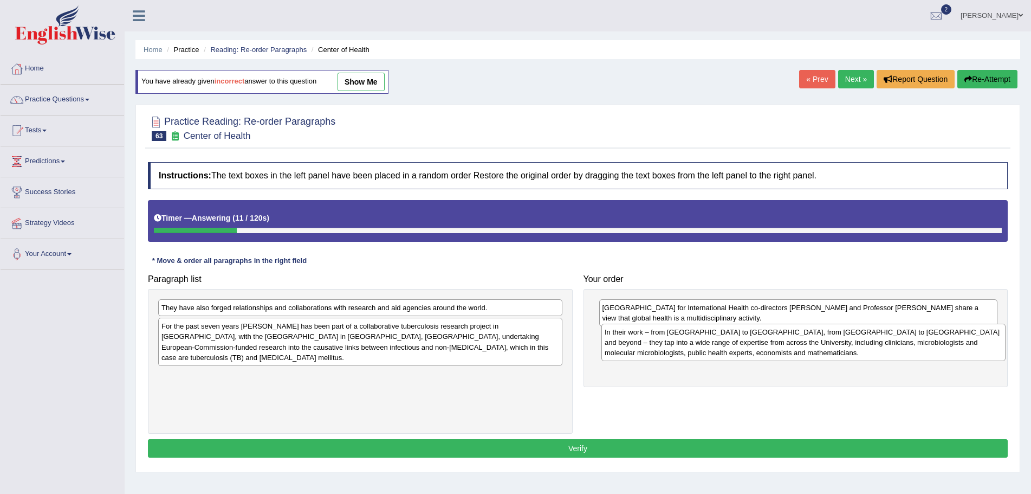
drag, startPoint x: 299, startPoint y: 321, endPoint x: 742, endPoint y: 345, distance: 443.9
click at [742, 345] on div "In their work – from [GEOGRAPHIC_DATA] to [GEOGRAPHIC_DATA], from [GEOGRAPHIC_D…" at bounding box center [803, 341] width 404 height 37
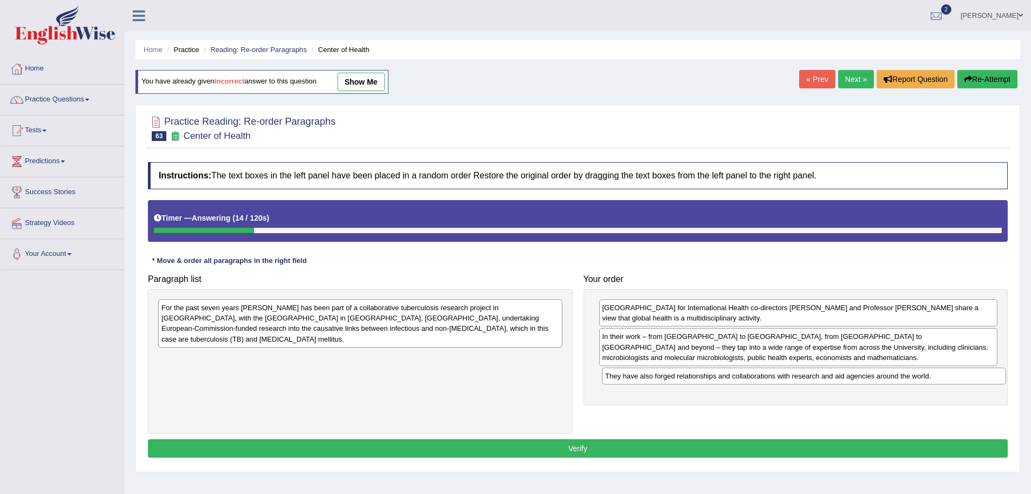
drag, startPoint x: 435, startPoint y: 309, endPoint x: 879, endPoint y: 375, distance: 449.8
click at [879, 375] on div "They have also forged relationships and collaborations with research and aid ag…" at bounding box center [804, 375] width 404 height 17
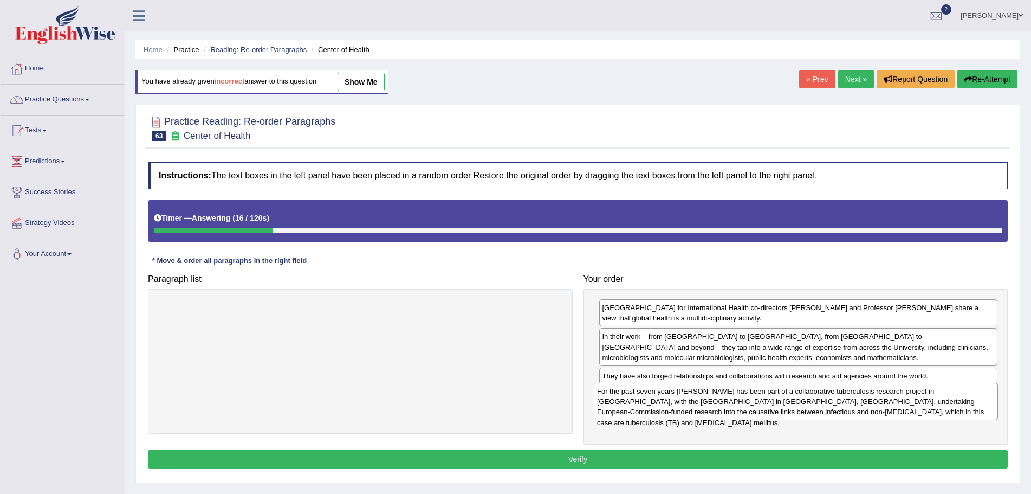
drag, startPoint x: 495, startPoint y: 319, endPoint x: 931, endPoint y: 402, distance: 443.5
click at [931, 402] on div "For the past seven years Professor Philip Hill has been part of a collaborative…" at bounding box center [796, 401] width 404 height 37
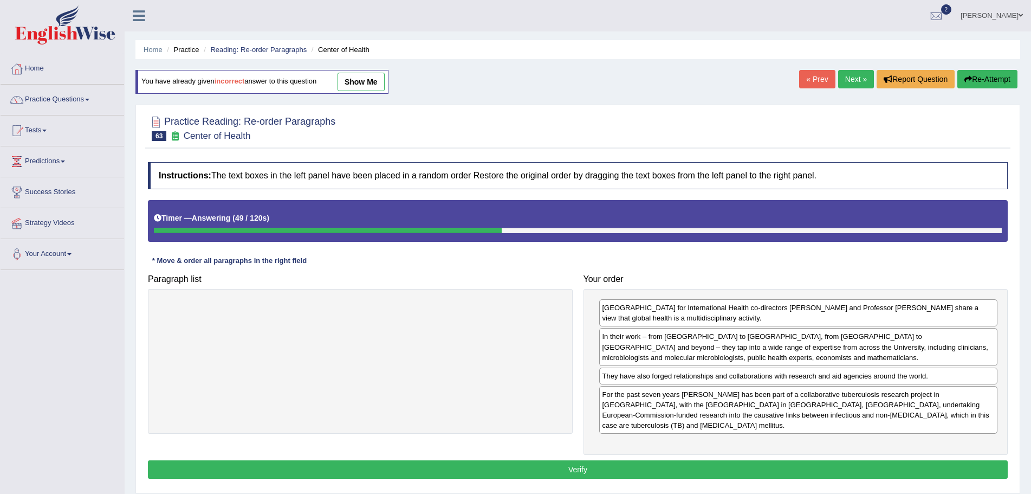
click at [569, 460] on button "Verify" at bounding box center [578, 469] width 860 height 18
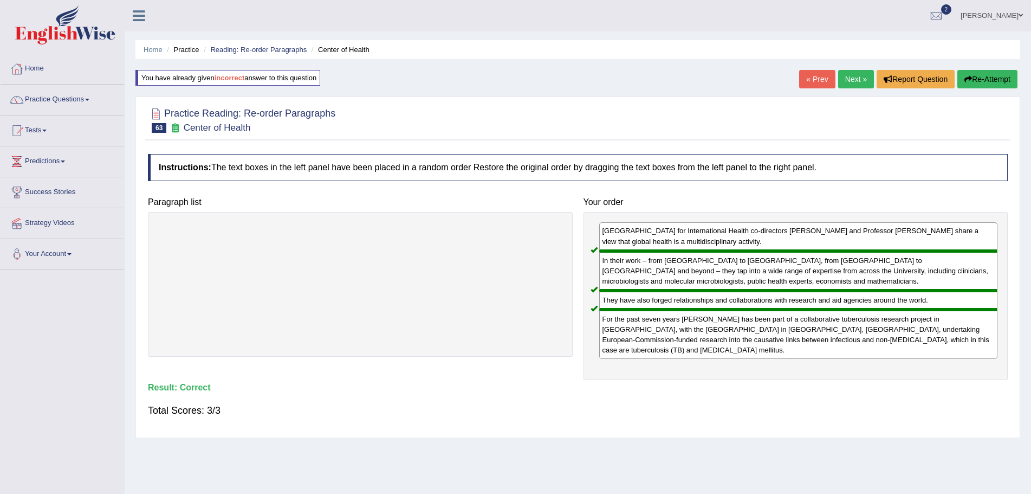
click at [89, 99] on span at bounding box center [87, 100] width 4 height 2
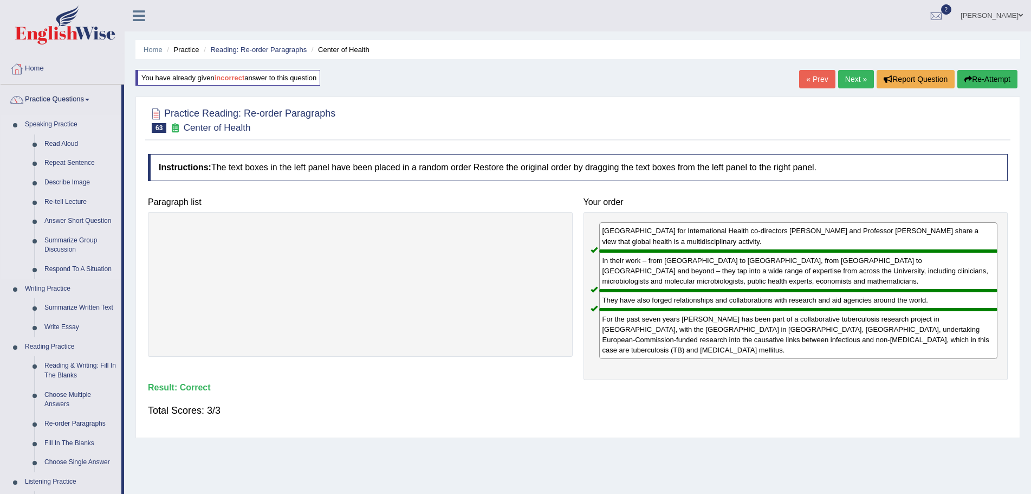
click at [63, 123] on link "Speaking Practice" at bounding box center [70, 125] width 101 height 20
click at [62, 142] on link "Read Aloud" at bounding box center [81, 144] width 82 height 20
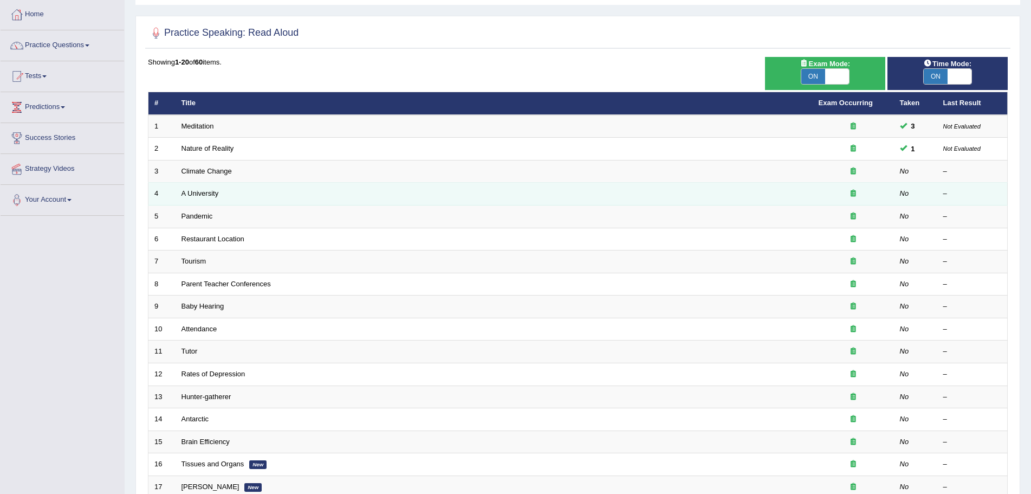
scroll to position [108, 0]
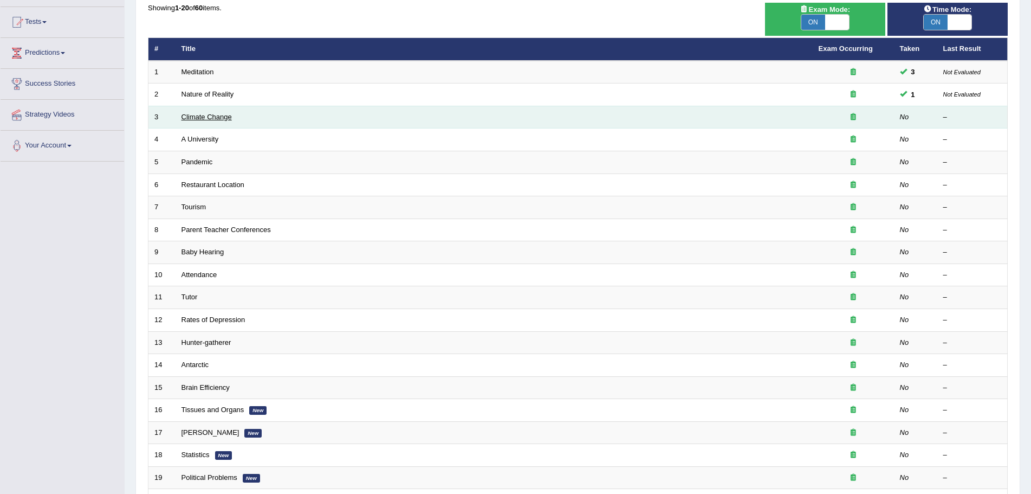
click at [202, 116] on link "Climate Change" at bounding box center [207, 117] width 50 height 8
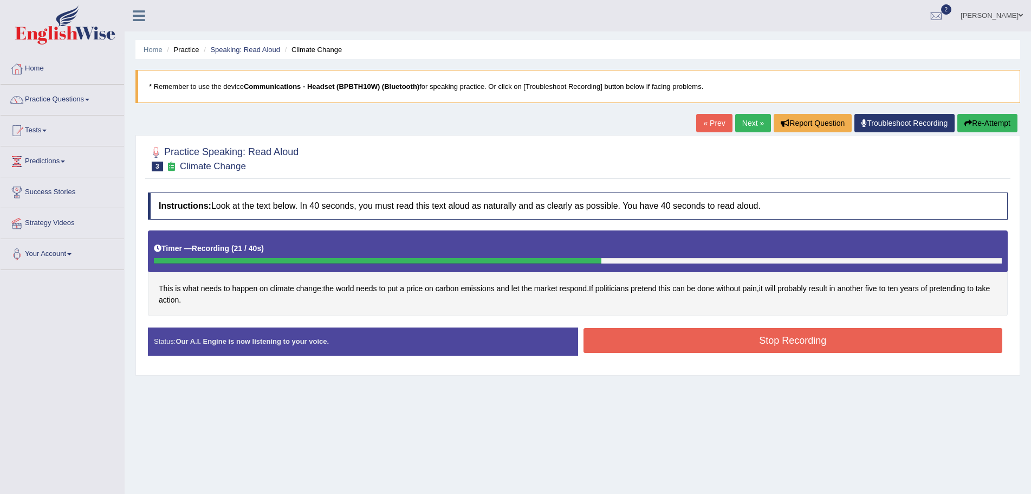
click at [636, 342] on button "Stop Recording" at bounding box center [793, 340] width 419 height 25
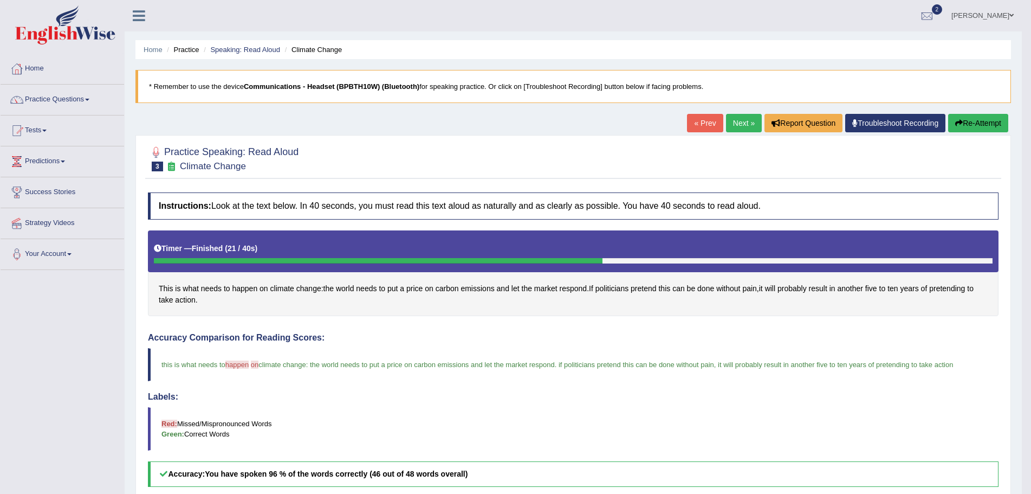
click at [735, 125] on link "Next »" at bounding box center [744, 123] width 36 height 18
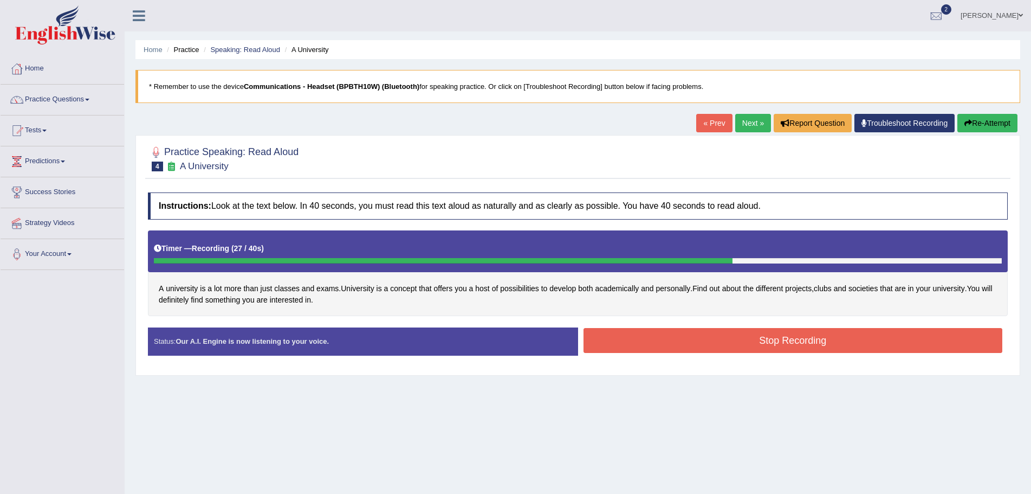
click at [638, 333] on button "Stop Recording" at bounding box center [793, 340] width 419 height 25
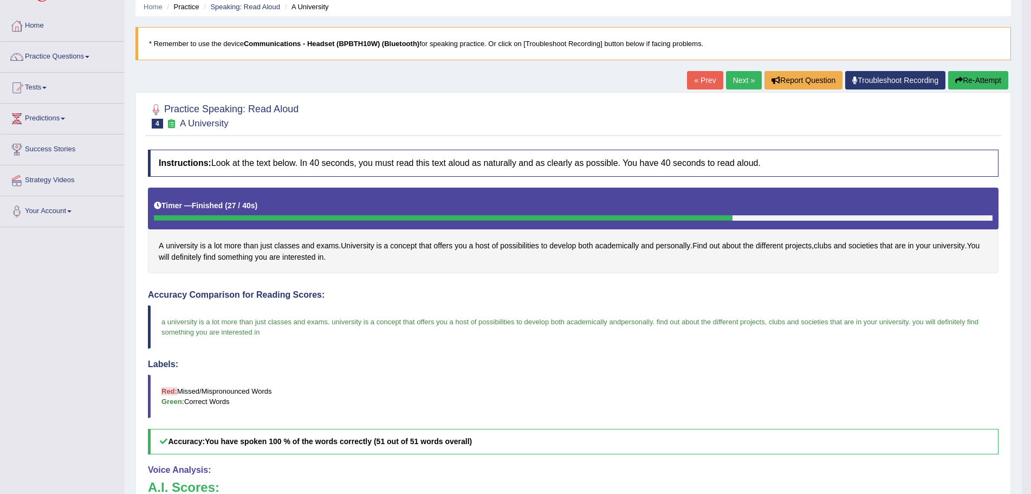
scroll to position [30, 0]
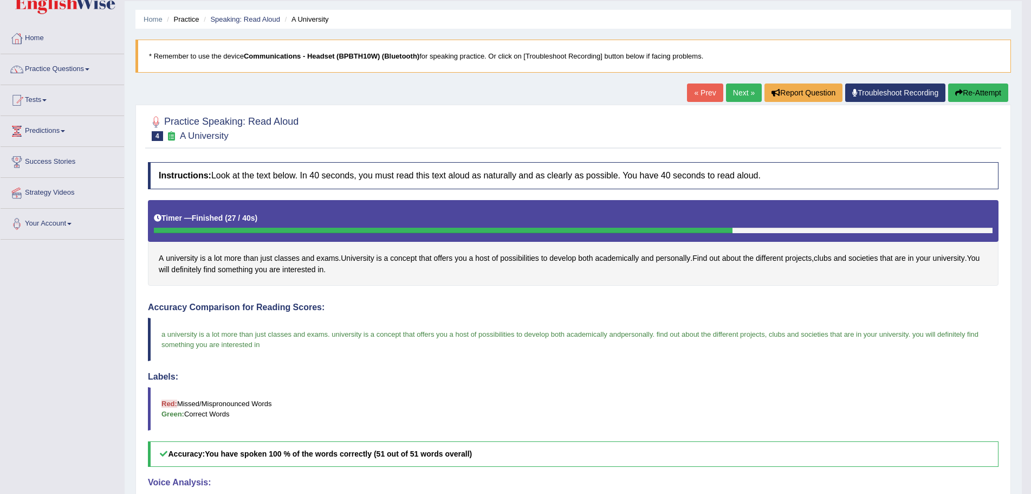
click at [738, 91] on link "Next »" at bounding box center [744, 92] width 36 height 18
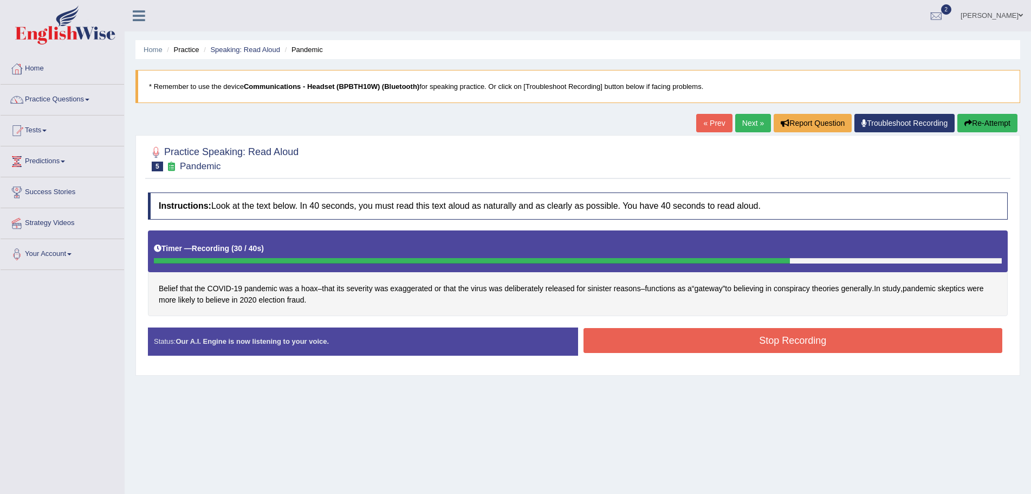
click at [683, 336] on button "Stop Recording" at bounding box center [793, 340] width 419 height 25
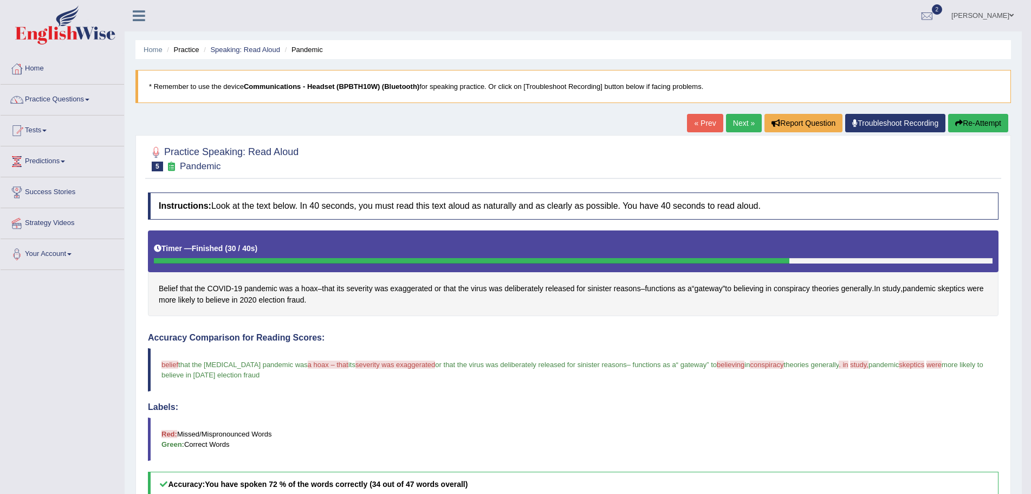
click at [973, 123] on button "Re-Attempt" at bounding box center [978, 123] width 60 height 18
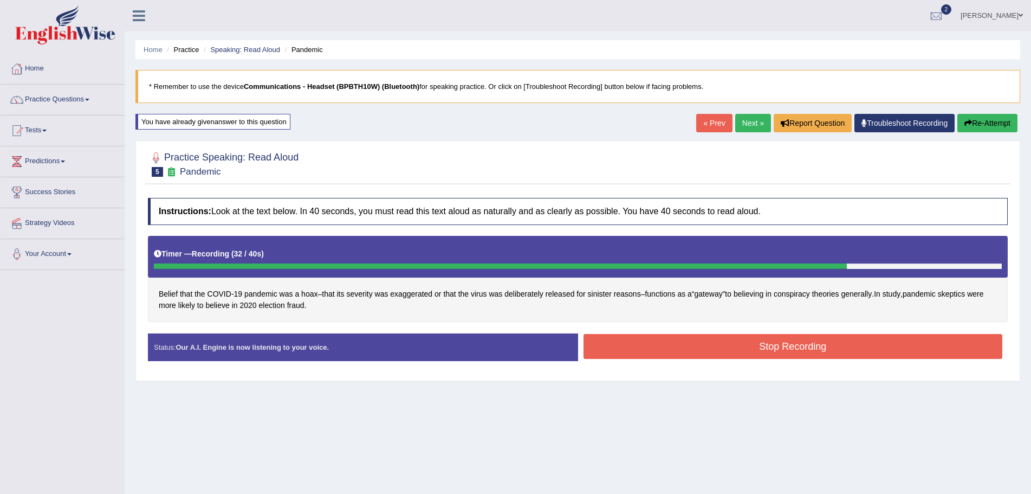
click at [715, 346] on button "Stop Recording" at bounding box center [793, 346] width 419 height 25
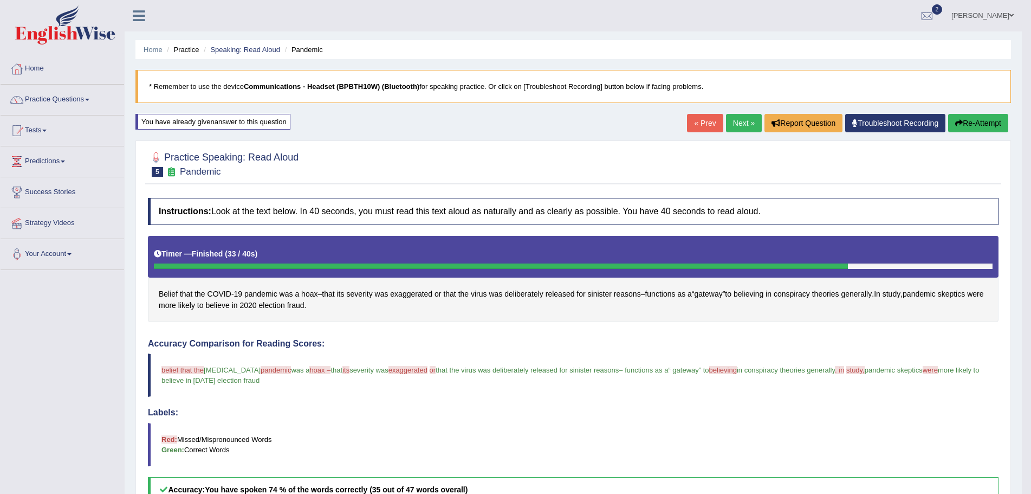
click at [983, 119] on button "Re-Attempt" at bounding box center [978, 123] width 60 height 18
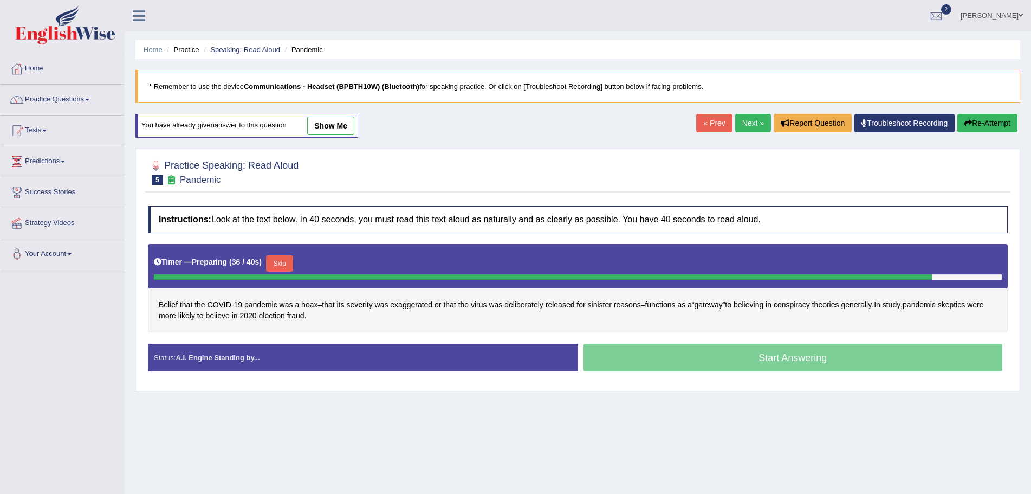
click at [879, 453] on div "Home Practice Speaking: Read [PERSON_NAME] * Remember to use the device Communi…" at bounding box center [578, 271] width 906 height 542
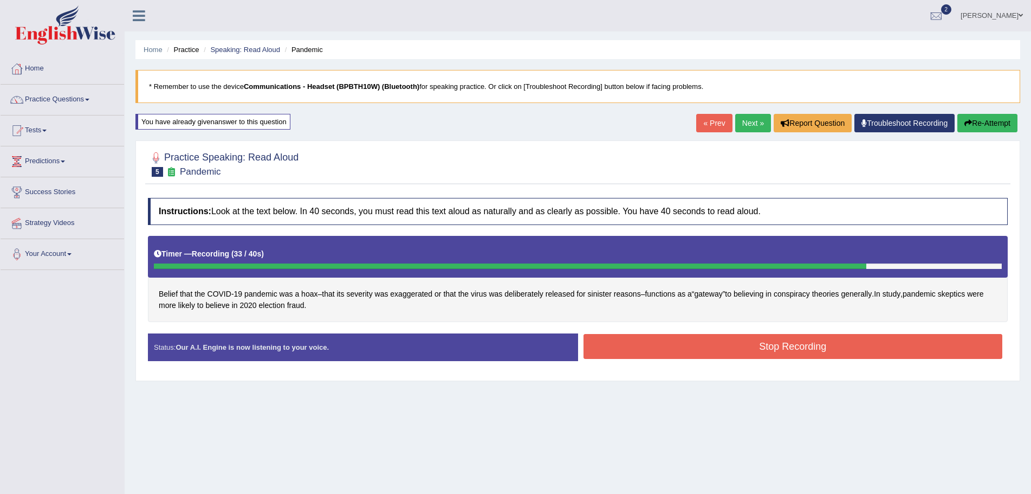
click at [676, 344] on button "Stop Recording" at bounding box center [793, 346] width 419 height 25
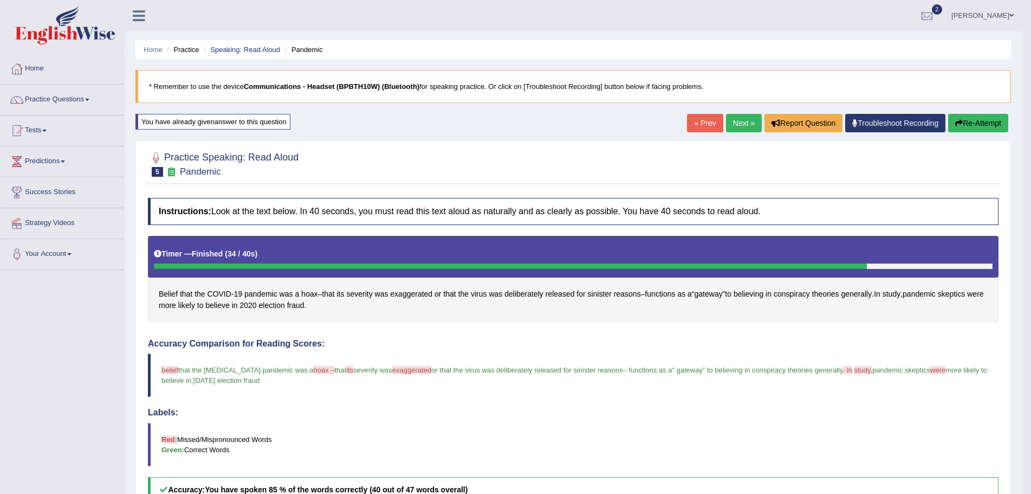
click at [729, 117] on link "Next »" at bounding box center [744, 123] width 36 height 18
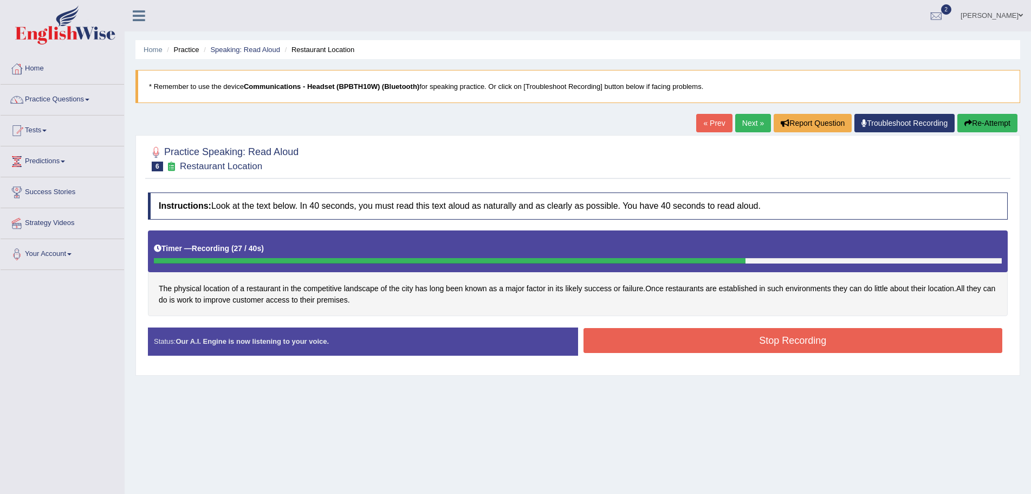
click at [702, 341] on button "Stop Recording" at bounding box center [793, 340] width 419 height 25
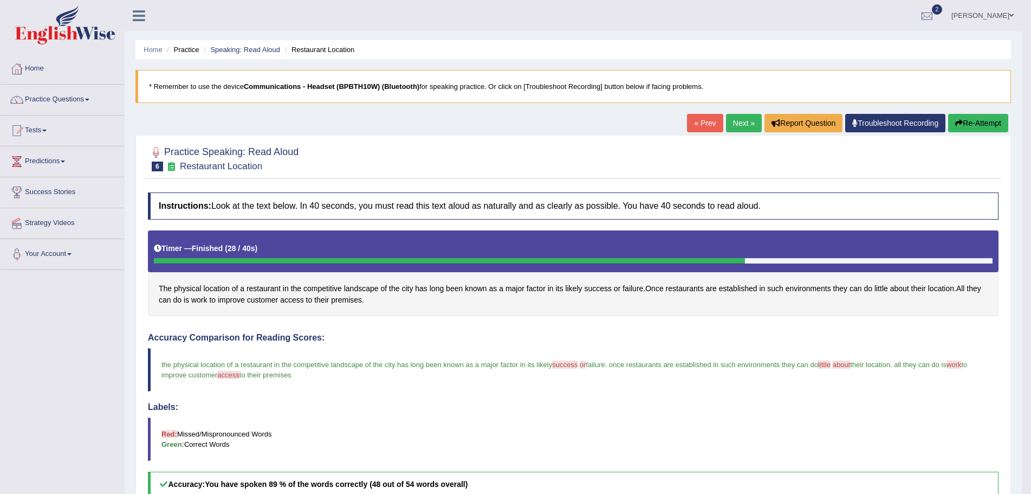
click at [973, 120] on button "Re-Attempt" at bounding box center [978, 123] width 60 height 18
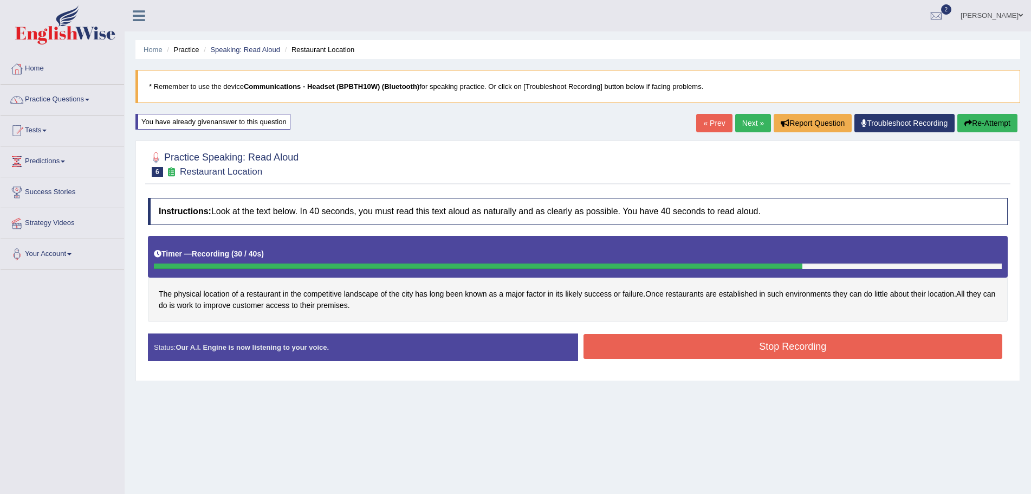
click at [759, 344] on button "Stop Recording" at bounding box center [793, 346] width 419 height 25
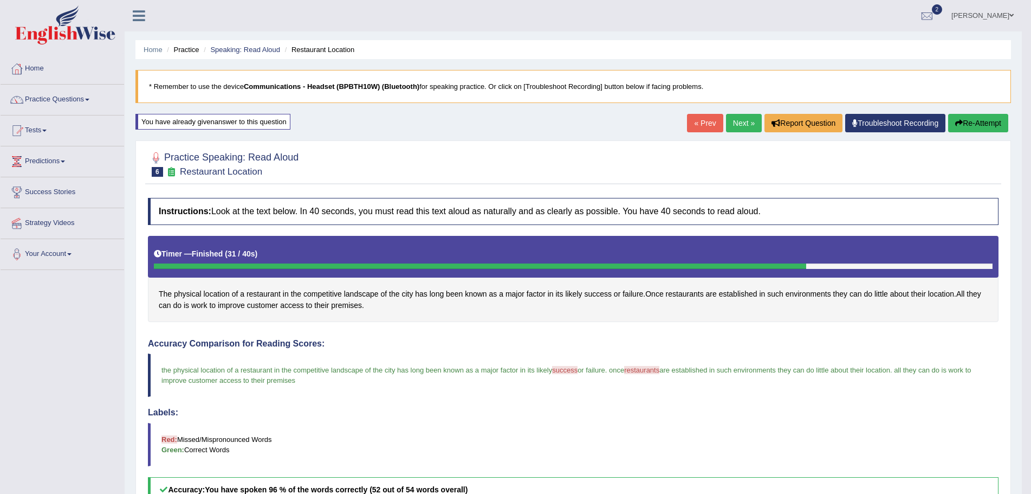
click at [736, 122] on link "Next »" at bounding box center [744, 123] width 36 height 18
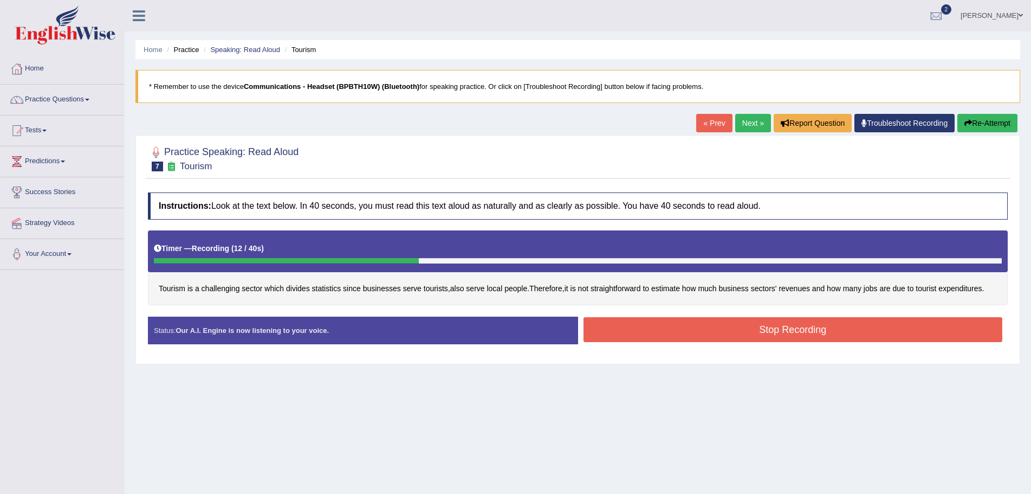
click at [780, 331] on button "Stop Recording" at bounding box center [793, 329] width 419 height 25
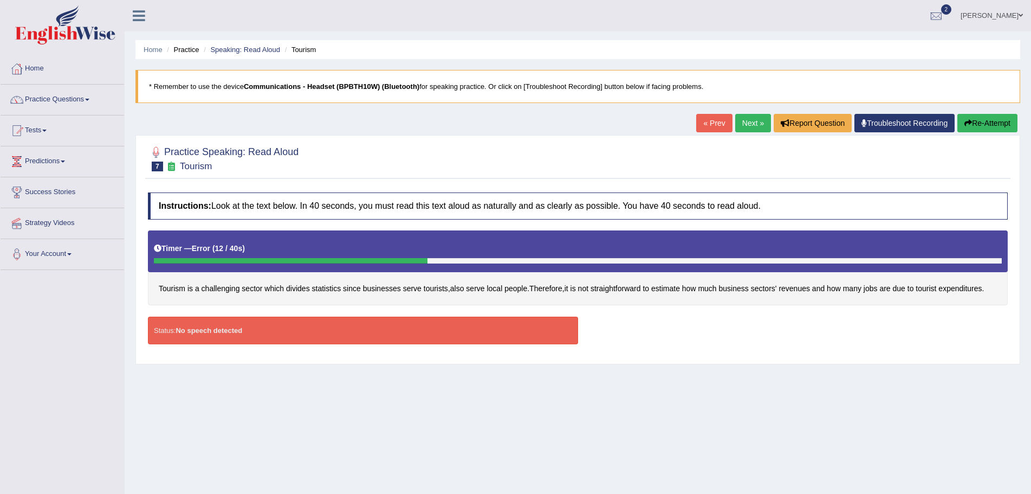
click at [992, 121] on button "Re-Attempt" at bounding box center [987, 123] width 60 height 18
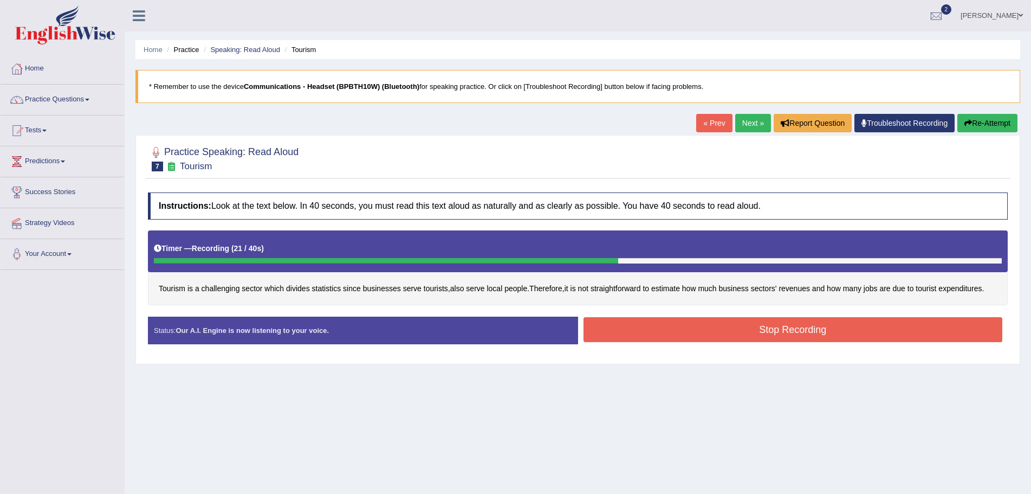
click at [815, 328] on button "Stop Recording" at bounding box center [793, 329] width 419 height 25
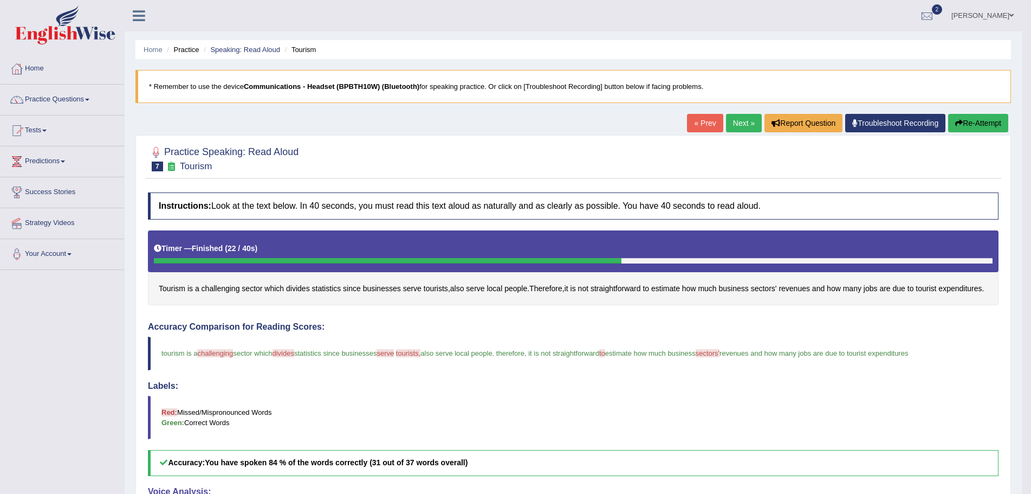
click at [733, 122] on link "Next »" at bounding box center [744, 123] width 36 height 18
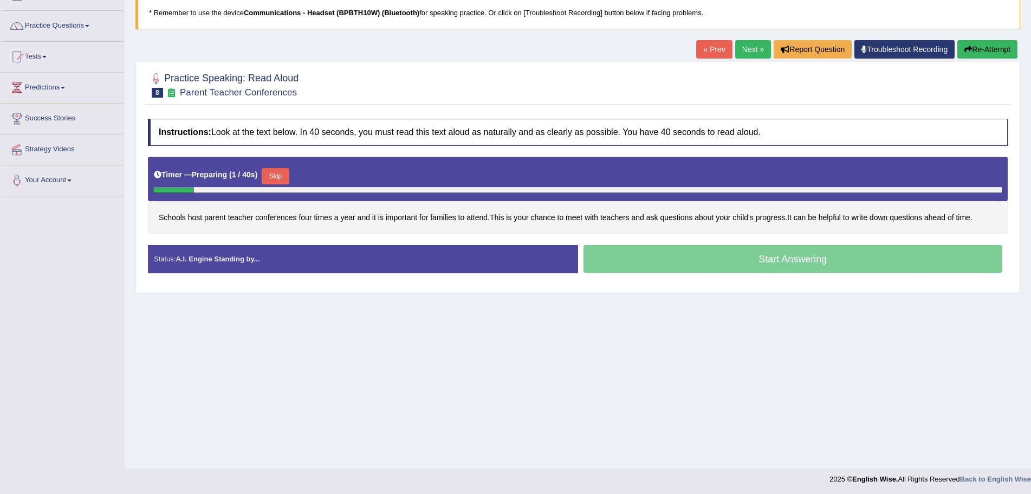
scroll to position [75, 0]
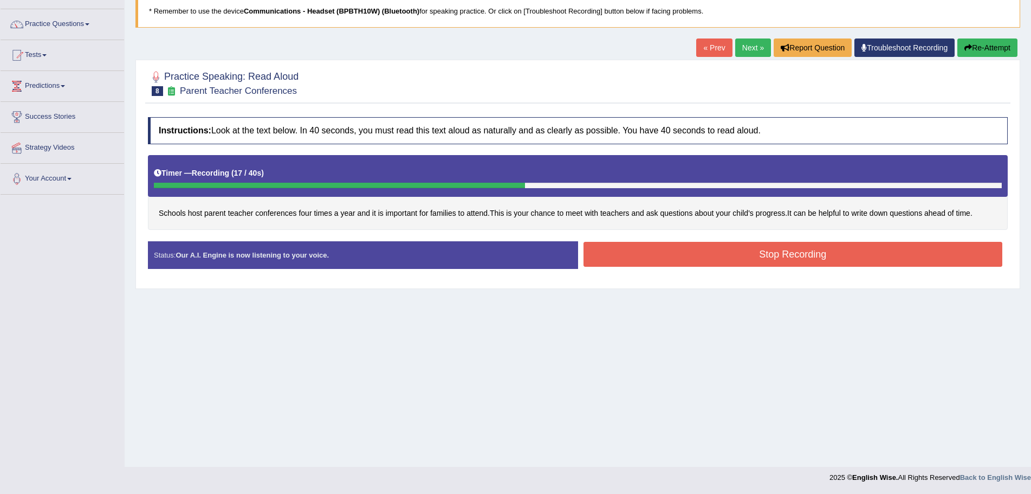
click at [753, 252] on button "Stop Recording" at bounding box center [793, 254] width 419 height 25
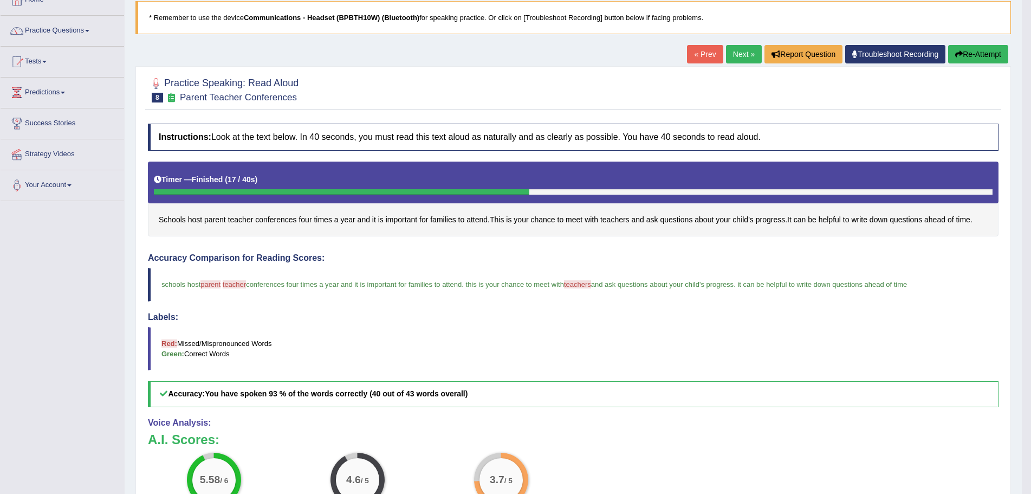
scroll to position [0, 0]
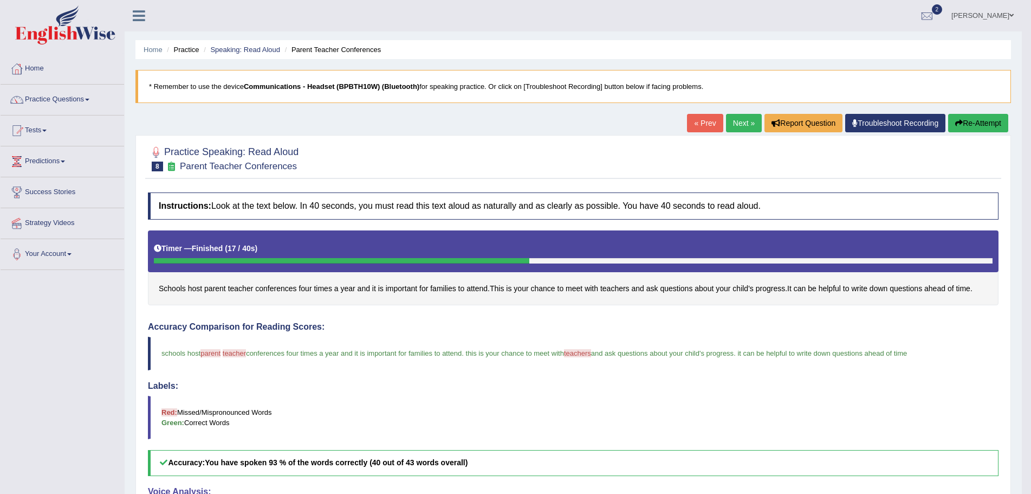
click at [735, 121] on link "Next »" at bounding box center [744, 123] width 36 height 18
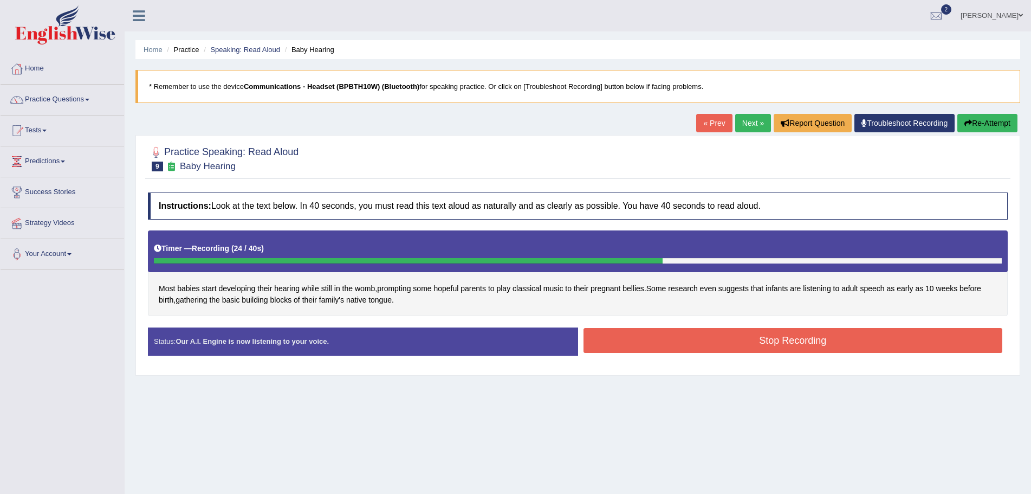
click at [774, 333] on button "Stop Recording" at bounding box center [793, 340] width 419 height 25
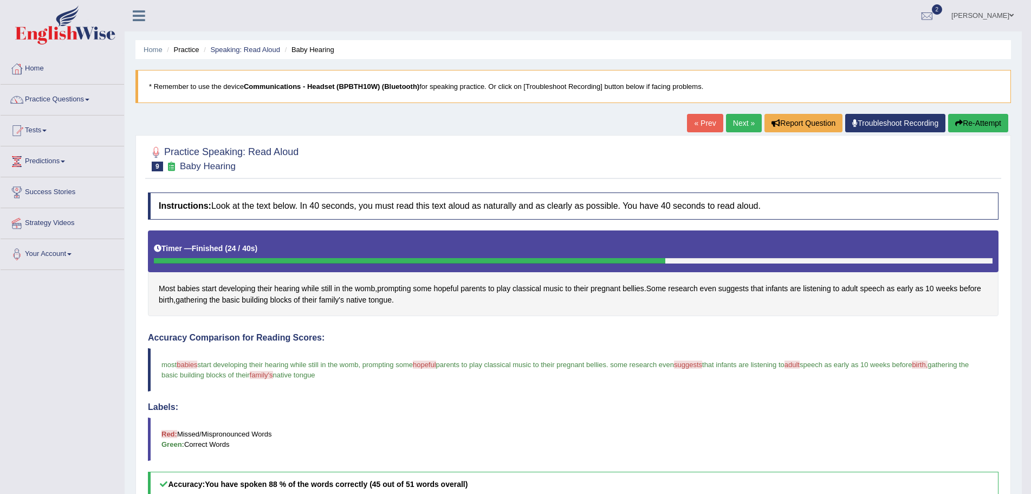
click at [735, 123] on link "Next »" at bounding box center [744, 123] width 36 height 18
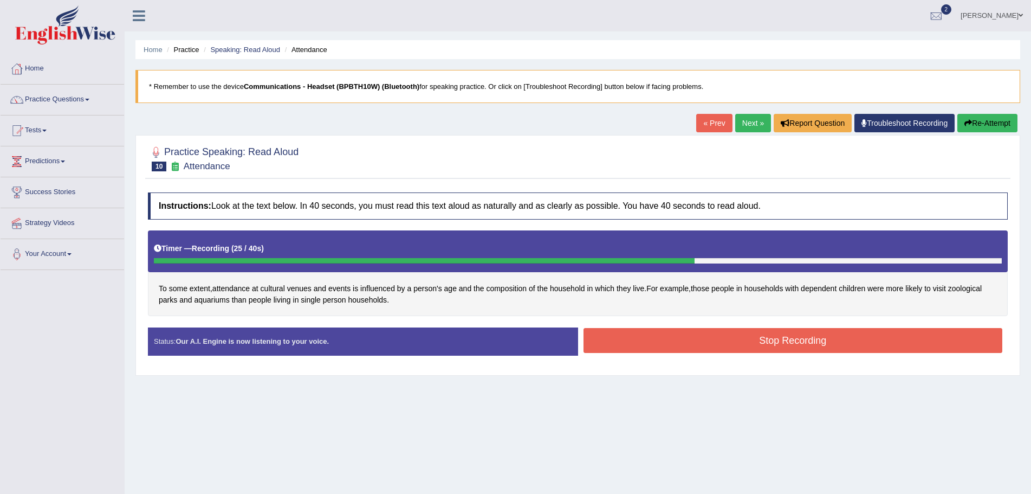
click at [682, 341] on button "Stop Recording" at bounding box center [793, 340] width 419 height 25
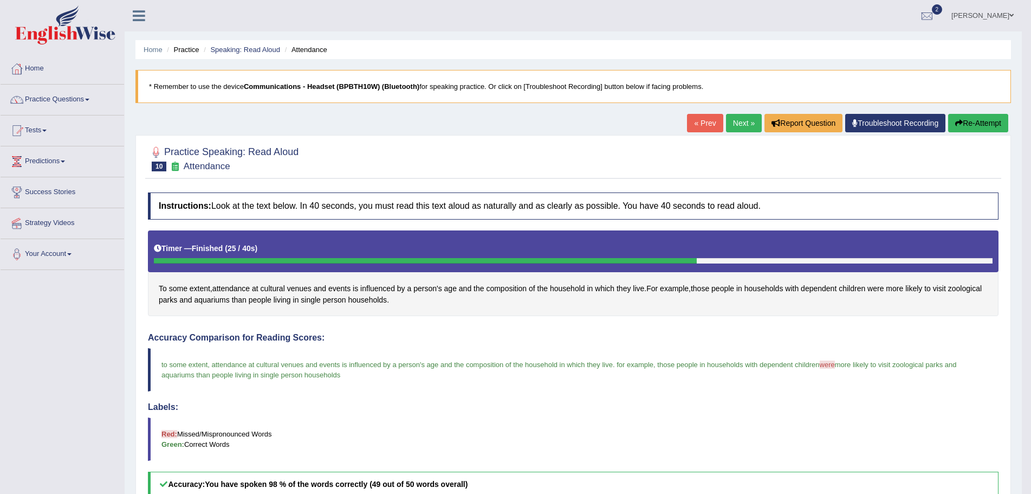
click at [1010, 14] on span at bounding box center [1011, 15] width 4 height 7
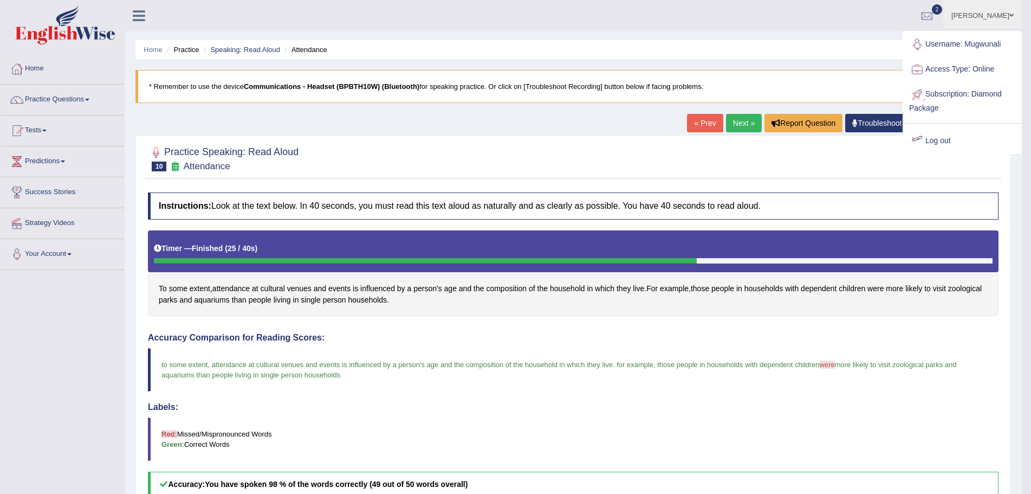
click at [927, 140] on link "Log out" at bounding box center [962, 140] width 117 height 25
